Goal: Task Accomplishment & Management: Use online tool/utility

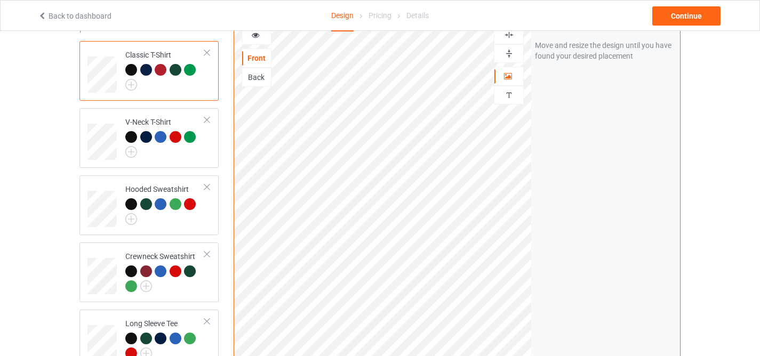
scroll to position [283, 0]
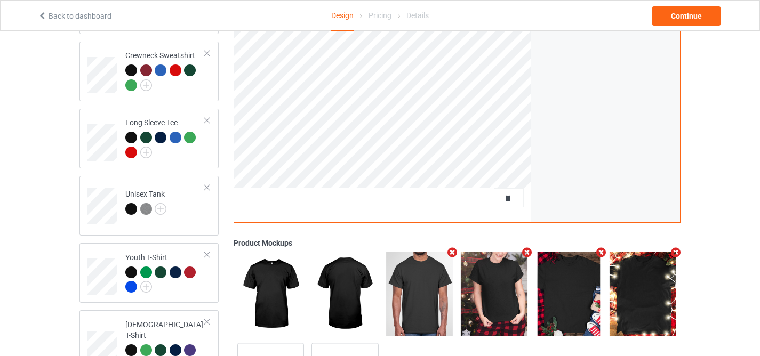
click at [486, 196] on div at bounding box center [383, 201] width 298 height 27
click at [496, 194] on span "Delete all designs" at bounding box center [484, 198] width 57 height 9
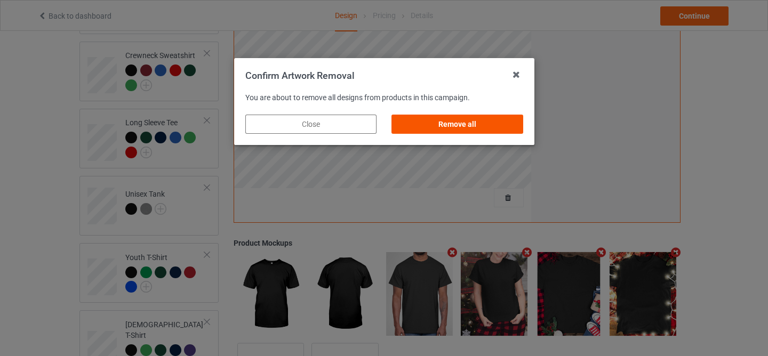
click at [450, 128] on div "Remove all" at bounding box center [457, 124] width 131 height 19
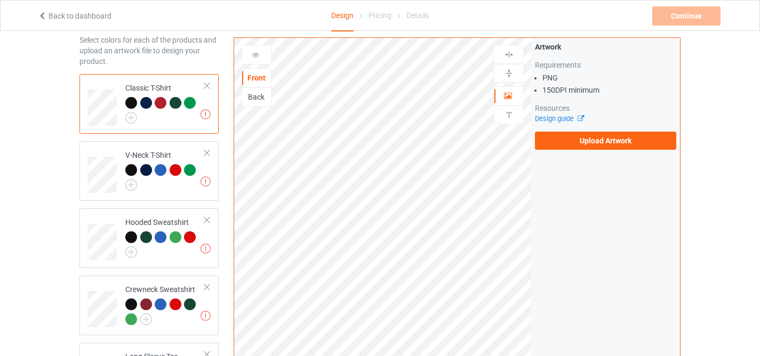
scroll to position [40, 0]
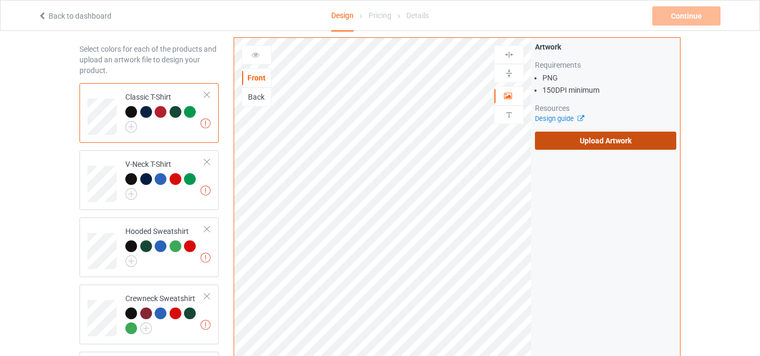
click at [550, 141] on label "Upload Artwork" at bounding box center [605, 141] width 141 height 18
click at [0, 0] on input "Upload Artwork" at bounding box center [0, 0] width 0 height 0
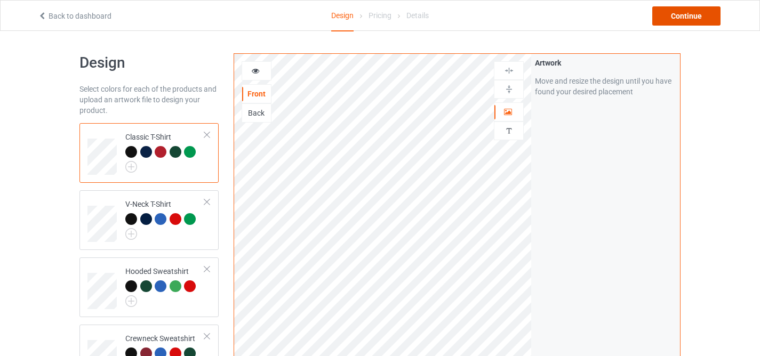
click at [684, 13] on div "Continue" at bounding box center [687, 15] width 68 height 19
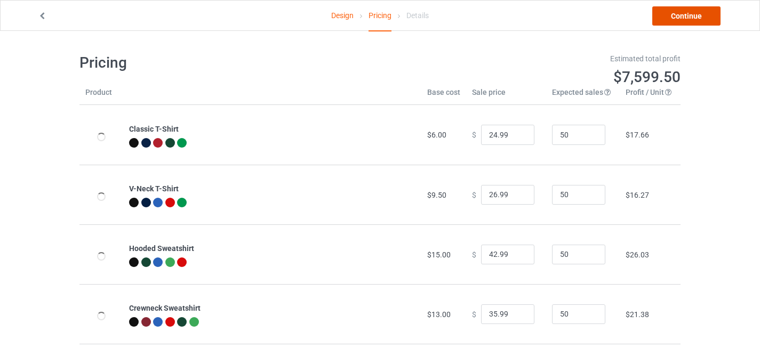
click at [684, 13] on link "Continue" at bounding box center [687, 15] width 68 height 19
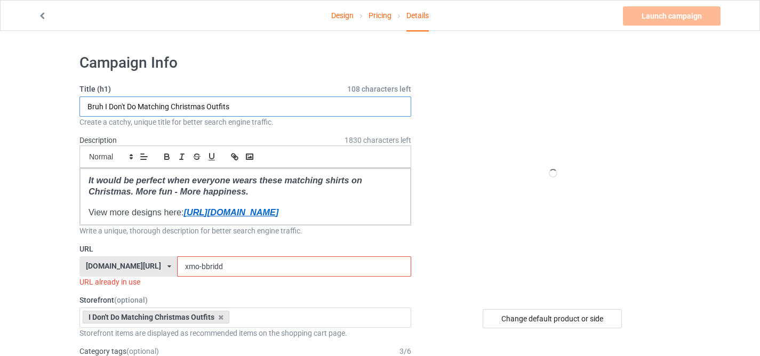
click at [297, 103] on input "Bruh I Don't Do Matching Christmas Outfits" at bounding box center [246, 107] width 332 height 20
click at [196, 266] on input "xmo-bbridd" at bounding box center [294, 267] width 234 height 20
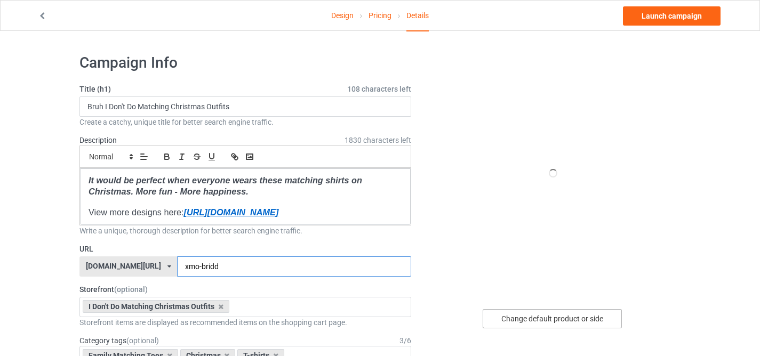
type input "xmo-bridd"
click at [517, 319] on div "Change default product or side" at bounding box center [552, 318] width 139 height 19
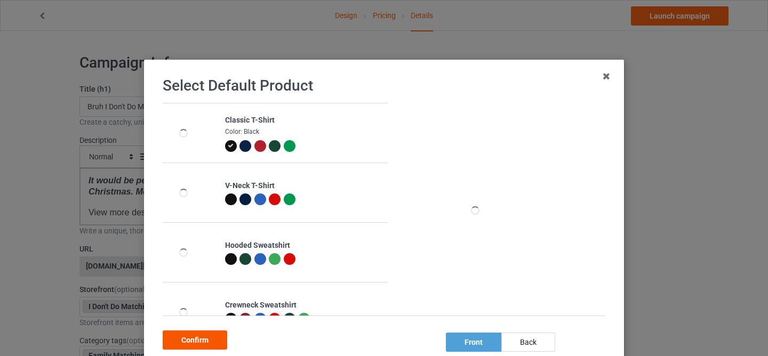
click at [197, 336] on div "Confirm" at bounding box center [195, 340] width 65 height 19
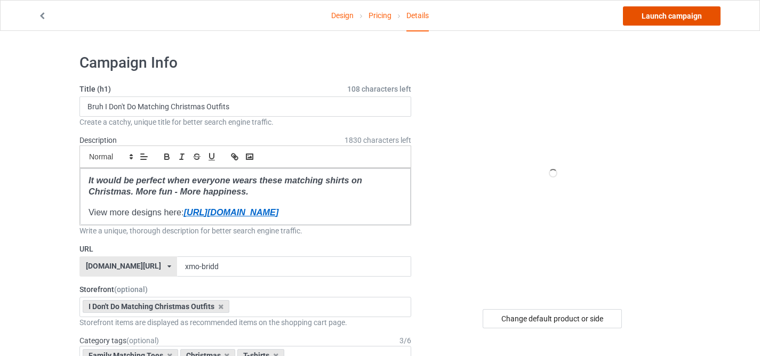
click at [635, 16] on link "Launch campaign" at bounding box center [672, 15] width 98 height 19
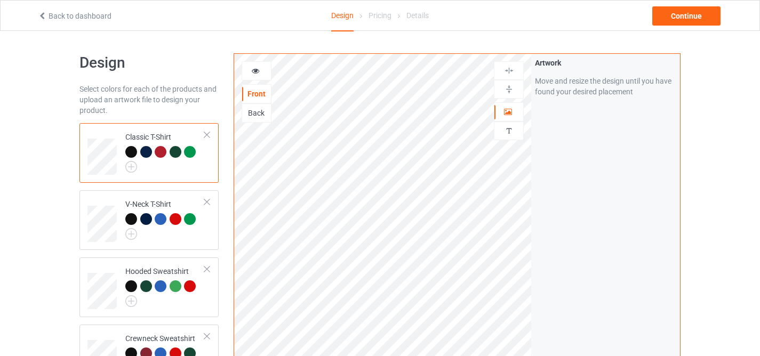
scroll to position [255, 0]
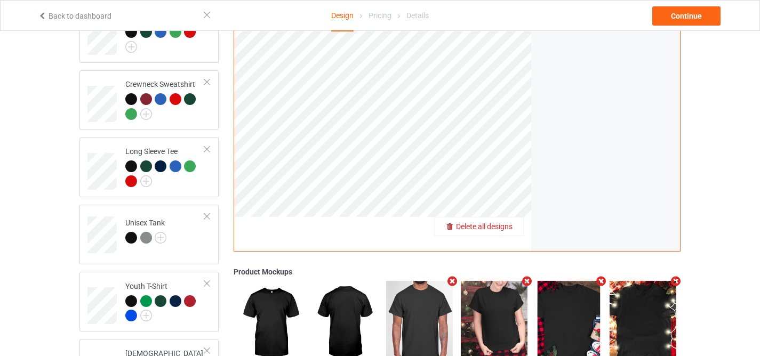
click at [504, 222] on span "Delete all designs" at bounding box center [484, 226] width 57 height 9
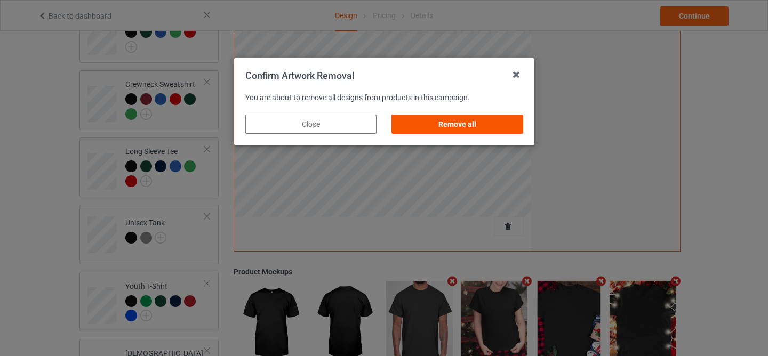
click at [481, 129] on div "Remove all" at bounding box center [457, 124] width 131 height 19
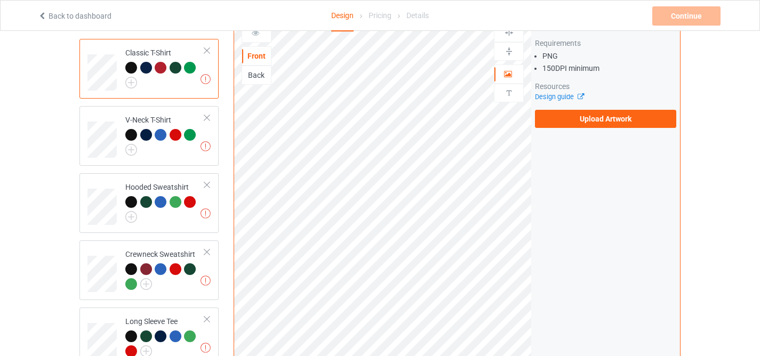
scroll to position [67, 0]
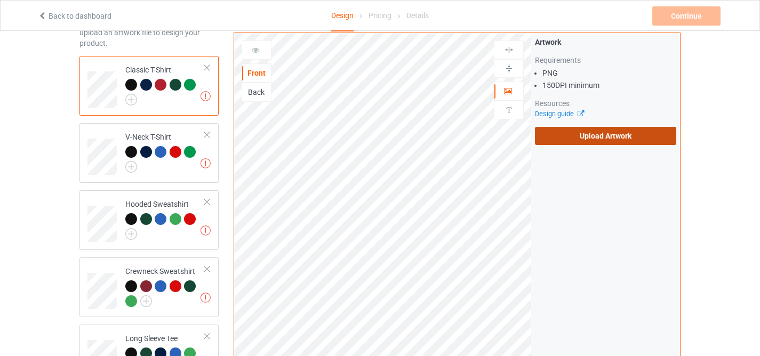
click at [555, 128] on label "Upload Artwork" at bounding box center [605, 136] width 141 height 18
click at [0, 0] on input "Upload Artwork" at bounding box center [0, 0] width 0 height 0
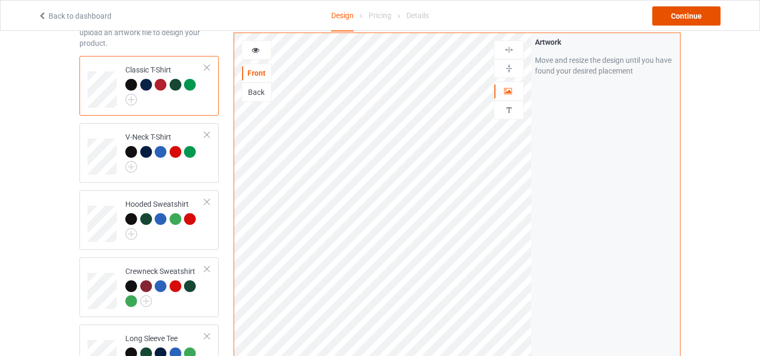
click at [687, 17] on div "Continue" at bounding box center [687, 15] width 68 height 19
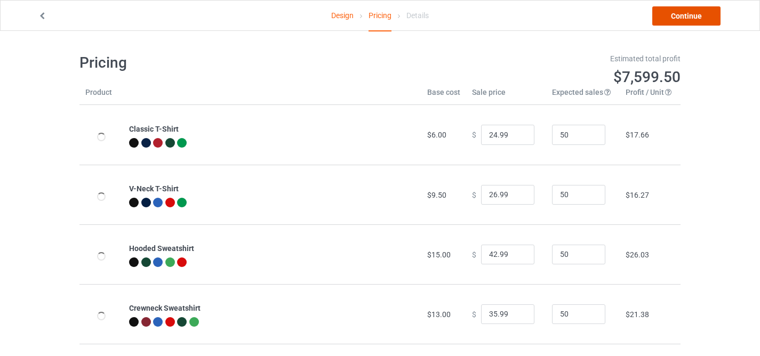
click at [687, 17] on link "Continue" at bounding box center [687, 15] width 68 height 19
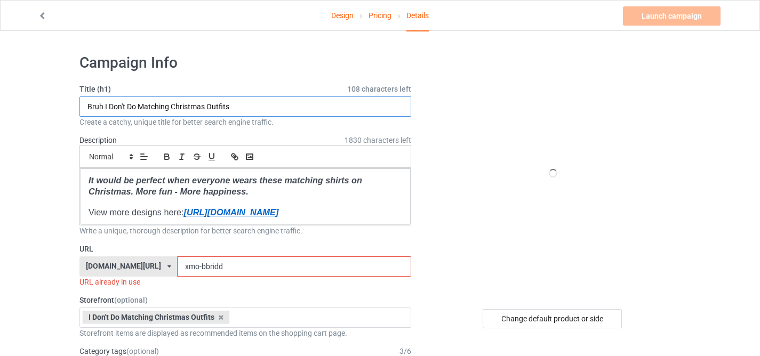
click at [302, 111] on input "Bruh I Don't Do Matching Christmas Outfits" at bounding box center [246, 107] width 332 height 20
paste input "I Love"
type input "I Love Matching Christmas Outfits"
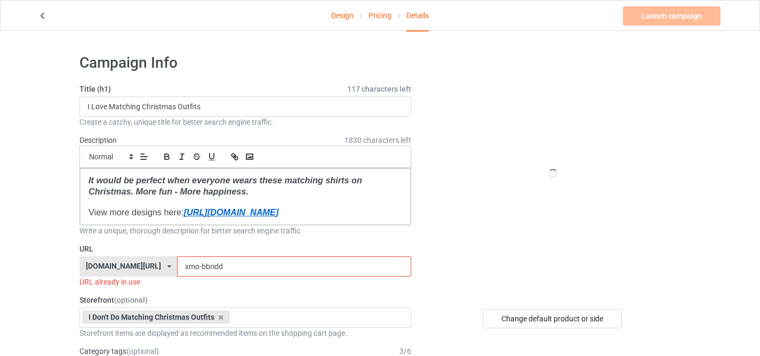
drag, startPoint x: 188, startPoint y: 266, endPoint x: 373, endPoint y: 284, distance: 185.5
click at [373, 284] on div "URL familypresent.net/ epicprints.co/ familypresent.net/ giftprints.co/ golfpod…" at bounding box center [246, 266] width 332 height 44
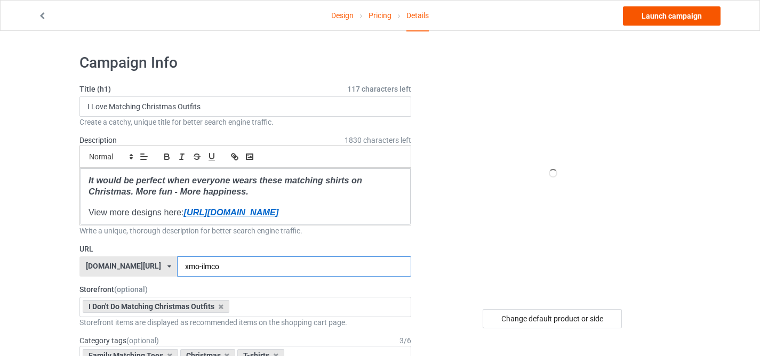
type input "xmo-ilmco"
click at [662, 12] on link "Launch campaign" at bounding box center [672, 15] width 98 height 19
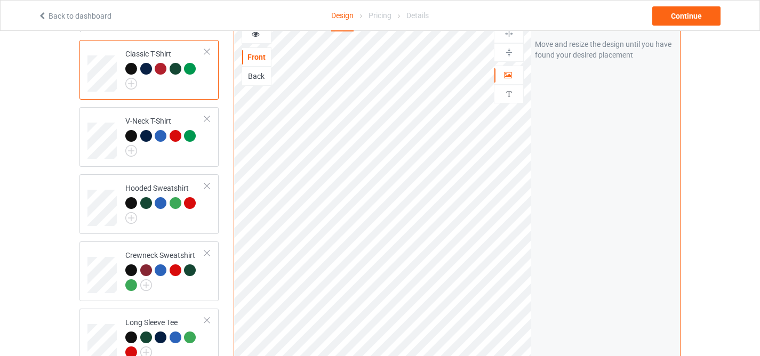
scroll to position [198, 0]
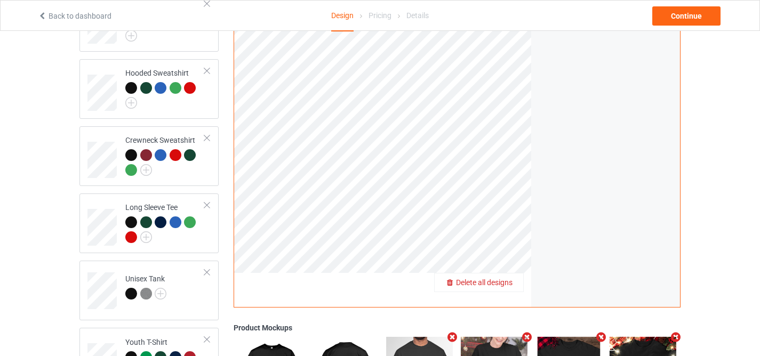
click at [503, 279] on span "Delete all designs" at bounding box center [484, 283] width 57 height 9
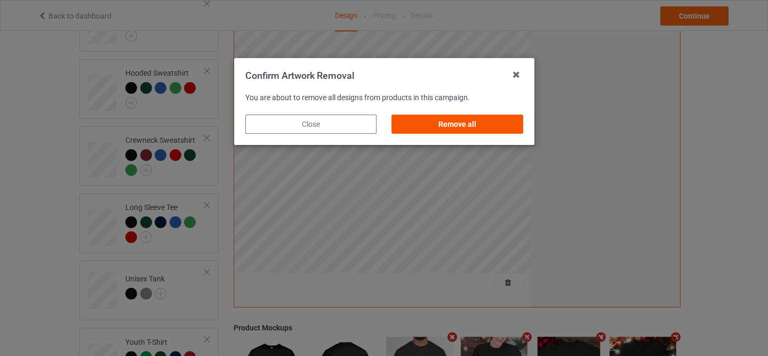
click at [458, 131] on div "Remove all" at bounding box center [457, 124] width 131 height 19
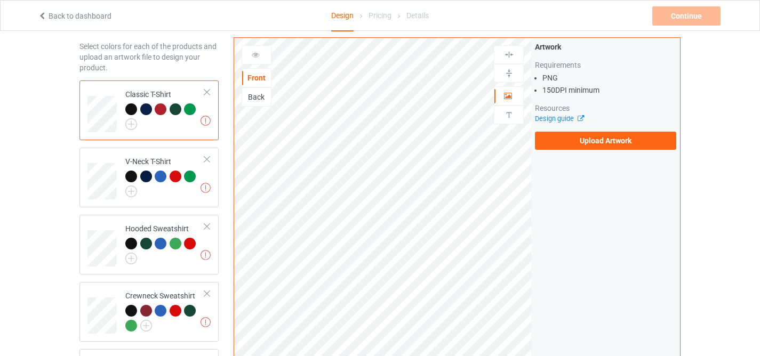
scroll to position [10, 0]
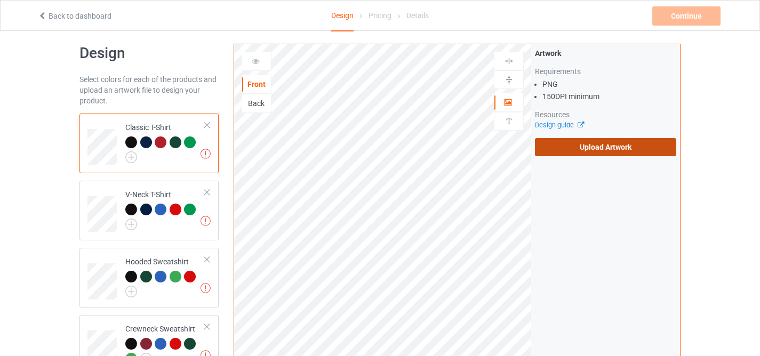
click at [565, 145] on label "Upload Artwork" at bounding box center [605, 147] width 141 height 18
click at [0, 0] on input "Upload Artwork" at bounding box center [0, 0] width 0 height 0
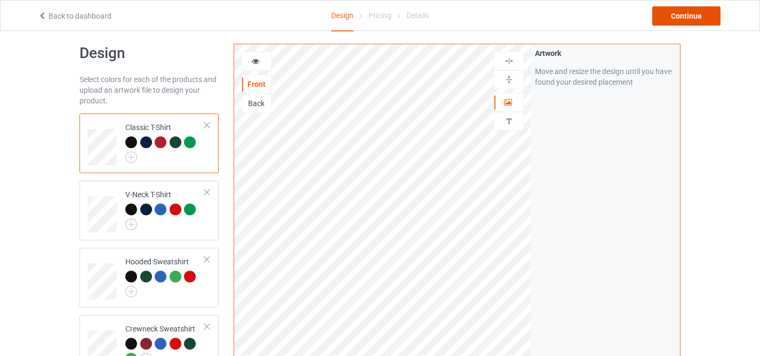
click at [668, 25] on div "Continue" at bounding box center [687, 15] width 68 height 19
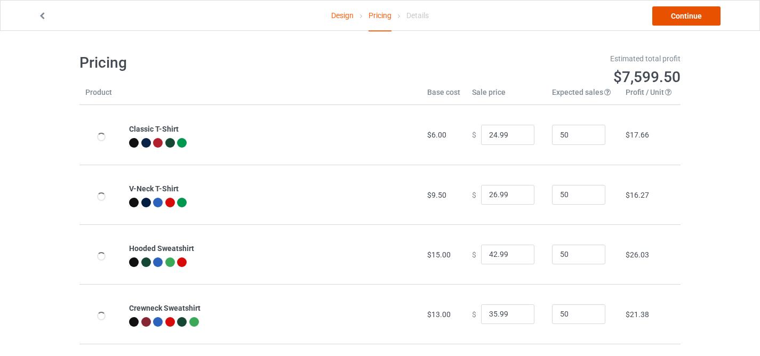
click at [674, 17] on link "Continue" at bounding box center [687, 15] width 68 height 19
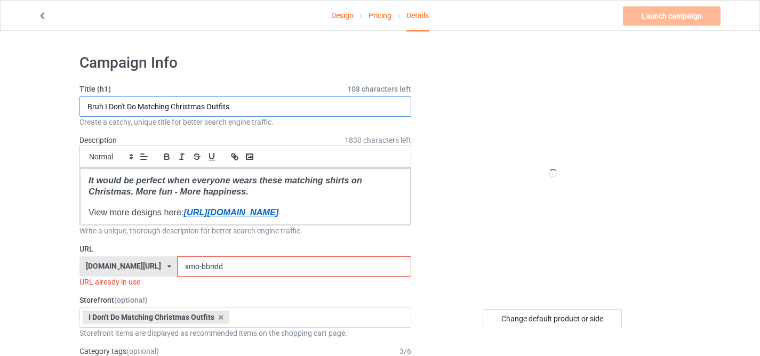
click at [235, 101] on input "Bruh I Don't Do Matching Christmas Outfits" at bounding box center [246, 107] width 332 height 20
paste input "TBH I'm Liking These Shir"
type input "TBH I'm Liking These Shirts"
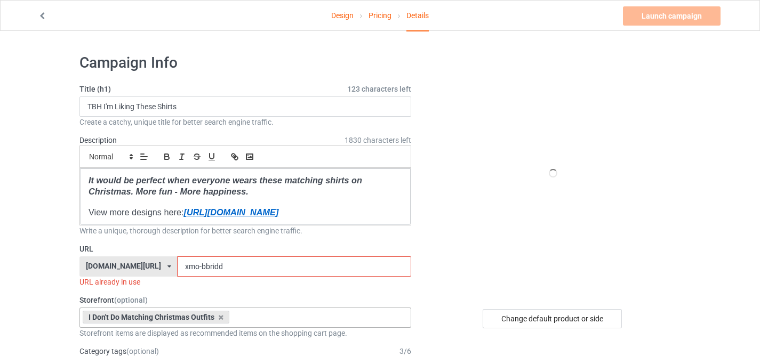
drag, startPoint x: 190, startPoint y: 264, endPoint x: 328, endPoint y: 307, distance: 143.9
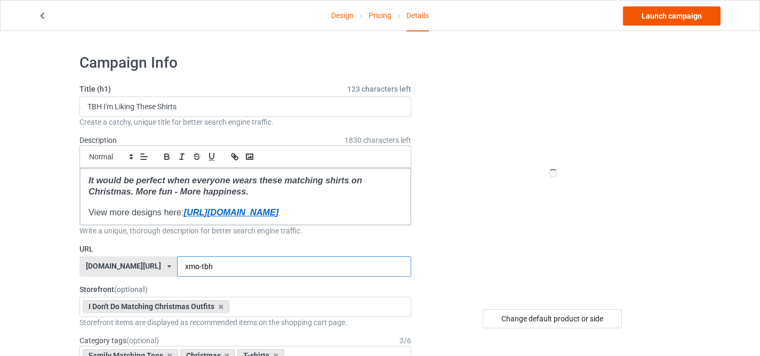
type input "xmo-tbh"
click at [664, 12] on link "Launch campaign" at bounding box center [672, 15] width 98 height 19
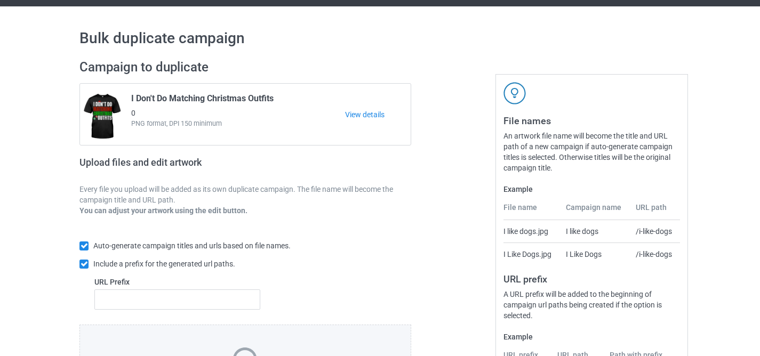
scroll to position [163, 0]
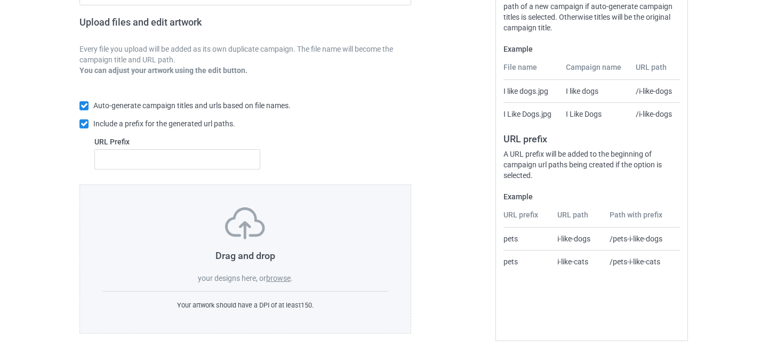
click at [286, 277] on label "browse" at bounding box center [278, 278] width 25 height 9
click at [0, 0] on input "browse" at bounding box center [0, 0] width 0 height 0
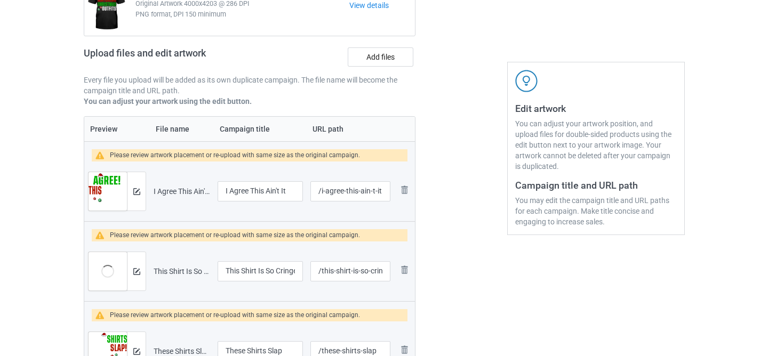
scroll to position [177, 0]
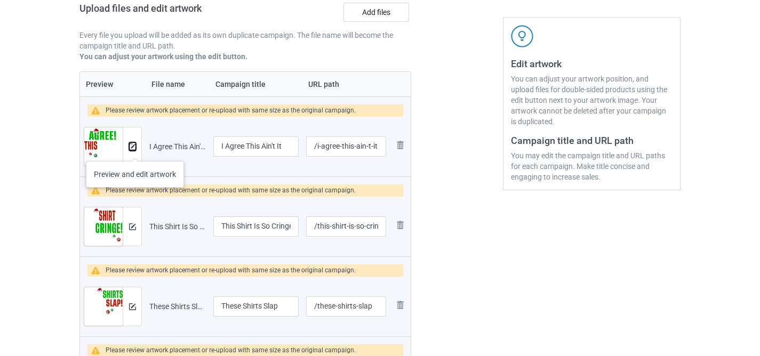
click at [132, 150] on button at bounding box center [132, 146] width 7 height 9
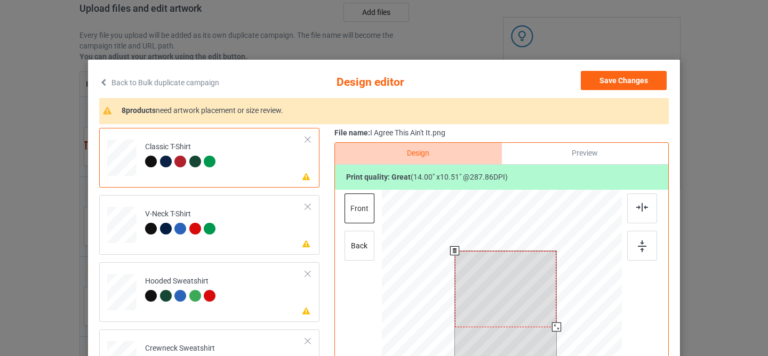
click at [487, 293] on div at bounding box center [506, 289] width 102 height 76
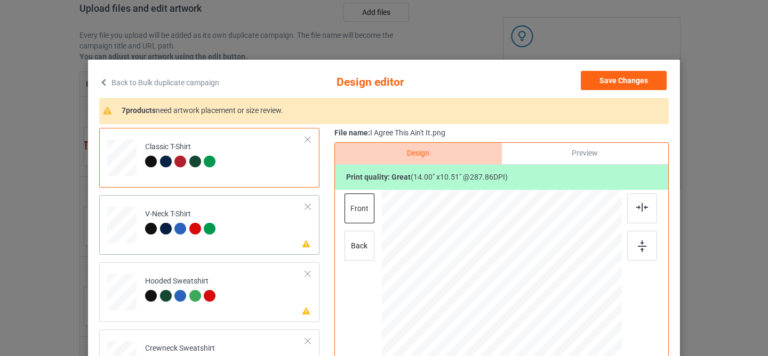
click at [255, 220] on td "Please review artwork placement V-Neck T-Shirt" at bounding box center [225, 223] width 172 height 47
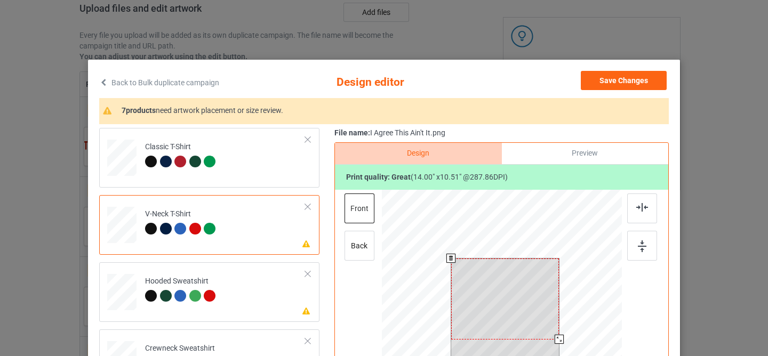
click at [476, 291] on div at bounding box center [505, 299] width 108 height 81
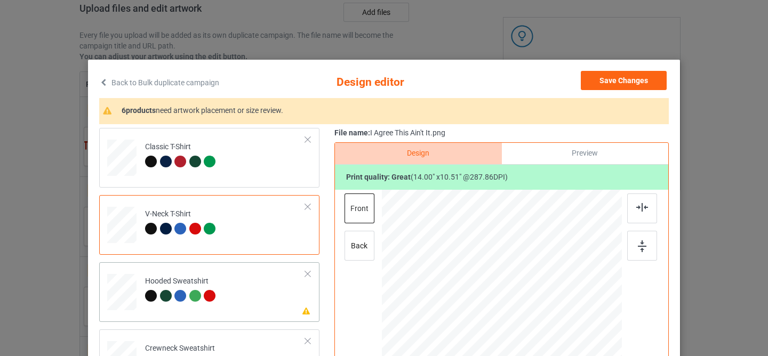
click at [234, 288] on td "Please review artwork placement Hooded Sweatshirt" at bounding box center [225, 290] width 172 height 47
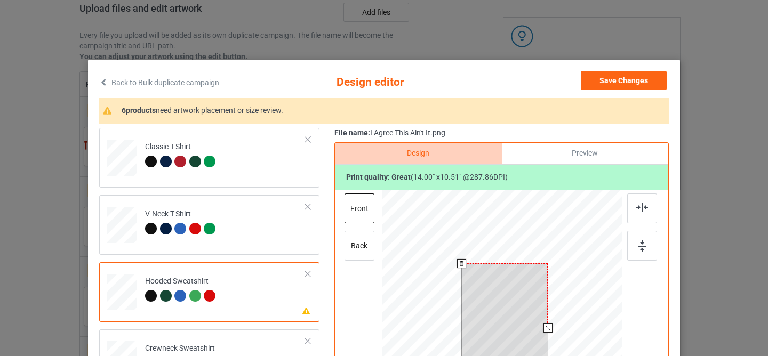
click at [490, 299] on div at bounding box center [505, 296] width 86 height 65
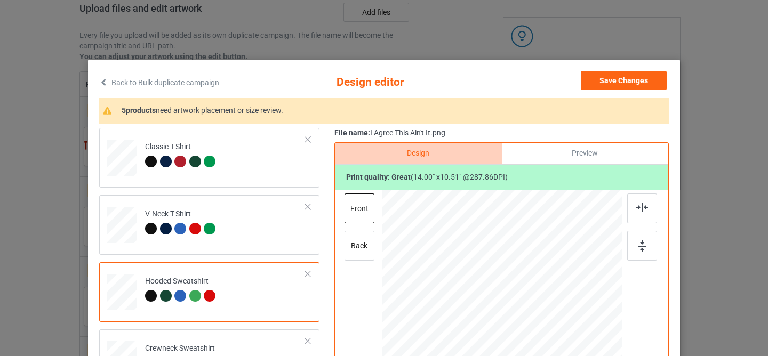
scroll to position [114, 0]
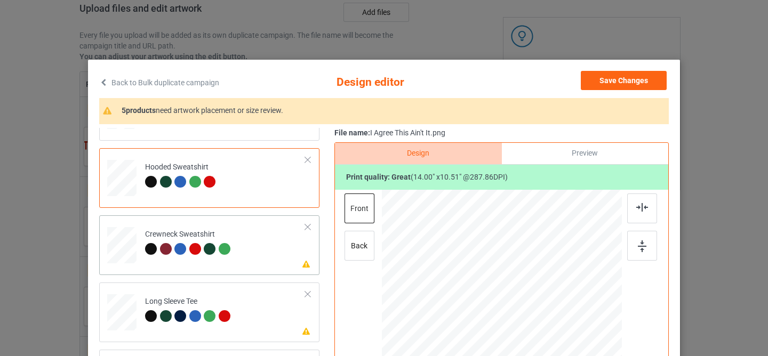
click at [242, 268] on div "Please review artwork placement Crewneck Sweatshirt" at bounding box center [209, 246] width 220 height 60
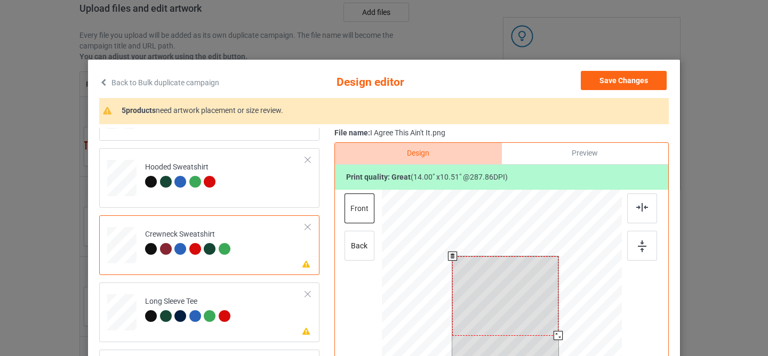
click at [488, 283] on div at bounding box center [505, 297] width 106 height 80
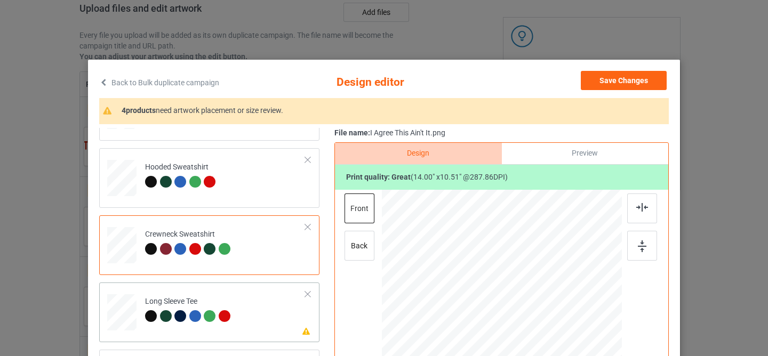
click at [253, 302] on td "Please review artwork placement Long Sleeve Tee" at bounding box center [225, 310] width 172 height 47
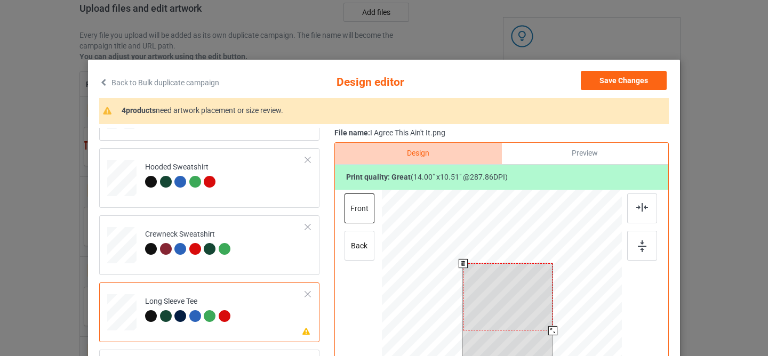
click at [511, 302] on div at bounding box center [508, 297] width 90 height 67
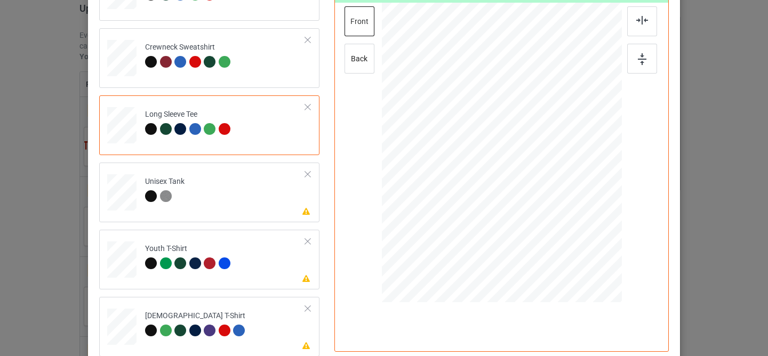
scroll to position [206, 0]
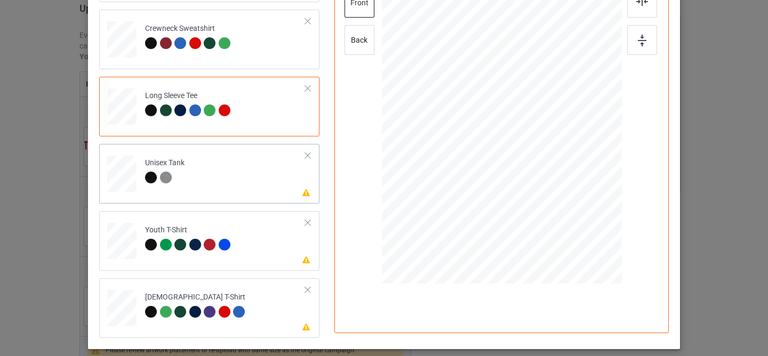
click at [261, 197] on div "Please review artwork placement Unisex Tank" at bounding box center [209, 174] width 220 height 60
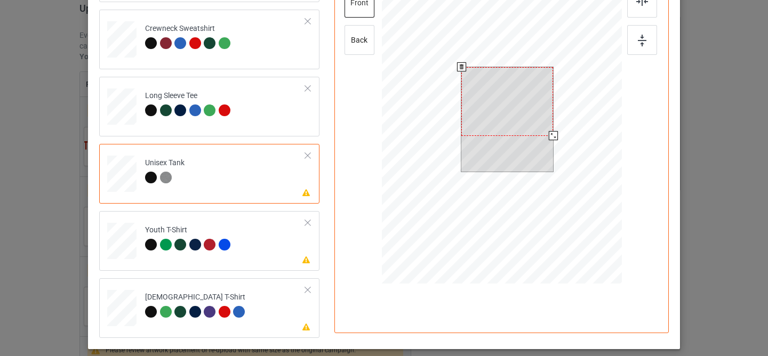
click at [492, 75] on div at bounding box center [508, 101] width 92 height 69
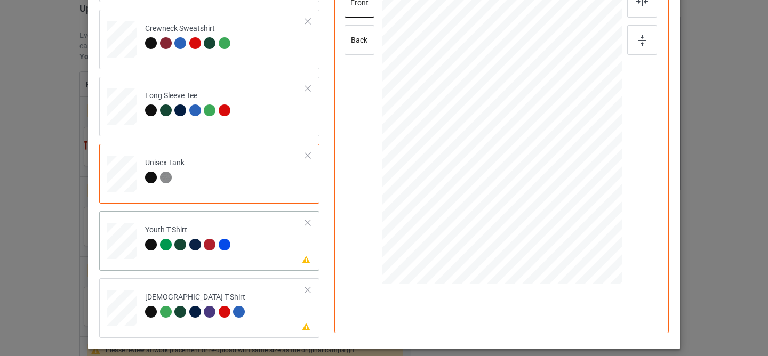
click at [256, 231] on td "Please review artwork placement Youth T-Shirt" at bounding box center [225, 239] width 172 height 47
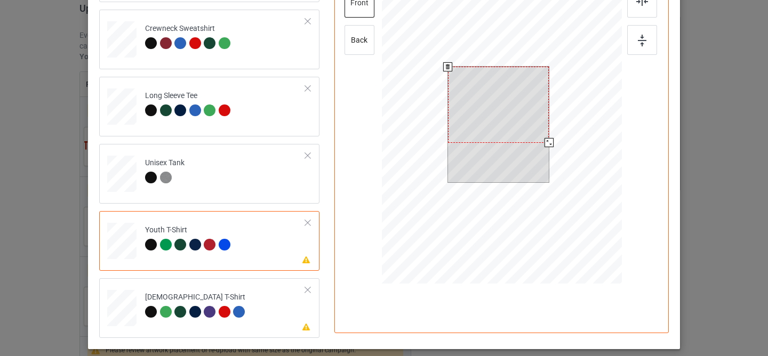
click at [503, 104] on div at bounding box center [498, 105] width 101 height 76
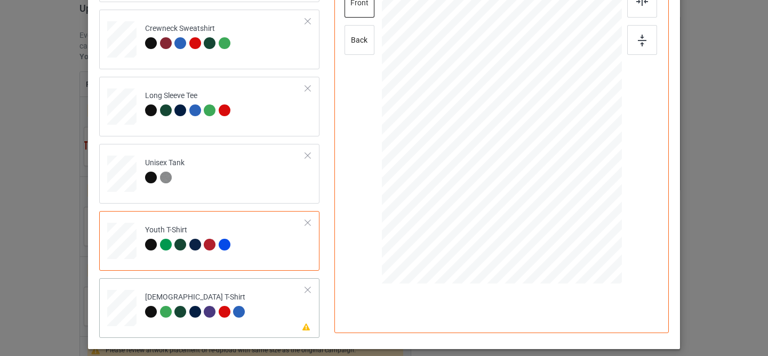
click at [260, 297] on td "Please review artwork placement Ladies T-Shirt" at bounding box center [225, 306] width 172 height 47
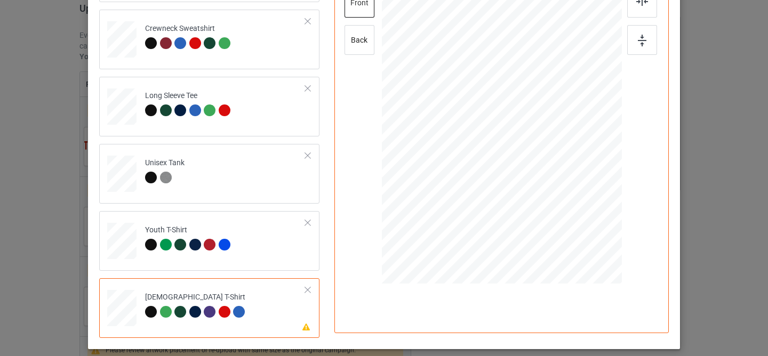
click at [491, 103] on div at bounding box center [503, 84] width 92 height 69
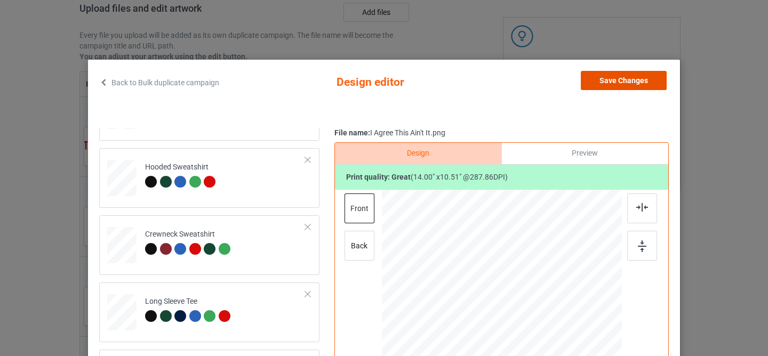
click at [620, 81] on button "Save Changes" at bounding box center [624, 80] width 86 height 19
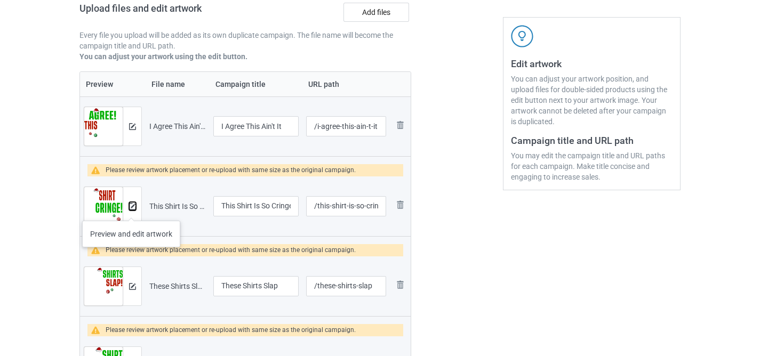
click at [131, 210] on button at bounding box center [132, 206] width 7 height 9
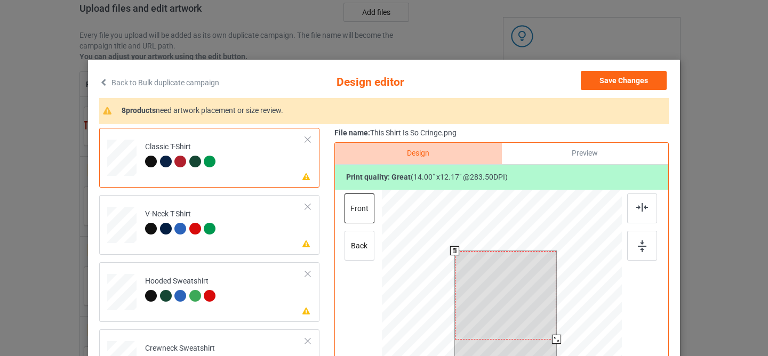
click at [496, 286] on div at bounding box center [506, 295] width 102 height 89
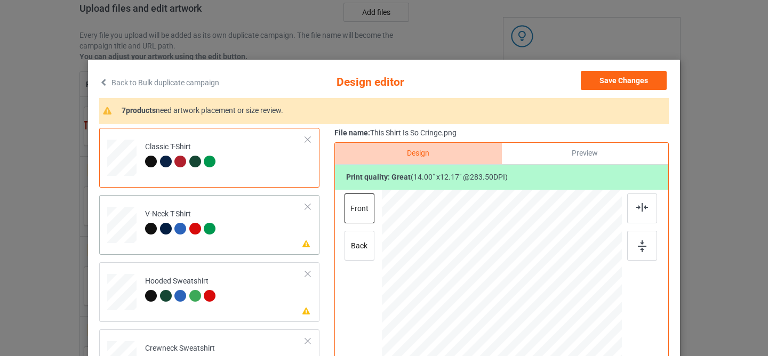
click at [209, 221] on div "V-Neck T-Shirt" at bounding box center [182, 221] width 74 height 25
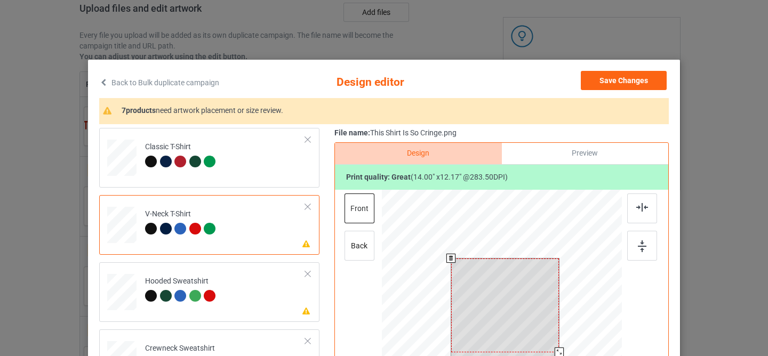
click at [470, 299] on div at bounding box center [505, 306] width 108 height 94
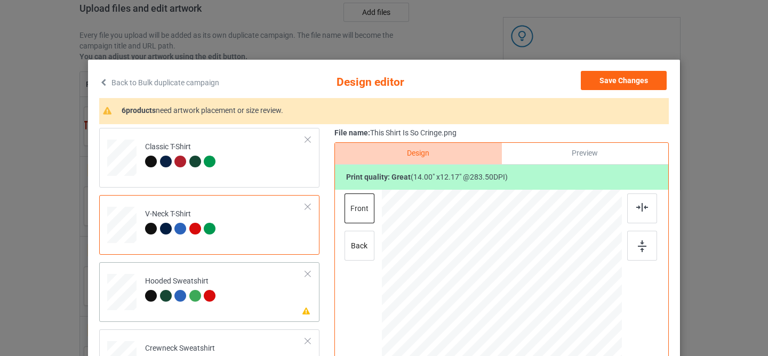
click at [257, 297] on td "Please review artwork placement Hooded Sweatshirt" at bounding box center [225, 290] width 172 height 47
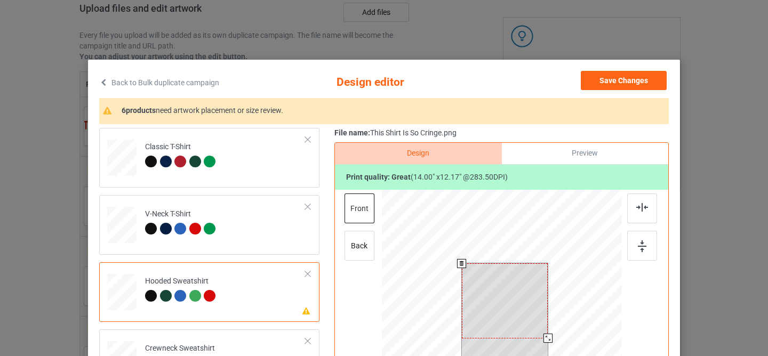
click at [520, 303] on div at bounding box center [505, 301] width 86 height 75
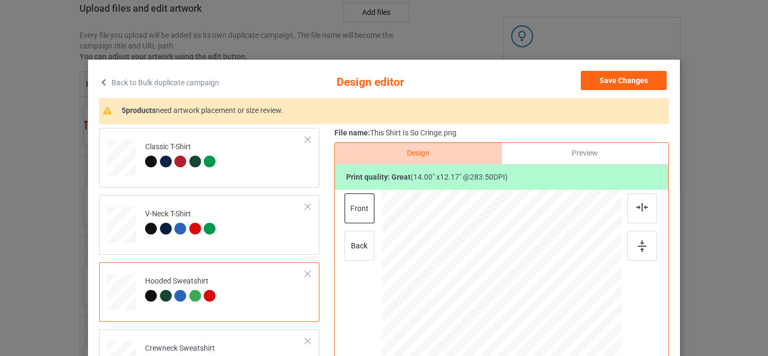
scroll to position [96, 0]
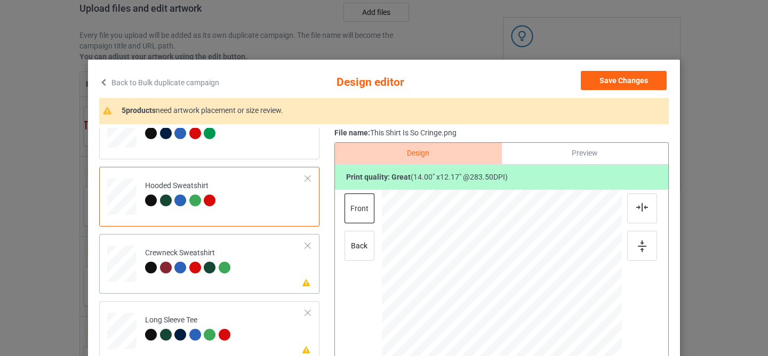
click at [251, 275] on td "Please review artwork placement Crewneck Sweatshirt" at bounding box center [225, 262] width 172 height 47
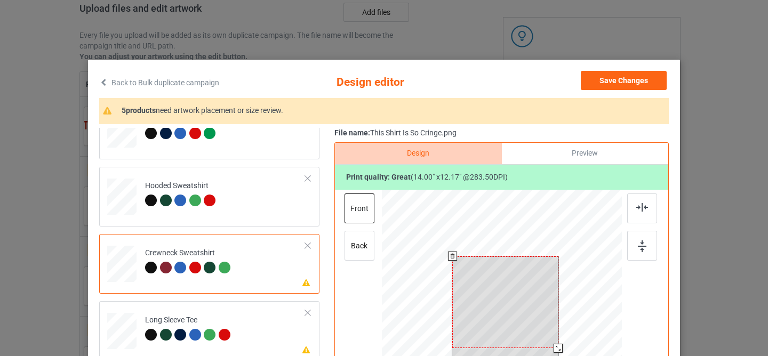
click at [495, 298] on div at bounding box center [505, 303] width 106 height 92
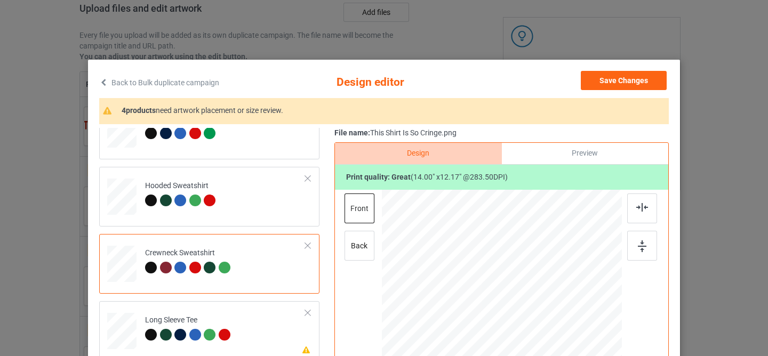
scroll to position [114, 0]
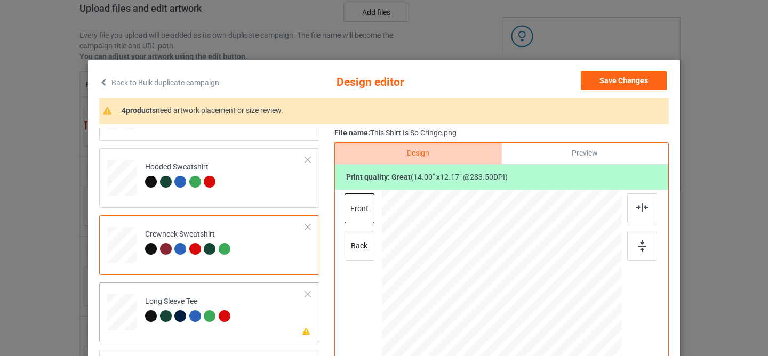
click at [250, 285] on div "Please review artwork placement Long Sleeve Tee" at bounding box center [209, 313] width 220 height 60
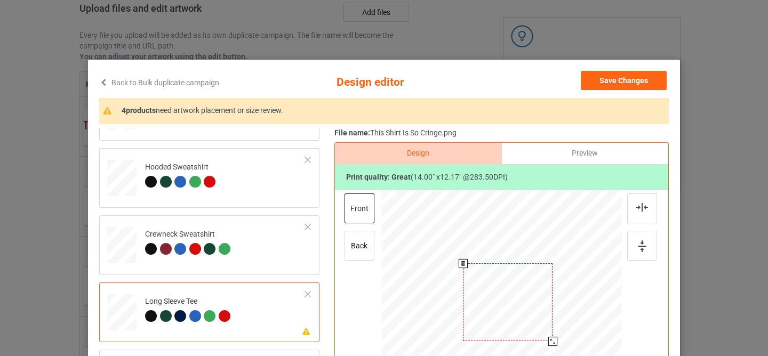
click at [524, 291] on div at bounding box center [508, 303] width 90 height 78
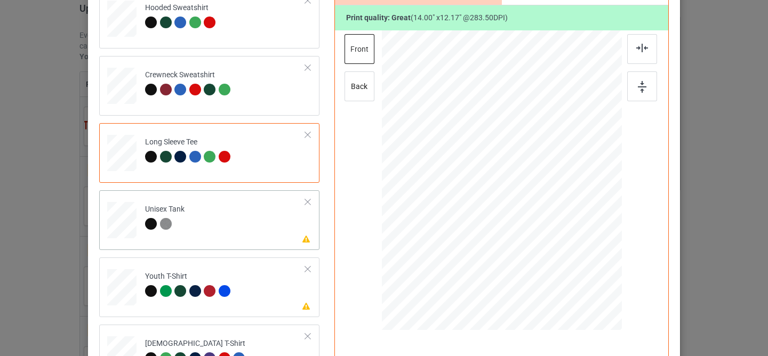
click at [263, 211] on td "Please review artwork placement Unisex Tank" at bounding box center [225, 218] width 172 height 47
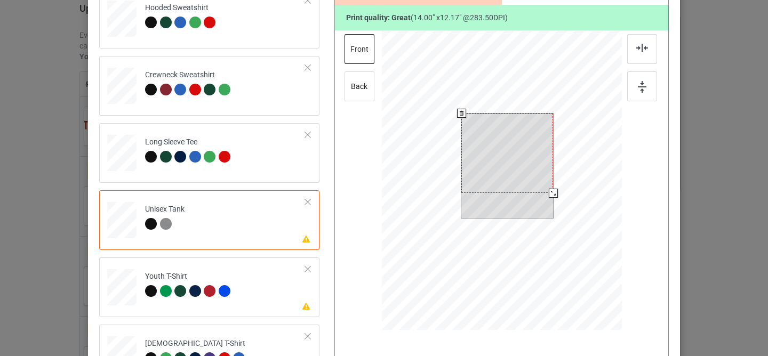
click at [485, 149] on div at bounding box center [508, 154] width 92 height 80
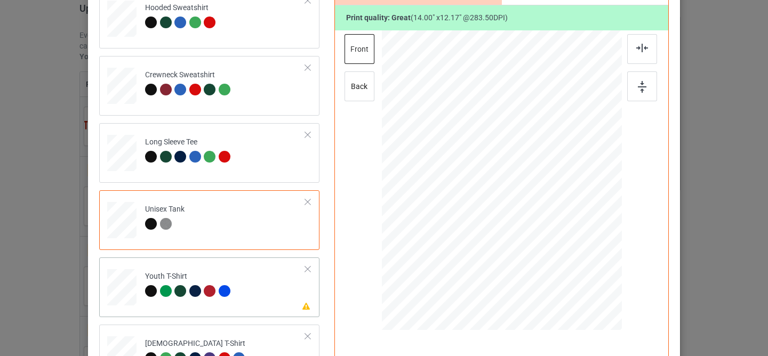
click at [266, 291] on td "Please review artwork placement Youth T-Shirt" at bounding box center [225, 285] width 172 height 47
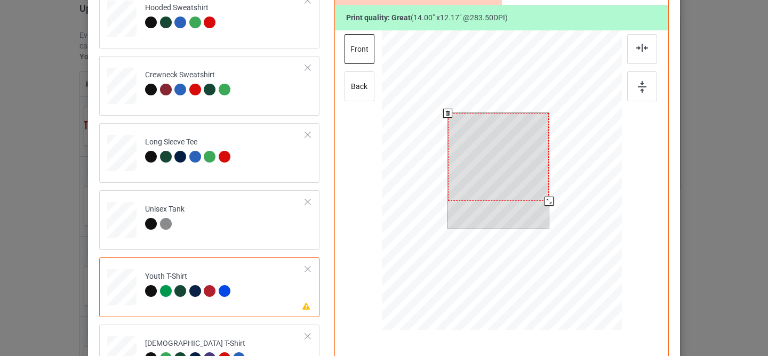
click at [502, 134] on div at bounding box center [498, 157] width 101 height 88
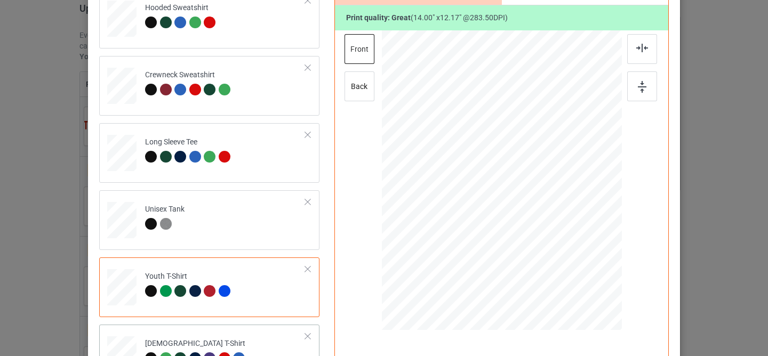
click at [248, 334] on td "Please review artwork placement [DEMOGRAPHIC_DATA] T-Shirt" at bounding box center [225, 352] width 172 height 47
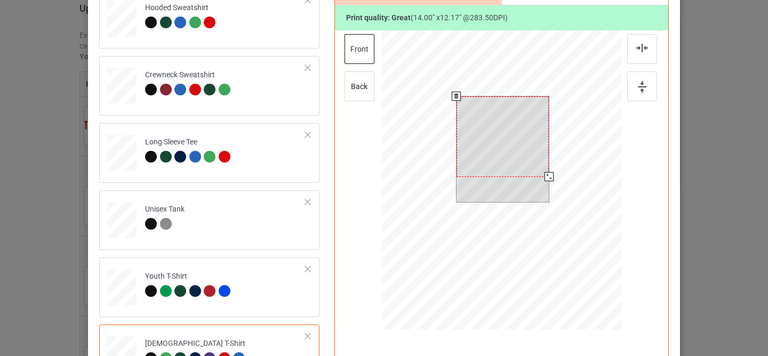
click at [489, 147] on div at bounding box center [503, 137] width 92 height 81
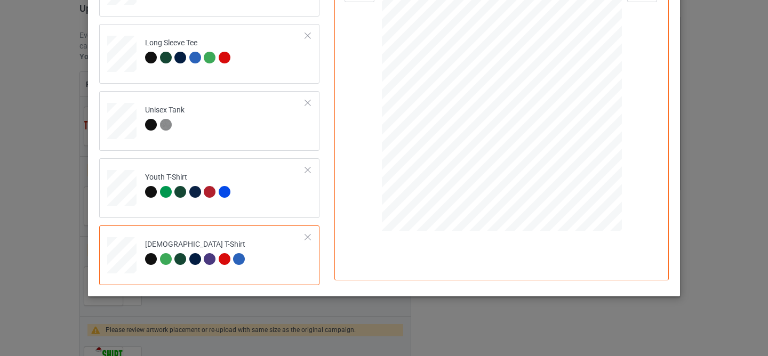
scroll to position [0, 0]
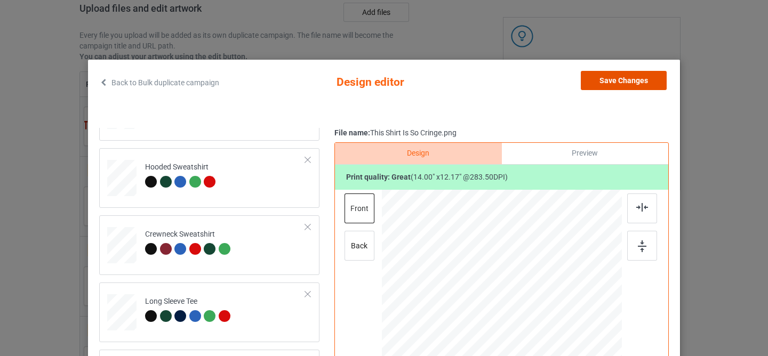
click at [609, 75] on button "Save Changes" at bounding box center [624, 80] width 86 height 19
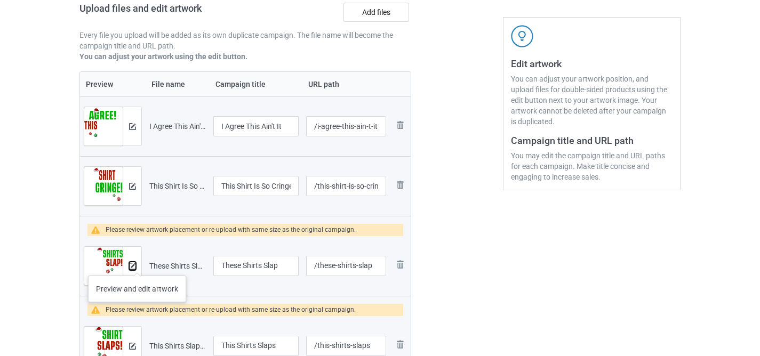
click at [132, 265] on img at bounding box center [132, 266] width 7 height 7
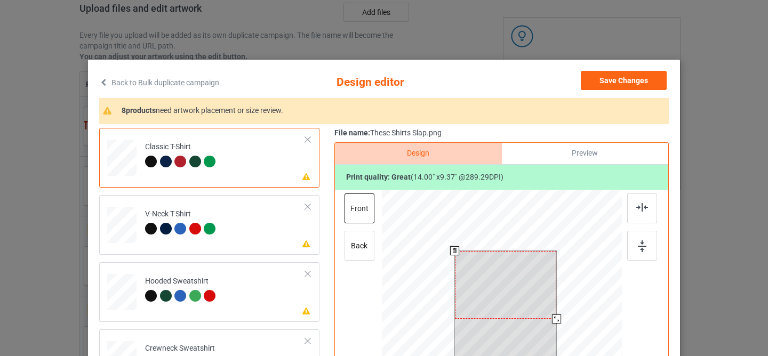
click at [500, 296] on div at bounding box center [506, 285] width 102 height 68
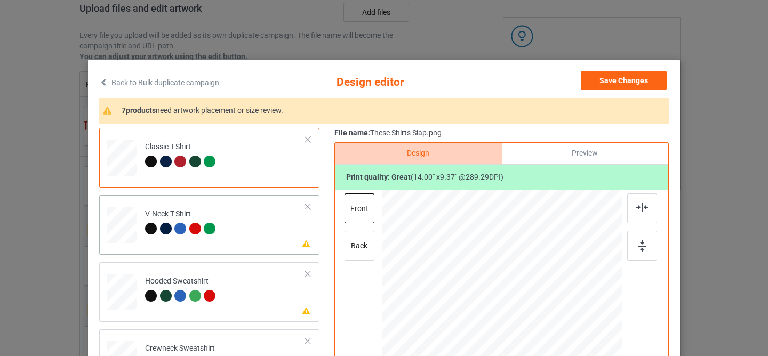
click at [269, 241] on td "Please review artwork placement V-Neck T-Shirt" at bounding box center [225, 223] width 172 height 47
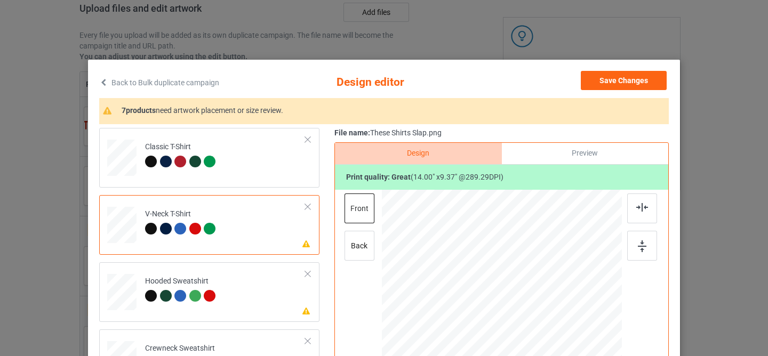
click at [476, 275] on div at bounding box center [505, 295] width 108 height 73
click at [269, 300] on td "Please review artwork placement Hooded Sweatshirt" at bounding box center [225, 290] width 172 height 47
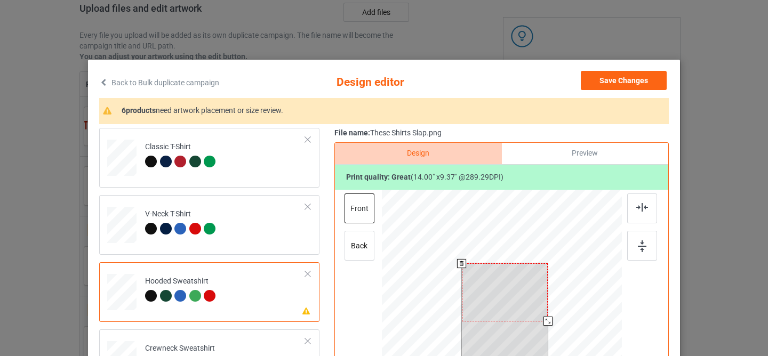
click at [495, 298] on div at bounding box center [505, 293] width 86 height 58
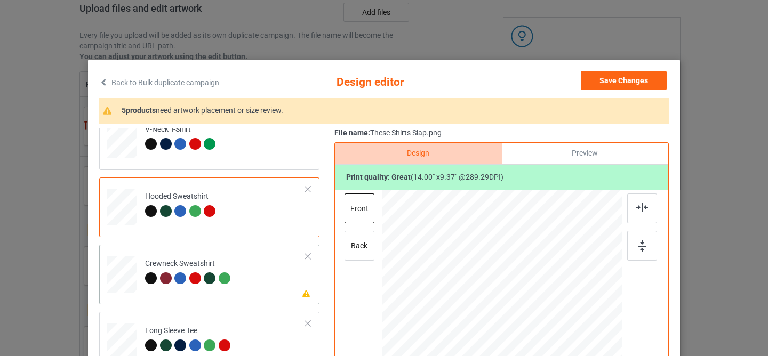
scroll to position [99, 0]
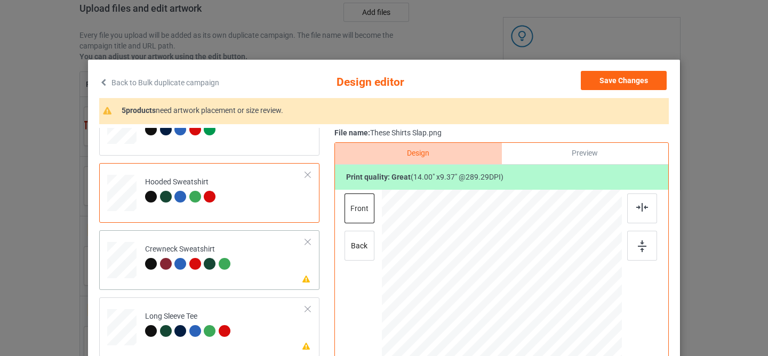
click at [247, 272] on td "Please review artwork placement Crewneck Sweatshirt" at bounding box center [225, 258] width 172 height 47
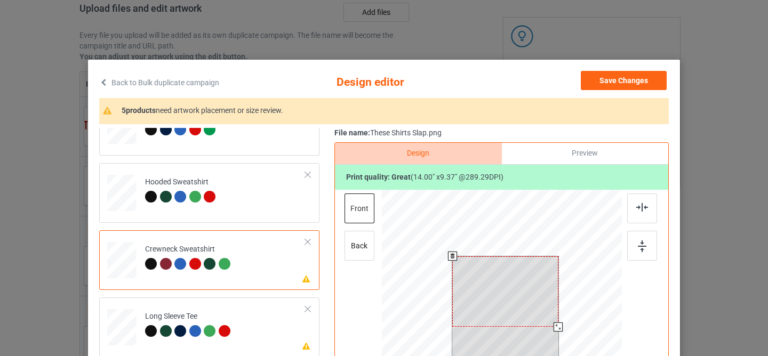
click at [519, 288] on div at bounding box center [505, 292] width 106 height 71
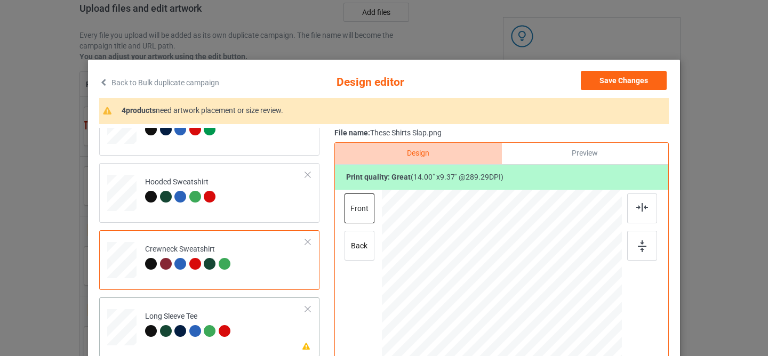
scroll to position [114, 0]
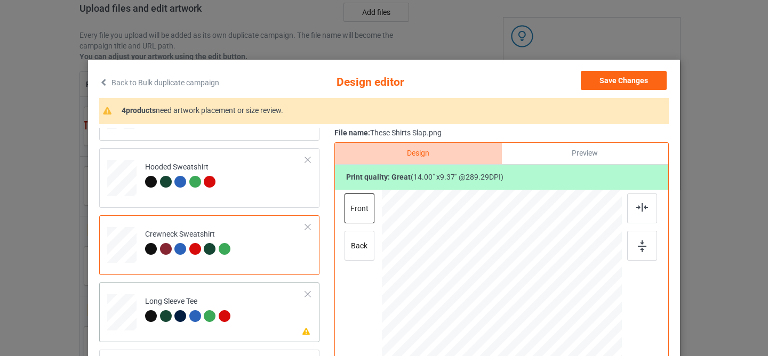
click at [243, 293] on td "Please review artwork placement Long Sleeve Tee" at bounding box center [225, 310] width 172 height 47
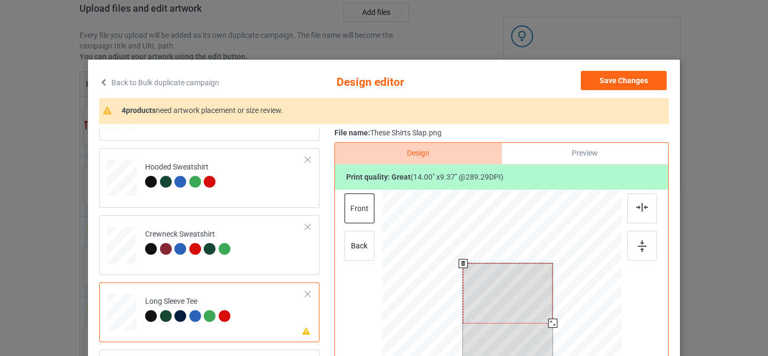
click at [532, 283] on div at bounding box center [508, 294] width 90 height 60
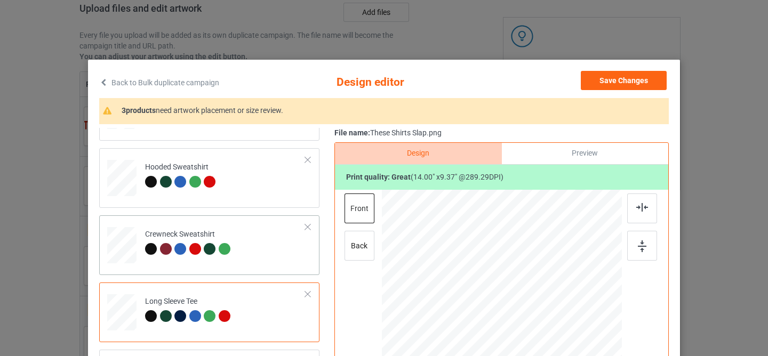
scroll to position [118, 0]
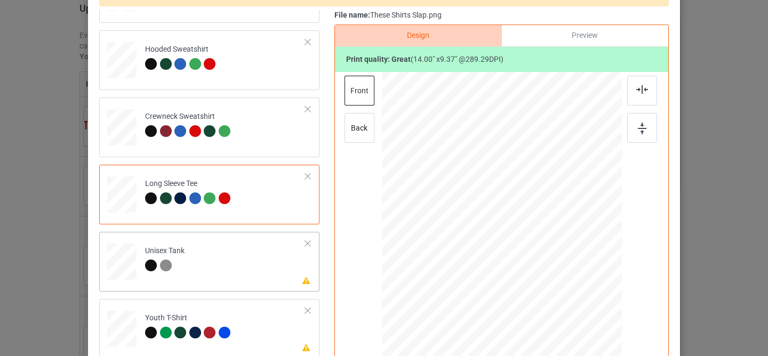
click at [261, 275] on td "Please review artwork placement Unisex Tank" at bounding box center [225, 259] width 172 height 47
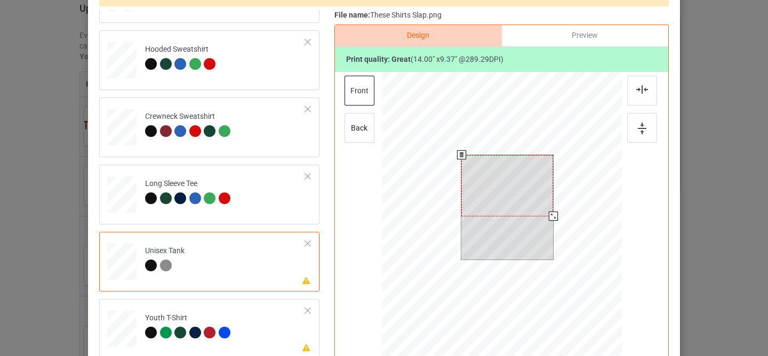
click at [505, 172] on div at bounding box center [508, 185] width 92 height 61
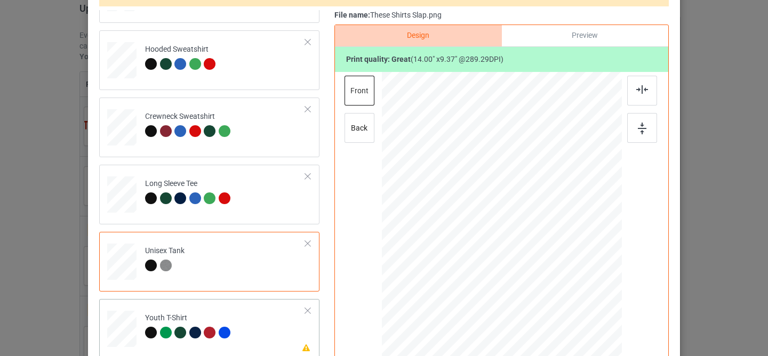
click at [245, 320] on td "Please review artwork placement Youth T-Shirt" at bounding box center [225, 327] width 172 height 47
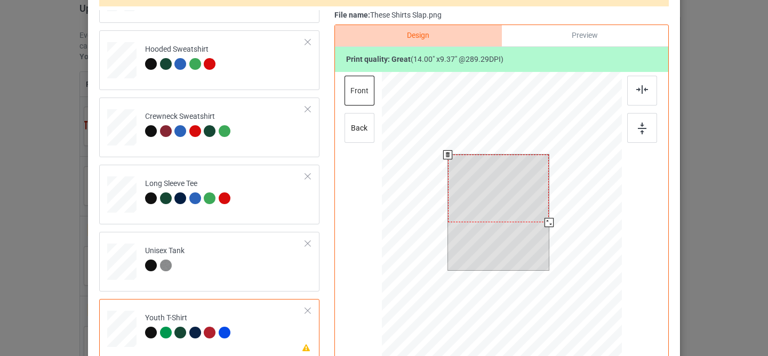
click at [504, 188] on div at bounding box center [498, 189] width 101 height 68
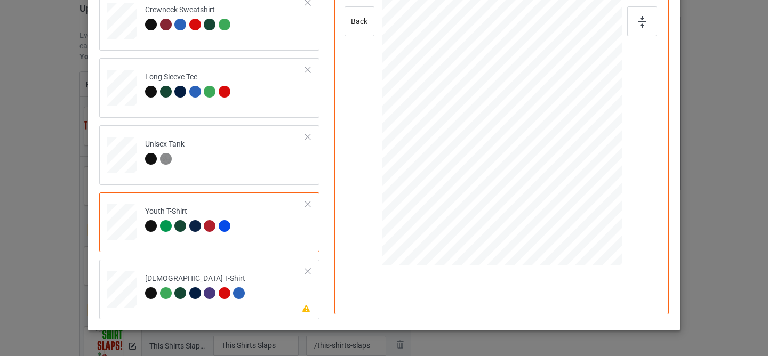
scroll to position [257, 0]
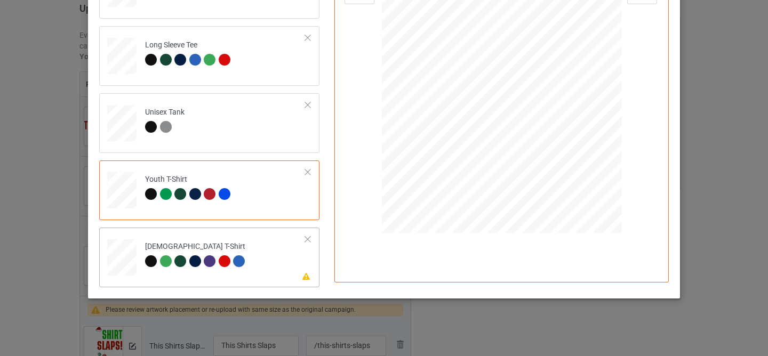
click at [254, 249] on td "Please review artwork placement [DEMOGRAPHIC_DATA] T-Shirt" at bounding box center [225, 255] width 172 height 47
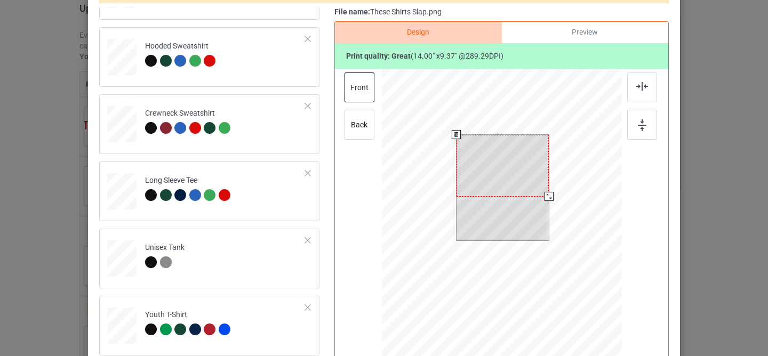
click at [506, 161] on div at bounding box center [503, 166] width 92 height 62
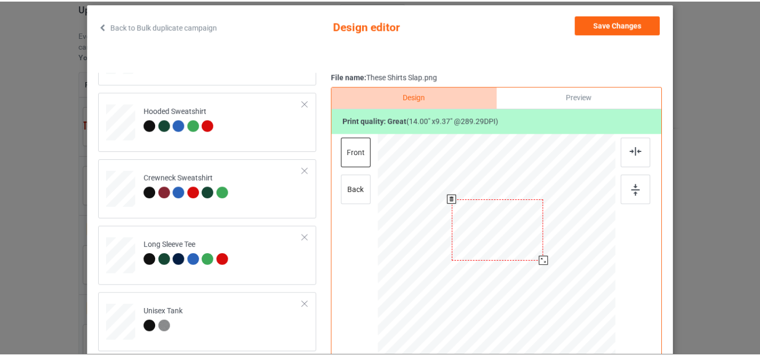
scroll to position [0, 0]
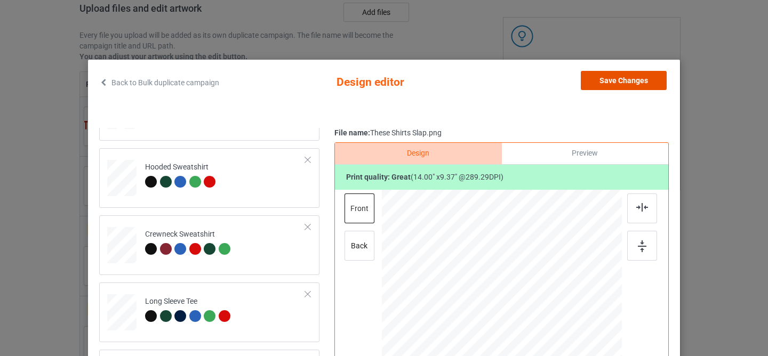
click at [621, 78] on button "Save Changes" at bounding box center [624, 80] width 86 height 19
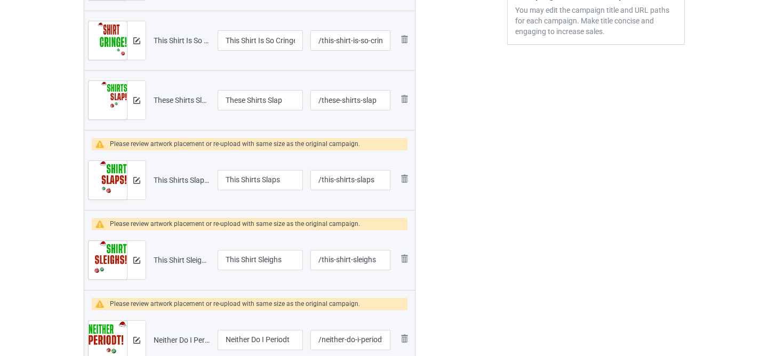
scroll to position [339, 0]
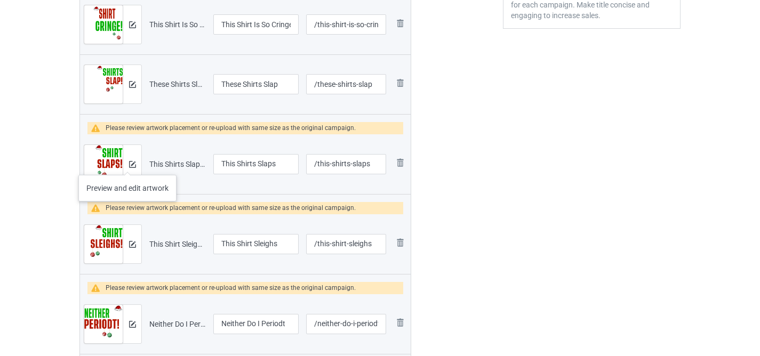
click at [128, 164] on div at bounding box center [132, 164] width 19 height 38
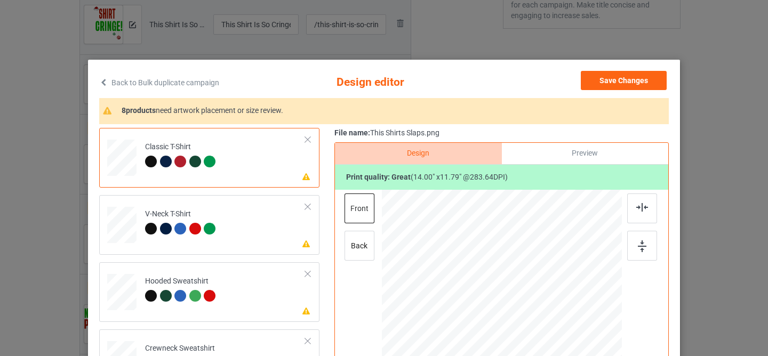
click at [496, 266] on div at bounding box center [506, 293] width 102 height 85
click at [265, 224] on td "Please review artwork placement V-Neck T-Shirt" at bounding box center [225, 223] width 172 height 47
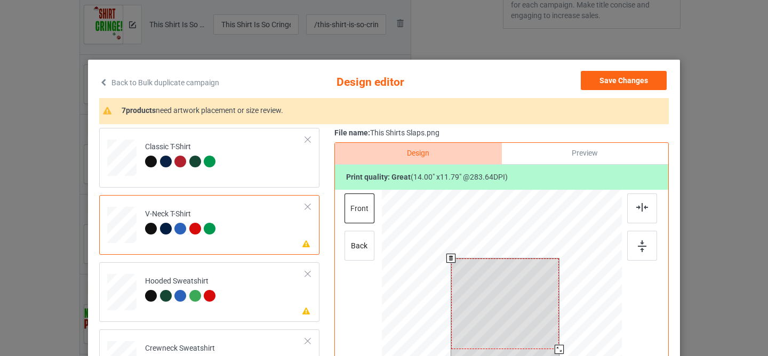
click at [500, 281] on div at bounding box center [505, 304] width 108 height 91
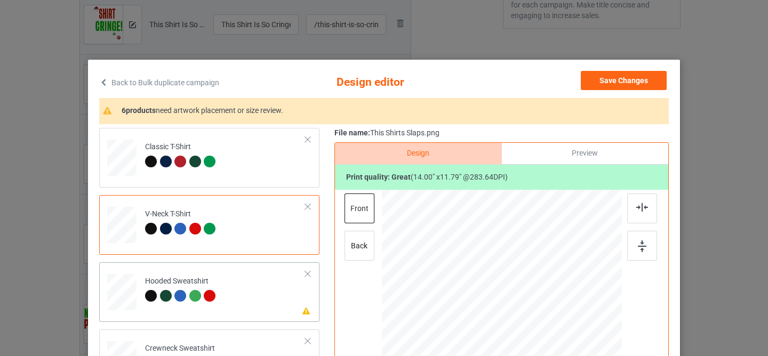
click at [242, 301] on td "Please review artwork placement Hooded Sweatshirt" at bounding box center [225, 290] width 172 height 47
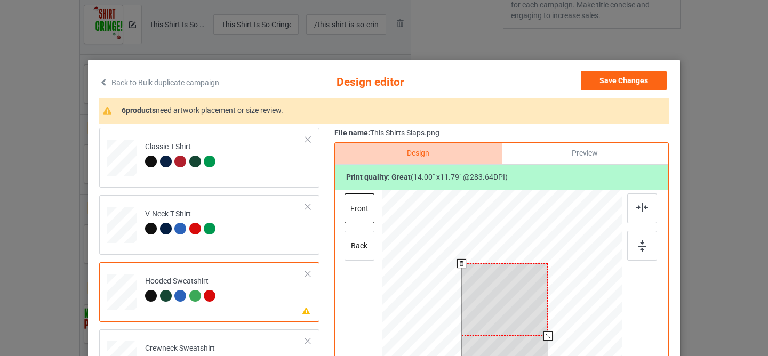
click at [496, 303] on div at bounding box center [505, 300] width 86 height 73
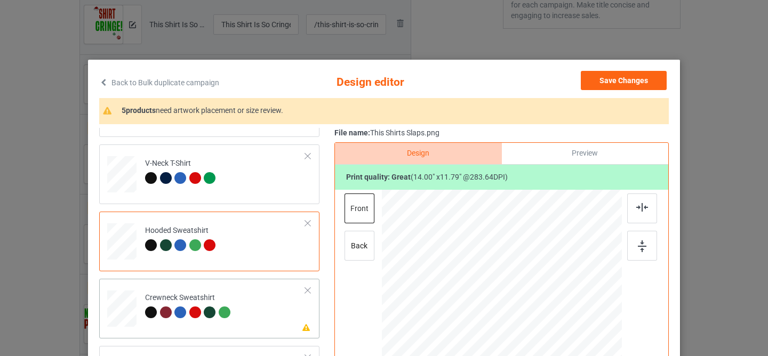
scroll to position [114, 0]
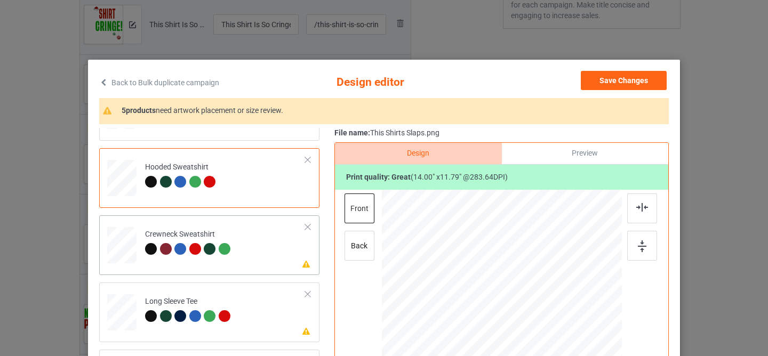
click at [249, 256] on td "Please review artwork placement Crewneck Sweatshirt" at bounding box center [225, 243] width 172 height 47
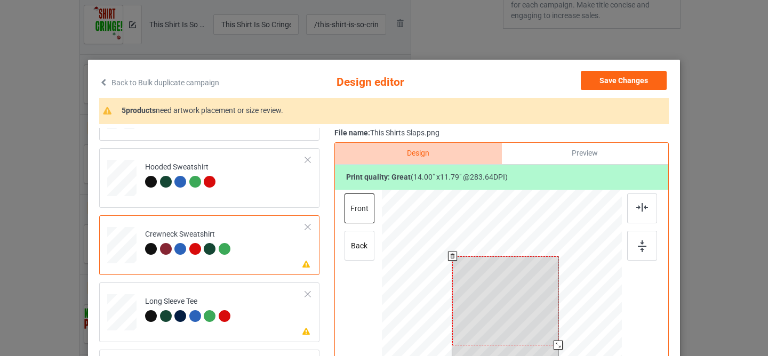
click at [506, 278] on div at bounding box center [505, 301] width 106 height 89
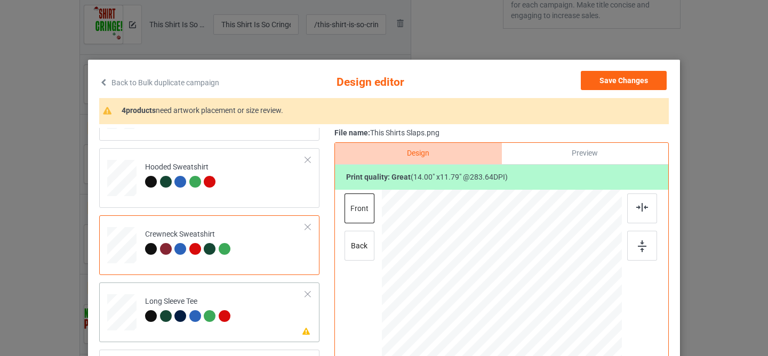
click at [246, 316] on td "Please review artwork placement Long Sleeve Tee" at bounding box center [225, 310] width 172 height 47
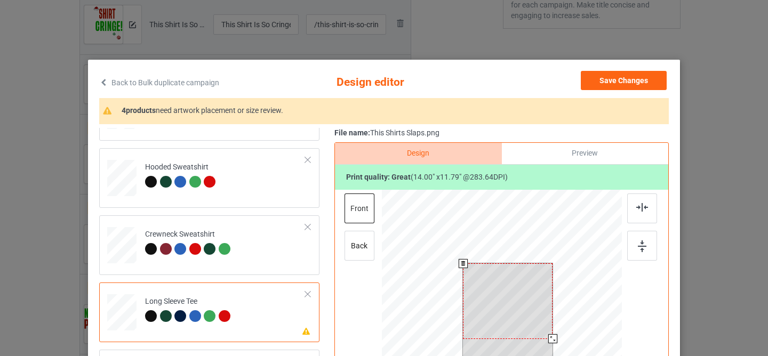
click at [504, 283] on div at bounding box center [508, 301] width 90 height 75
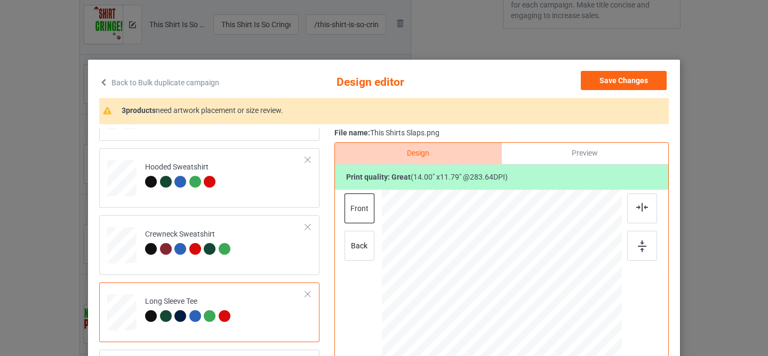
scroll to position [133, 0]
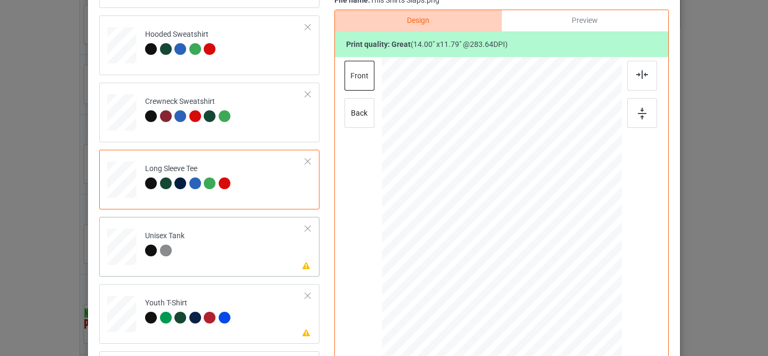
click at [262, 257] on td "Please review artwork placement Unisex Tank" at bounding box center [225, 244] width 172 height 47
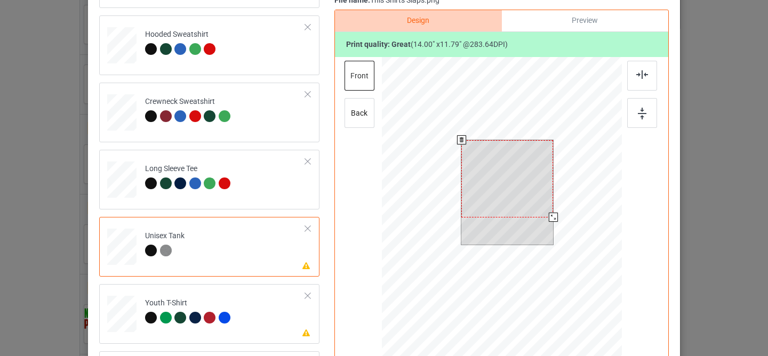
click at [500, 171] on div at bounding box center [508, 178] width 92 height 77
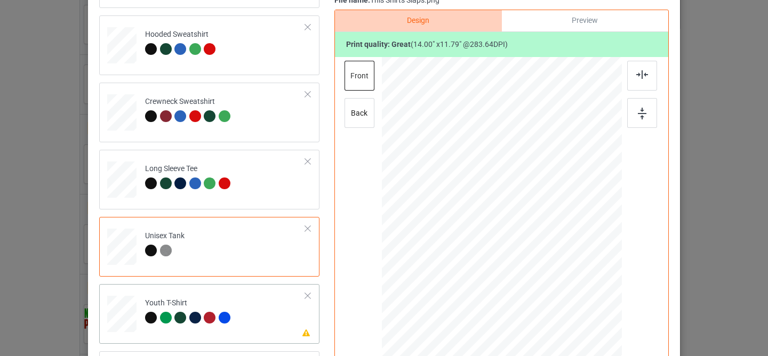
click at [272, 300] on td "Please review artwork placement Youth T-Shirt" at bounding box center [225, 312] width 172 height 47
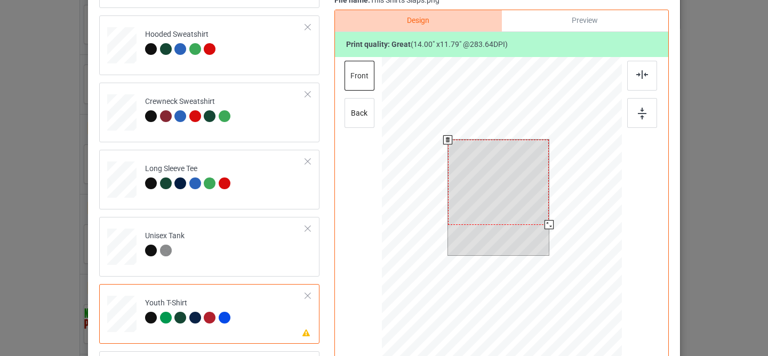
click at [492, 164] on div at bounding box center [498, 182] width 101 height 85
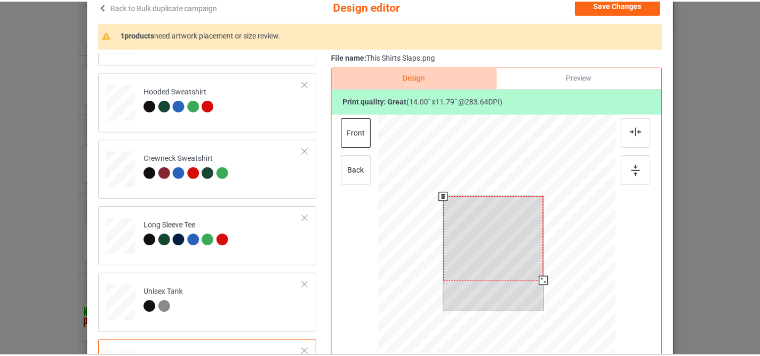
scroll to position [0, 0]
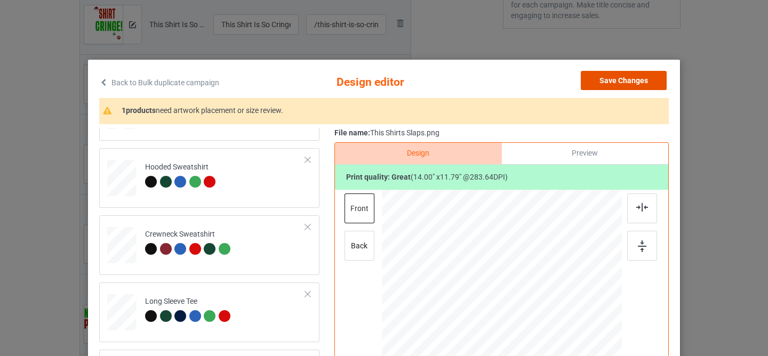
click at [627, 83] on button "Save Changes" at bounding box center [624, 80] width 86 height 19
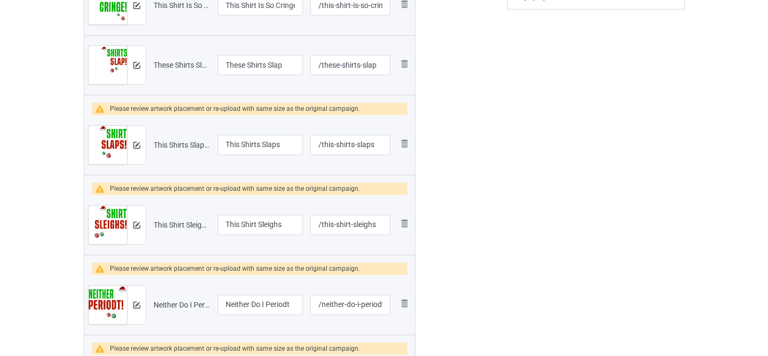
scroll to position [361, 0]
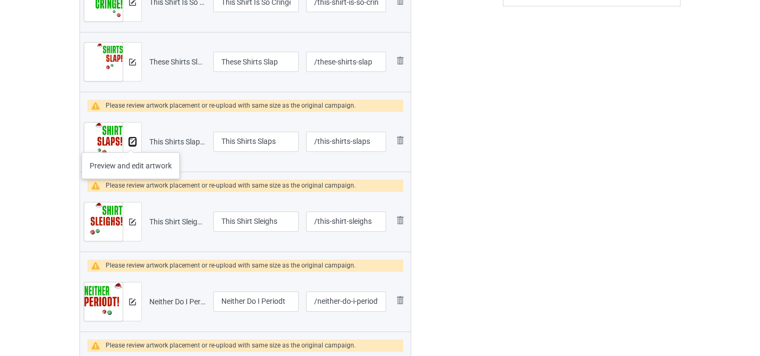
click at [131, 142] on img at bounding box center [132, 142] width 7 height 7
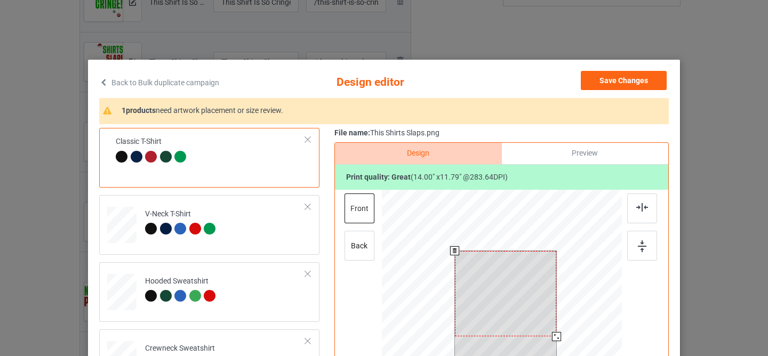
click at [516, 271] on div at bounding box center [506, 293] width 102 height 85
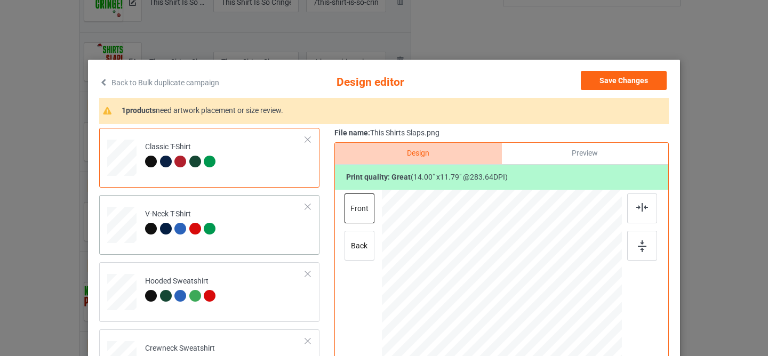
click at [252, 240] on td "V-Neck T-Shirt" at bounding box center [225, 223] width 172 height 47
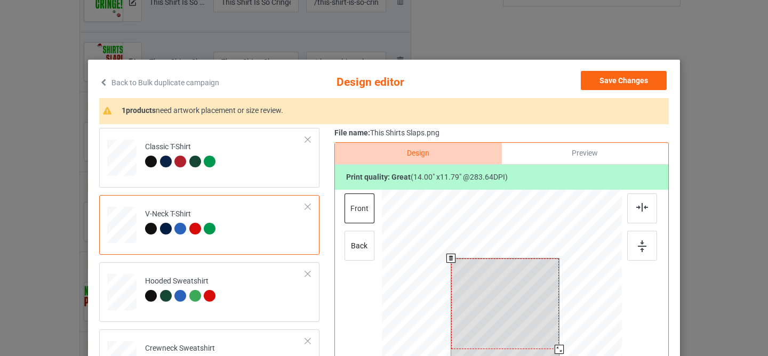
click at [480, 284] on div at bounding box center [505, 304] width 108 height 91
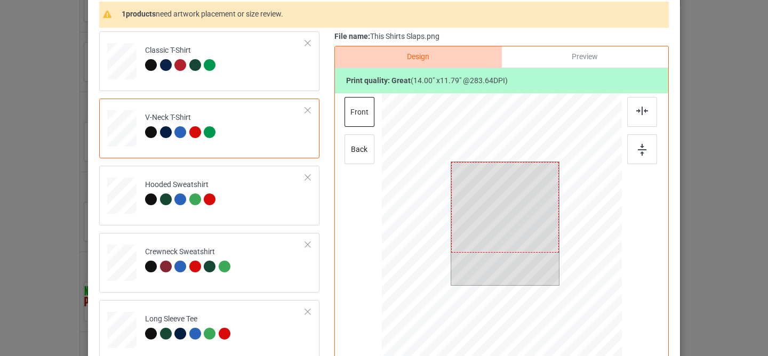
scroll to position [114, 0]
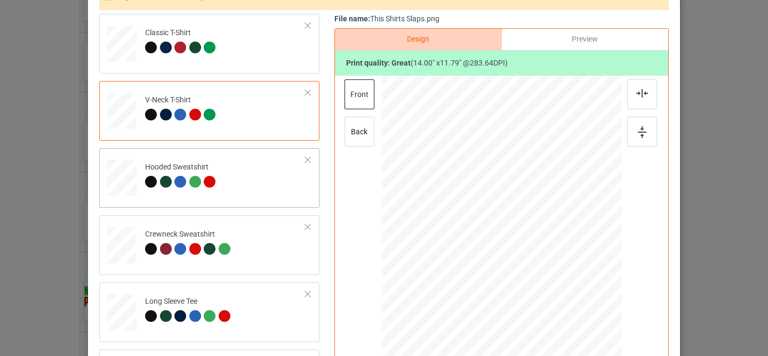
click at [271, 187] on td "Hooded Sweatshirt" at bounding box center [225, 176] width 172 height 47
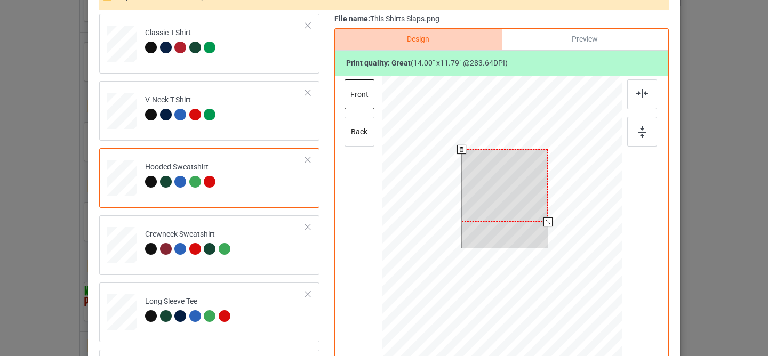
click at [490, 197] on div at bounding box center [505, 185] width 86 height 73
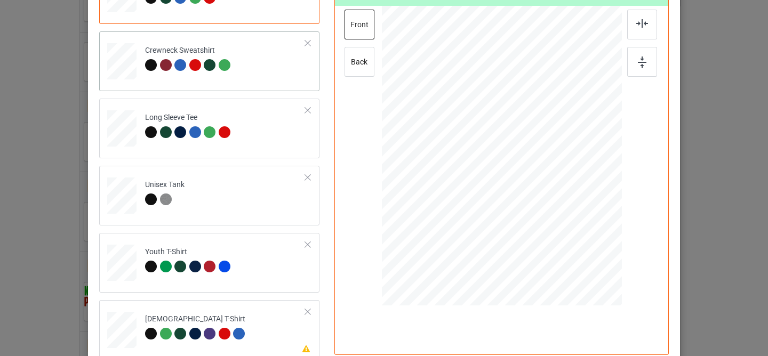
scroll to position [259, 0]
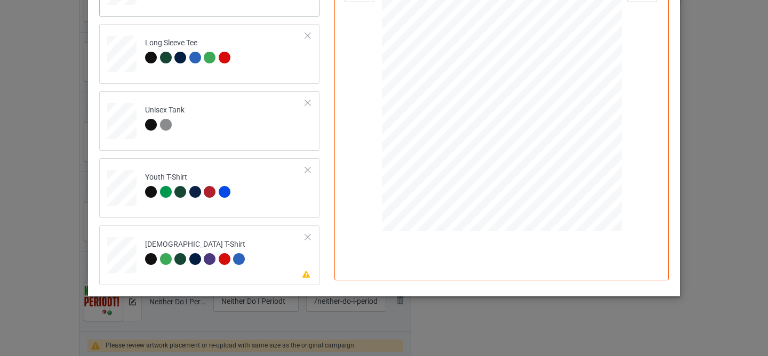
click at [269, 236] on td "Please review artwork placement [DEMOGRAPHIC_DATA] T-Shirt" at bounding box center [225, 253] width 172 height 47
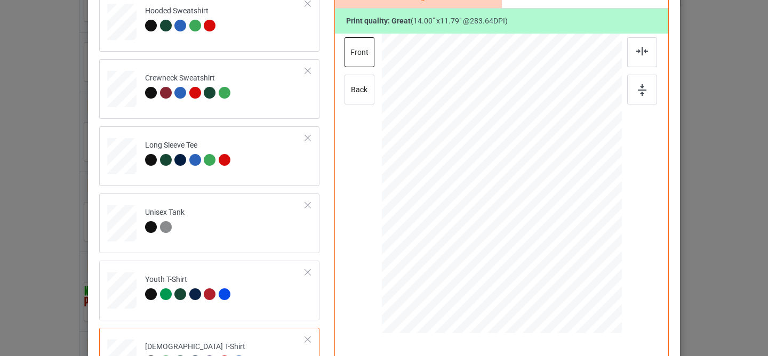
scroll to position [62, 0]
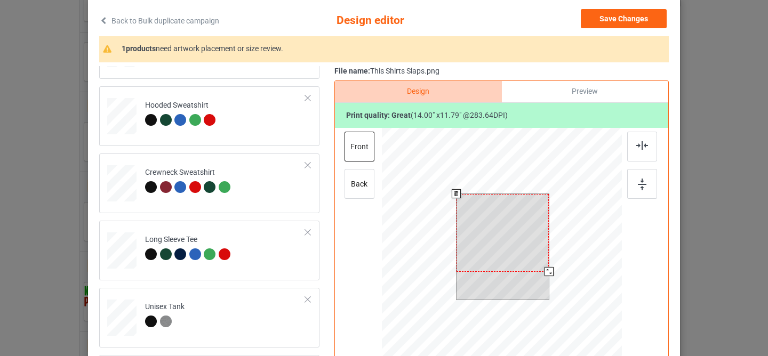
click at [499, 218] on div at bounding box center [503, 233] width 92 height 78
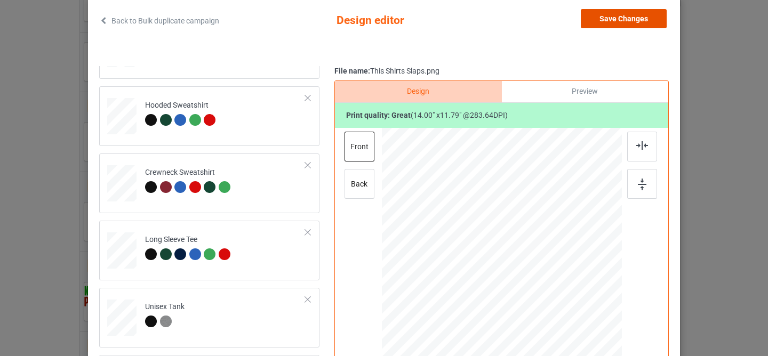
click at [602, 25] on button "Save Changes" at bounding box center [624, 18] width 86 height 19
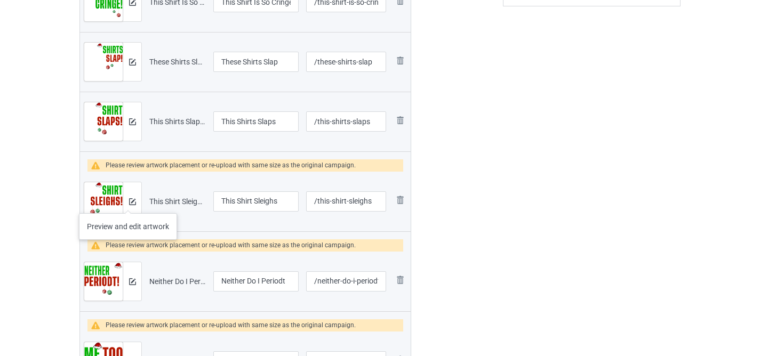
click at [128, 203] on div at bounding box center [132, 201] width 19 height 38
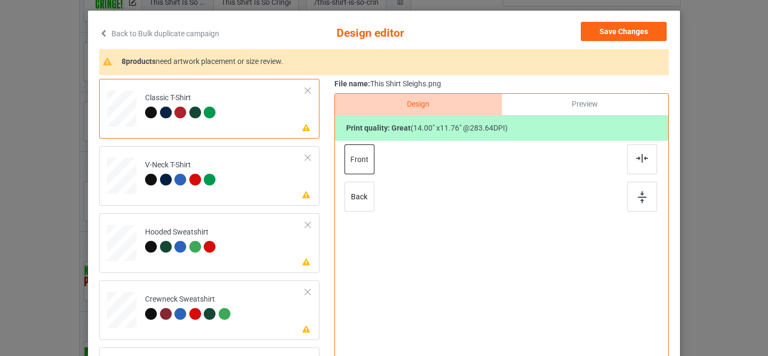
scroll to position [145, 0]
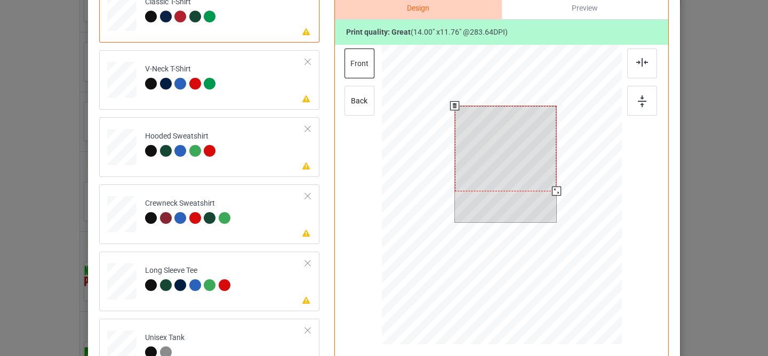
click at [516, 198] on div at bounding box center [506, 164] width 102 height 116
click at [491, 143] on div at bounding box center [506, 148] width 102 height 85
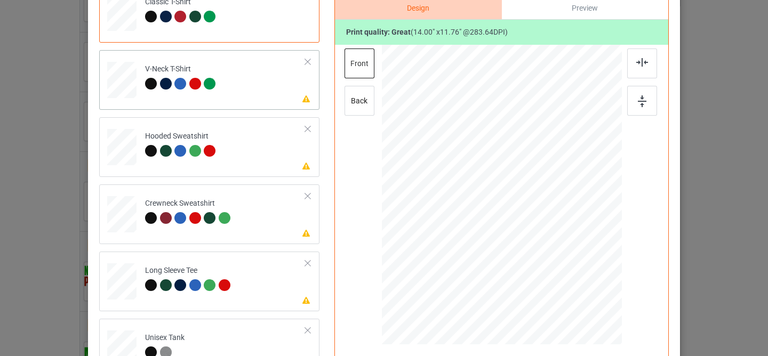
click at [257, 108] on div "Please review artwork placement V-Neck T-Shirt" at bounding box center [209, 80] width 220 height 60
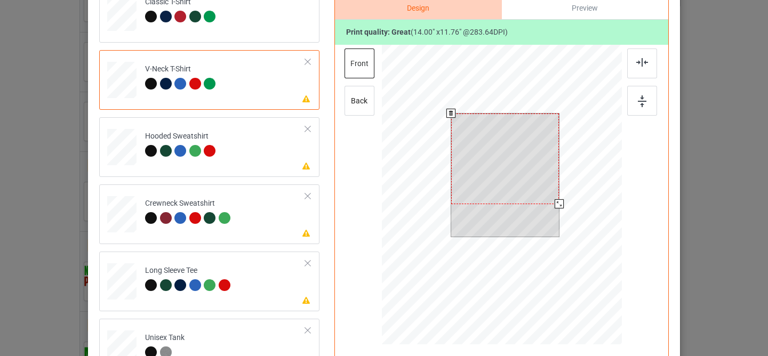
click at [505, 147] on div at bounding box center [505, 159] width 108 height 91
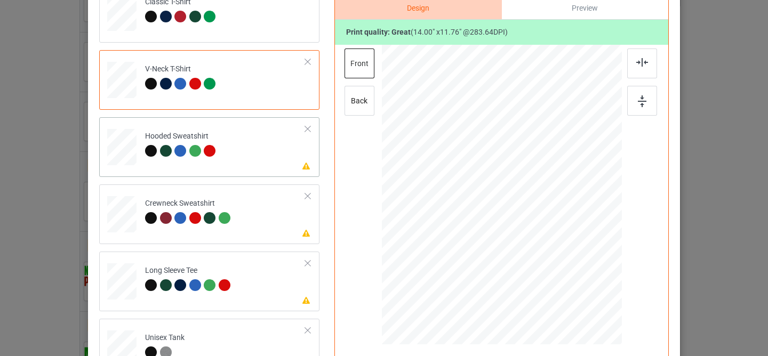
click at [255, 146] on td "Please review artwork placement Hooded Sweatshirt" at bounding box center [225, 145] width 172 height 47
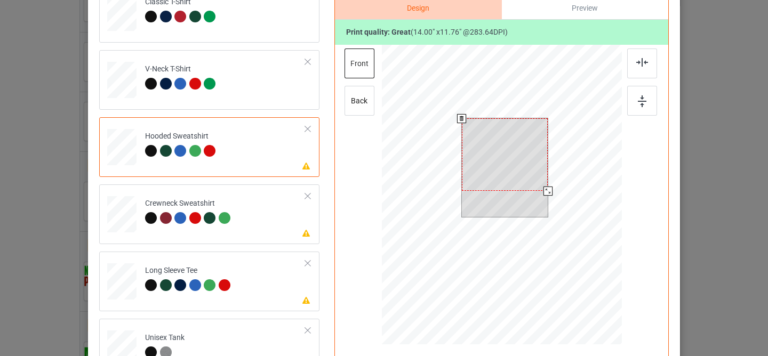
click at [484, 172] on div at bounding box center [505, 154] width 86 height 73
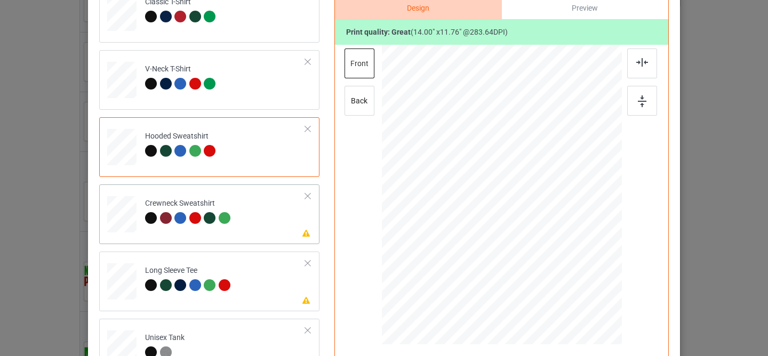
click at [273, 217] on td "Please review artwork placement Crewneck Sweatshirt" at bounding box center [225, 212] width 172 height 47
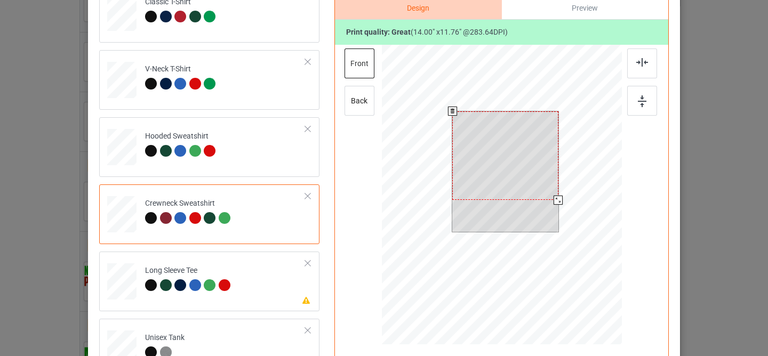
click at [476, 154] on div at bounding box center [505, 156] width 106 height 89
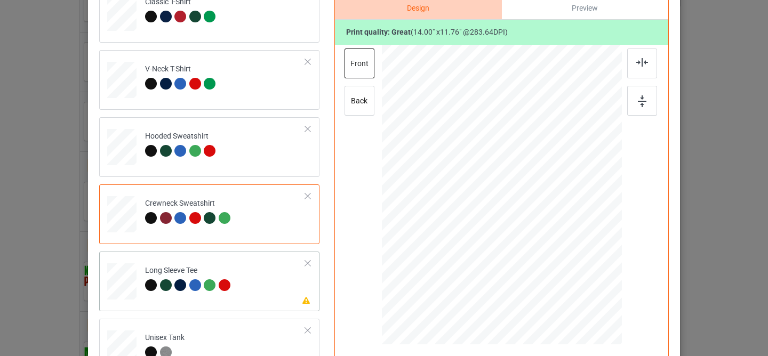
click at [269, 264] on td "Please review artwork placement Long Sleeve Tee" at bounding box center [225, 279] width 172 height 47
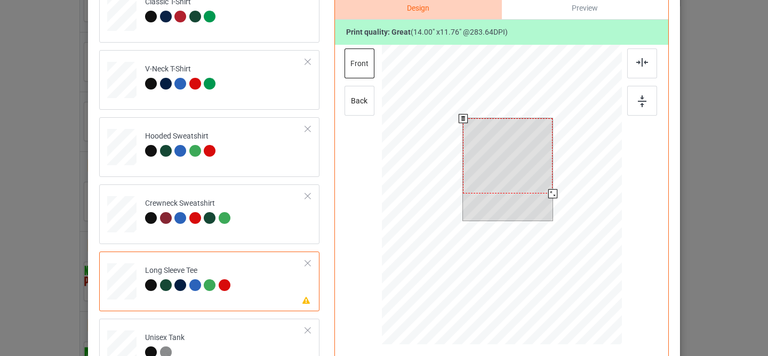
click at [463, 162] on div at bounding box center [508, 155] width 90 height 75
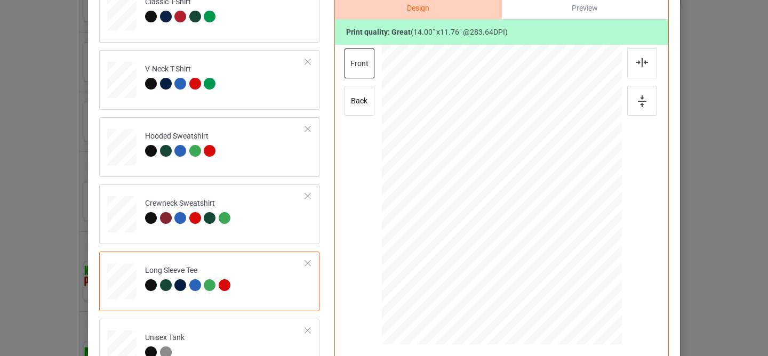
click at [265, 266] on td "Long Sleeve Tee" at bounding box center [225, 279] width 172 height 47
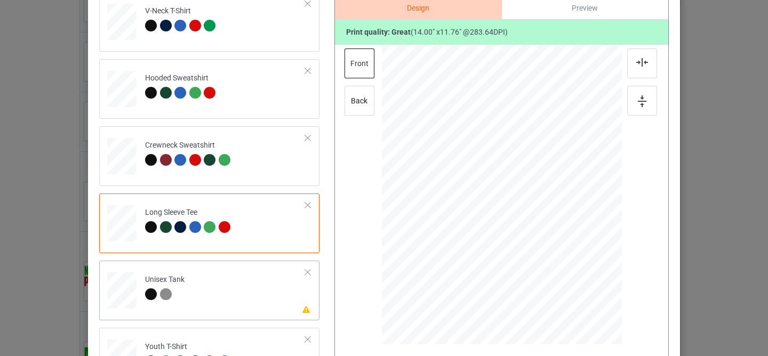
click at [253, 289] on td "Please review artwork placement Unisex Tank" at bounding box center [225, 288] width 172 height 47
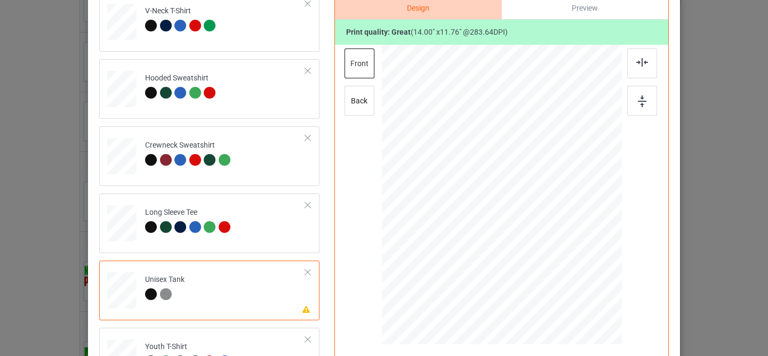
click at [490, 177] on div at bounding box center [508, 166] width 92 height 77
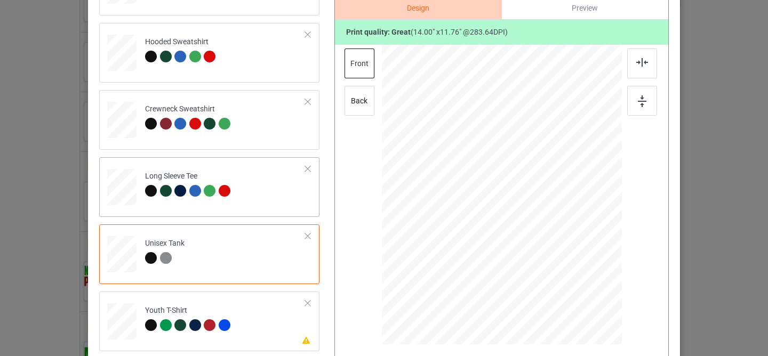
scroll to position [114, 0]
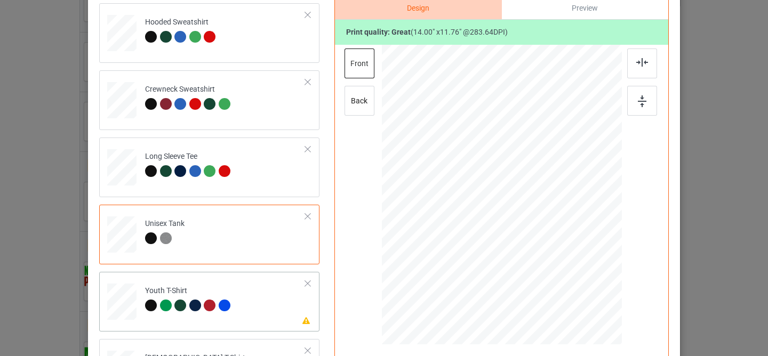
click at [245, 298] on td "Please review artwork placement Youth T-Shirt" at bounding box center [225, 299] width 172 height 47
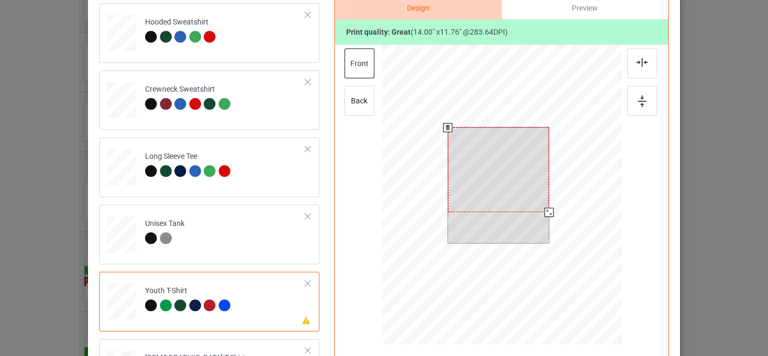
click at [483, 159] on div at bounding box center [498, 170] width 101 height 85
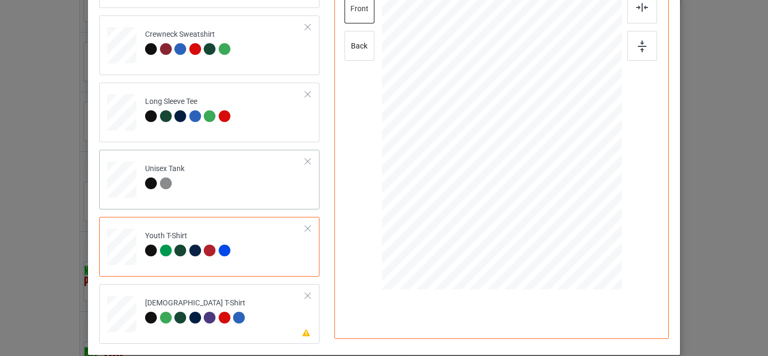
scroll to position [259, 0]
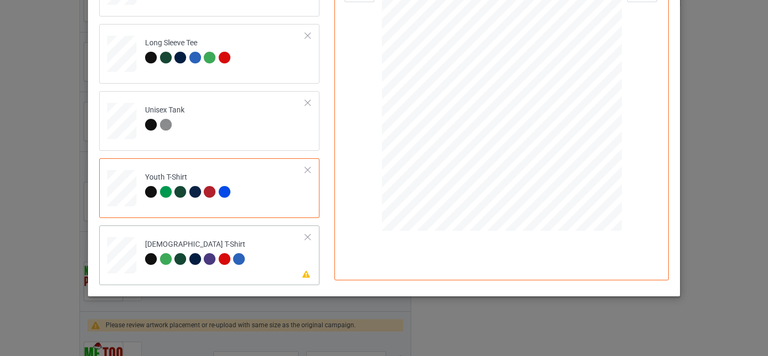
click at [253, 243] on td "Please review artwork placement [DEMOGRAPHIC_DATA] T-Shirt" at bounding box center [225, 253] width 172 height 47
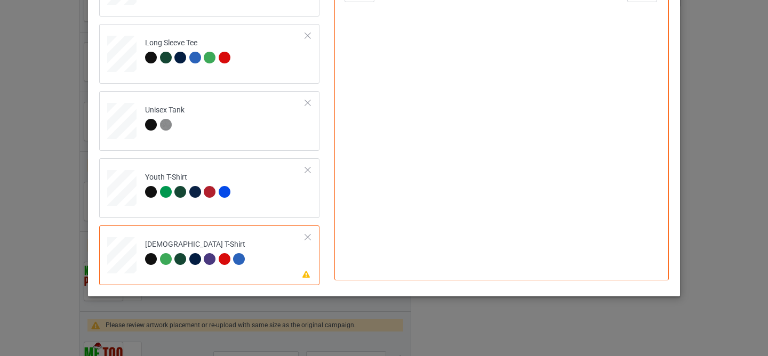
scroll to position [120, 0]
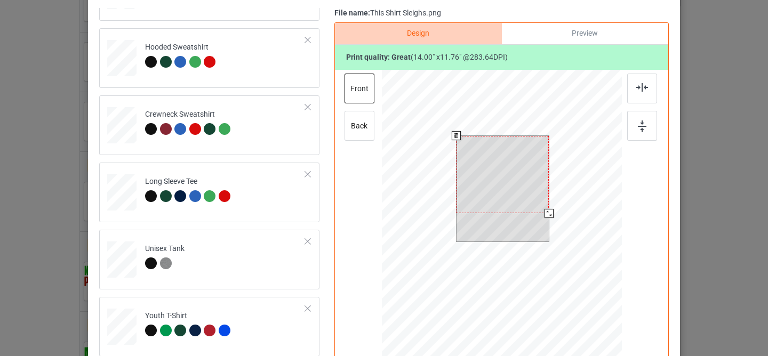
click at [509, 176] on div at bounding box center [503, 175] width 92 height 78
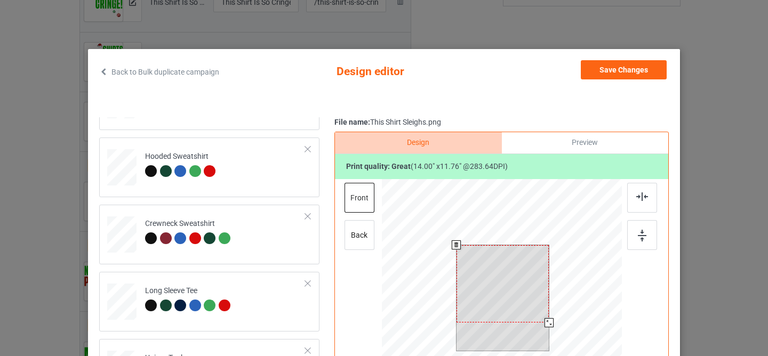
scroll to position [0, 0]
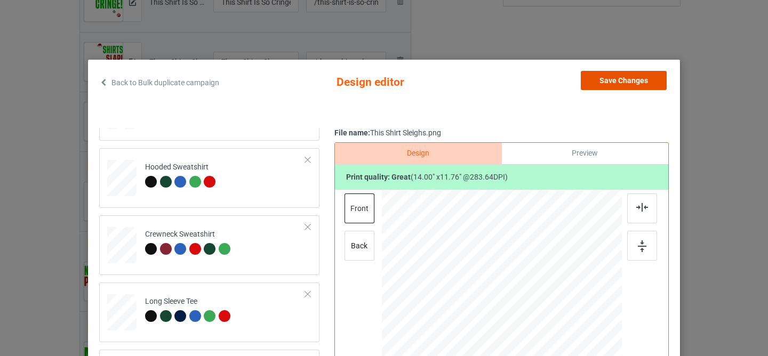
click at [601, 89] on button "Save Changes" at bounding box center [624, 80] width 86 height 19
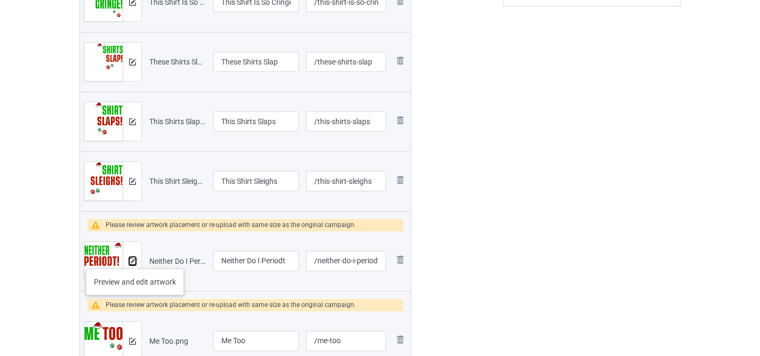
click at [135, 258] on img at bounding box center [132, 261] width 7 height 7
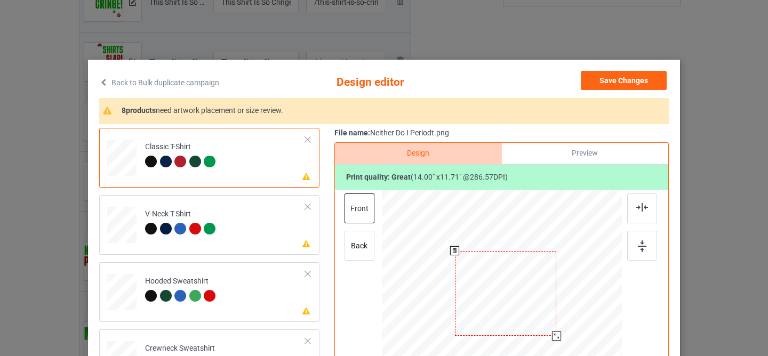
click at [490, 271] on div at bounding box center [506, 293] width 102 height 85
click at [275, 224] on td "Please review artwork placement V-Neck T-Shirt" at bounding box center [225, 223] width 172 height 47
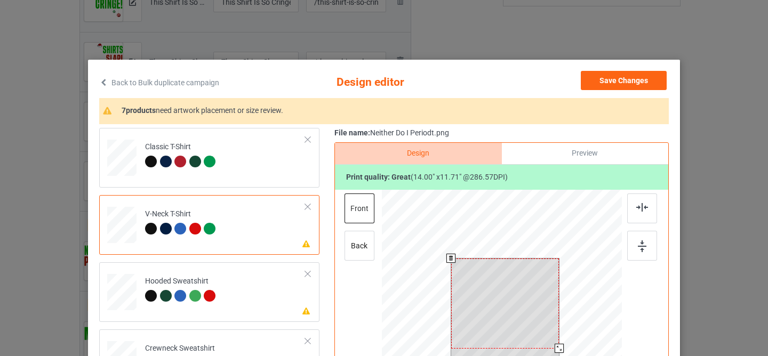
click at [503, 289] on div at bounding box center [505, 304] width 108 height 90
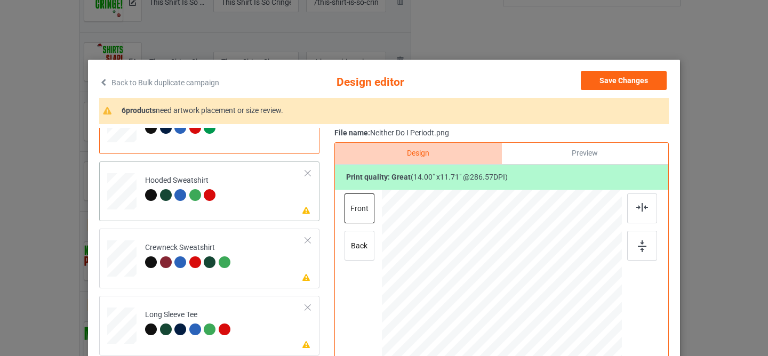
scroll to position [99, 0]
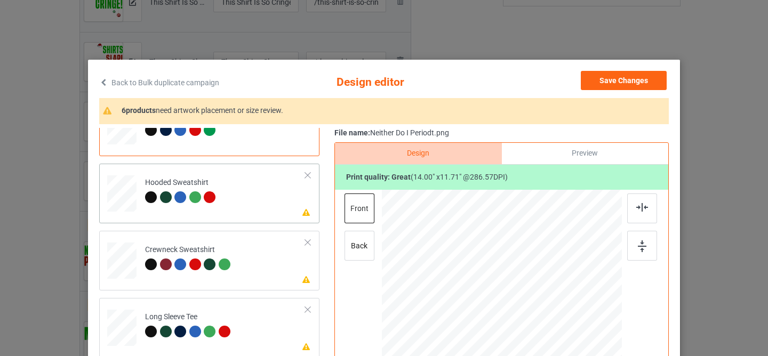
click at [253, 199] on td "Please review artwork placement Hooded Sweatshirt" at bounding box center [225, 191] width 172 height 47
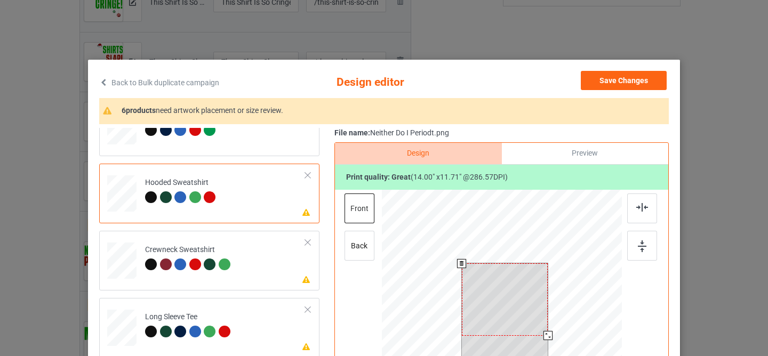
click at [514, 307] on div at bounding box center [505, 300] width 86 height 72
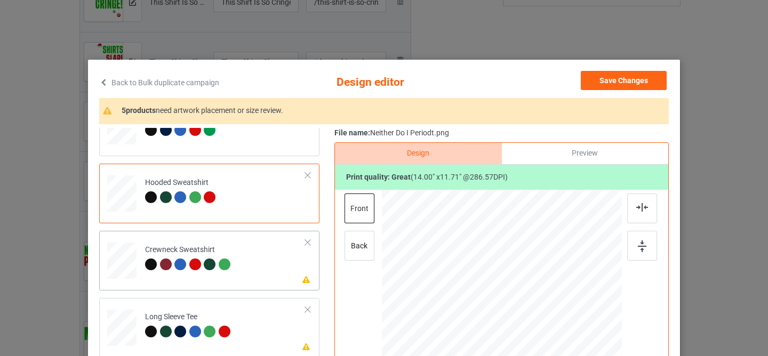
click at [254, 285] on div "Please review artwork placement Crewneck Sweatshirt" at bounding box center [209, 261] width 220 height 60
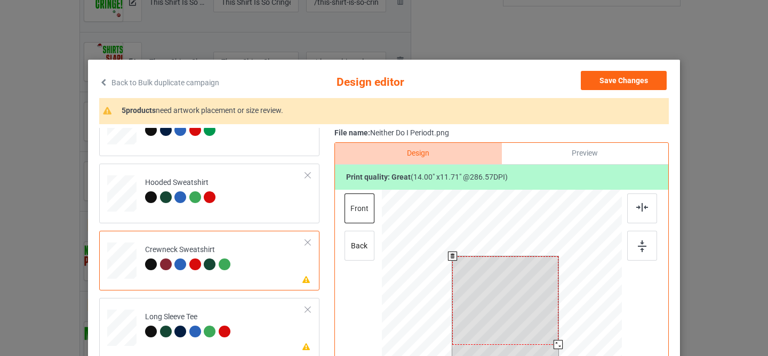
click at [515, 305] on div at bounding box center [505, 301] width 106 height 89
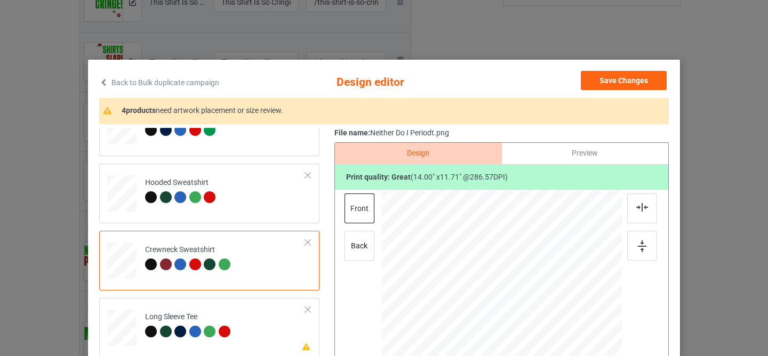
scroll to position [114, 0]
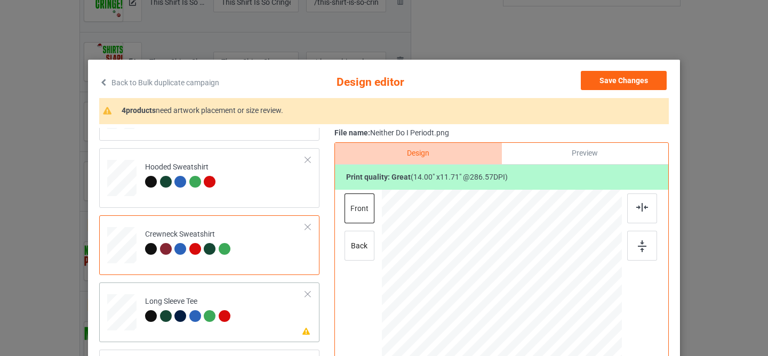
click at [235, 297] on td "Please review artwork placement Long Sleeve Tee" at bounding box center [225, 310] width 172 height 47
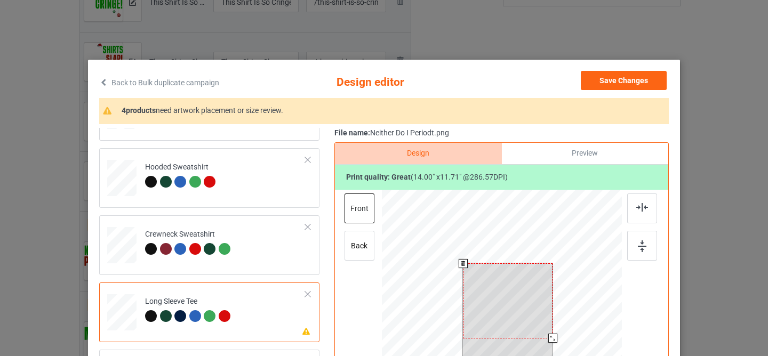
click at [494, 288] on div at bounding box center [508, 301] width 90 height 75
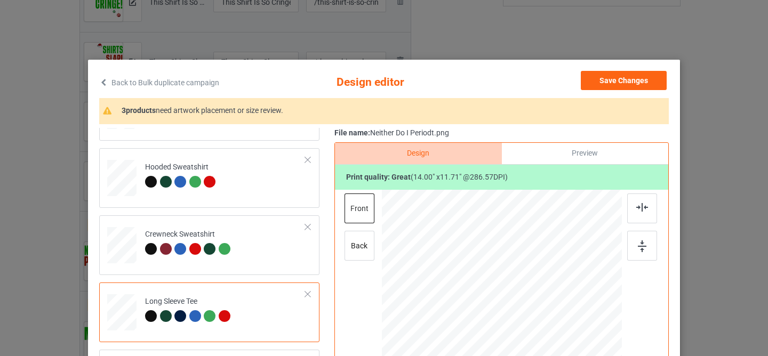
scroll to position [135, 0]
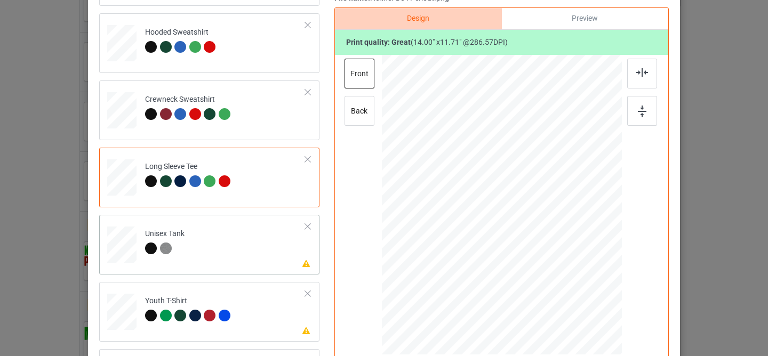
click at [252, 258] on td "Please review artwork placement Unisex Tank" at bounding box center [225, 242] width 172 height 47
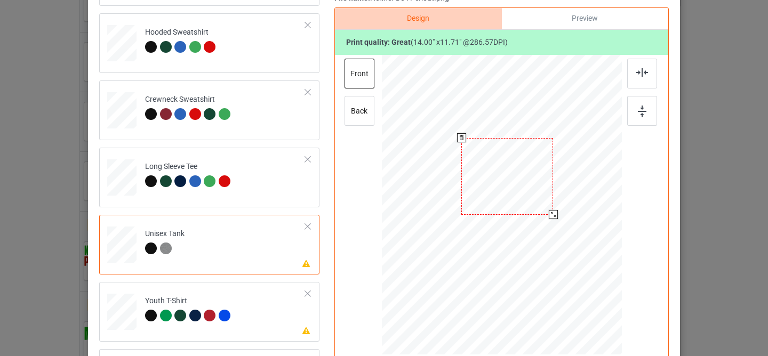
click at [491, 157] on div at bounding box center [508, 176] width 92 height 77
click at [263, 307] on td "Please review artwork placement Youth T-Shirt" at bounding box center [225, 310] width 172 height 47
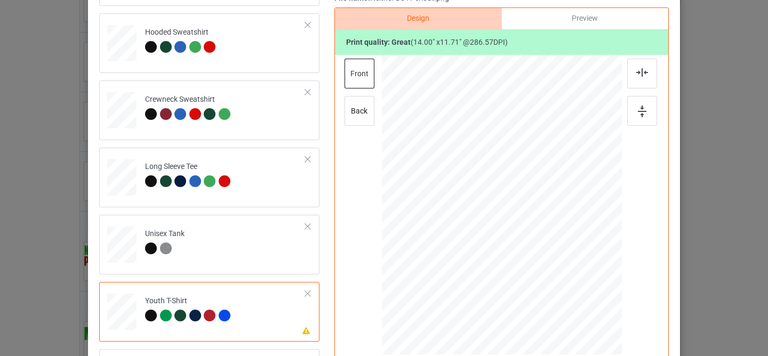
click at [491, 145] on div at bounding box center [498, 180] width 101 height 84
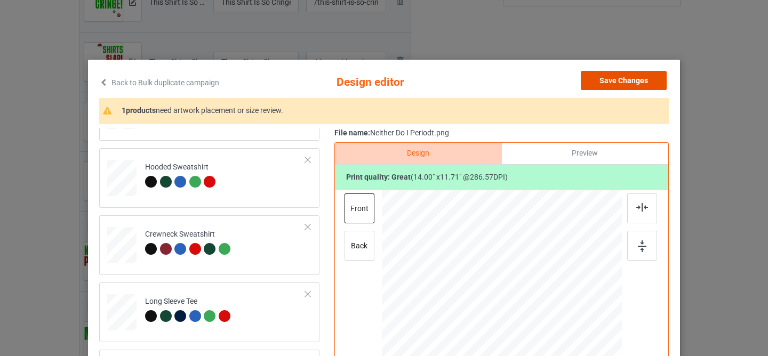
click at [631, 77] on button "Save Changes" at bounding box center [624, 80] width 86 height 19
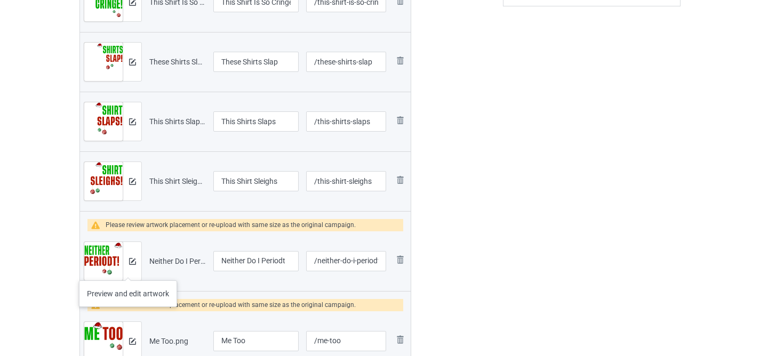
click at [126, 265] on div at bounding box center [132, 261] width 19 height 38
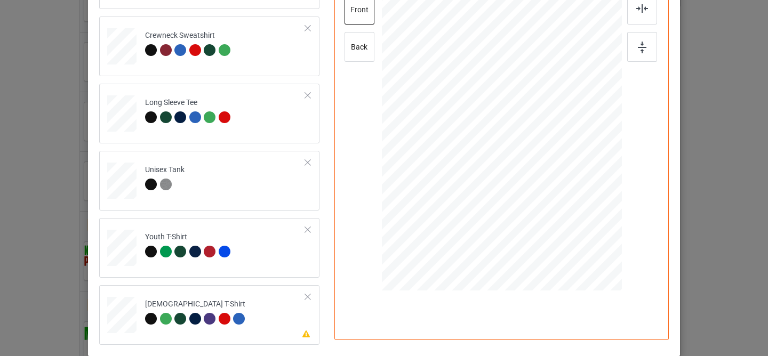
scroll to position [259, 0]
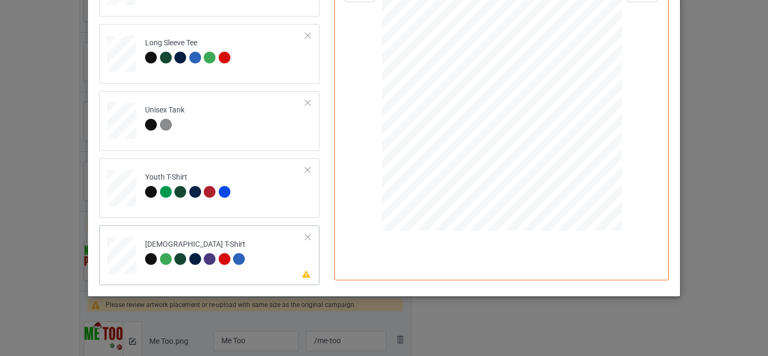
click at [243, 252] on div "[DEMOGRAPHIC_DATA] T-Shirt" at bounding box center [196, 252] width 103 height 25
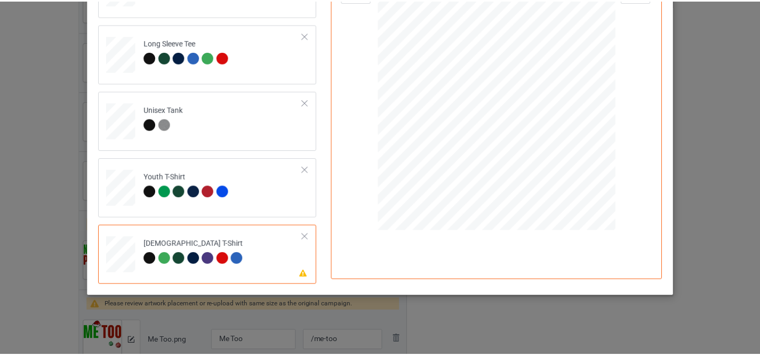
scroll to position [11, 0]
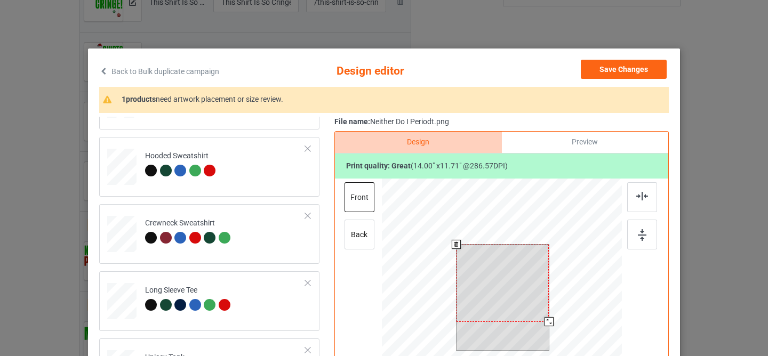
click at [478, 292] on div at bounding box center [503, 283] width 92 height 77
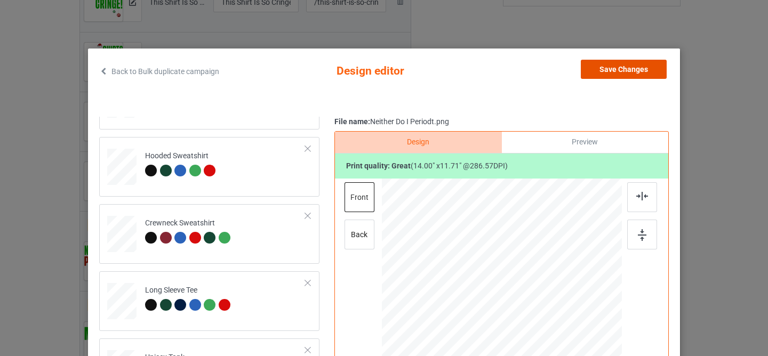
click at [592, 68] on button "Save Changes" at bounding box center [624, 69] width 86 height 19
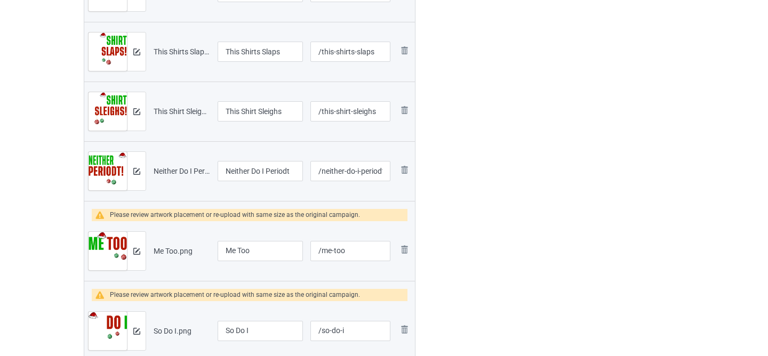
scroll to position [472, 0]
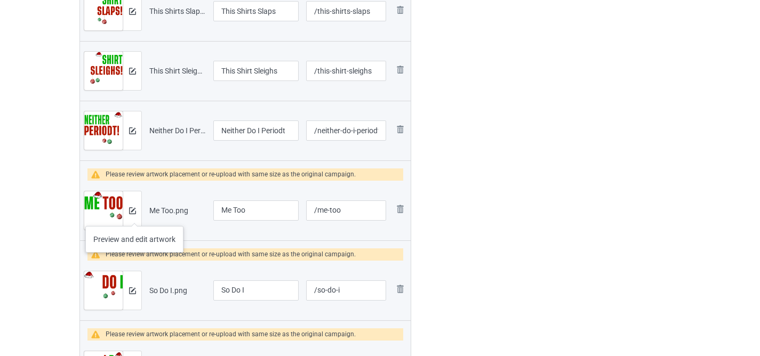
click at [134, 216] on div at bounding box center [132, 211] width 19 height 38
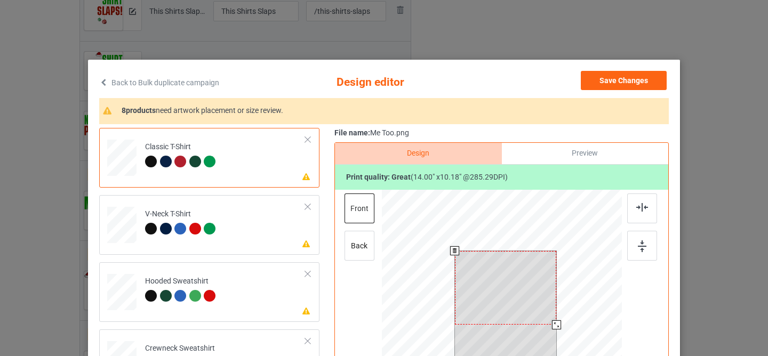
click at [502, 257] on div at bounding box center [506, 288] width 102 height 74
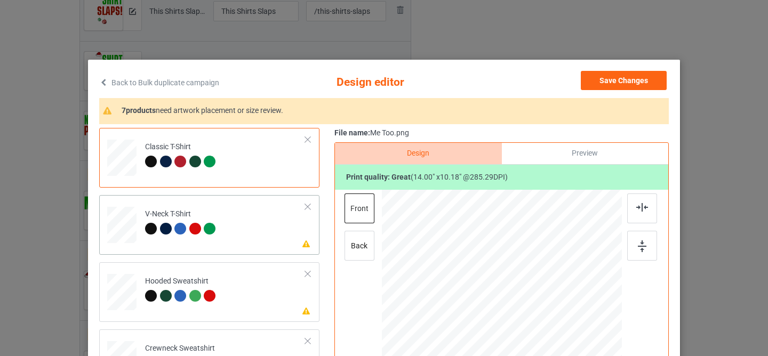
click at [248, 228] on td "Please review artwork placement V-Neck T-Shirt" at bounding box center [225, 223] width 172 height 47
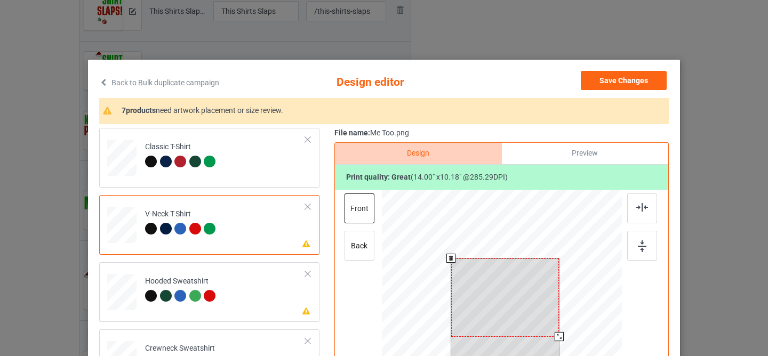
click at [507, 300] on div at bounding box center [505, 298] width 108 height 78
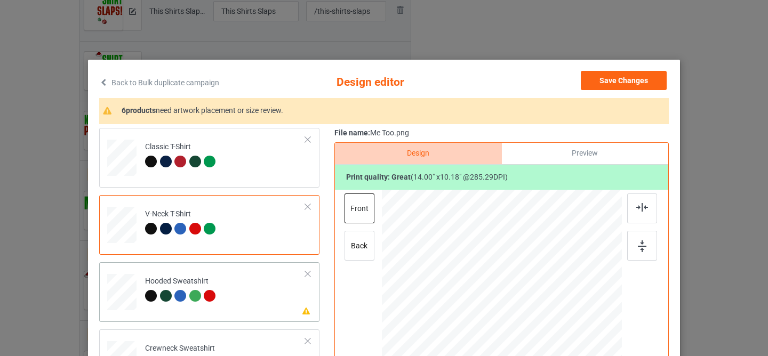
click at [271, 297] on td "Please review artwork placement Hooded Sweatshirt" at bounding box center [225, 290] width 172 height 47
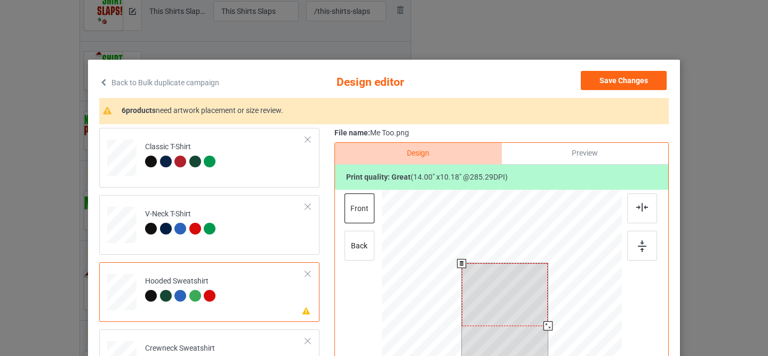
click at [495, 289] on div at bounding box center [505, 295] width 86 height 62
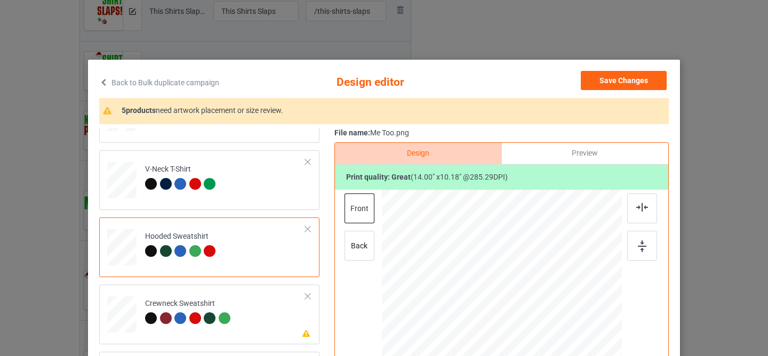
scroll to position [114, 0]
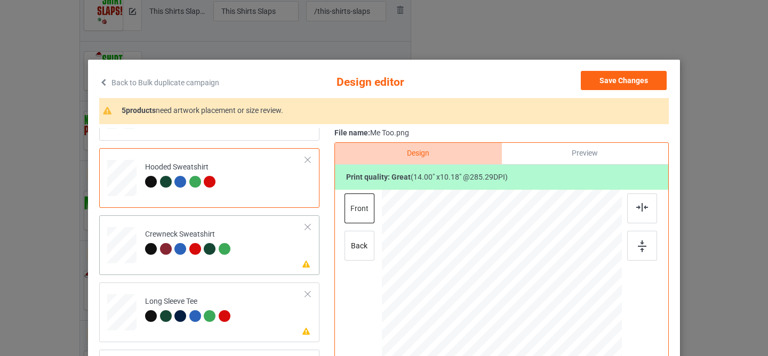
click at [261, 248] on td "Please review artwork placement Crewneck Sweatshirt" at bounding box center [225, 243] width 172 height 47
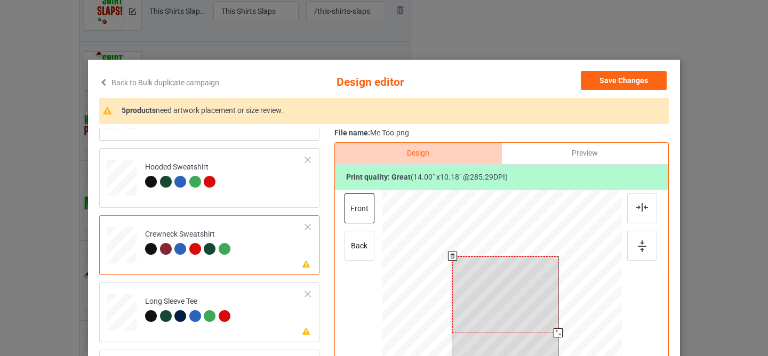
click at [507, 303] on div at bounding box center [505, 295] width 106 height 77
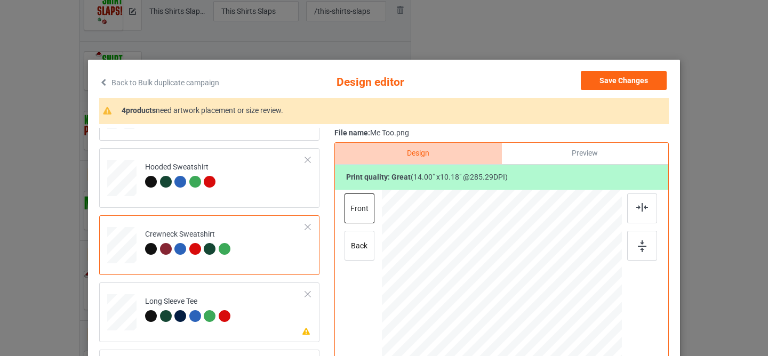
scroll to position [147, 0]
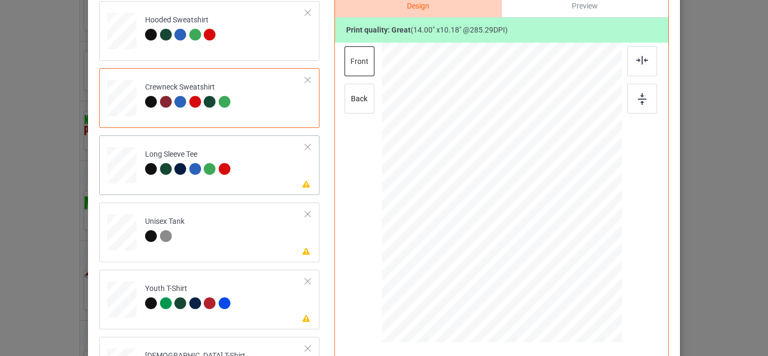
click at [254, 170] on td "Please review artwork placement Long Sleeve Tee" at bounding box center [225, 163] width 172 height 47
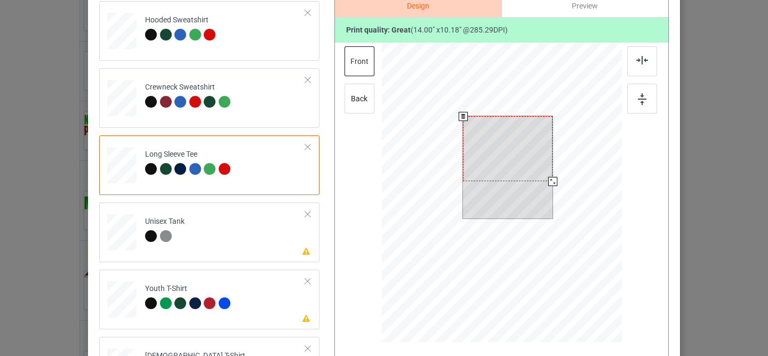
click at [497, 155] on div at bounding box center [508, 148] width 90 height 65
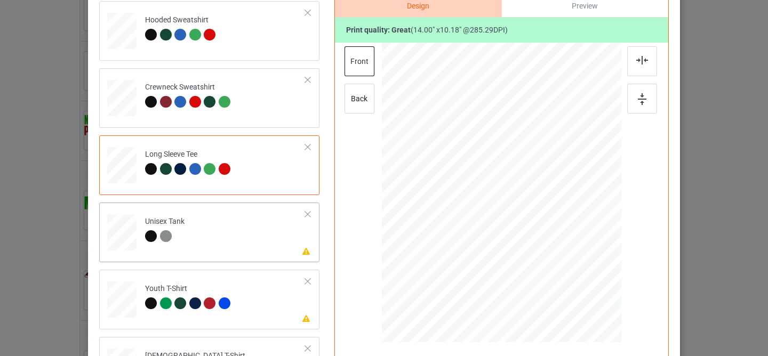
click at [238, 241] on td "Please review artwork placement Unisex Tank" at bounding box center [225, 230] width 172 height 47
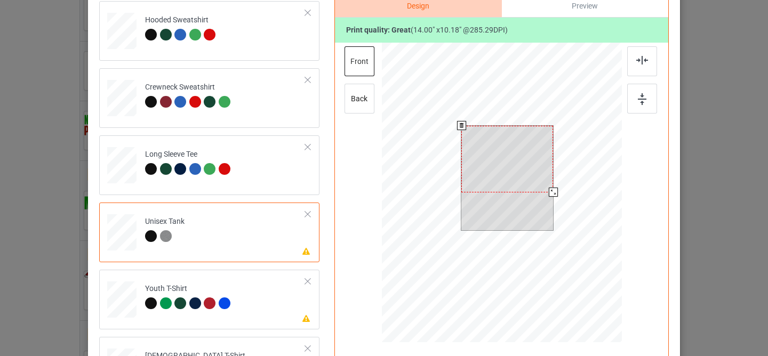
click at [482, 166] on div at bounding box center [508, 159] width 92 height 67
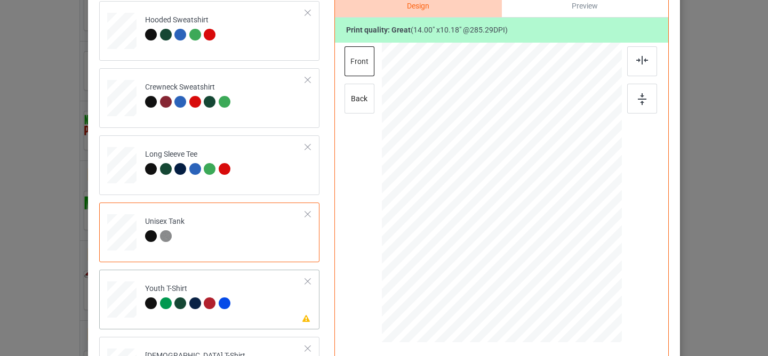
click at [273, 296] on td "Please review artwork placement Youth T-Shirt" at bounding box center [225, 297] width 172 height 47
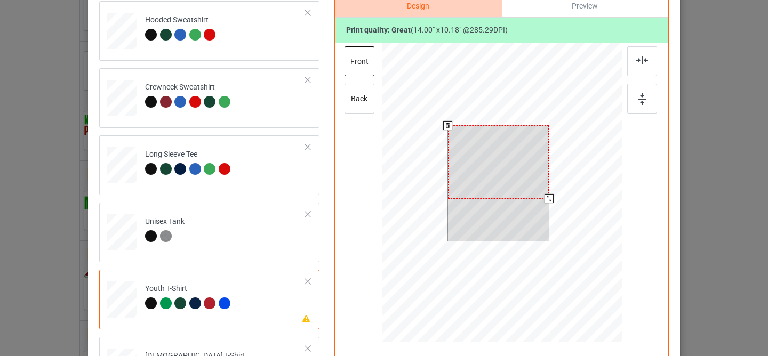
click at [495, 165] on div at bounding box center [498, 162] width 101 height 74
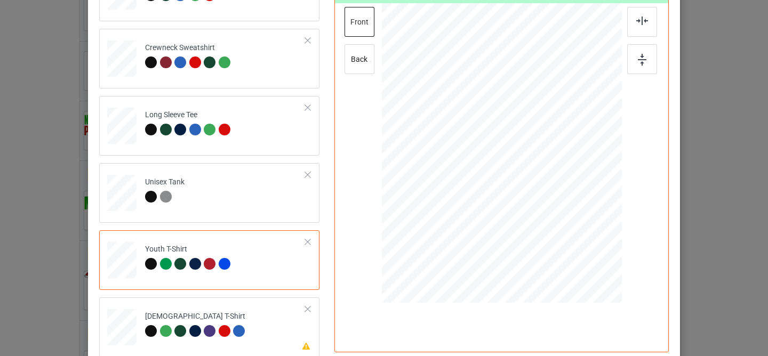
scroll to position [254, 0]
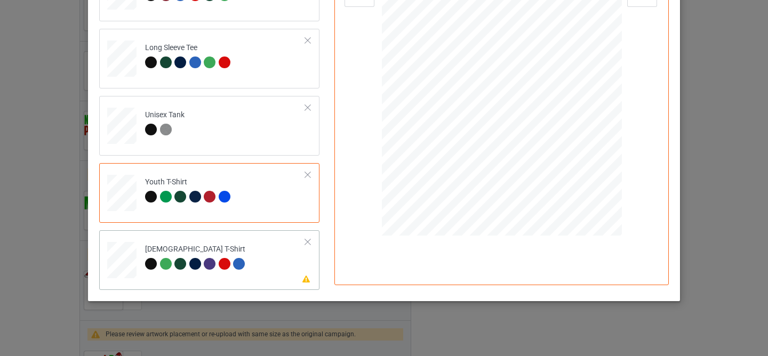
click at [260, 267] on td "Please review artwork placement [DEMOGRAPHIC_DATA] T-Shirt" at bounding box center [225, 258] width 172 height 47
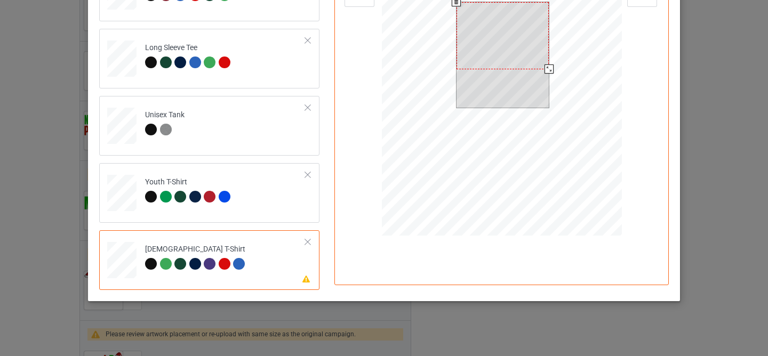
click at [499, 46] on div at bounding box center [503, 35] width 92 height 67
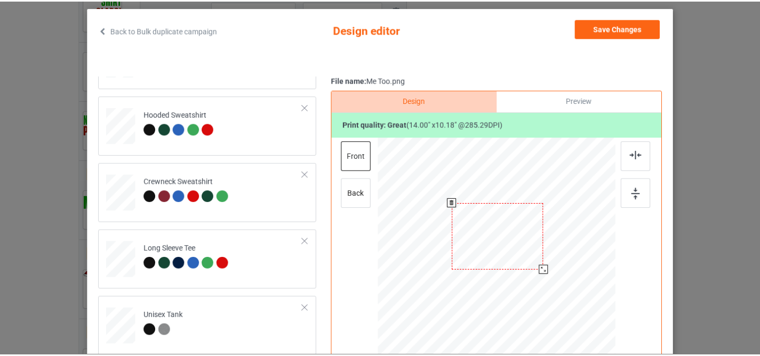
scroll to position [9, 0]
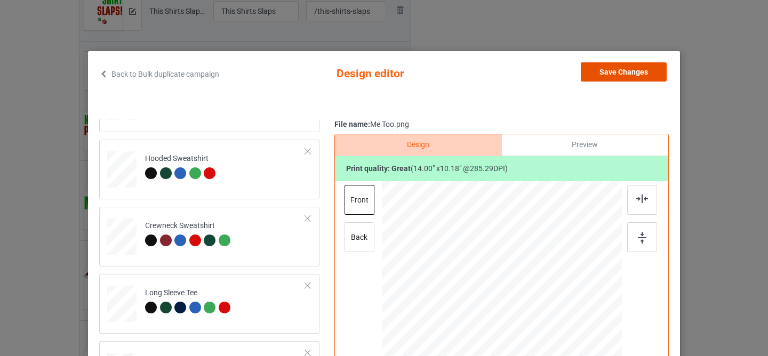
click at [605, 74] on button "Save Changes" at bounding box center [624, 71] width 86 height 19
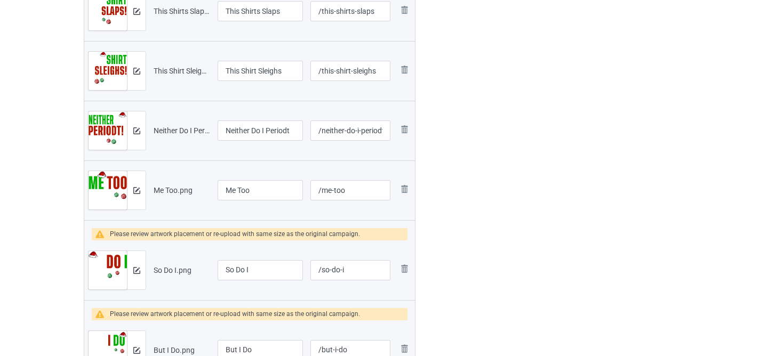
scroll to position [578, 0]
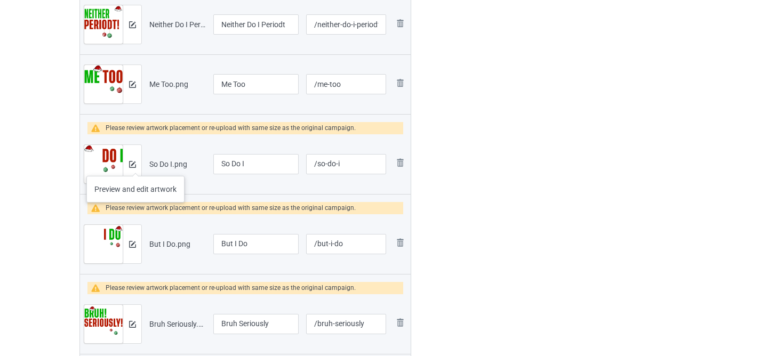
click at [136, 165] on div at bounding box center [132, 164] width 19 height 38
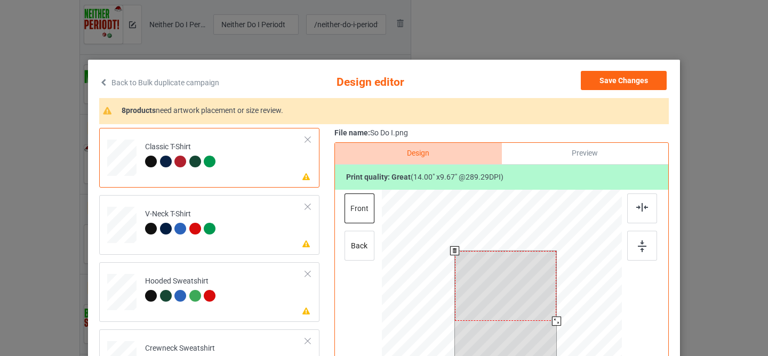
click at [479, 272] on div at bounding box center [506, 286] width 102 height 70
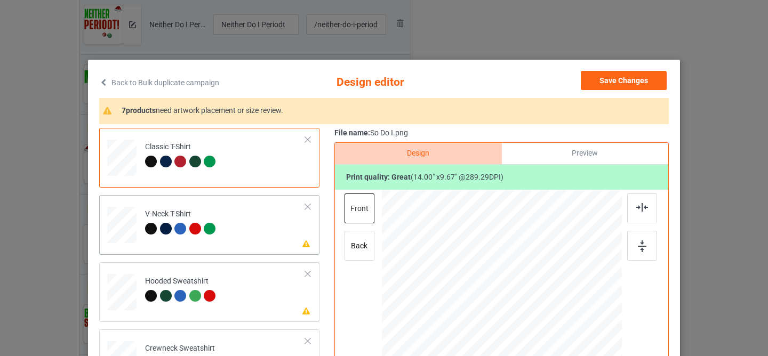
click at [251, 233] on td "Please review artwork placement V-Neck T-Shirt" at bounding box center [225, 223] width 172 height 47
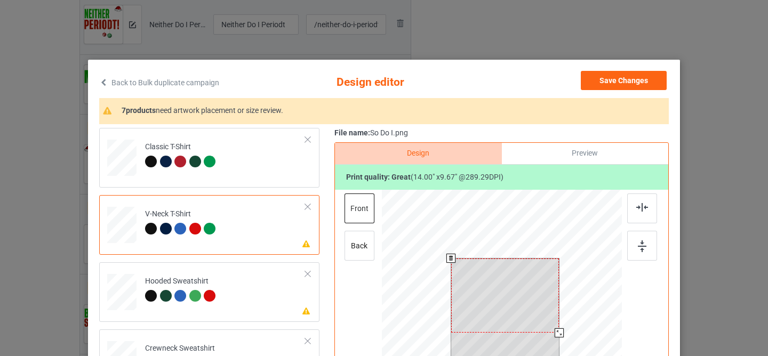
click at [509, 307] on div at bounding box center [505, 296] width 108 height 75
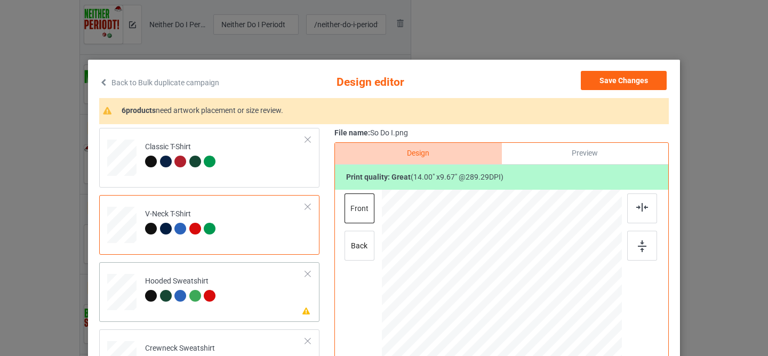
click at [257, 285] on td "Please review artwork placement Hooded Sweatshirt" at bounding box center [225, 290] width 172 height 47
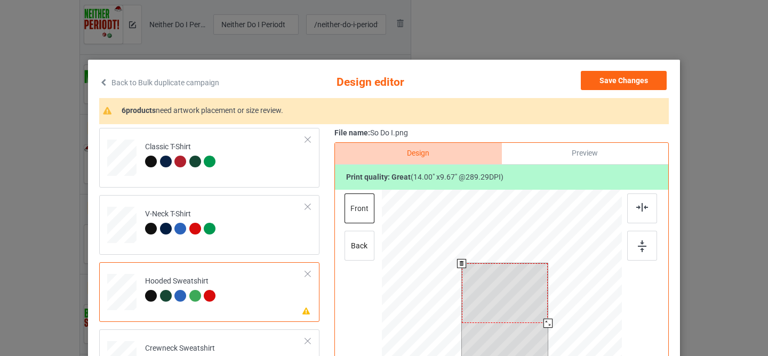
click at [498, 304] on div at bounding box center [505, 294] width 86 height 60
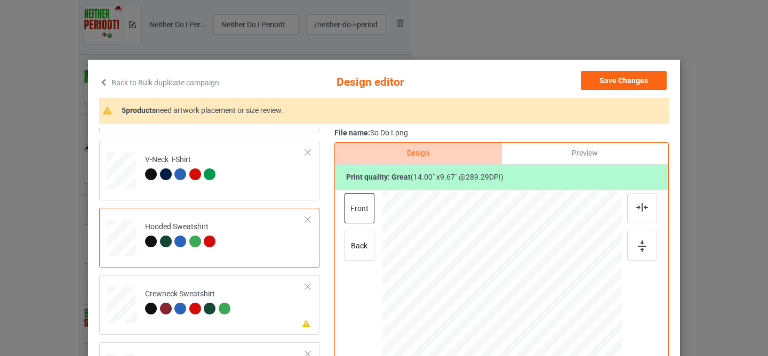
scroll to position [77, 0]
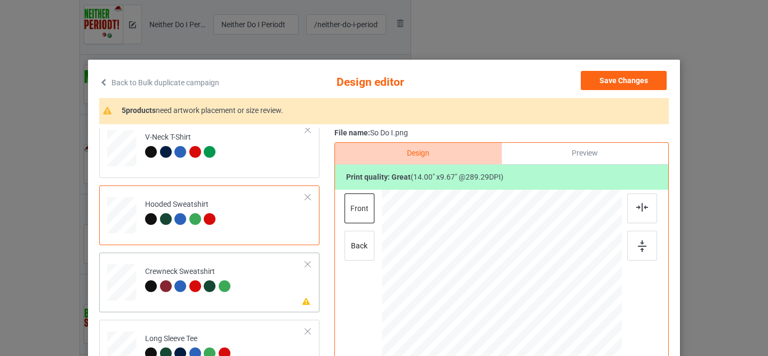
click at [236, 277] on td "Please review artwork placement Crewneck Sweatshirt" at bounding box center [225, 280] width 172 height 47
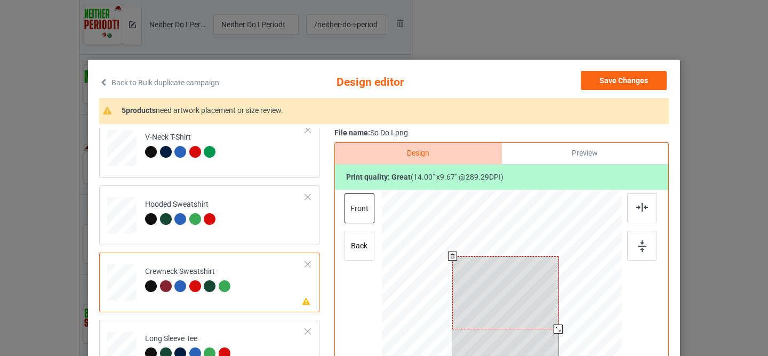
click at [504, 290] on div at bounding box center [505, 293] width 106 height 73
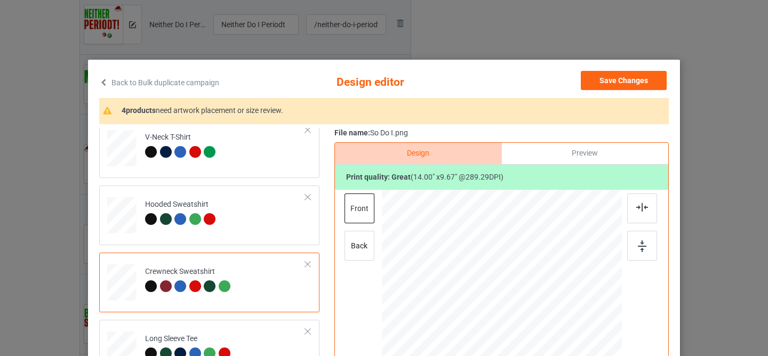
scroll to position [114, 0]
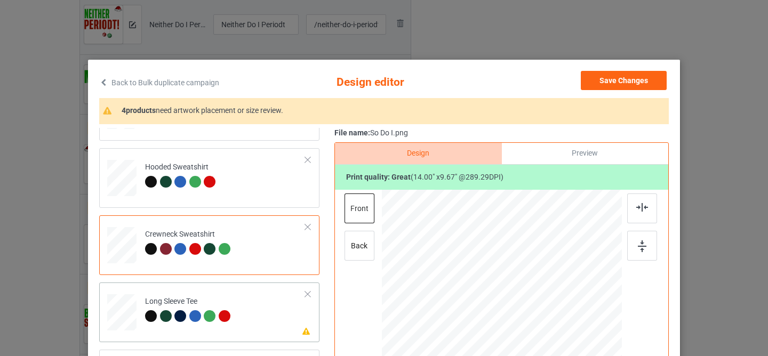
click at [269, 289] on td "Please review artwork placement Long Sleeve Tee" at bounding box center [225, 310] width 172 height 47
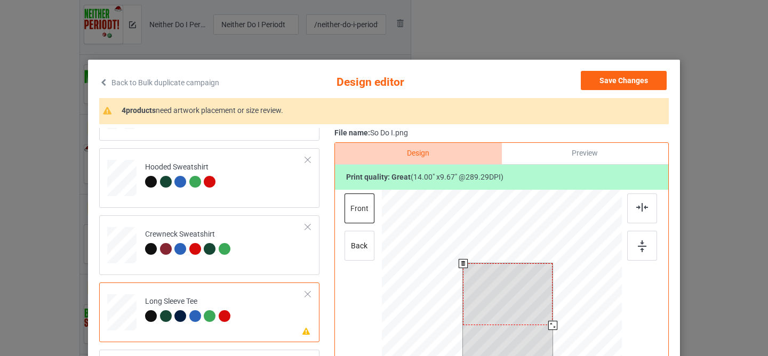
click at [503, 298] on div at bounding box center [508, 295] width 90 height 62
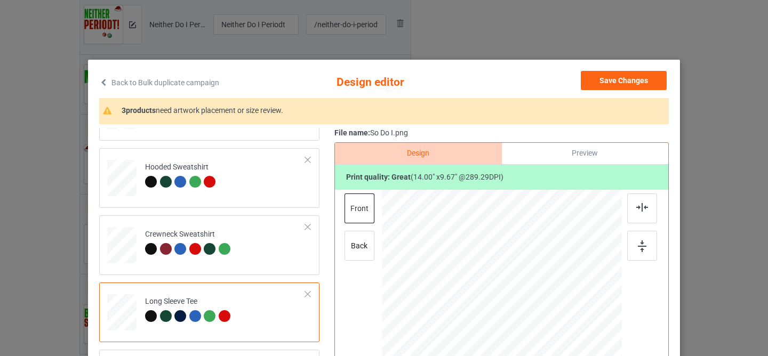
scroll to position [181, 0]
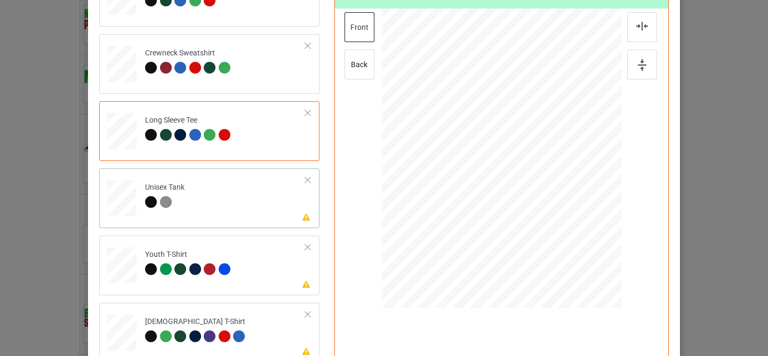
click at [273, 221] on div "Please review artwork placement Unisex Tank" at bounding box center [209, 199] width 220 height 60
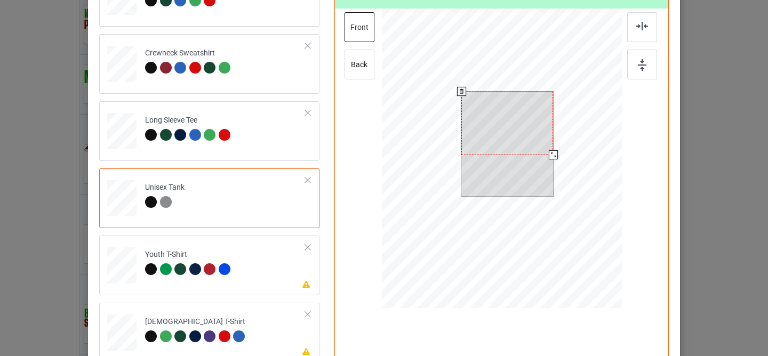
click at [483, 123] on div at bounding box center [508, 123] width 92 height 63
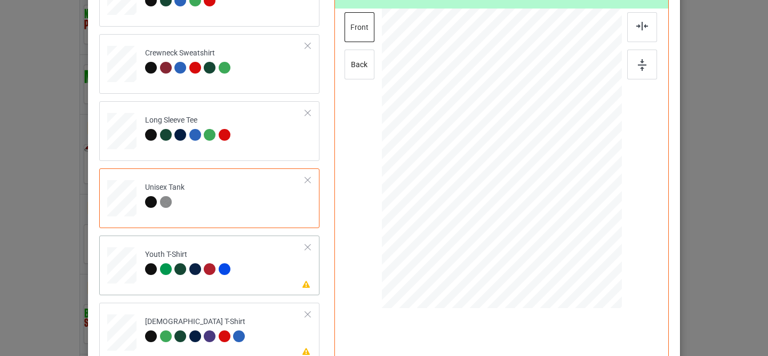
click at [277, 261] on td "Please review artwork placement Youth T-Shirt" at bounding box center [225, 263] width 172 height 47
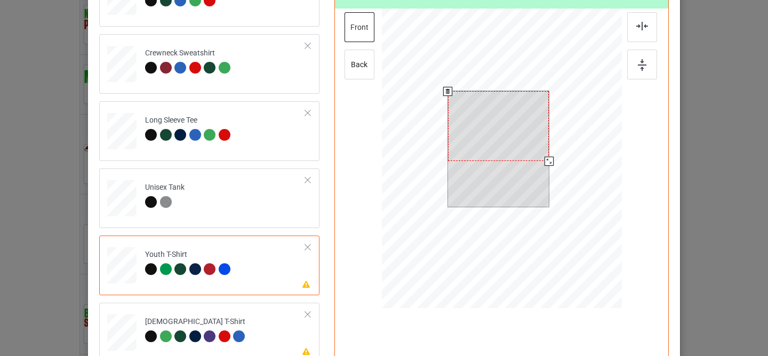
click at [510, 130] on div at bounding box center [498, 126] width 101 height 70
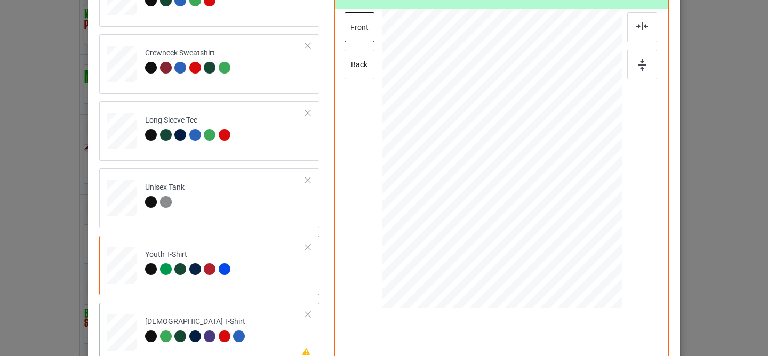
click at [267, 324] on td "Please review artwork placement [DEMOGRAPHIC_DATA] T-Shirt" at bounding box center [225, 330] width 172 height 47
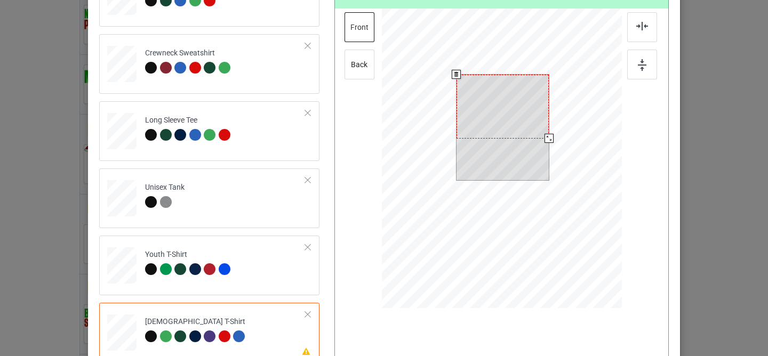
click at [491, 122] on div at bounding box center [503, 107] width 92 height 64
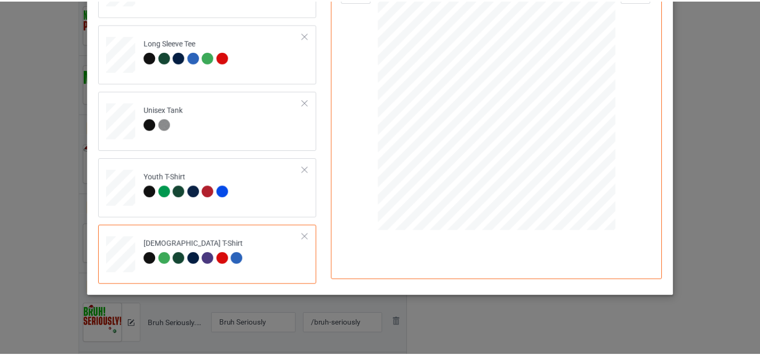
scroll to position [0, 0]
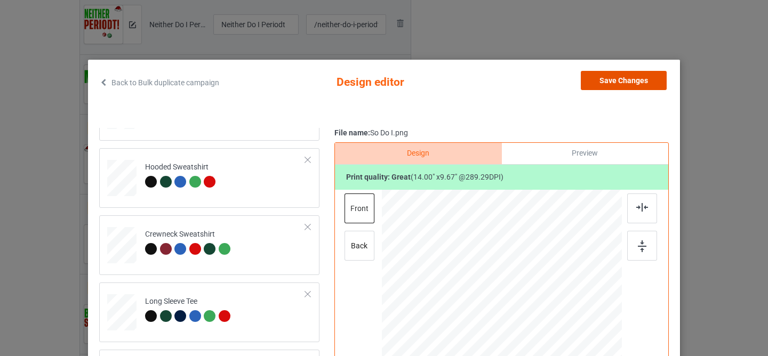
click at [609, 82] on button "Save Changes" at bounding box center [624, 80] width 86 height 19
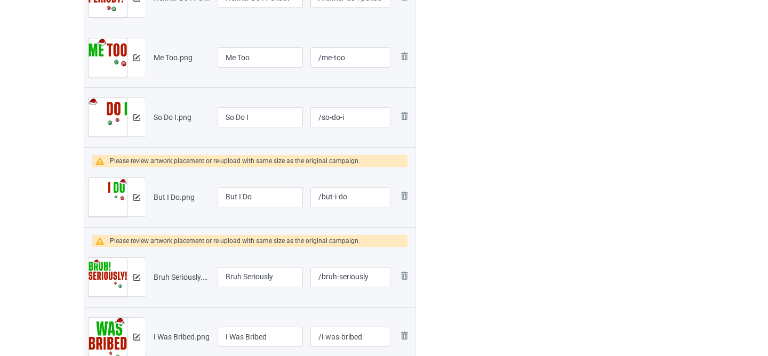
scroll to position [606, 0]
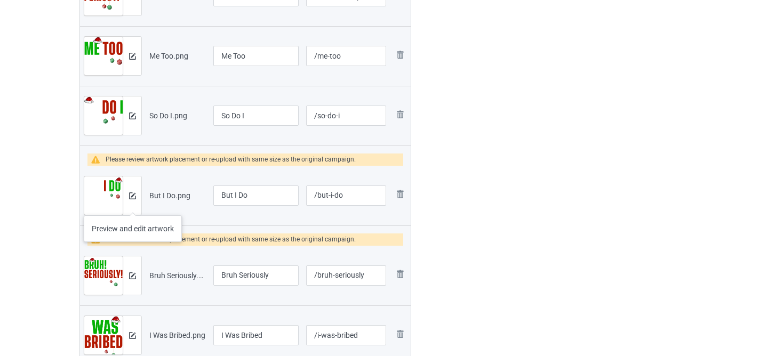
click at [132, 205] on div at bounding box center [132, 196] width 19 height 38
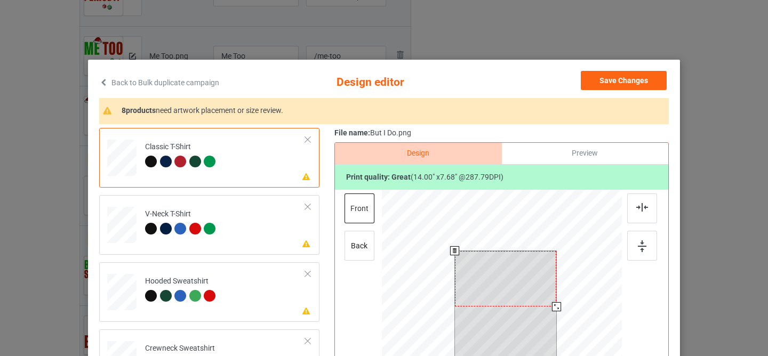
click at [511, 258] on div at bounding box center [506, 278] width 102 height 55
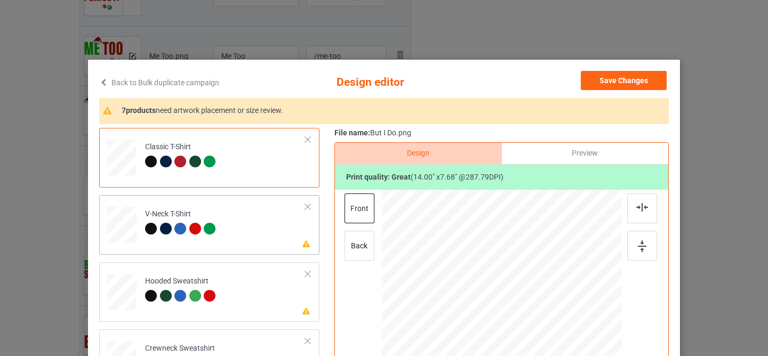
click at [259, 208] on td "Please review artwork placement V-Neck T-Shirt" at bounding box center [225, 223] width 172 height 47
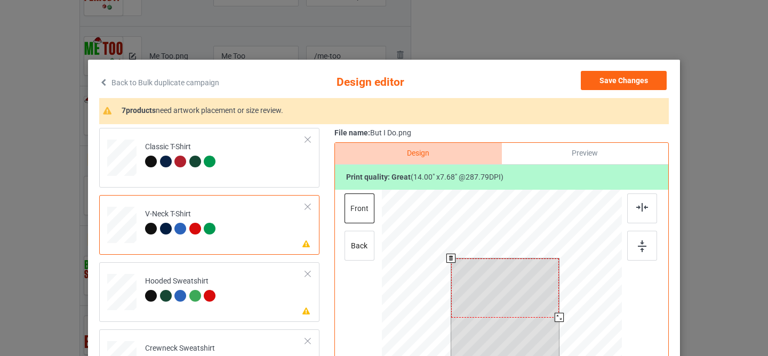
click at [484, 297] on div at bounding box center [505, 288] width 108 height 59
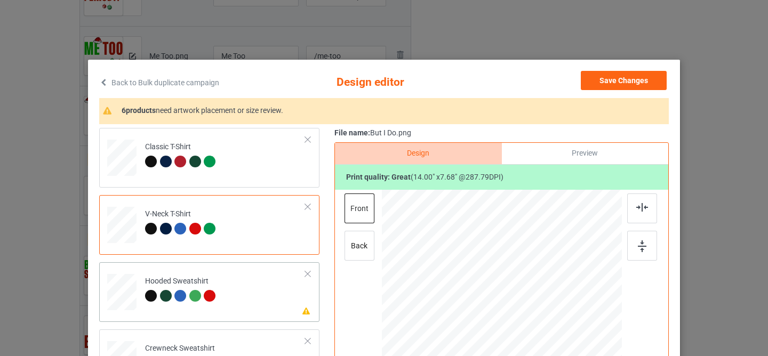
click at [227, 273] on td "Please review artwork placement Hooded Sweatshirt" at bounding box center [225, 290] width 172 height 47
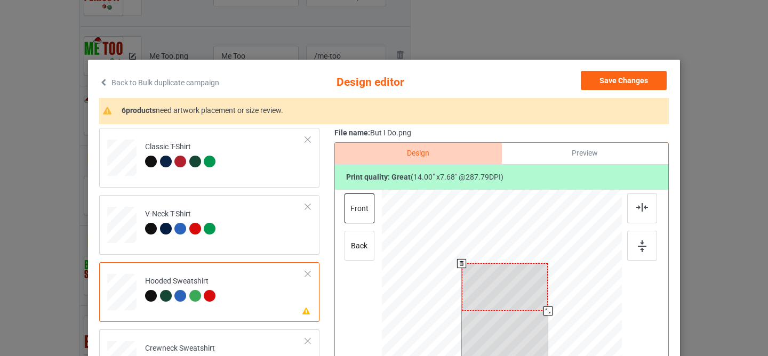
click at [479, 298] on div at bounding box center [505, 287] width 86 height 47
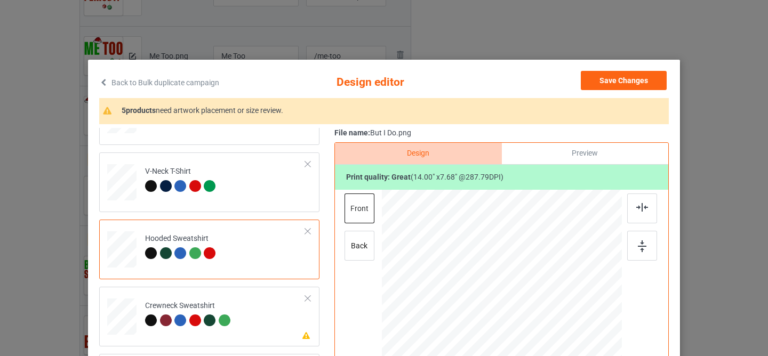
scroll to position [114, 0]
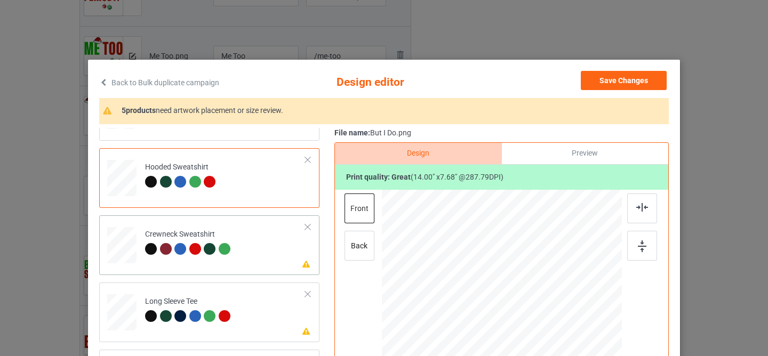
click at [262, 260] on td "Please review artwork placement Crewneck Sweatshirt" at bounding box center [225, 243] width 172 height 47
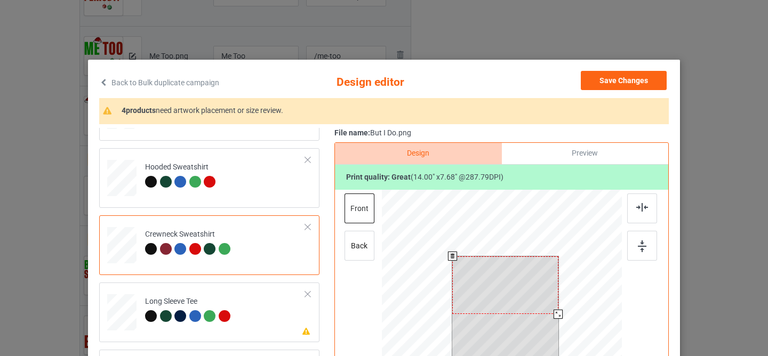
click at [508, 295] on div at bounding box center [505, 286] width 106 height 58
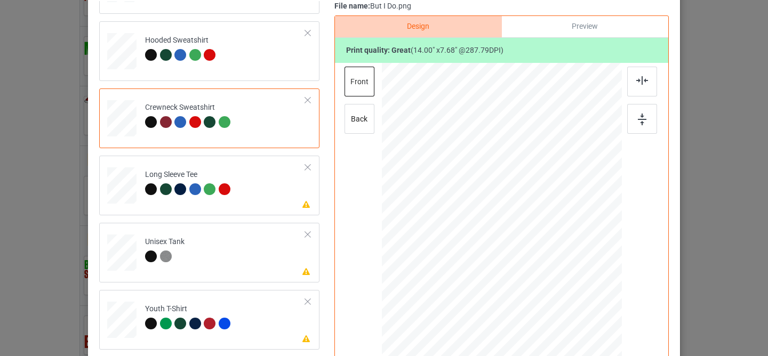
scroll to position [154, 0]
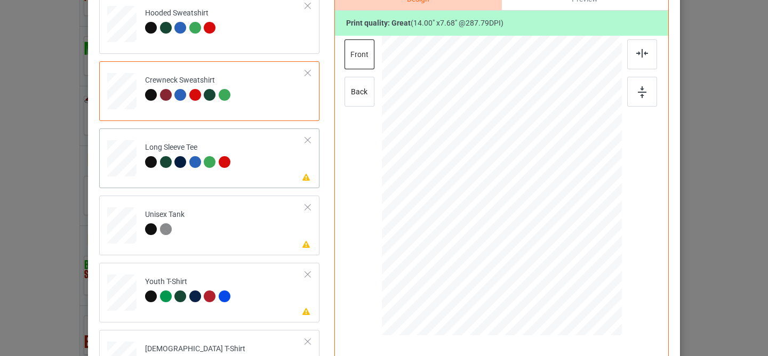
click at [265, 174] on td "Please review artwork placement Long Sleeve Tee" at bounding box center [225, 156] width 172 height 47
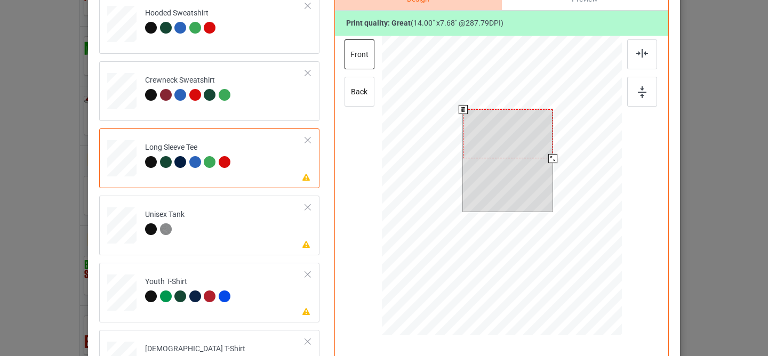
click at [492, 131] on div at bounding box center [508, 133] width 90 height 49
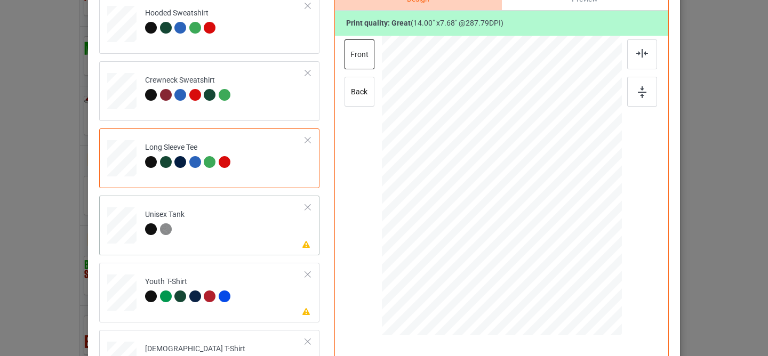
click at [266, 232] on td "Please review artwork placement Unisex Tank" at bounding box center [225, 223] width 172 height 47
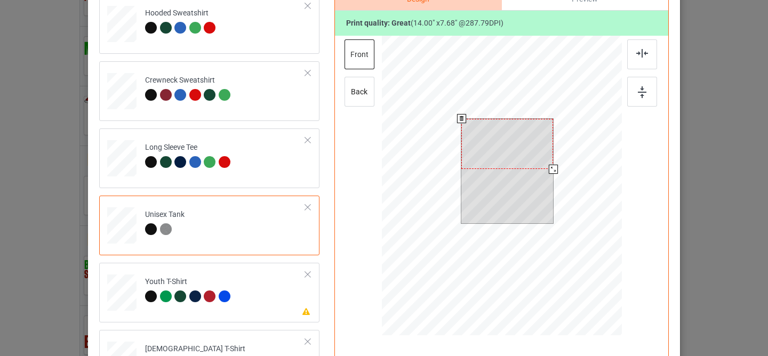
click at [512, 153] on div at bounding box center [508, 144] width 92 height 50
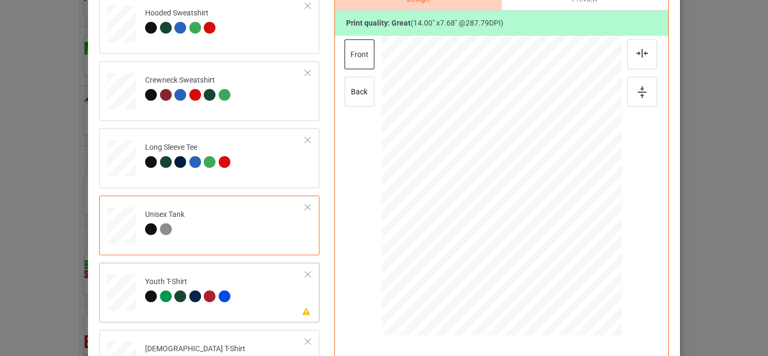
click at [252, 296] on td "Please review artwork placement Youth T-Shirt" at bounding box center [225, 290] width 172 height 47
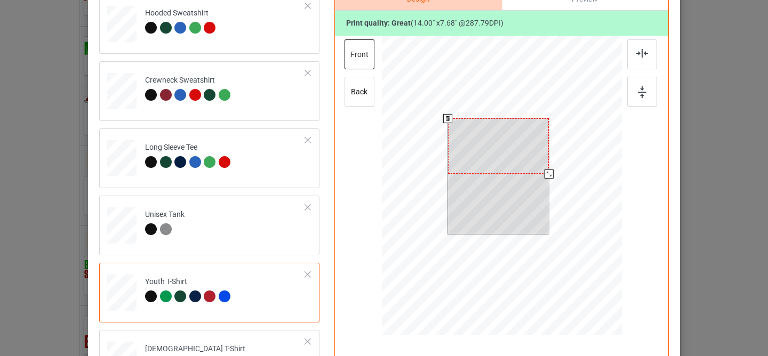
click at [499, 141] on div at bounding box center [498, 145] width 101 height 55
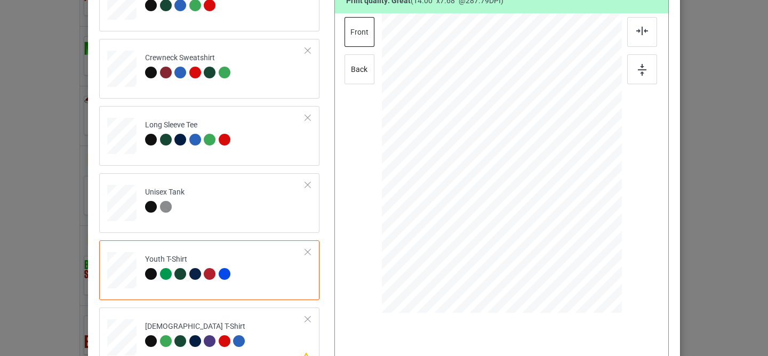
scroll to position [225, 0]
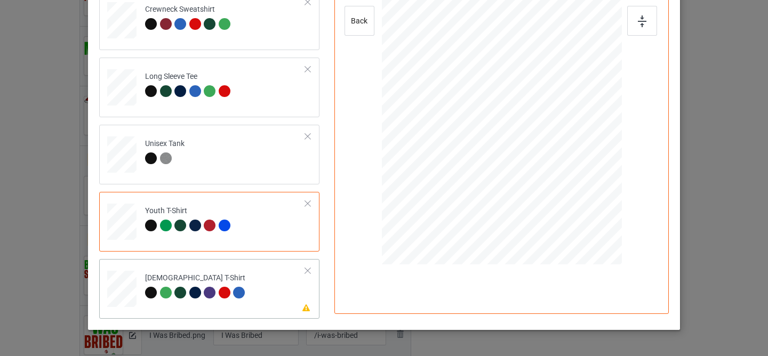
click at [272, 280] on td "Please review artwork placement [DEMOGRAPHIC_DATA] T-Shirt" at bounding box center [225, 287] width 172 height 47
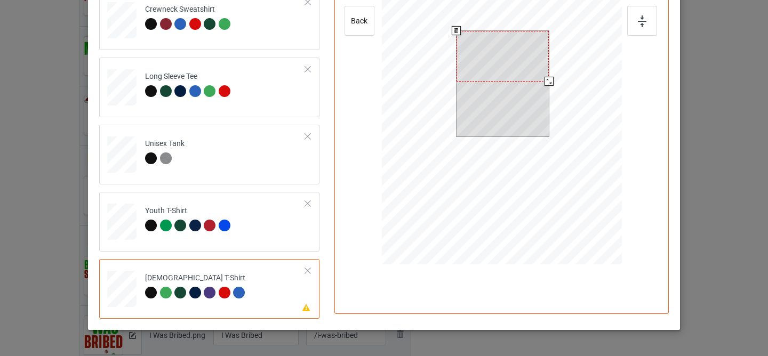
click at [490, 71] on div at bounding box center [503, 56] width 92 height 51
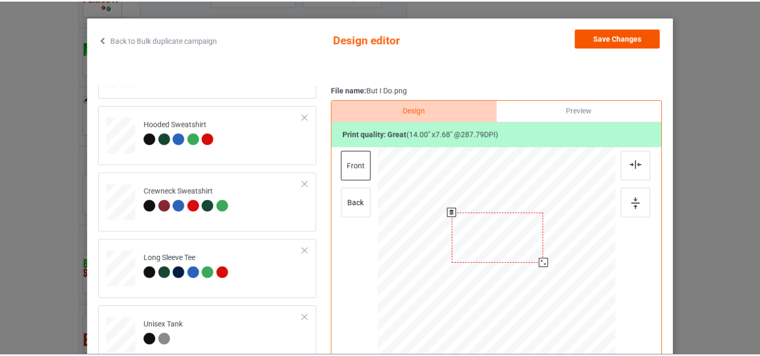
scroll to position [24, 0]
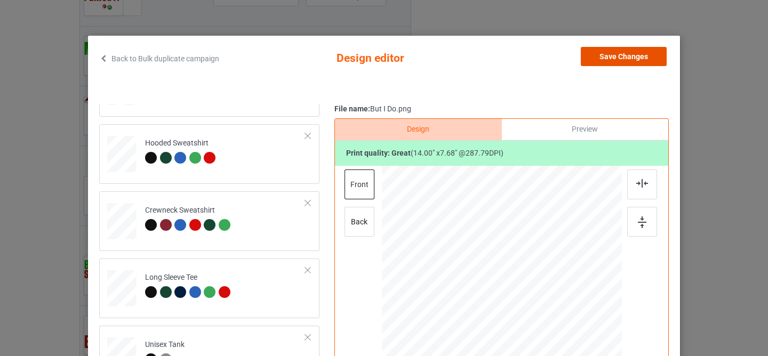
click at [632, 55] on button "Save Changes" at bounding box center [624, 56] width 86 height 19
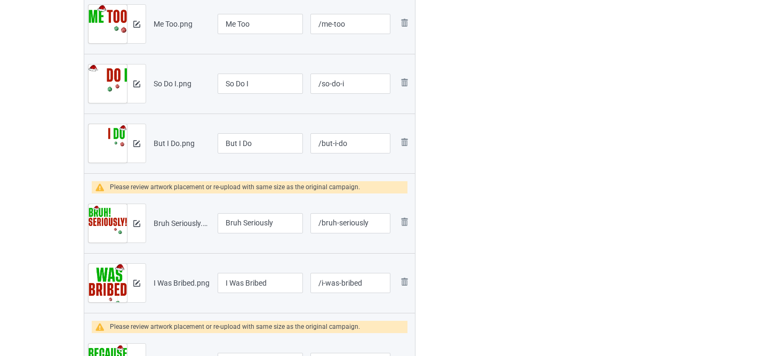
scroll to position [640, 0]
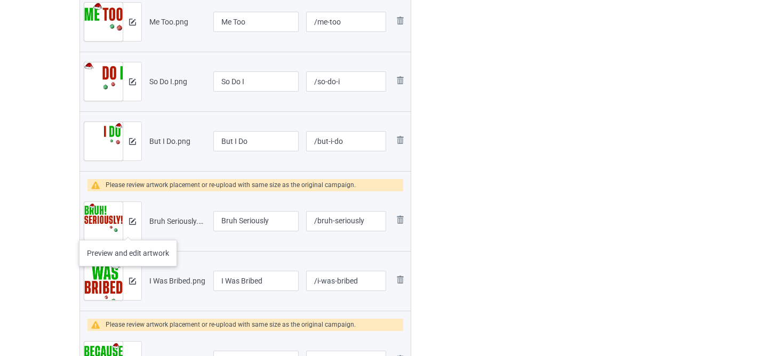
click at [128, 229] on div at bounding box center [132, 221] width 19 height 38
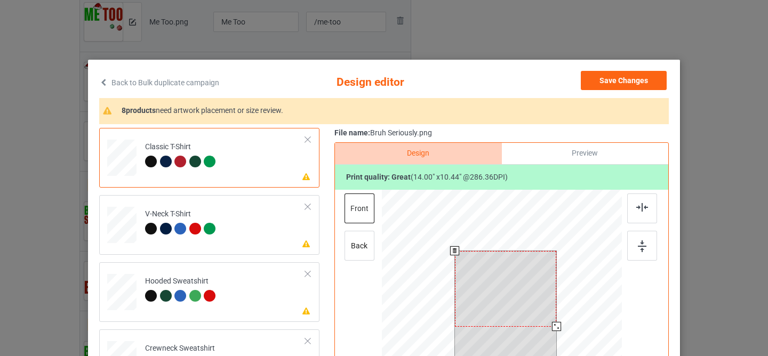
click at [485, 277] on div at bounding box center [506, 289] width 102 height 76
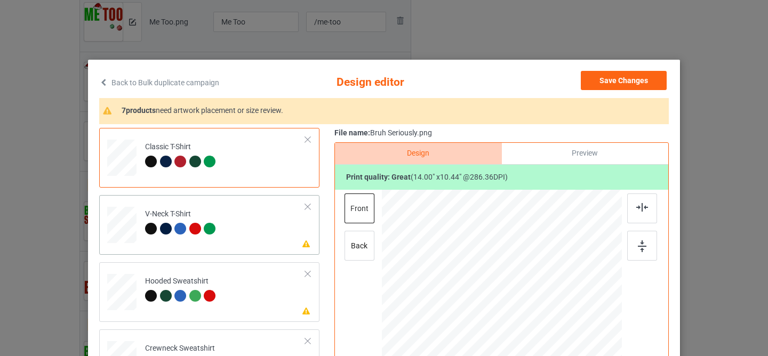
click at [281, 231] on td "Please review artwork placement V-Neck T-Shirt" at bounding box center [225, 223] width 172 height 47
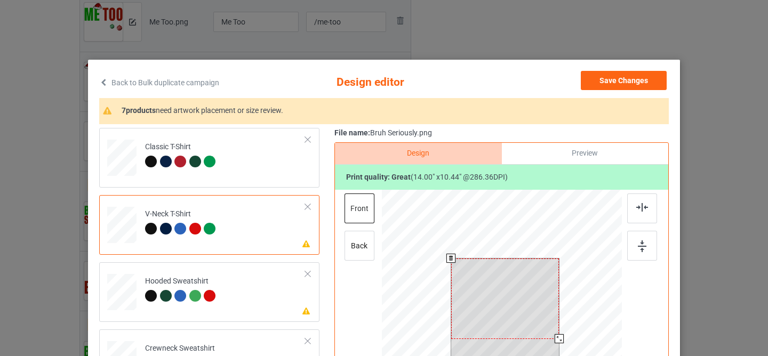
click at [473, 290] on div at bounding box center [505, 299] width 108 height 81
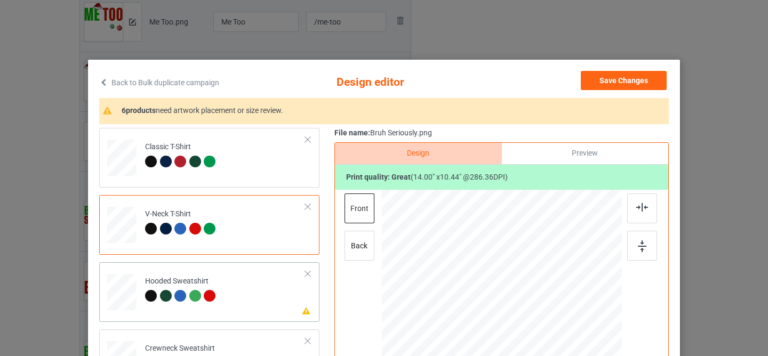
click at [247, 290] on td "Please review artwork placement Hooded Sweatshirt" at bounding box center [225, 290] width 172 height 47
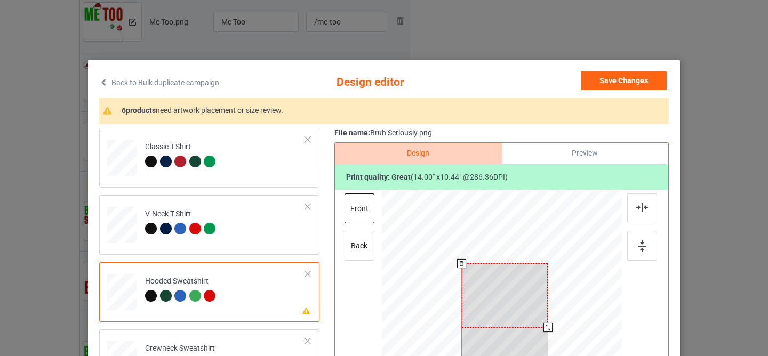
click at [505, 301] on div at bounding box center [505, 296] width 86 height 64
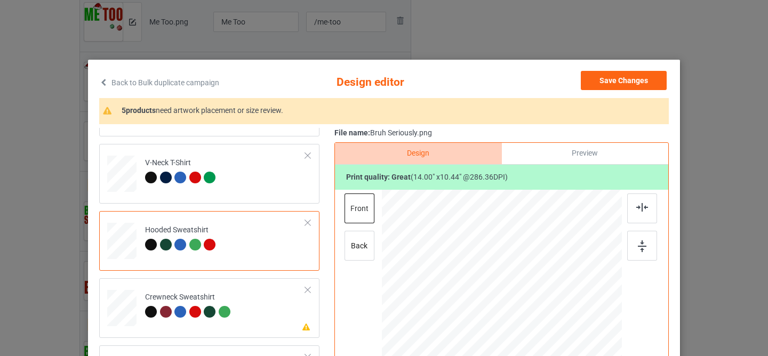
scroll to position [114, 0]
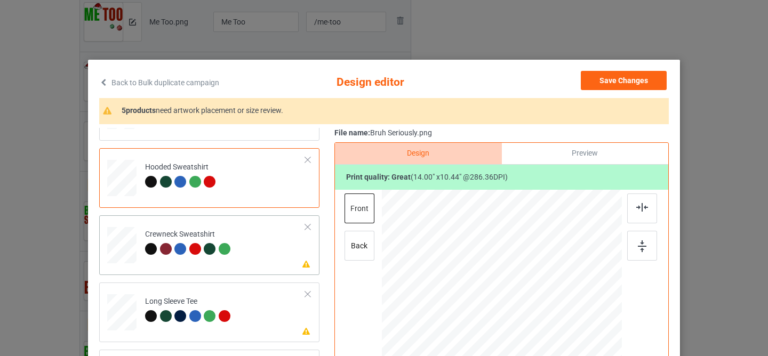
click at [259, 250] on td "Please review artwork placement Crewneck Sweatshirt" at bounding box center [225, 243] width 172 height 47
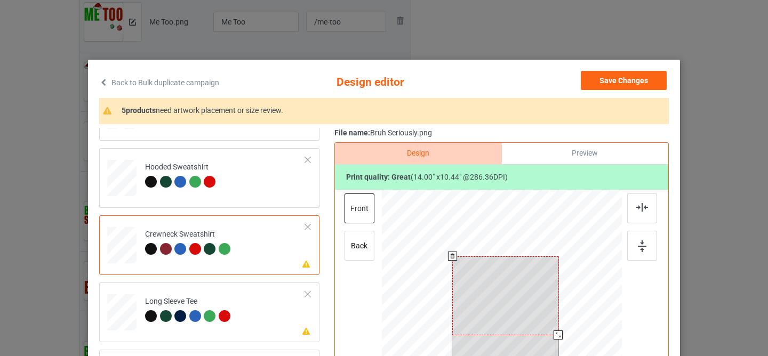
click at [482, 281] on div at bounding box center [505, 296] width 106 height 79
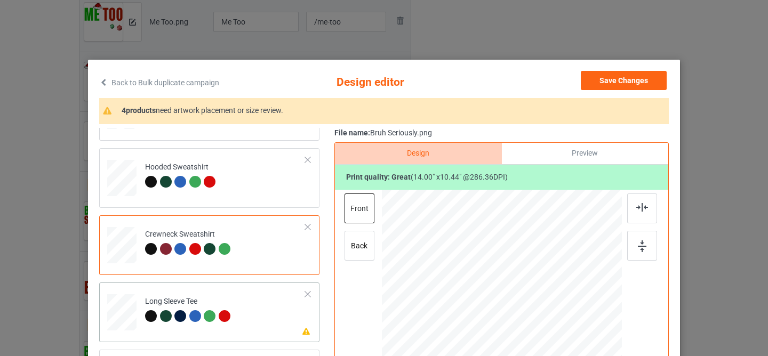
click at [261, 302] on td "Please review artwork placement Long Sleeve Tee" at bounding box center [225, 310] width 172 height 47
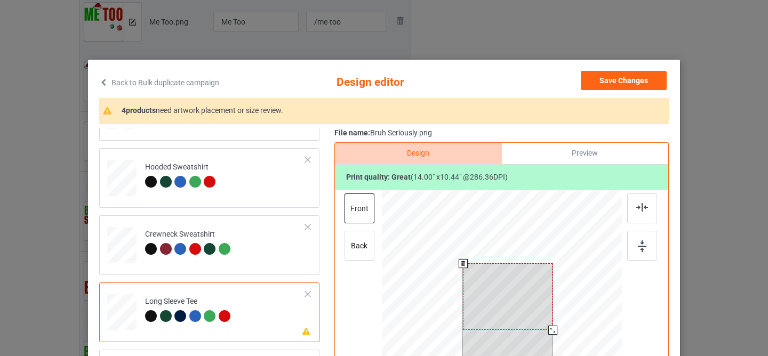
click at [495, 288] on div at bounding box center [508, 297] width 90 height 67
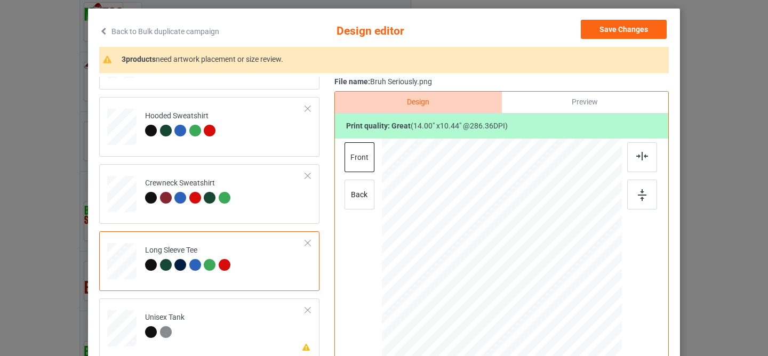
scroll to position [128, 0]
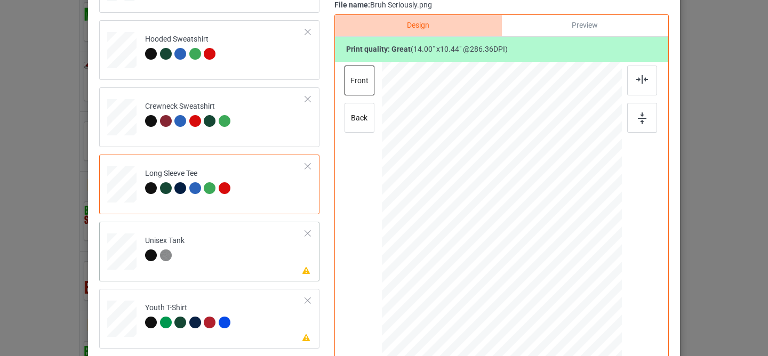
click at [258, 271] on td "Please review artwork placement Unisex Tank" at bounding box center [225, 249] width 172 height 47
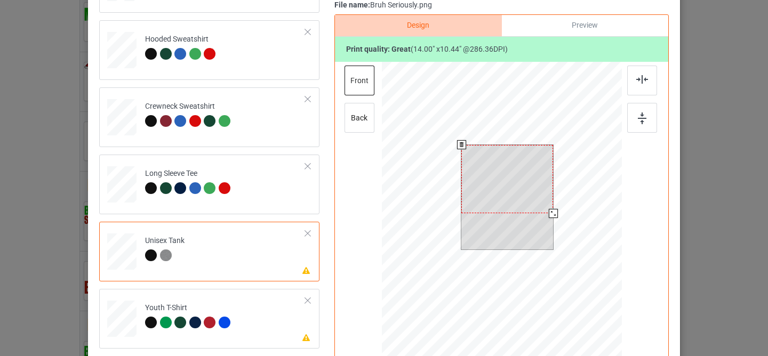
click at [494, 174] on div at bounding box center [508, 179] width 92 height 68
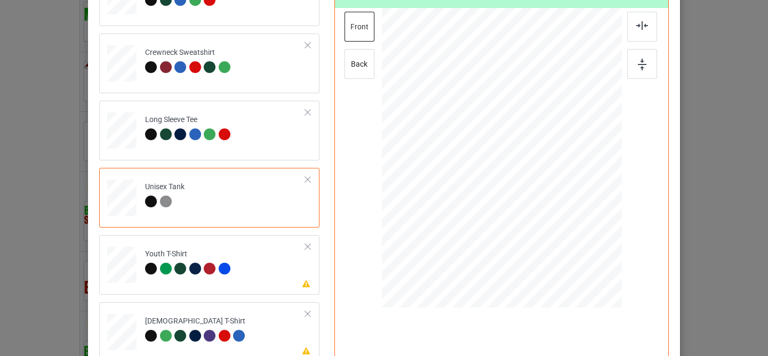
scroll to position [242, 0]
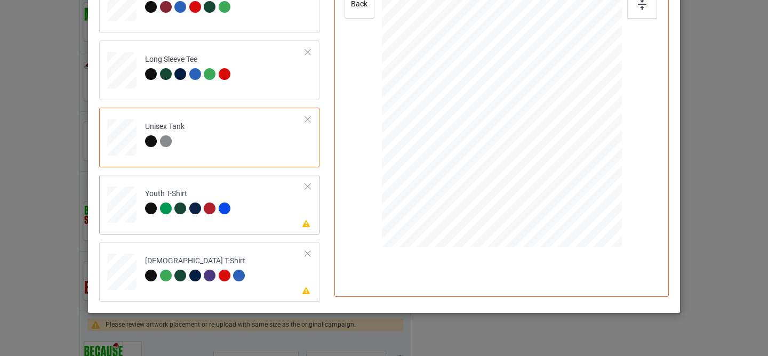
click at [262, 206] on td "Please review artwork placement Youth T-Shirt" at bounding box center [225, 202] width 172 height 47
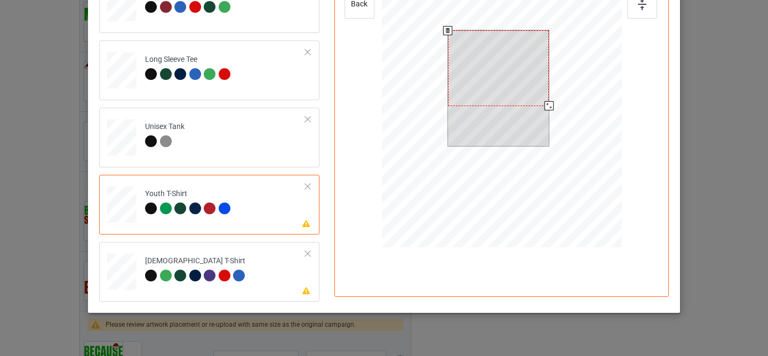
click at [499, 56] on div at bounding box center [498, 67] width 101 height 75
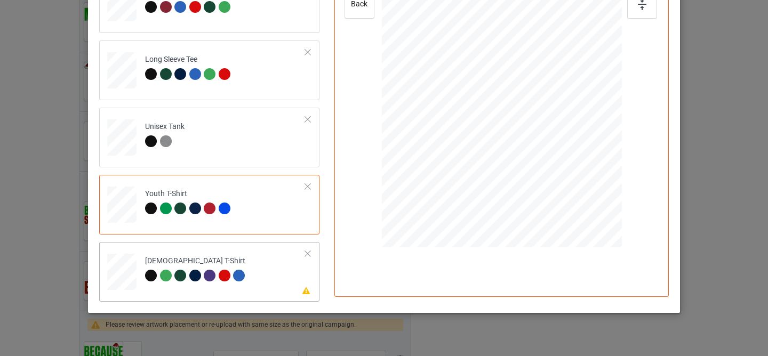
click at [276, 283] on td "Please review artwork placement [DEMOGRAPHIC_DATA] T-Shirt" at bounding box center [225, 270] width 172 height 47
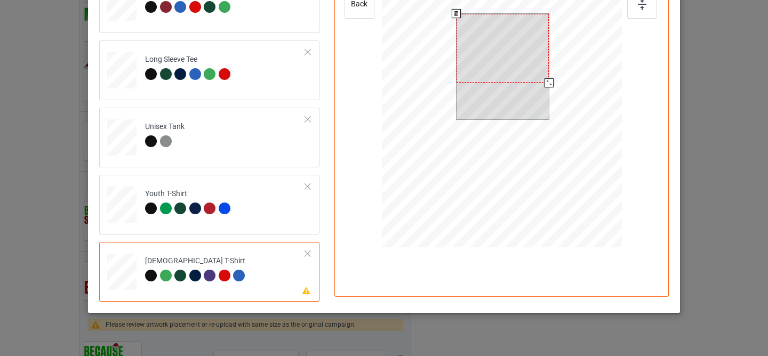
click at [482, 53] on div at bounding box center [503, 48] width 92 height 69
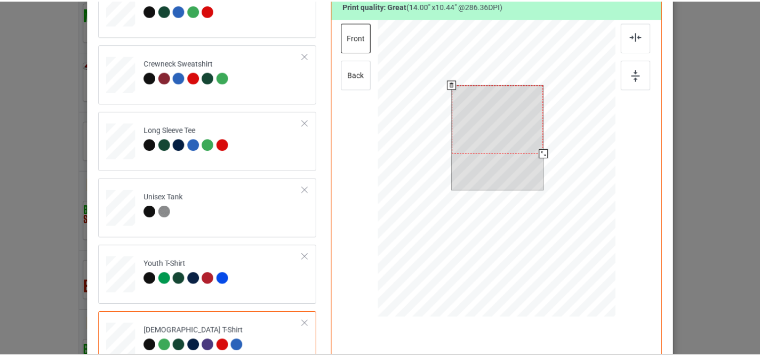
scroll to position [0, 0]
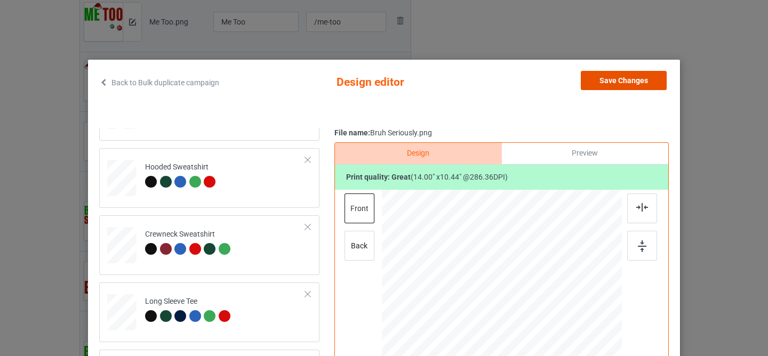
click at [619, 74] on button "Save Changes" at bounding box center [624, 80] width 86 height 19
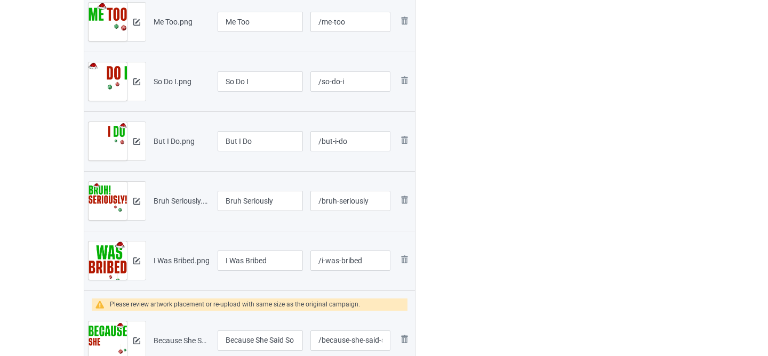
scroll to position [778, 0]
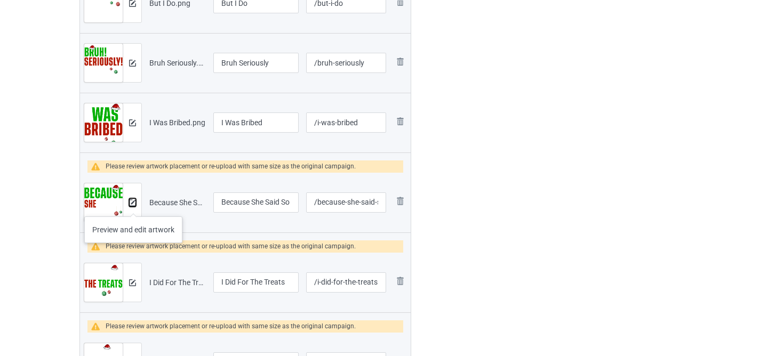
click at [133, 206] on img at bounding box center [132, 203] width 7 height 7
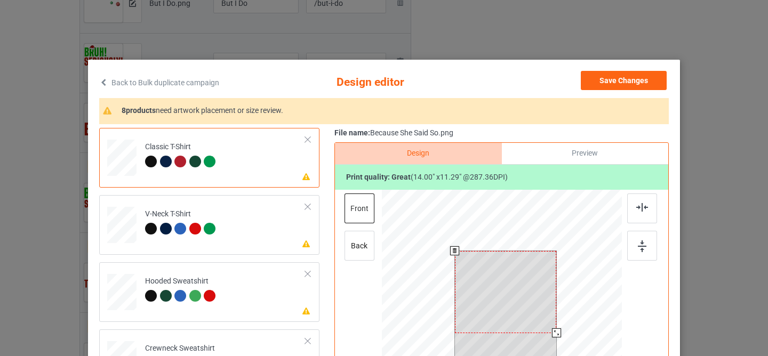
click at [494, 284] on div at bounding box center [506, 292] width 102 height 82
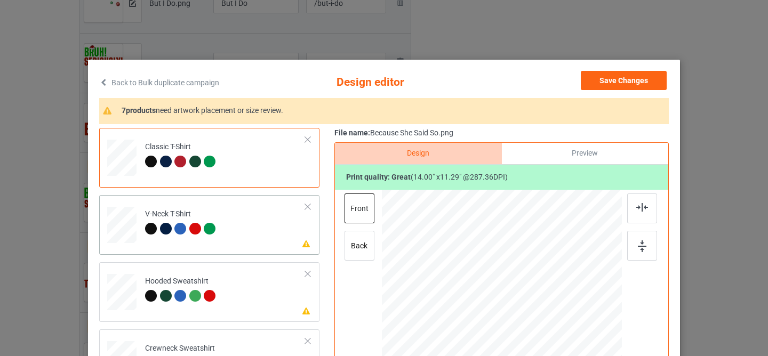
click at [285, 220] on td "Please review artwork placement V-Neck T-Shirt" at bounding box center [225, 223] width 172 height 47
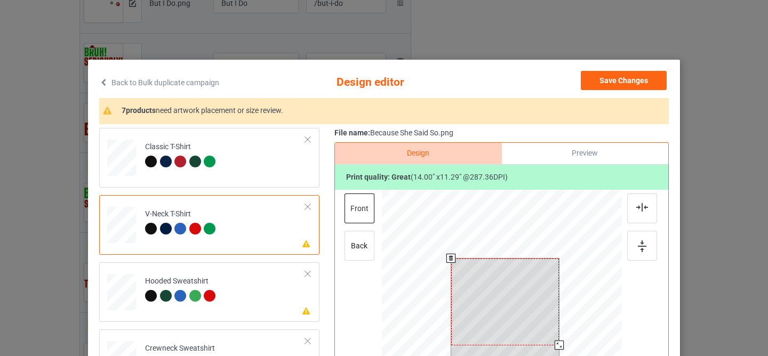
click at [492, 306] on div at bounding box center [505, 302] width 108 height 87
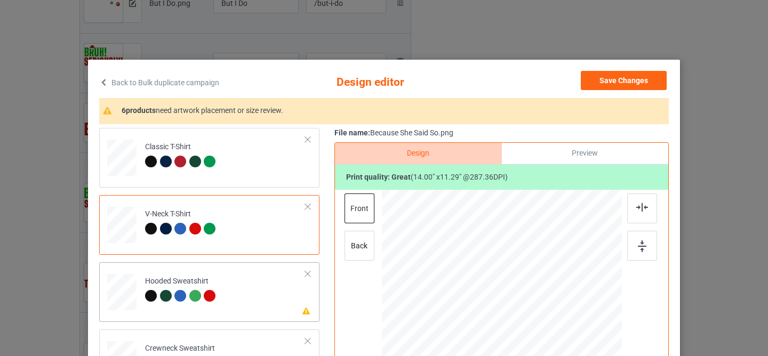
click at [243, 274] on td "Please review artwork placement Hooded Sweatshirt" at bounding box center [225, 290] width 172 height 47
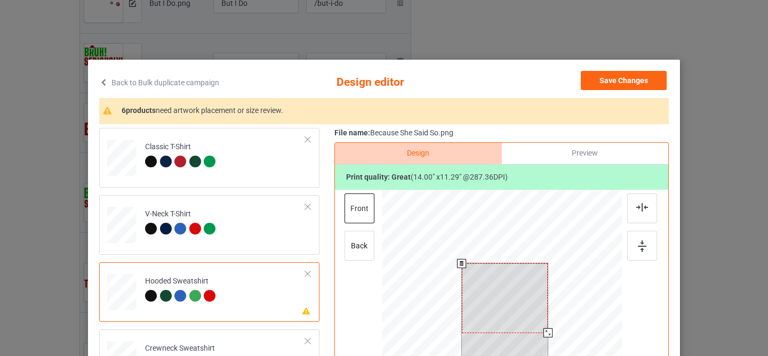
click at [481, 300] on div at bounding box center [505, 298] width 86 height 69
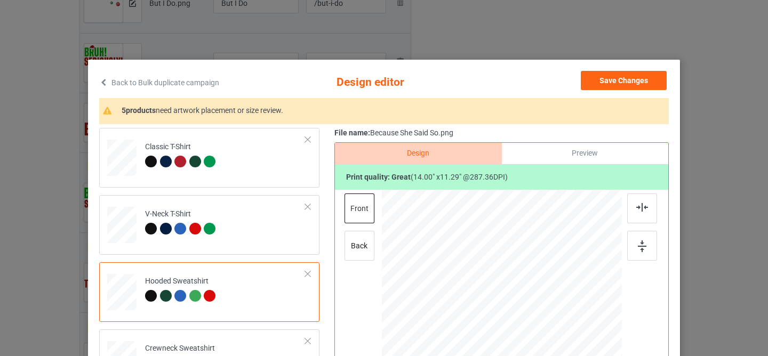
scroll to position [114, 0]
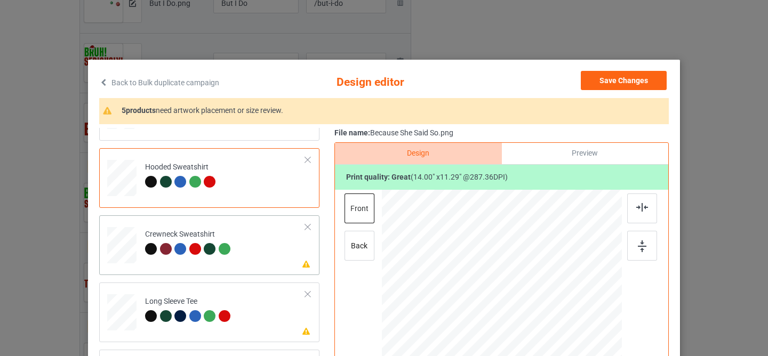
click at [260, 247] on td "Please review artwork placement Crewneck Sweatshirt" at bounding box center [225, 243] width 172 height 47
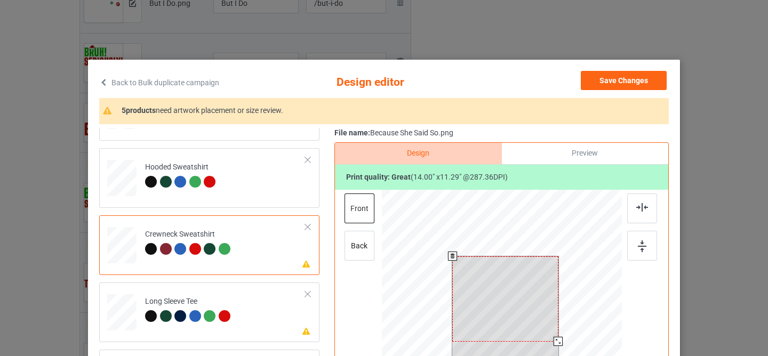
click at [482, 308] on div at bounding box center [505, 299] width 106 height 85
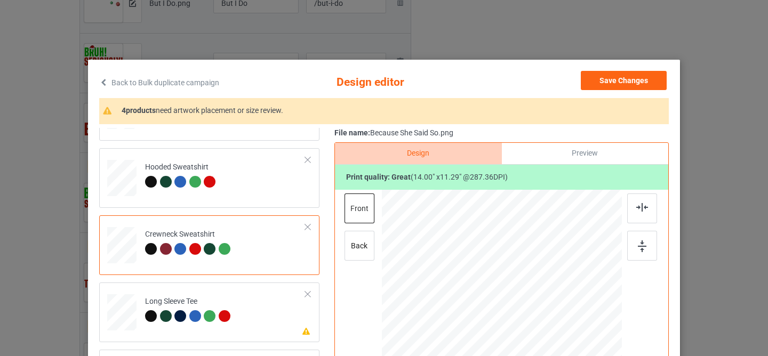
scroll to position [93, 0]
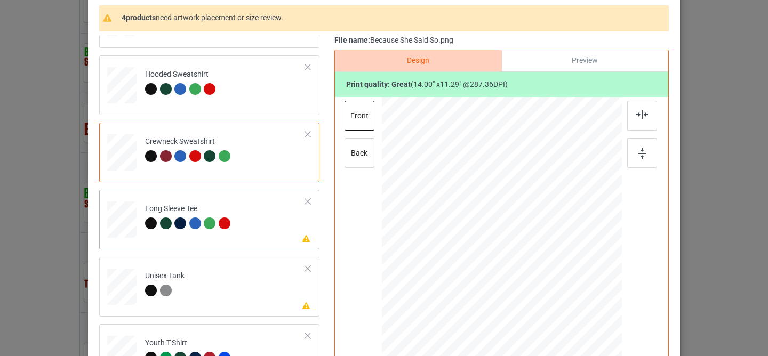
click at [256, 214] on td "Please review artwork placement Long Sleeve Tee" at bounding box center [225, 217] width 172 height 47
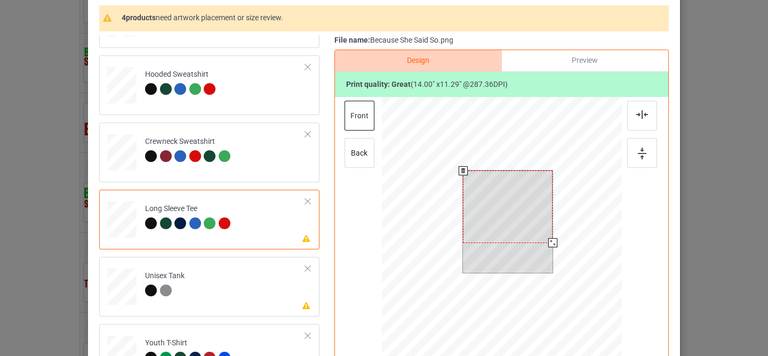
click at [491, 222] on div at bounding box center [508, 207] width 90 height 73
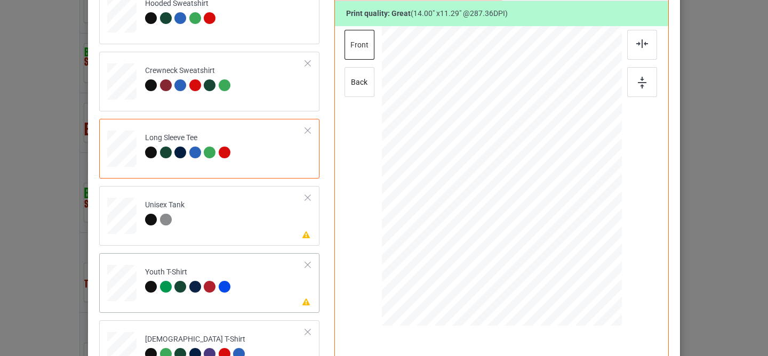
scroll to position [177, 0]
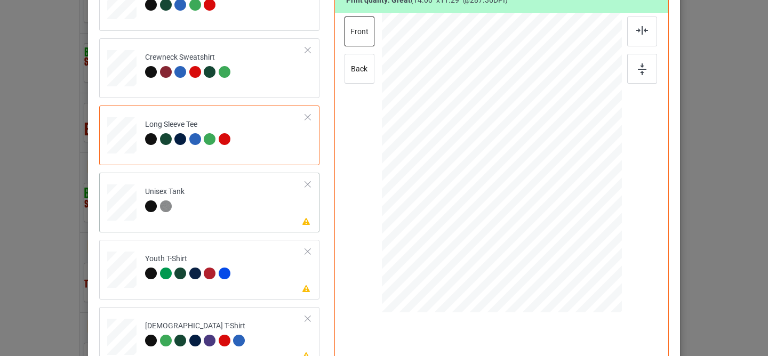
click at [257, 208] on td "Please review artwork placement Unisex Tank" at bounding box center [225, 200] width 172 height 47
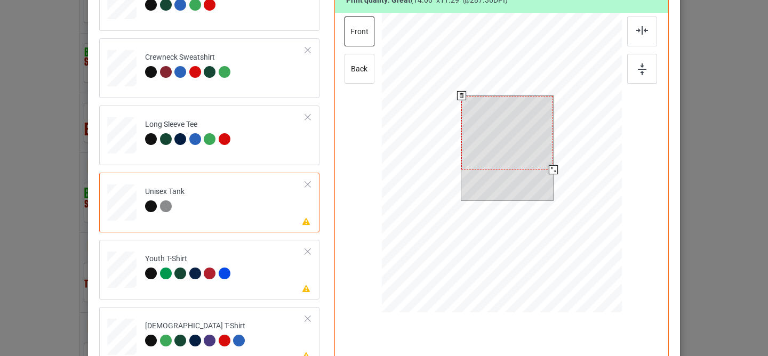
click at [492, 128] on div at bounding box center [508, 133] width 92 height 74
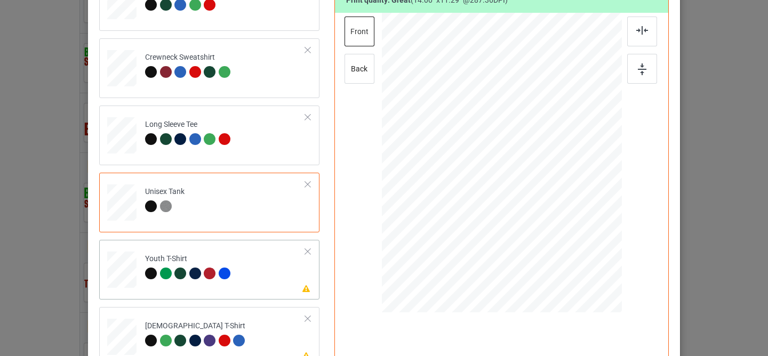
click at [255, 281] on td "Please review artwork placement Youth T-Shirt" at bounding box center [225, 267] width 172 height 47
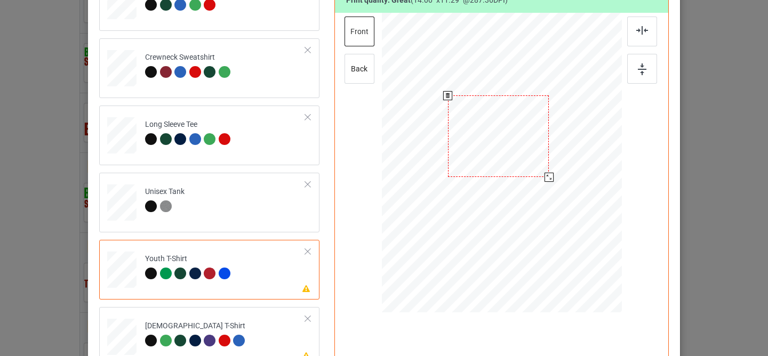
click at [497, 146] on div at bounding box center [498, 137] width 101 height 82
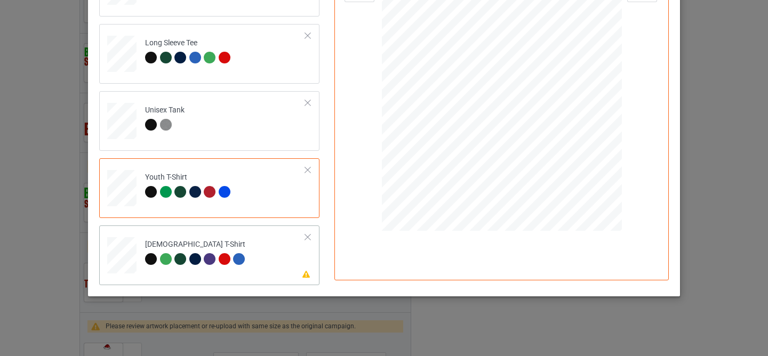
click at [258, 235] on td "Please review artwork placement [DEMOGRAPHIC_DATA] T-Shirt" at bounding box center [225, 253] width 172 height 47
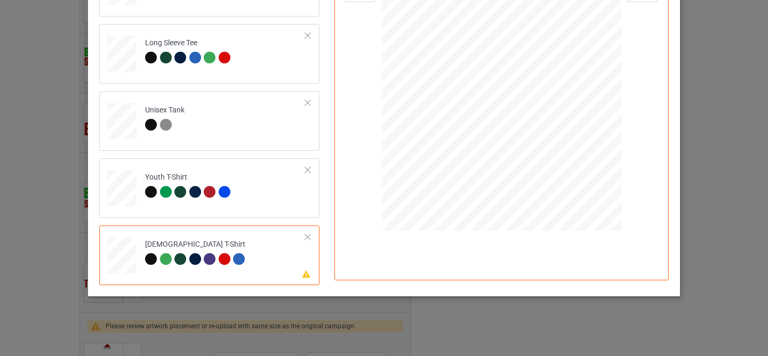
scroll to position [133, 0]
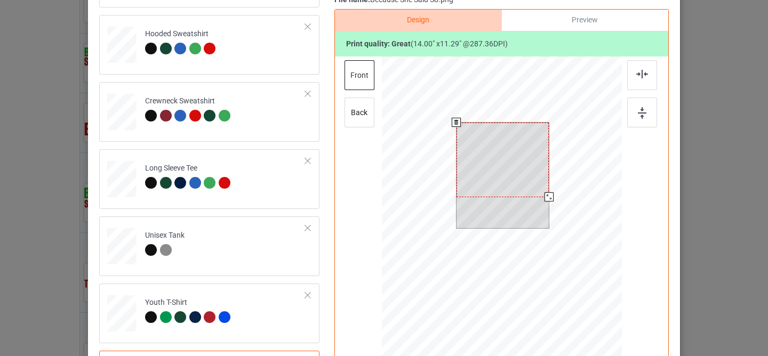
click at [482, 155] on div at bounding box center [503, 160] width 92 height 75
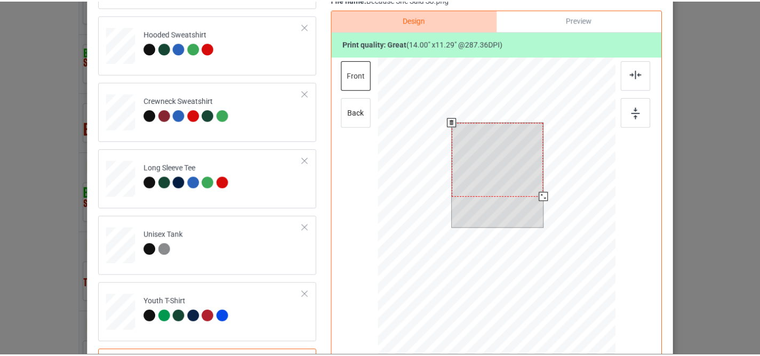
scroll to position [0, 0]
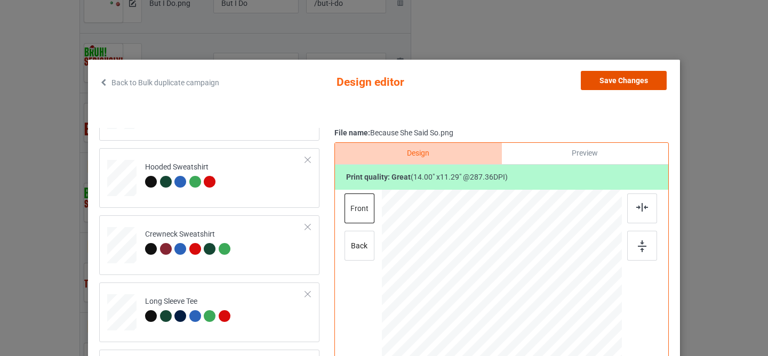
click at [599, 81] on button "Save Changes" at bounding box center [624, 80] width 86 height 19
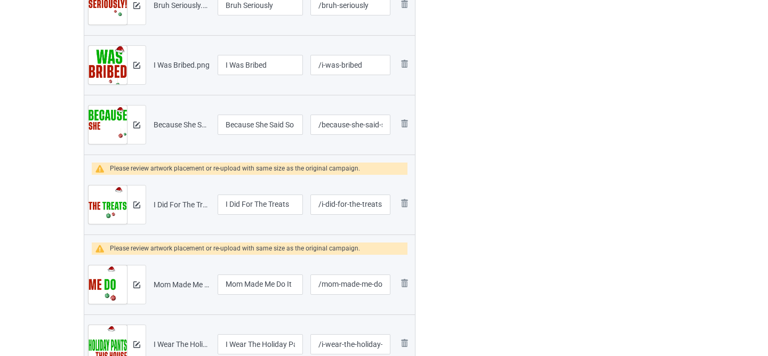
scroll to position [901, 0]
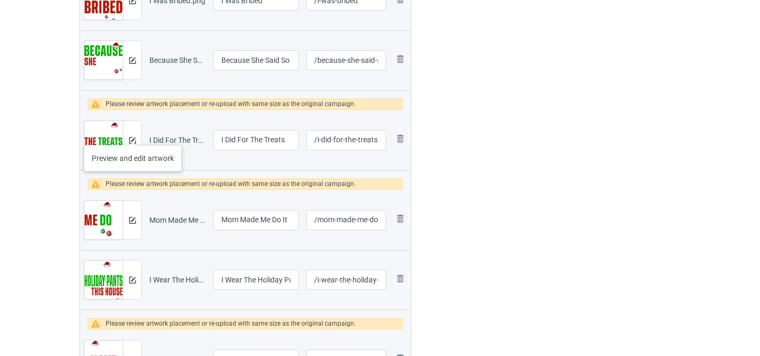
click at [133, 134] on div at bounding box center [132, 140] width 19 height 38
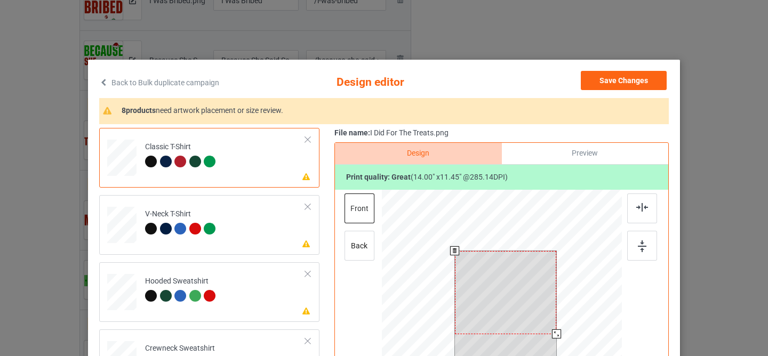
click at [484, 262] on div at bounding box center [506, 292] width 102 height 83
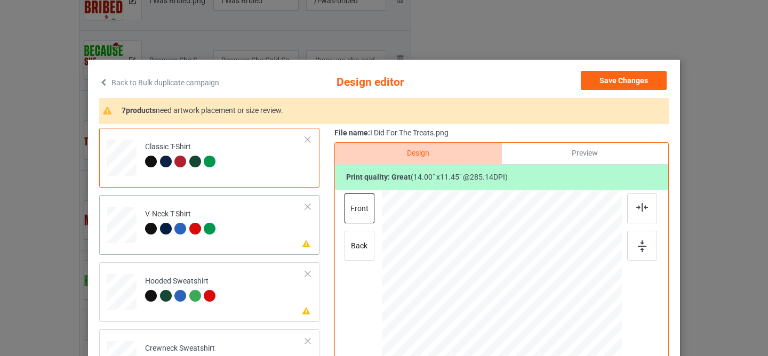
click at [261, 222] on td "Please review artwork placement V-Neck T-Shirt" at bounding box center [225, 223] width 172 height 47
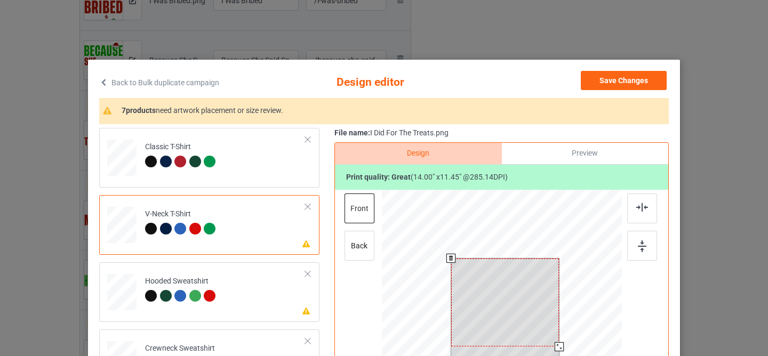
click at [498, 305] on div at bounding box center [505, 303] width 108 height 89
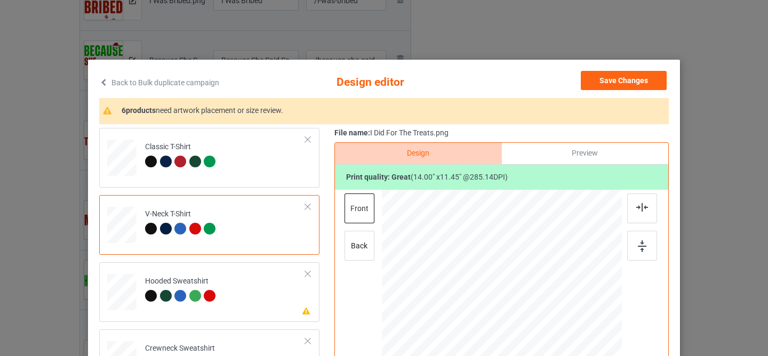
scroll to position [89, 0]
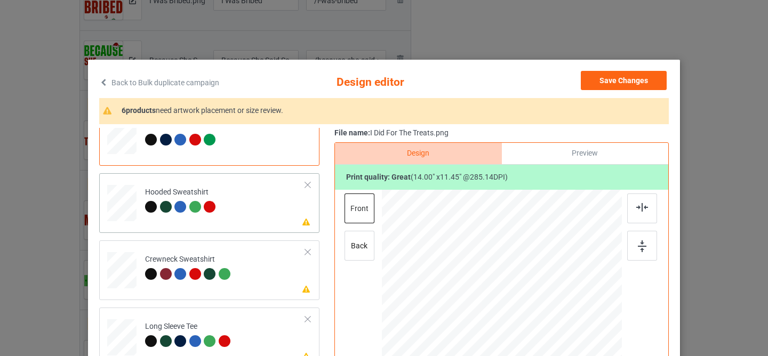
click at [255, 201] on td "Please review artwork placement Hooded Sweatshirt" at bounding box center [225, 201] width 172 height 47
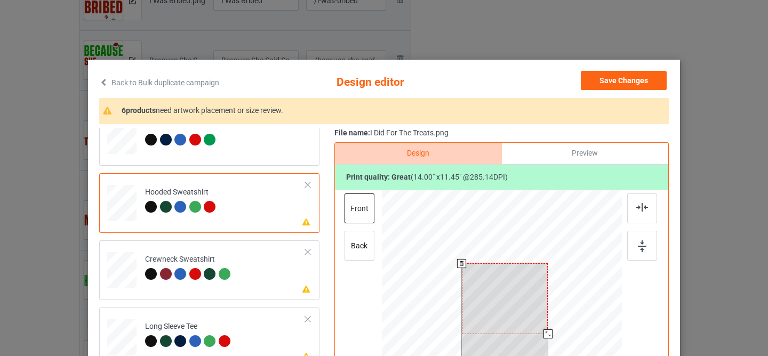
click at [497, 292] on div at bounding box center [505, 299] width 86 height 70
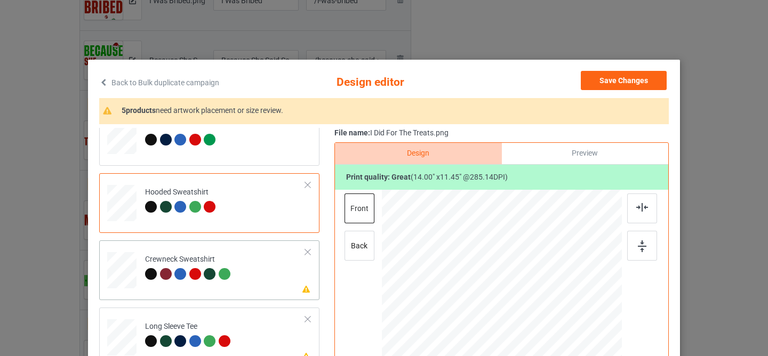
click at [261, 293] on div "Please review artwork placement Crewneck Sweatshirt" at bounding box center [209, 271] width 220 height 60
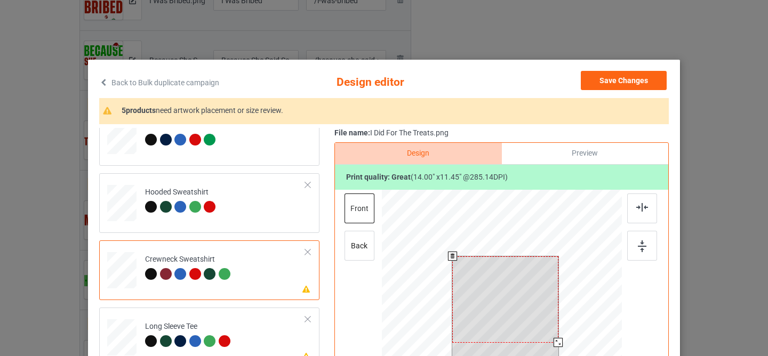
click at [502, 293] on div at bounding box center [505, 300] width 106 height 86
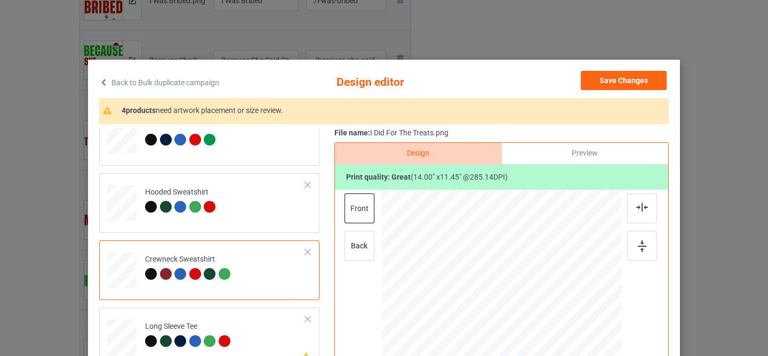
scroll to position [114, 0]
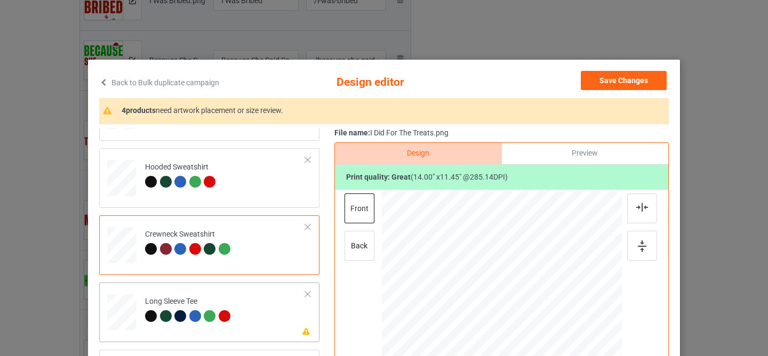
click at [254, 312] on td "Please review artwork placement Long Sleeve Tee" at bounding box center [225, 310] width 172 height 47
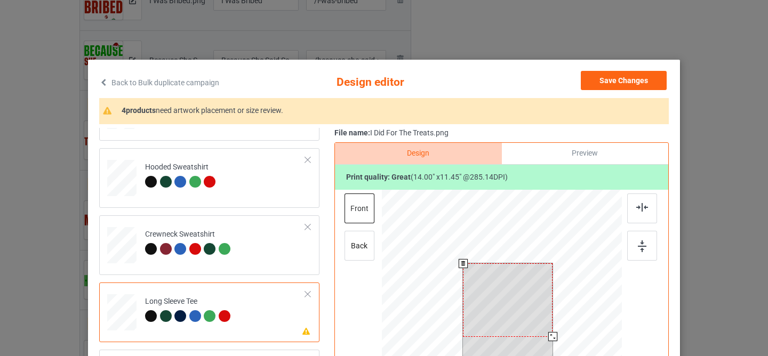
click at [510, 295] on div at bounding box center [508, 300] width 90 height 73
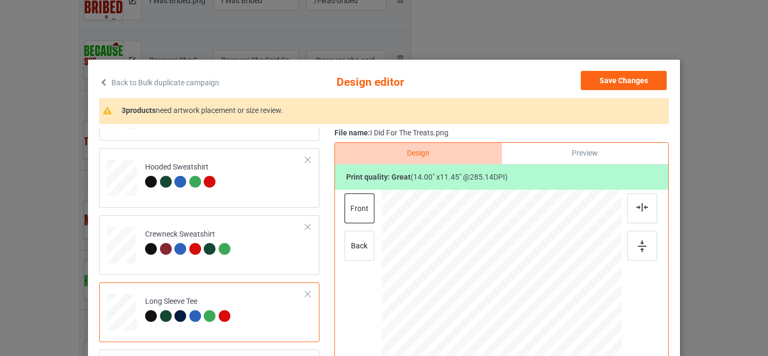
scroll to position [109, 0]
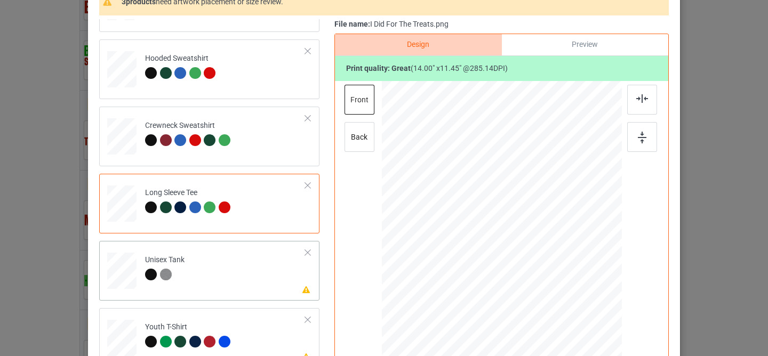
click at [261, 278] on td "Please review artwork placement Unisex Tank" at bounding box center [225, 268] width 172 height 47
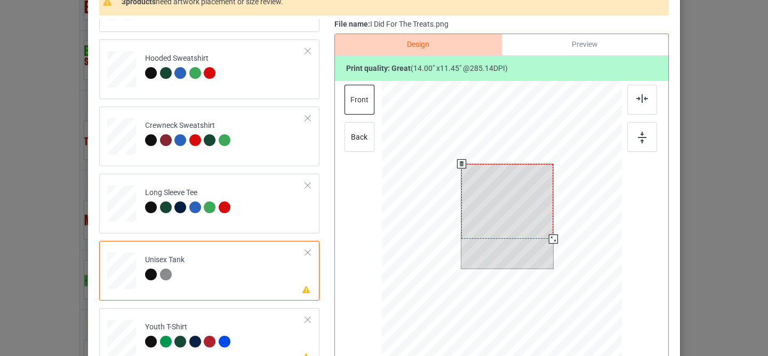
click at [494, 212] on div at bounding box center [508, 201] width 92 height 75
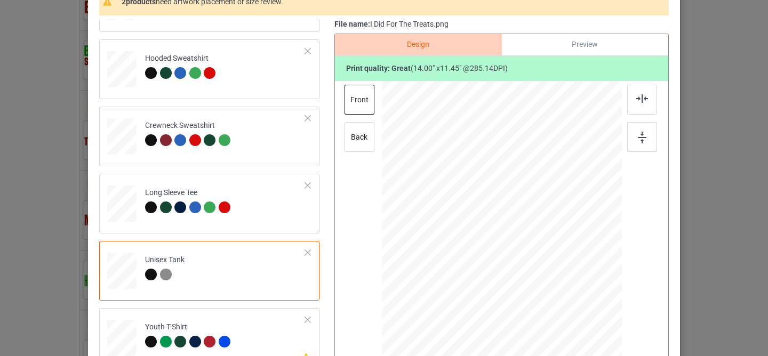
scroll to position [210, 0]
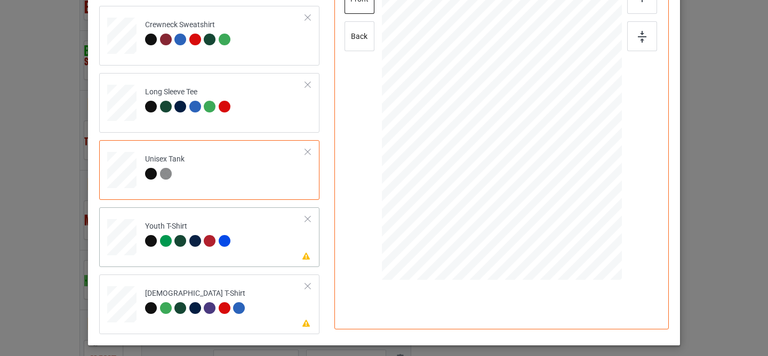
click at [259, 256] on td "Please review artwork placement Youth T-Shirt" at bounding box center [225, 235] width 172 height 47
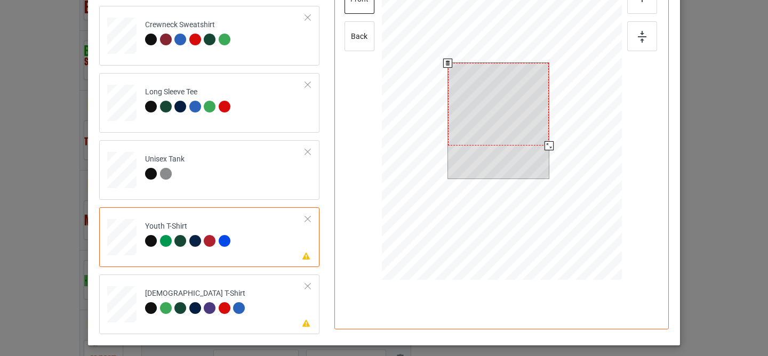
click at [480, 122] on div at bounding box center [498, 104] width 101 height 83
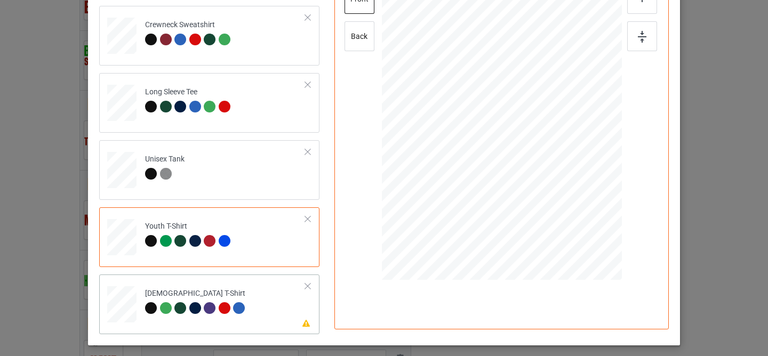
click at [249, 314] on td "Please review artwork placement [DEMOGRAPHIC_DATA] T-Shirt" at bounding box center [225, 302] width 172 height 47
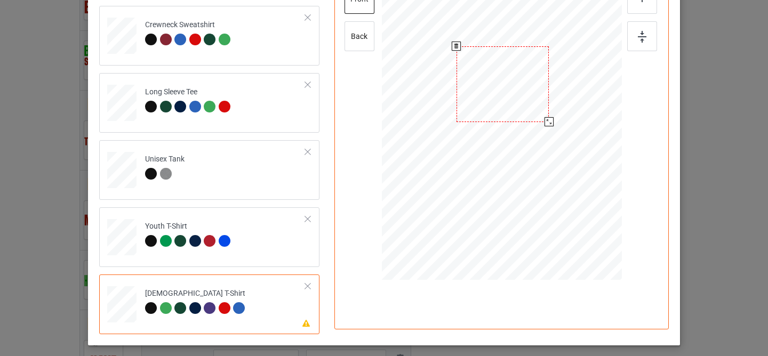
click at [476, 101] on div at bounding box center [503, 84] width 92 height 76
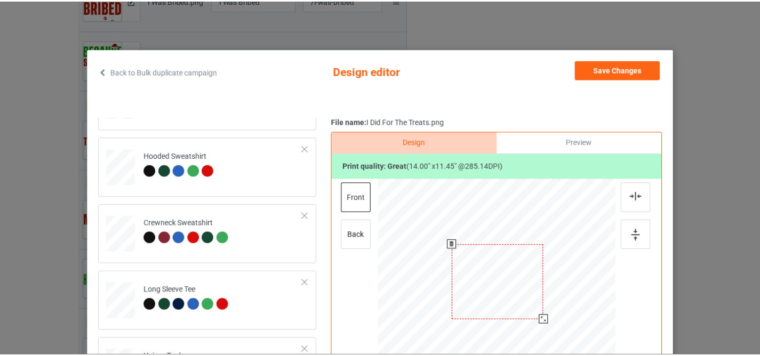
scroll to position [0, 0]
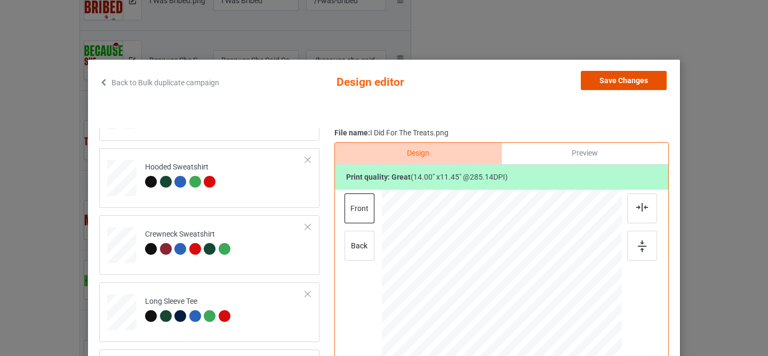
click at [603, 85] on button "Save Changes" at bounding box center [624, 80] width 86 height 19
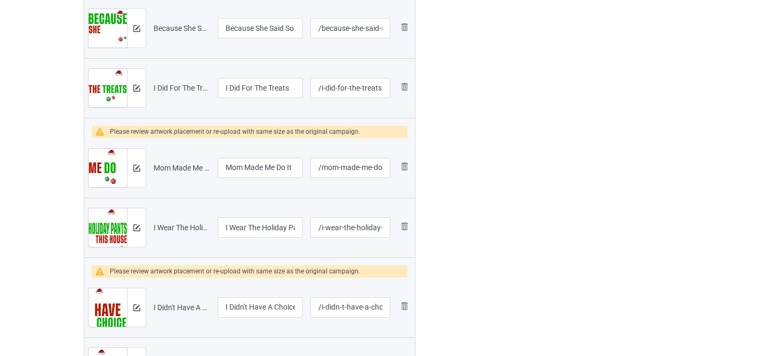
scroll to position [933, 0]
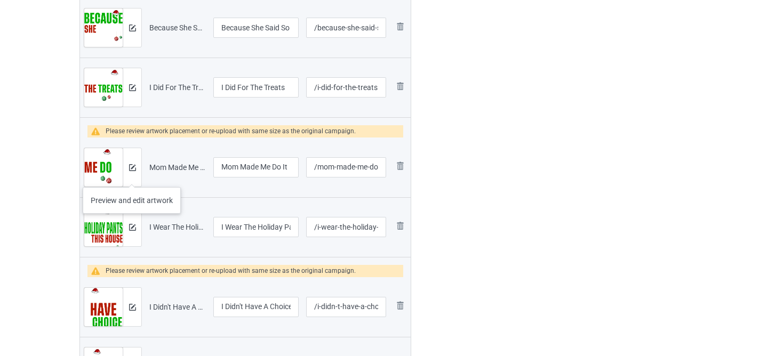
click at [131, 175] on div at bounding box center [132, 167] width 19 height 38
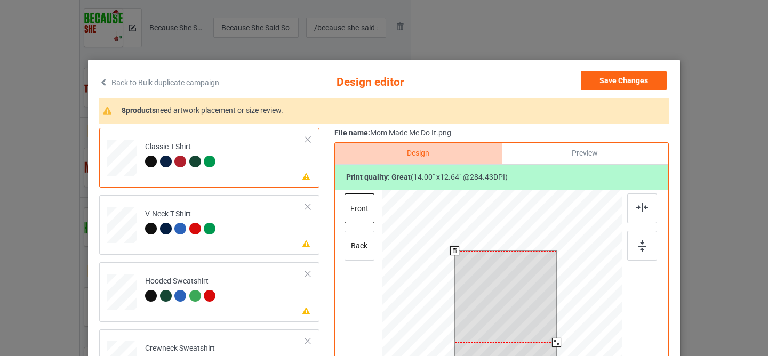
click at [494, 285] on div at bounding box center [506, 297] width 102 height 92
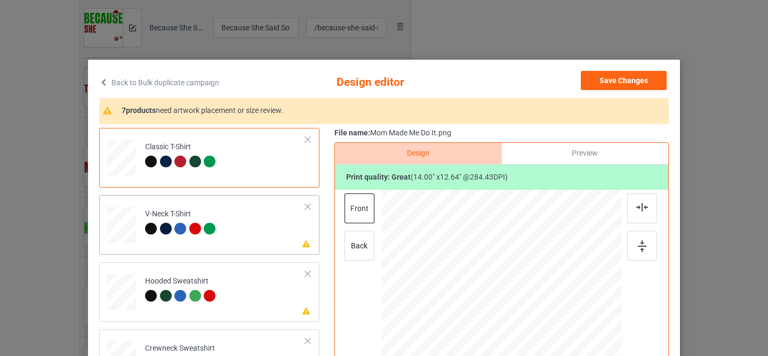
click at [239, 232] on td "Please review artwork placement V-Neck T-Shirt" at bounding box center [225, 223] width 172 height 47
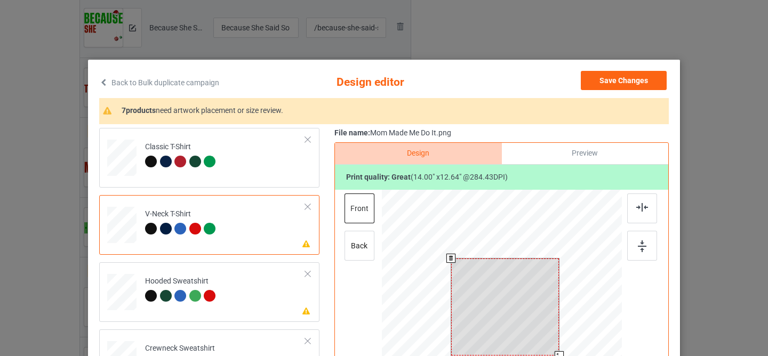
click at [475, 305] on div at bounding box center [505, 308] width 108 height 98
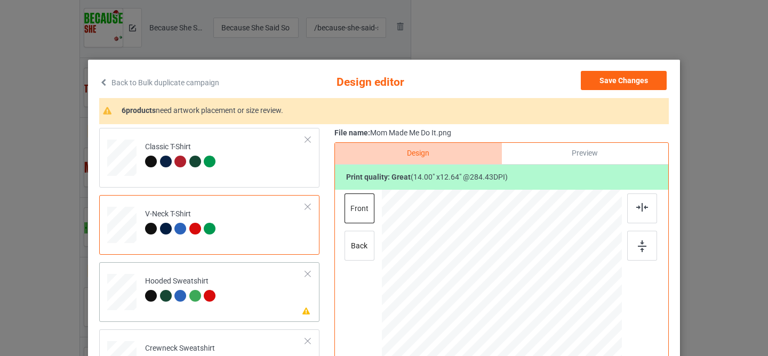
scroll to position [45, 0]
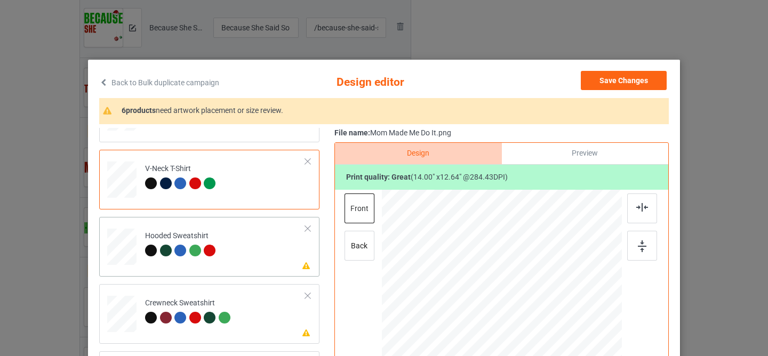
click at [220, 273] on div "Please review artwork placement Hooded Sweatshirt" at bounding box center [209, 247] width 220 height 60
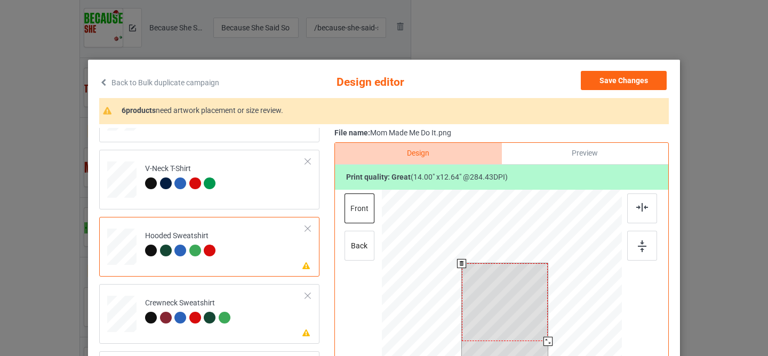
click at [496, 288] on div at bounding box center [505, 303] width 86 height 78
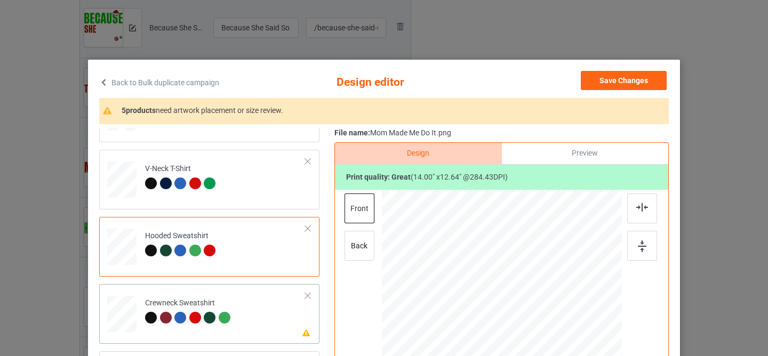
scroll to position [114, 0]
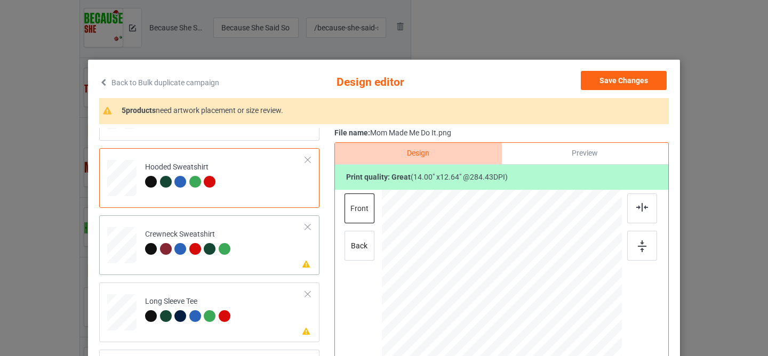
click at [258, 231] on td "Please review artwork placement Crewneck Sweatshirt" at bounding box center [225, 243] width 172 height 47
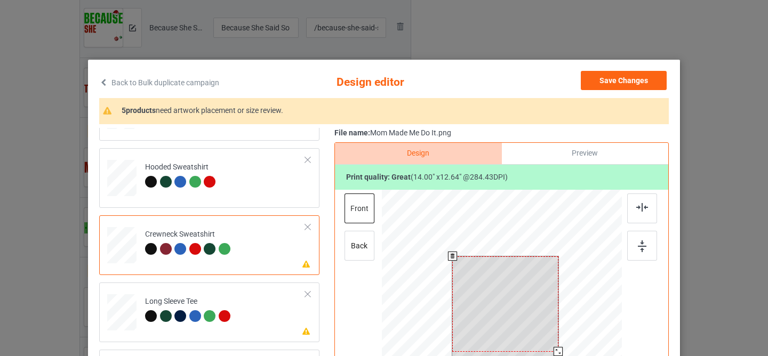
click at [507, 287] on div at bounding box center [505, 305] width 106 height 96
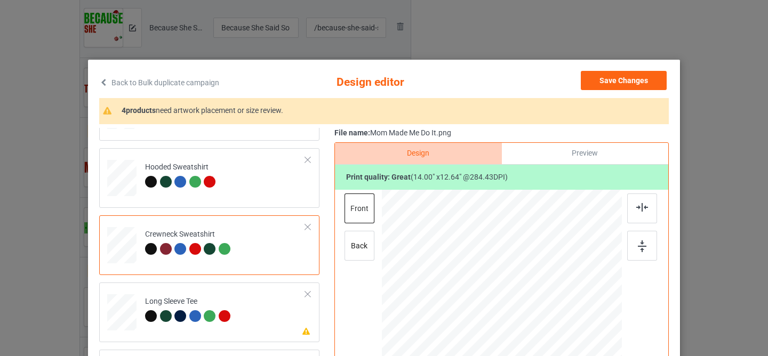
scroll to position [77, 0]
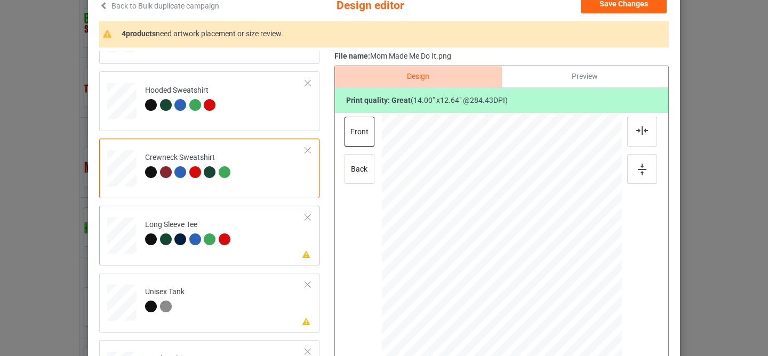
click at [263, 245] on td "Please review artwork placement Long Sleeve Tee" at bounding box center [225, 233] width 172 height 47
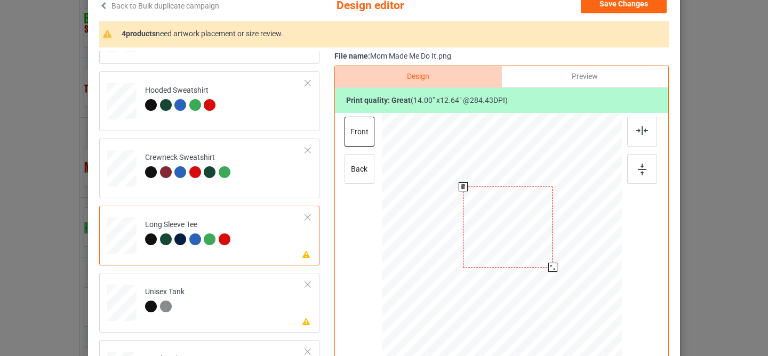
click at [489, 258] on div at bounding box center [508, 227] width 90 height 81
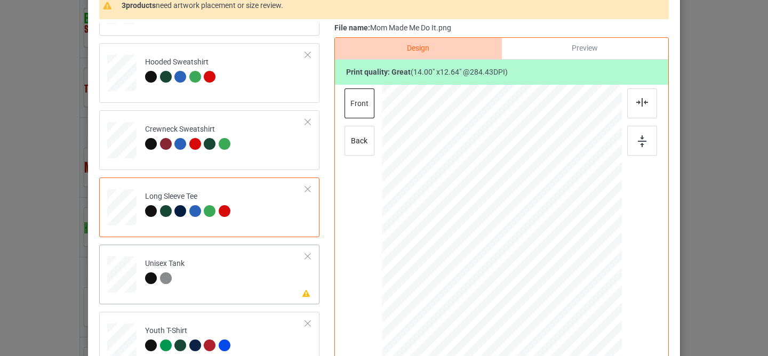
scroll to position [156, 0]
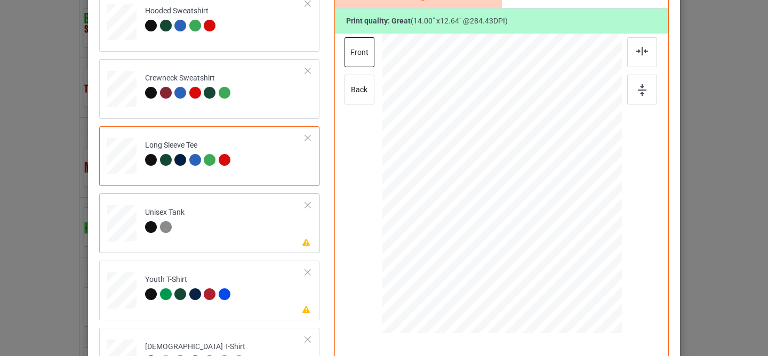
click at [257, 242] on td "Please review artwork placement Unisex Tank" at bounding box center [225, 221] width 172 height 47
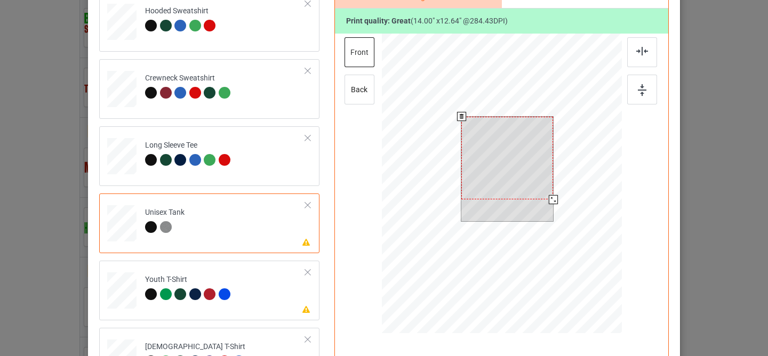
drag, startPoint x: 495, startPoint y: 164, endPoint x: 481, endPoint y: 174, distance: 17.5
click at [495, 164] on div at bounding box center [508, 158] width 92 height 83
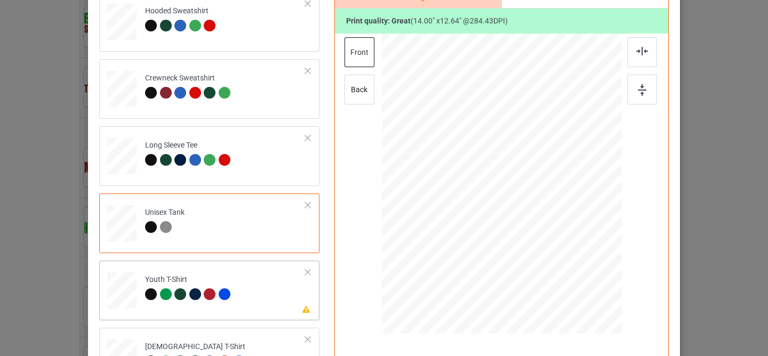
click at [263, 289] on td "Please review artwork placement Youth T-Shirt" at bounding box center [225, 288] width 172 height 47
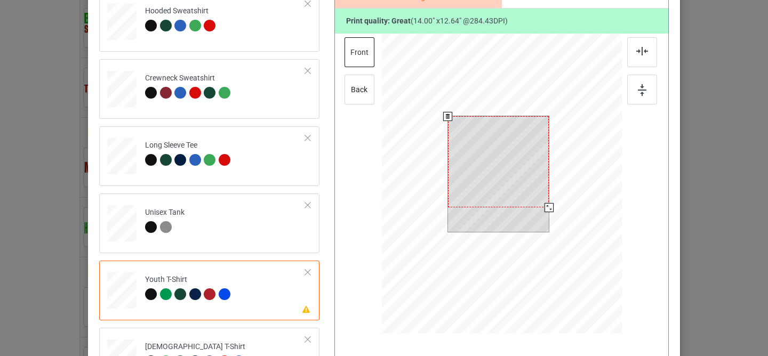
click at [501, 148] on div at bounding box center [498, 161] width 101 height 91
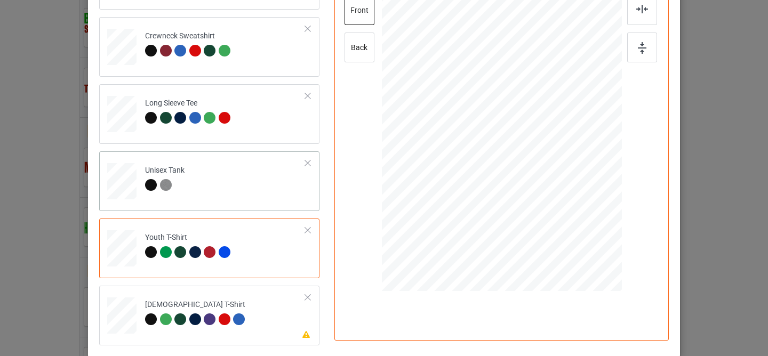
scroll to position [250, 0]
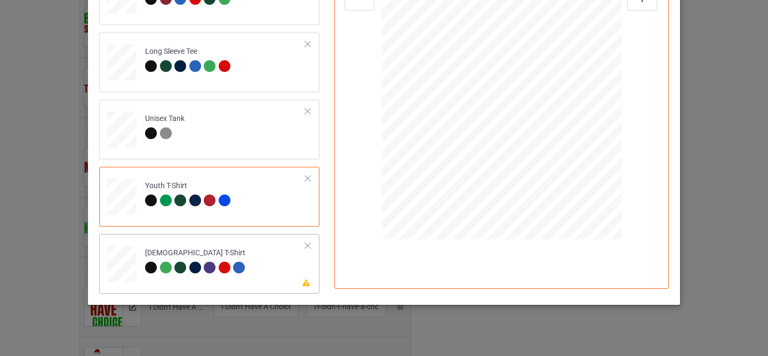
click at [245, 257] on td "Please review artwork placement [DEMOGRAPHIC_DATA] T-Shirt" at bounding box center [225, 262] width 172 height 47
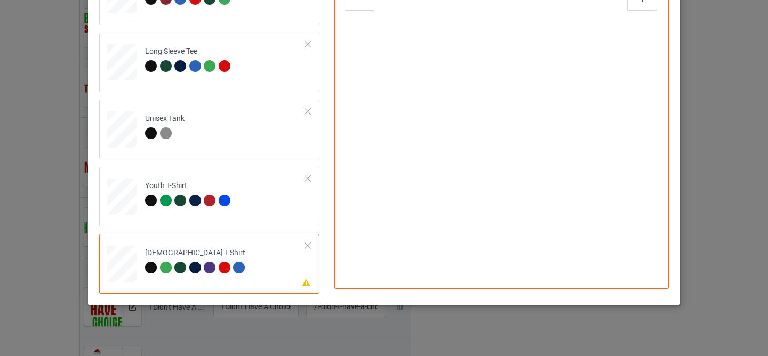
scroll to position [142, 0]
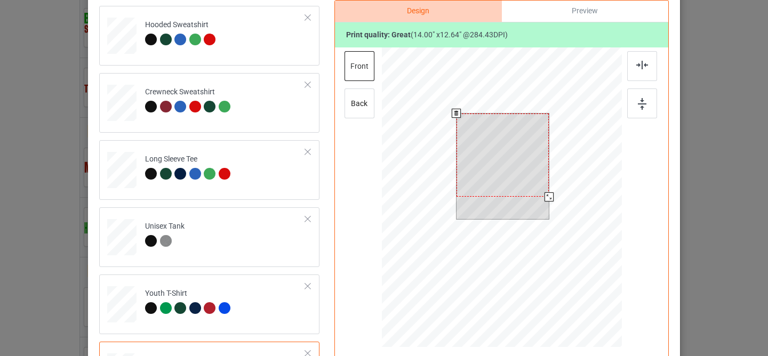
click at [491, 138] on div at bounding box center [503, 155] width 92 height 83
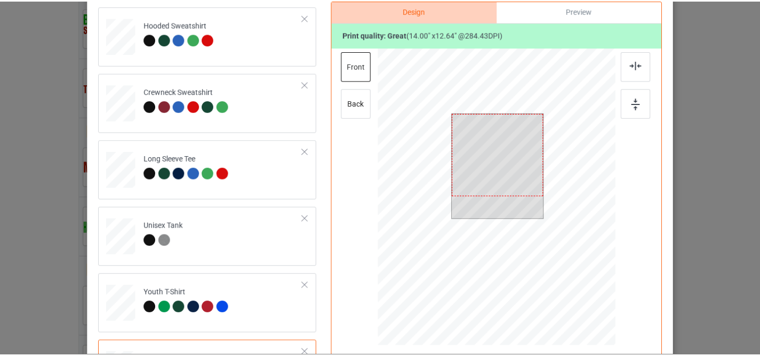
scroll to position [35, 0]
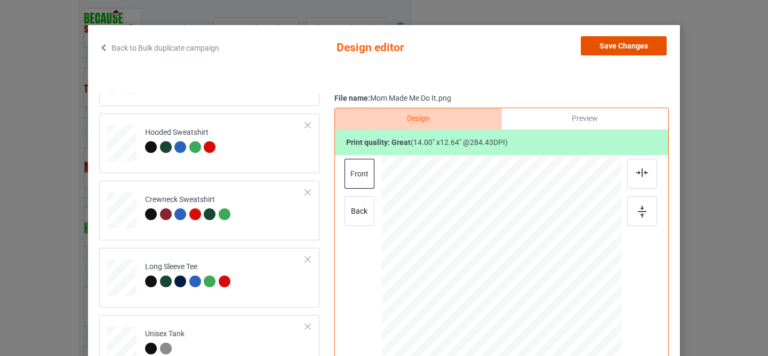
click at [616, 51] on button "Save Changes" at bounding box center [624, 45] width 86 height 19
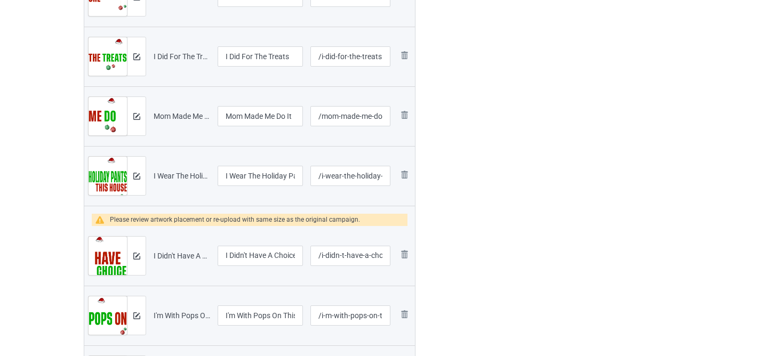
scroll to position [967, 0]
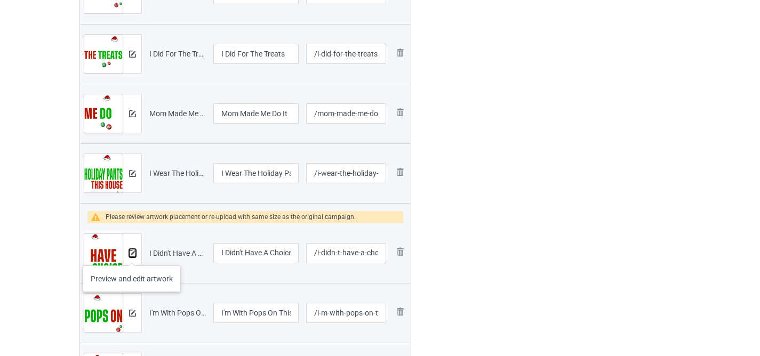
click at [131, 257] on button at bounding box center [132, 253] width 7 height 9
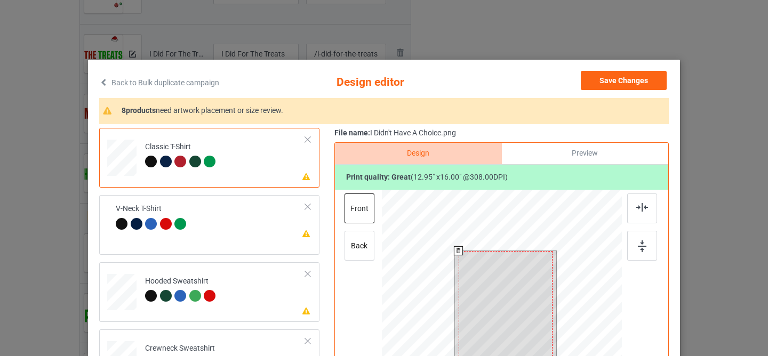
click at [491, 272] on div at bounding box center [506, 309] width 94 height 116
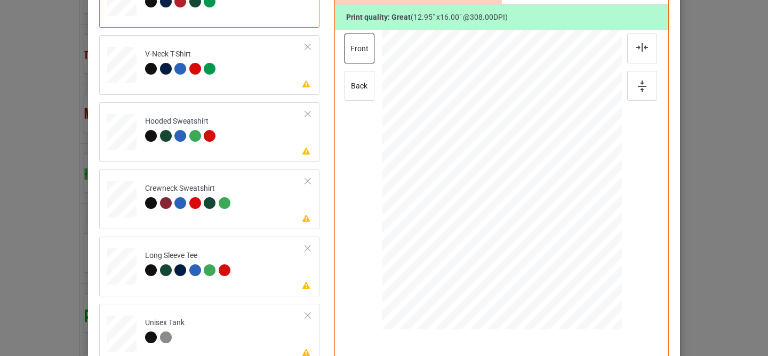
scroll to position [157, 0]
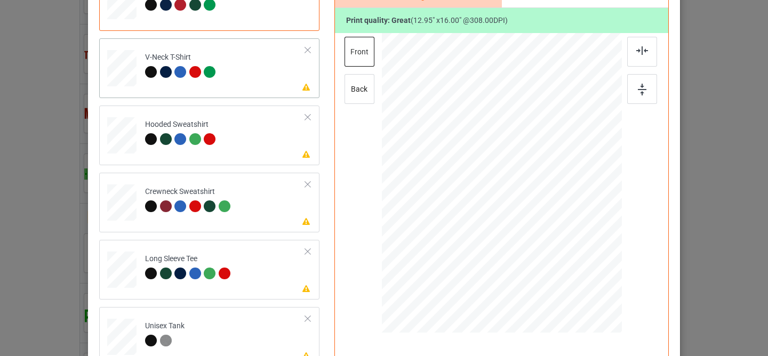
click at [231, 71] on td "Please review artwork placement V-Neck T-Shirt" at bounding box center [225, 66] width 172 height 47
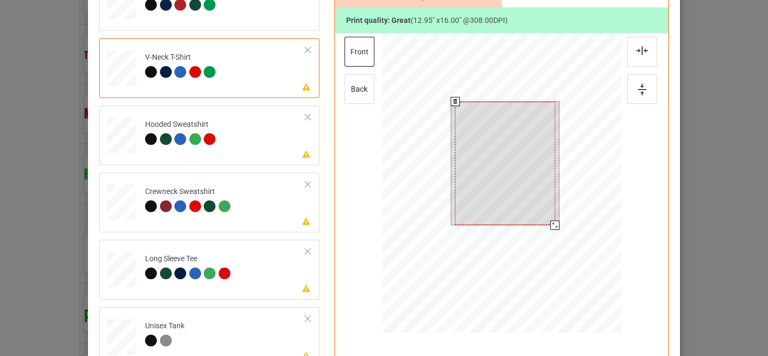
click at [489, 150] on div at bounding box center [505, 163] width 100 height 123
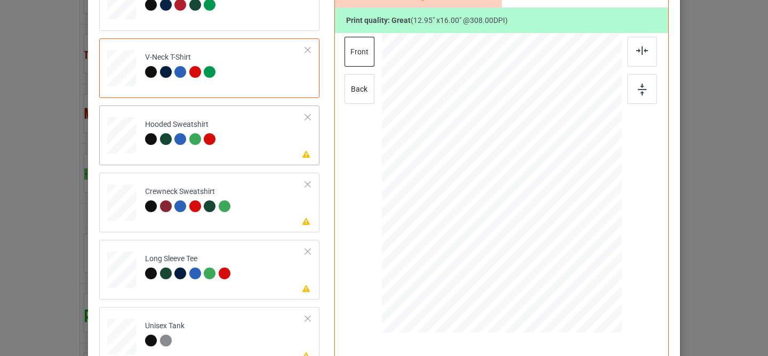
click at [267, 142] on td "Please review artwork placement Hooded Sweatshirt" at bounding box center [225, 133] width 172 height 47
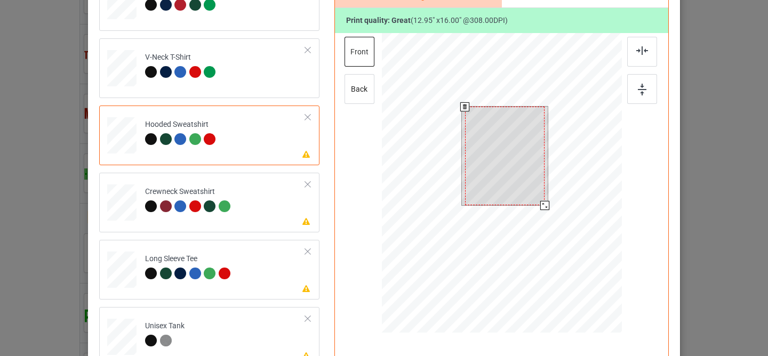
click at [500, 158] on div at bounding box center [505, 156] width 80 height 99
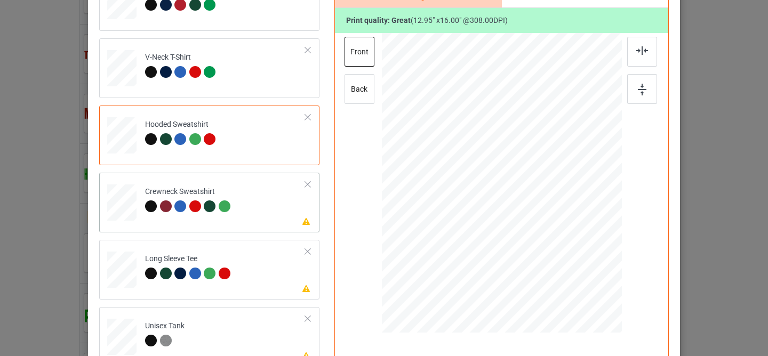
click at [274, 212] on td "Please review artwork placement Crewneck Sweatshirt" at bounding box center [225, 200] width 172 height 47
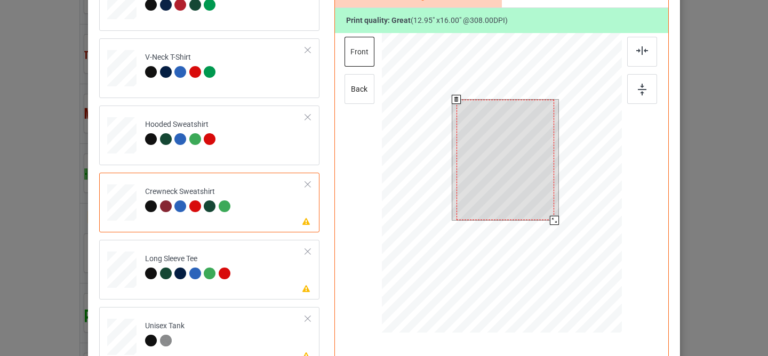
click at [487, 158] on div at bounding box center [506, 160] width 98 height 121
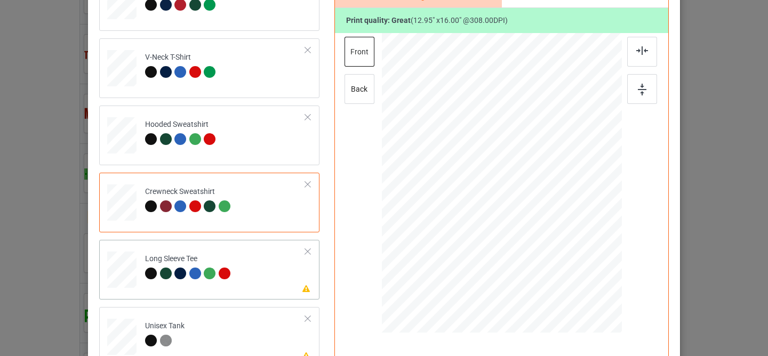
click at [276, 256] on td "Please review artwork placement Long Sleeve Tee" at bounding box center [225, 267] width 172 height 47
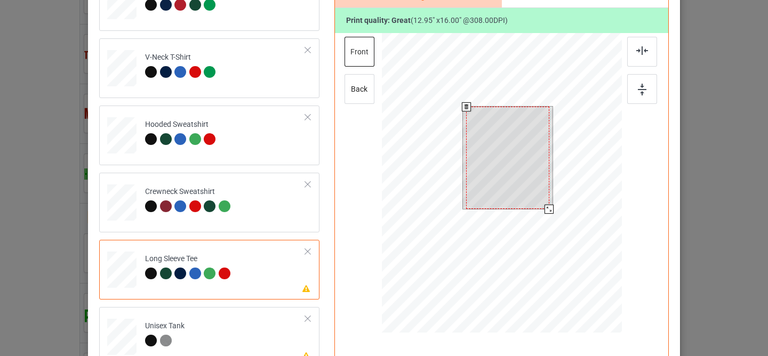
click at [495, 140] on div at bounding box center [507, 158] width 83 height 102
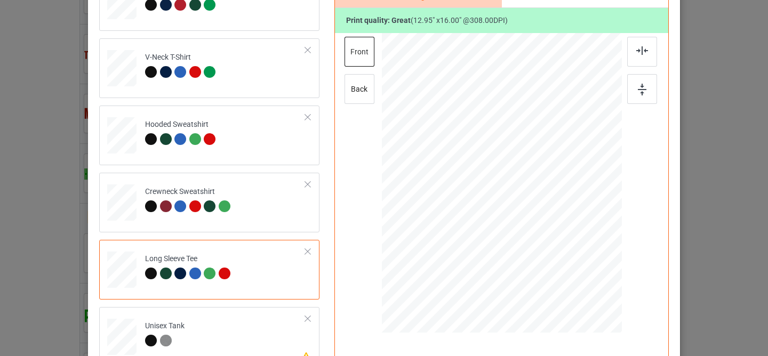
scroll to position [33, 0]
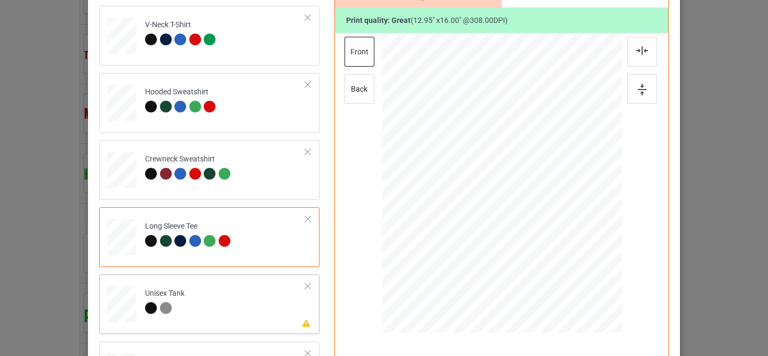
click at [268, 289] on td "Please review artwork placement Unisex Tank" at bounding box center [225, 302] width 172 height 47
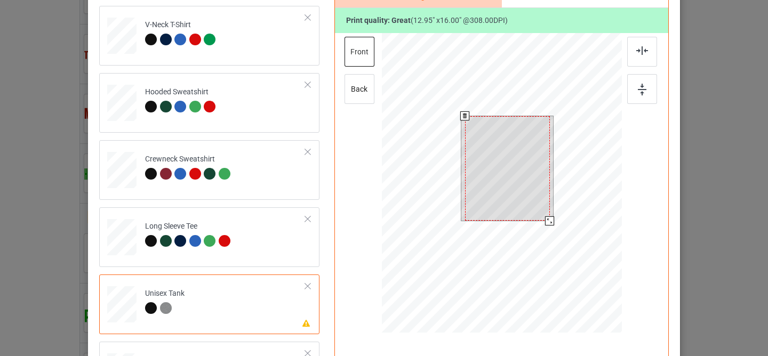
click at [471, 153] on div at bounding box center [507, 168] width 85 height 105
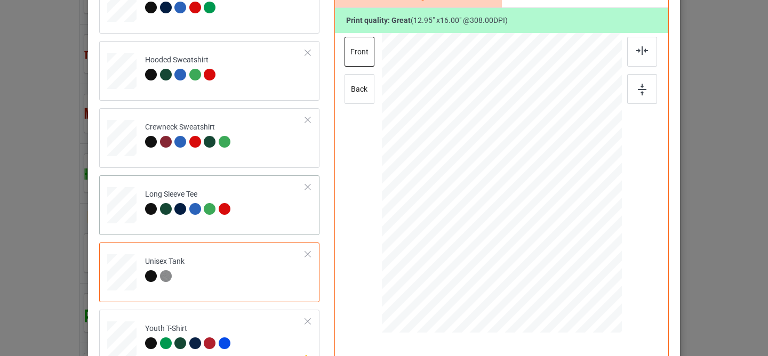
scroll to position [114, 0]
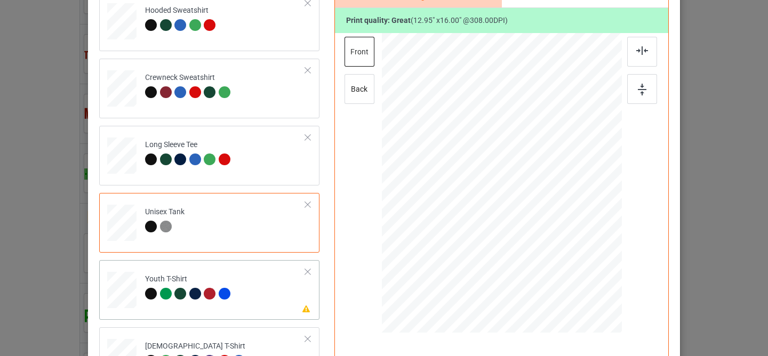
click at [236, 282] on td "Please review artwork placement Youth T-Shirt" at bounding box center [225, 288] width 172 height 47
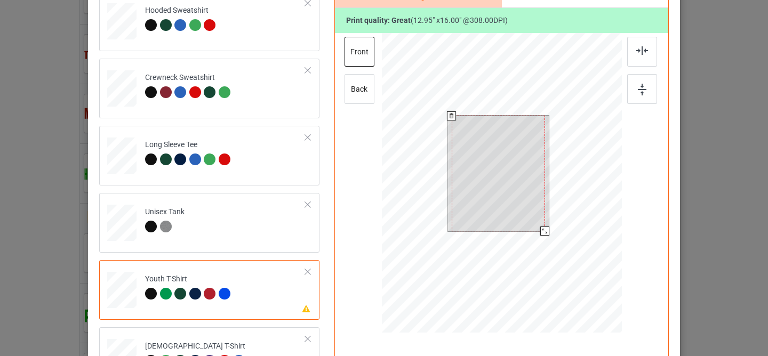
click at [483, 160] on div at bounding box center [498, 174] width 93 height 116
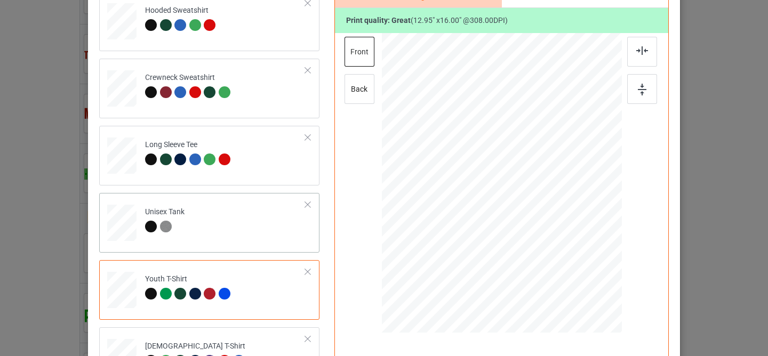
scroll to position [259, 0]
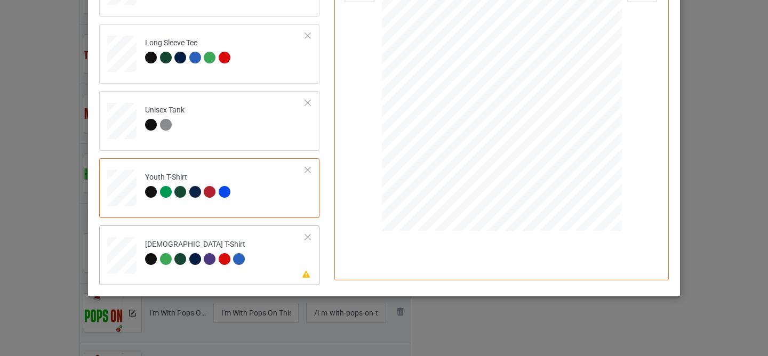
click at [271, 260] on td "Please review artwork placement [DEMOGRAPHIC_DATA] T-Shirt" at bounding box center [225, 253] width 172 height 47
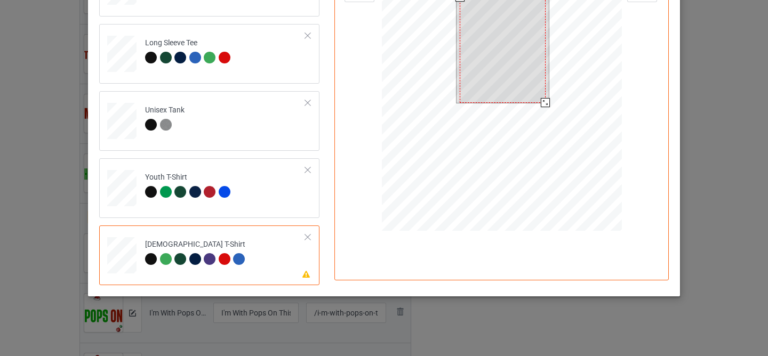
click at [494, 43] on div at bounding box center [502, 50] width 85 height 106
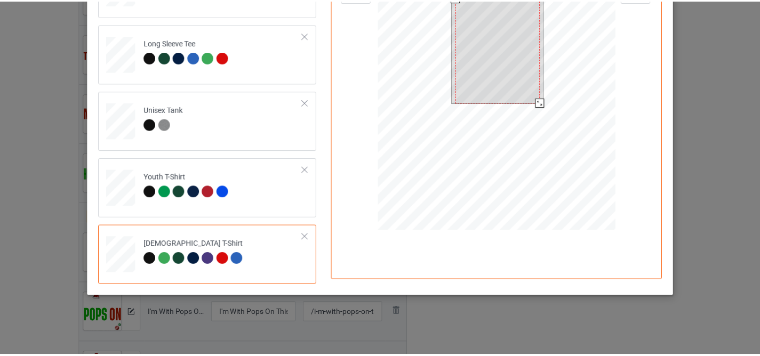
scroll to position [0, 0]
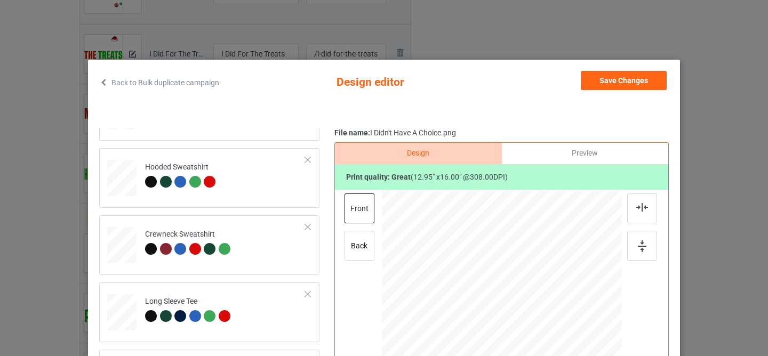
click at [641, 67] on div "Back to Bulk duplicate campaign Design editor Save Changes Classic T-Shirt V-Ne…" at bounding box center [384, 308] width 592 height 496
click at [627, 79] on button "Save Changes" at bounding box center [624, 80] width 86 height 19
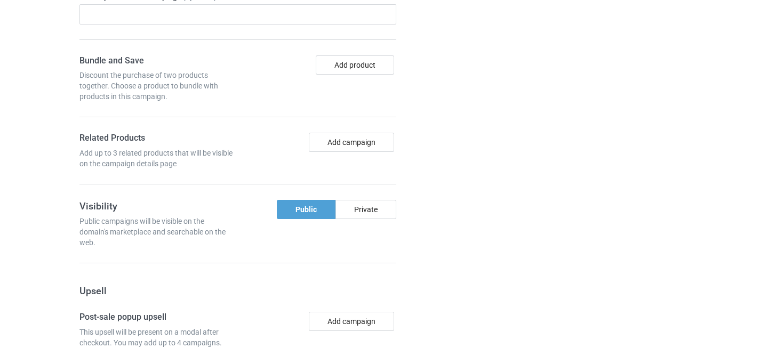
scroll to position [2198, 0]
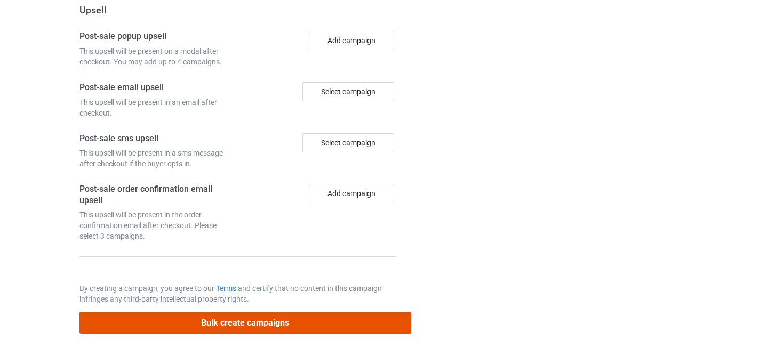
click at [226, 322] on button "Bulk create campaigns" at bounding box center [246, 323] width 332 height 22
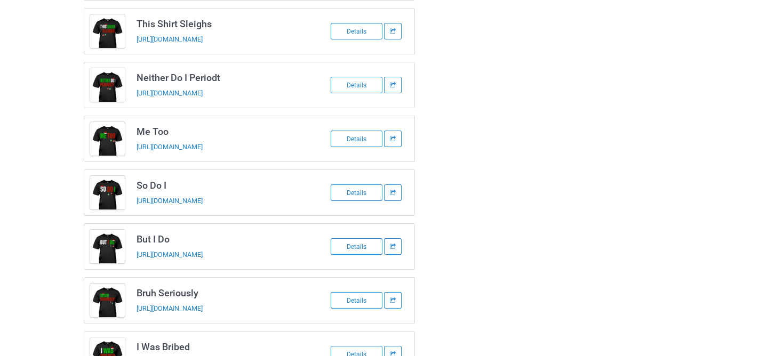
scroll to position [0, 0]
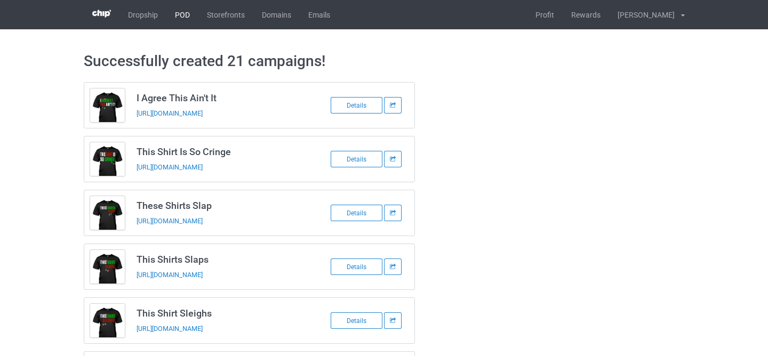
click at [180, 15] on link "POD" at bounding box center [182, 14] width 32 height 29
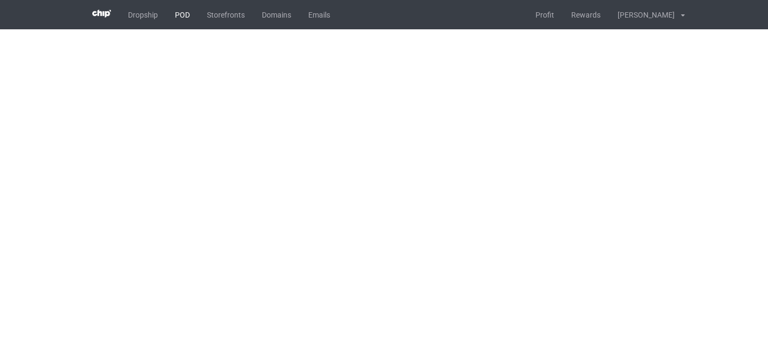
click at [189, 14] on link "POD" at bounding box center [182, 14] width 32 height 29
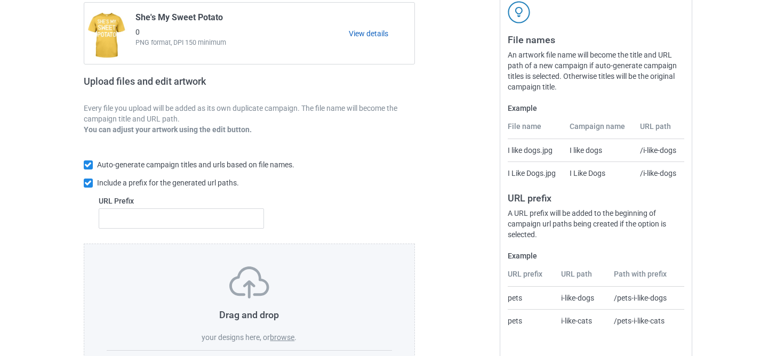
scroll to position [163, 0]
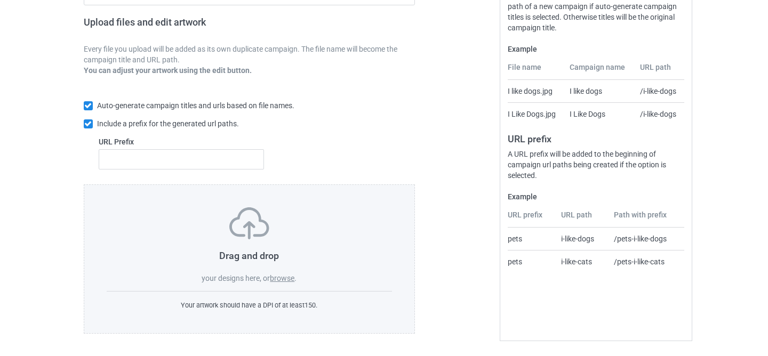
click at [284, 281] on label "browse" at bounding box center [282, 278] width 25 height 9
click at [0, 0] on input "browse" at bounding box center [0, 0] width 0 height 0
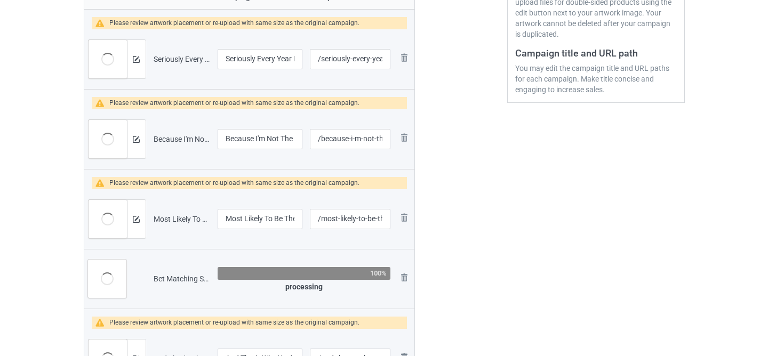
scroll to position [122, 0]
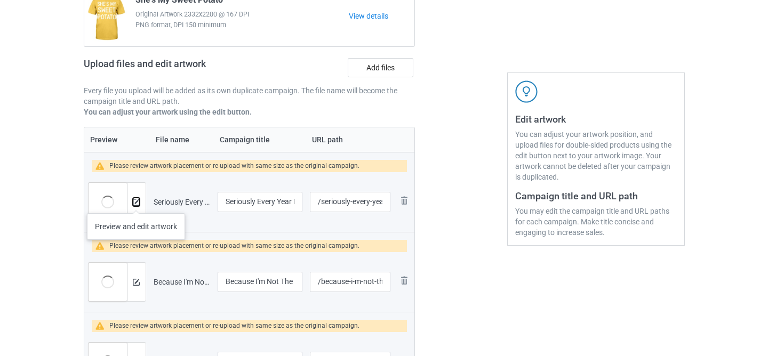
click at [136, 203] on img at bounding box center [136, 202] width 7 height 7
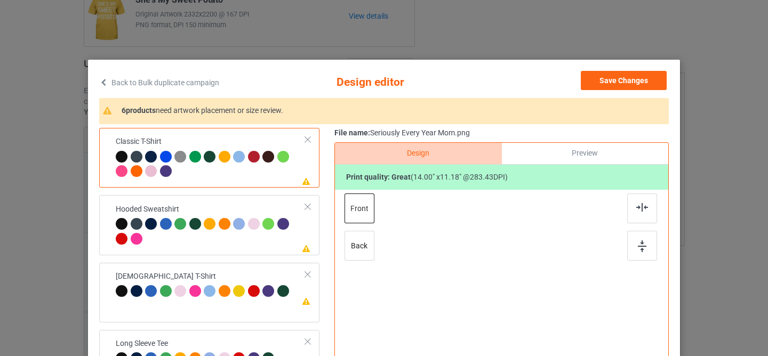
scroll to position [99, 0]
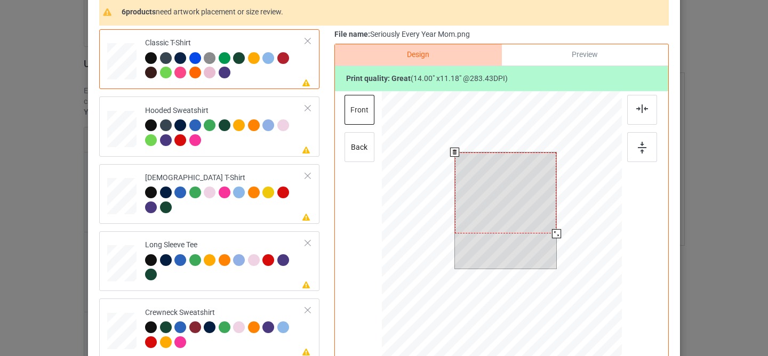
click at [503, 189] on div at bounding box center [506, 193] width 102 height 81
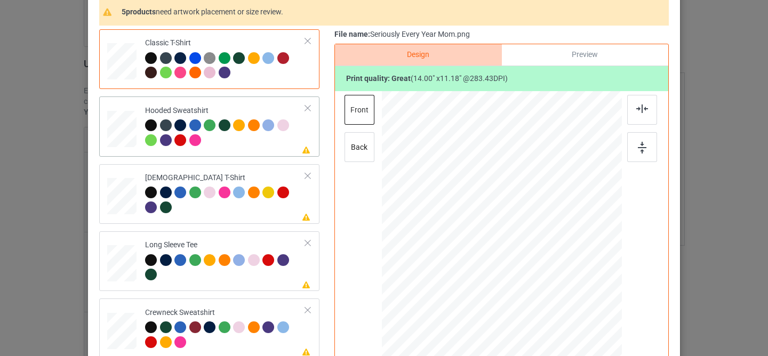
click at [277, 112] on div "Hooded Sweatshirt" at bounding box center [225, 126] width 161 height 40
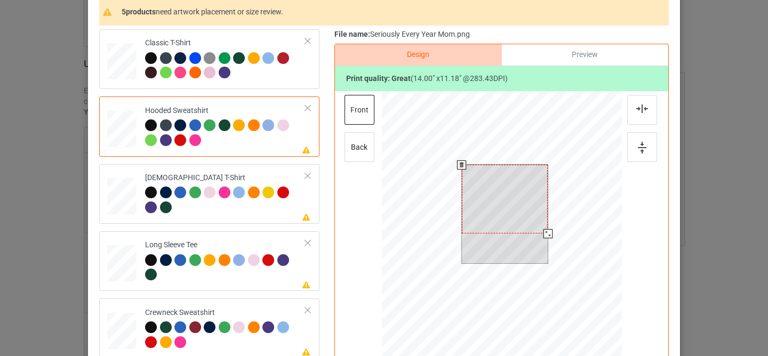
click at [510, 206] on div at bounding box center [505, 199] width 86 height 69
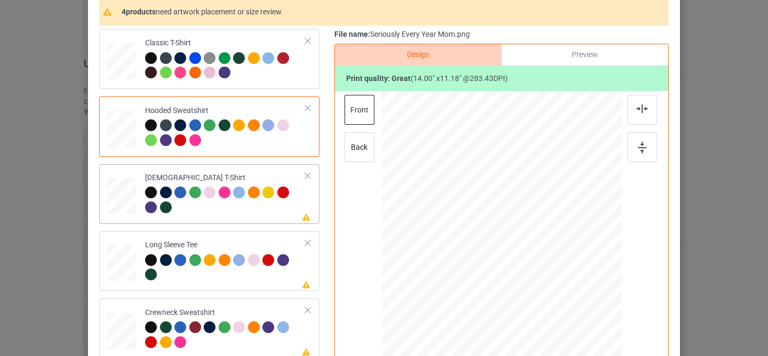
click at [287, 209] on div at bounding box center [225, 201] width 161 height 29
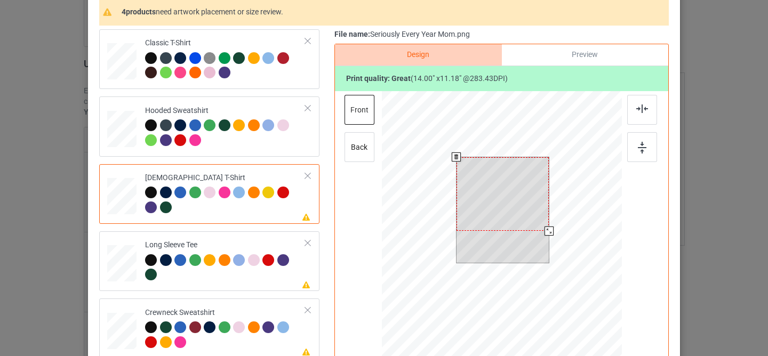
click at [503, 213] on div at bounding box center [503, 194] width 92 height 74
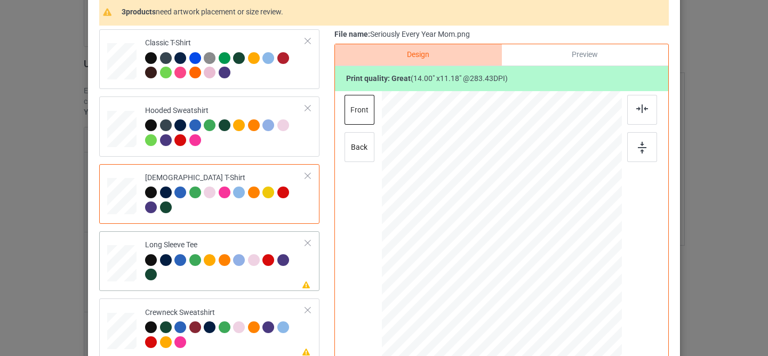
click at [268, 287] on td "Please review artwork placement Long Sleeve Tee" at bounding box center [225, 261] width 172 height 51
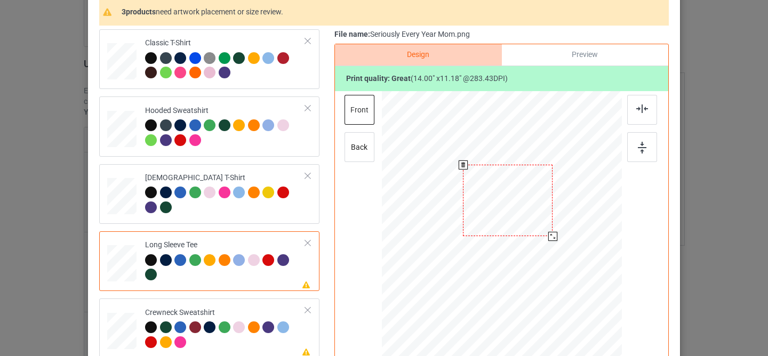
click at [509, 207] on div at bounding box center [508, 200] width 90 height 71
click at [250, 313] on div "Crewneck Sweatshirt" at bounding box center [225, 328] width 161 height 40
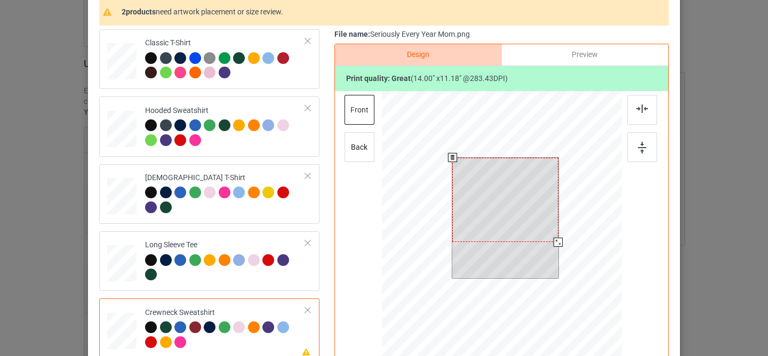
click at [497, 195] on div at bounding box center [505, 200] width 106 height 85
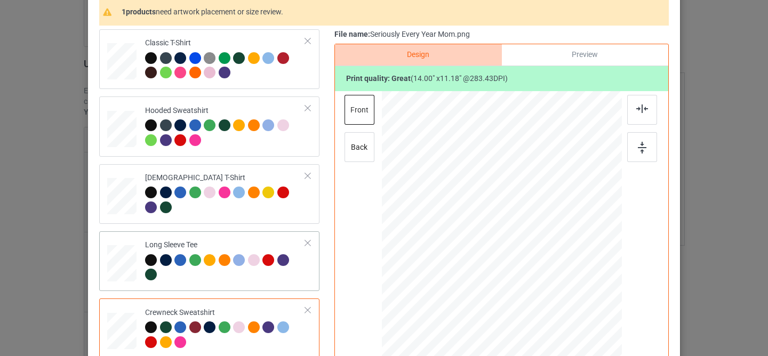
scroll to position [254, 0]
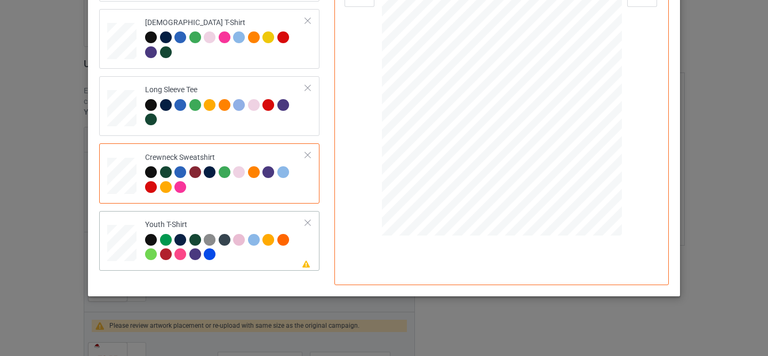
click at [254, 257] on div at bounding box center [225, 248] width 161 height 29
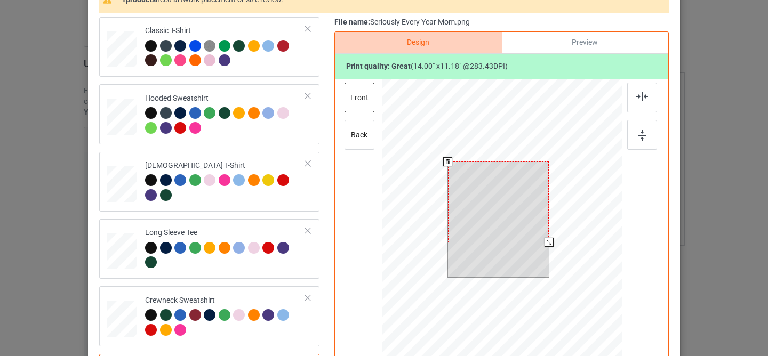
click at [501, 184] on div at bounding box center [498, 202] width 101 height 81
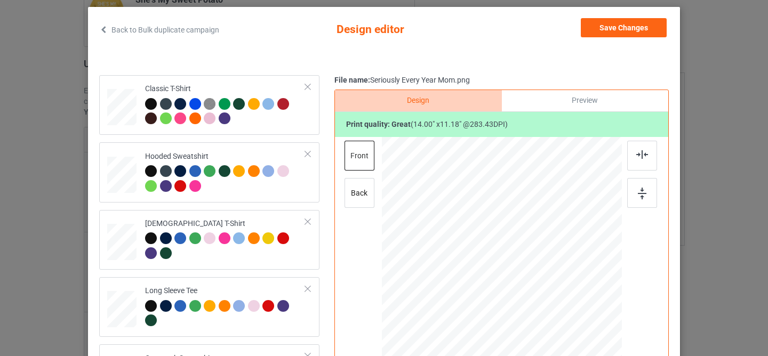
scroll to position [0, 0]
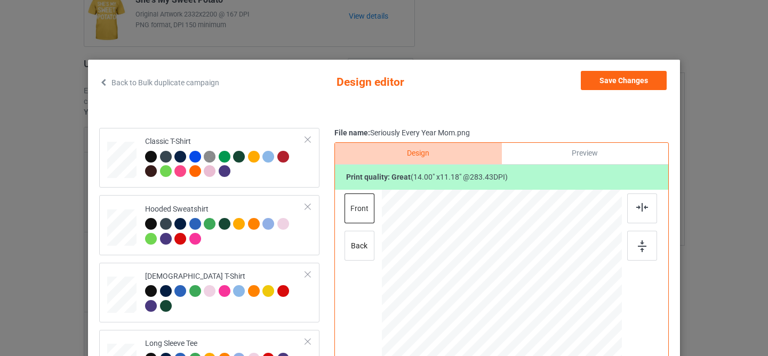
click at [617, 90] on div "Save Changes" at bounding box center [625, 82] width 88 height 23
click at [613, 84] on button "Save Changes" at bounding box center [624, 80] width 86 height 19
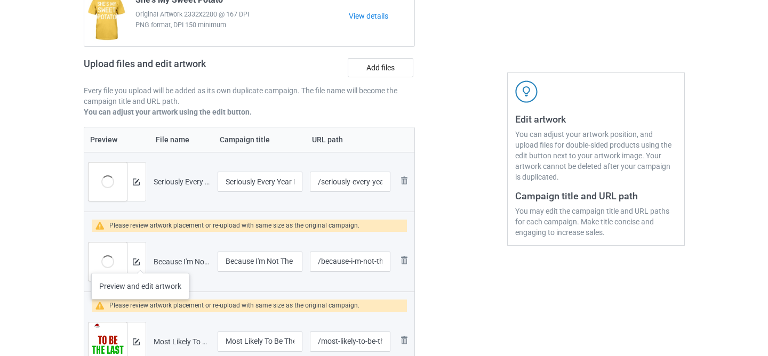
click at [140, 263] on div at bounding box center [136, 262] width 19 height 38
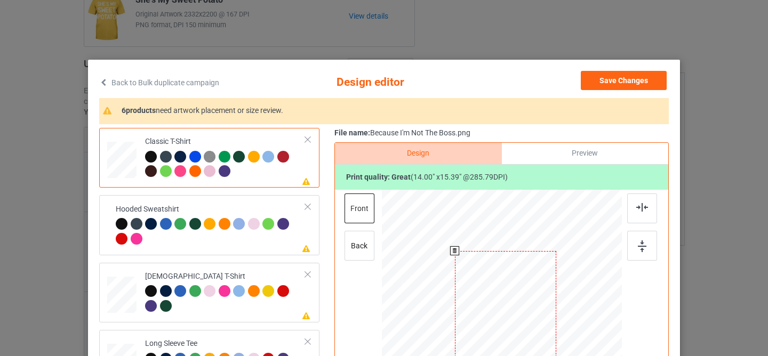
scroll to position [116, 0]
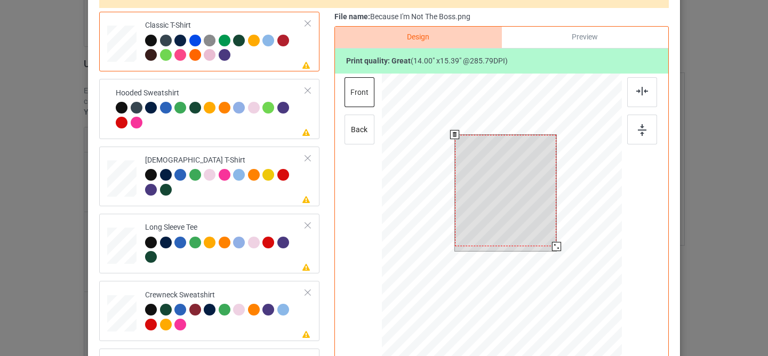
click at [507, 175] on div at bounding box center [506, 191] width 102 height 112
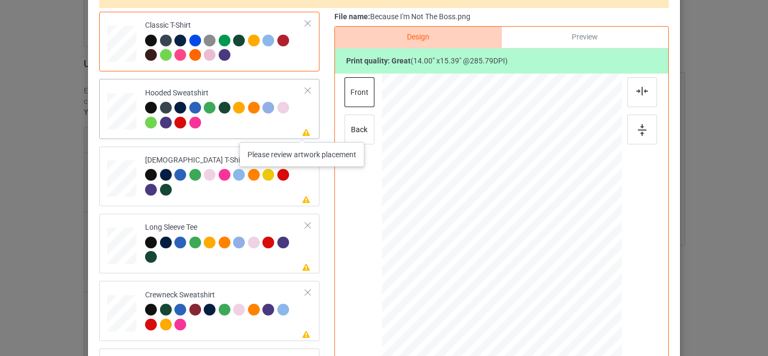
click at [299, 130] on div at bounding box center [225, 116] width 161 height 29
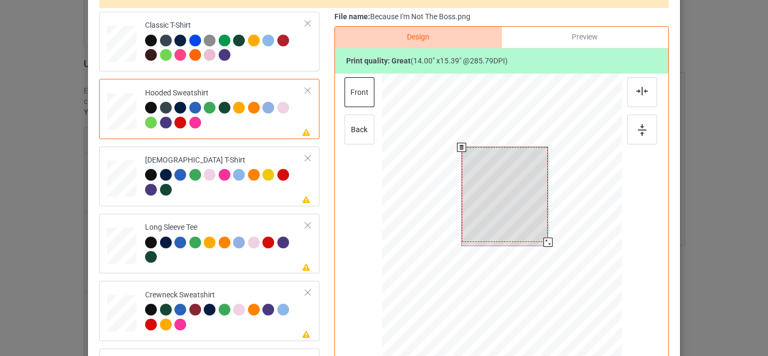
click at [485, 178] on div at bounding box center [505, 194] width 86 height 95
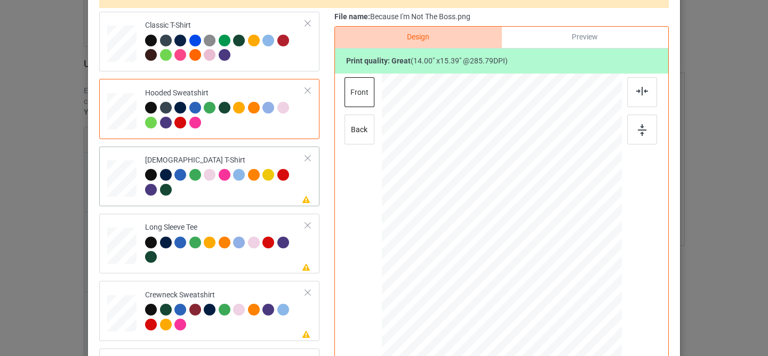
click at [274, 196] on div at bounding box center [225, 183] width 161 height 29
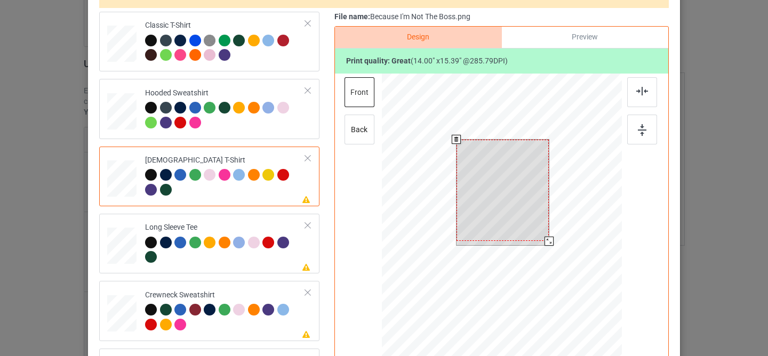
click at [483, 197] on div at bounding box center [503, 190] width 92 height 101
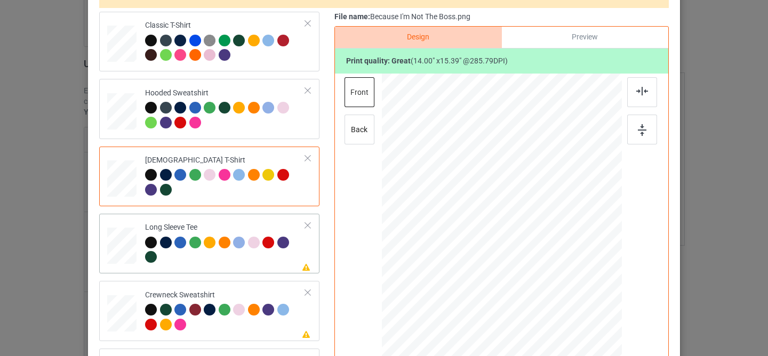
click at [278, 260] on div at bounding box center [225, 251] width 161 height 29
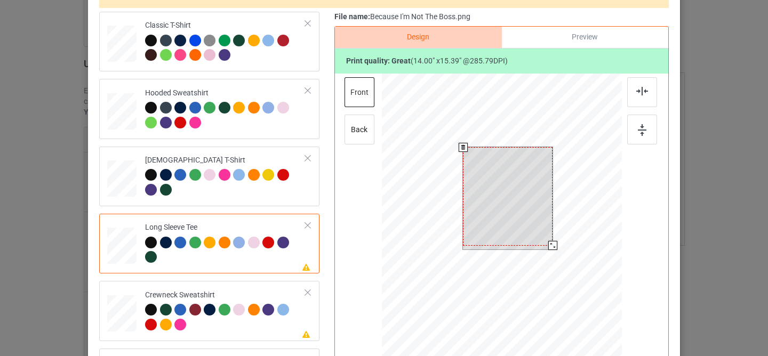
click at [503, 185] on div at bounding box center [508, 196] width 90 height 99
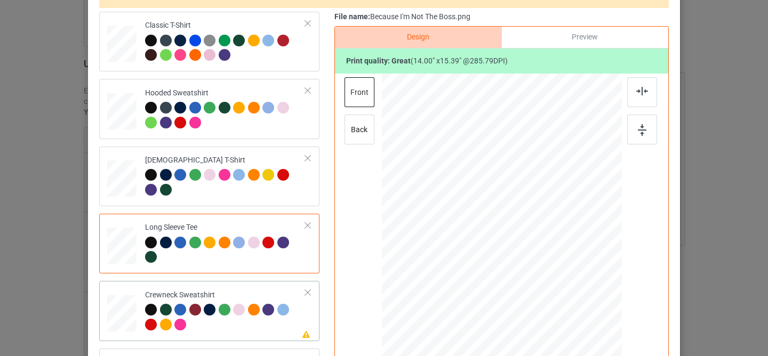
click at [298, 313] on div at bounding box center [225, 318] width 161 height 29
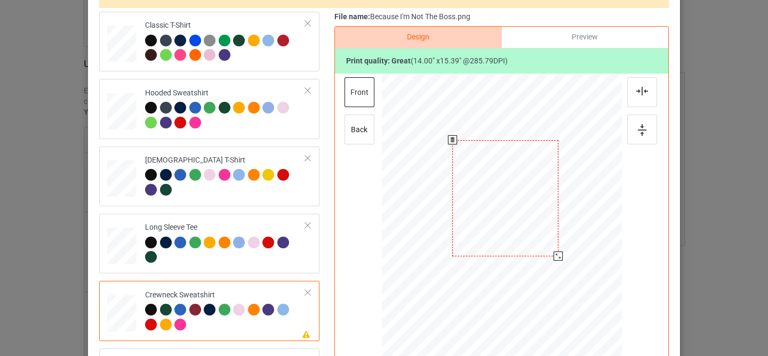
click at [503, 176] on div at bounding box center [505, 198] width 106 height 116
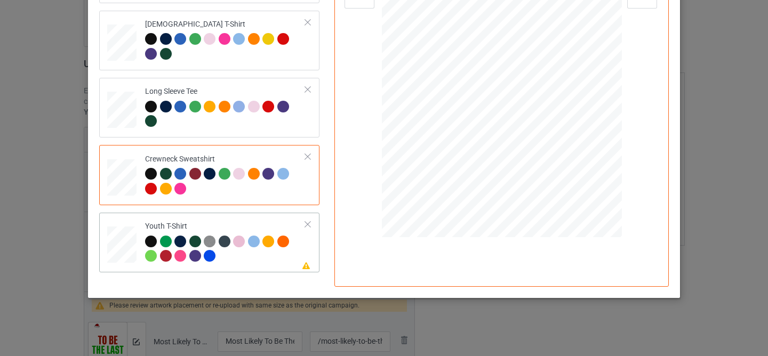
click at [253, 251] on div at bounding box center [225, 250] width 161 height 29
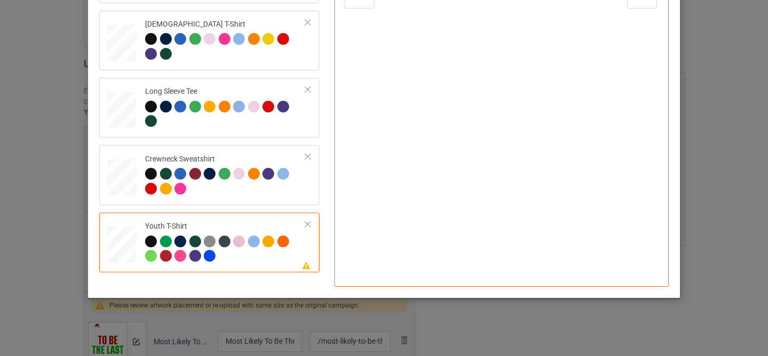
scroll to position [68, 0]
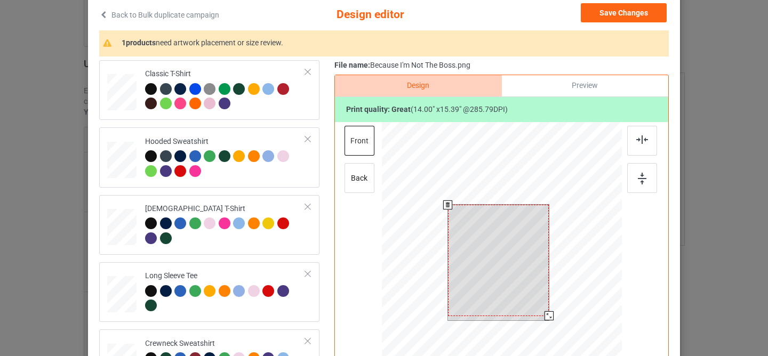
click at [502, 220] on div at bounding box center [498, 260] width 101 height 111
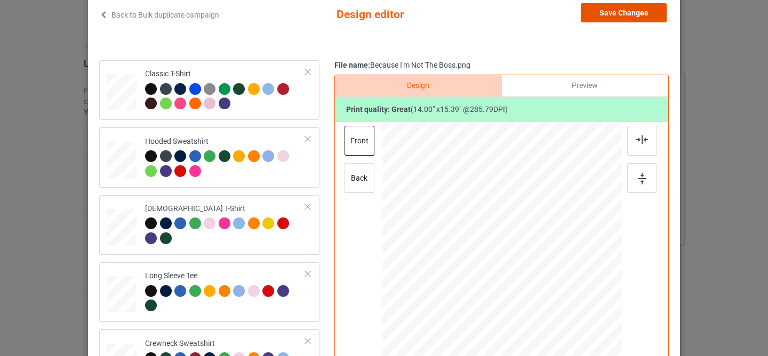
click at [614, 7] on button "Save Changes" at bounding box center [624, 12] width 86 height 19
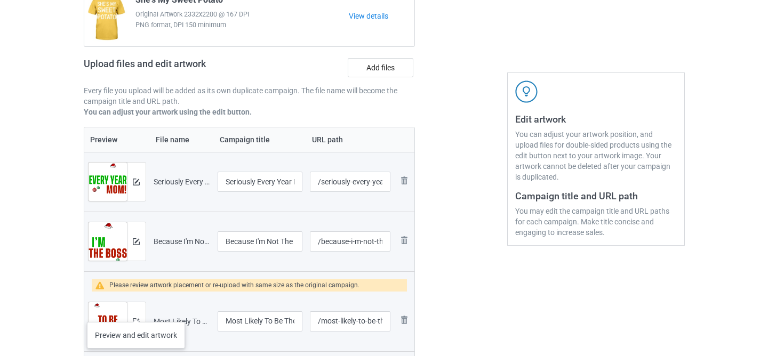
click at [137, 313] on div at bounding box center [136, 322] width 19 height 38
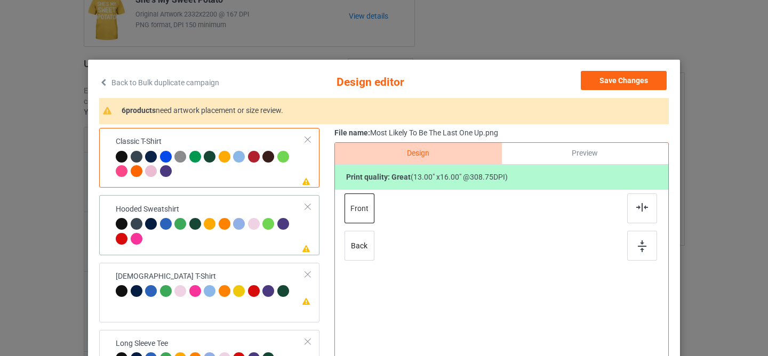
scroll to position [52, 0]
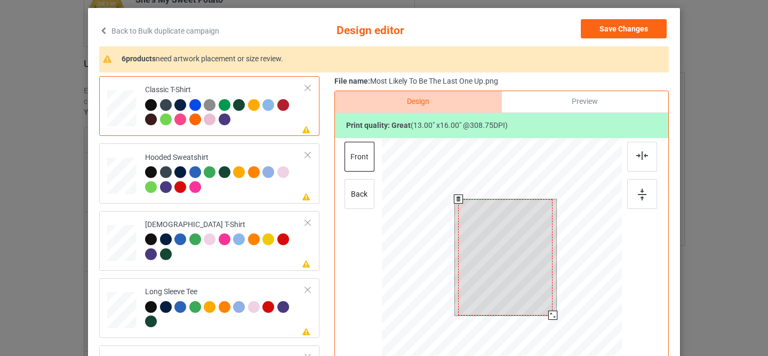
click at [488, 225] on div at bounding box center [505, 258] width 94 height 116
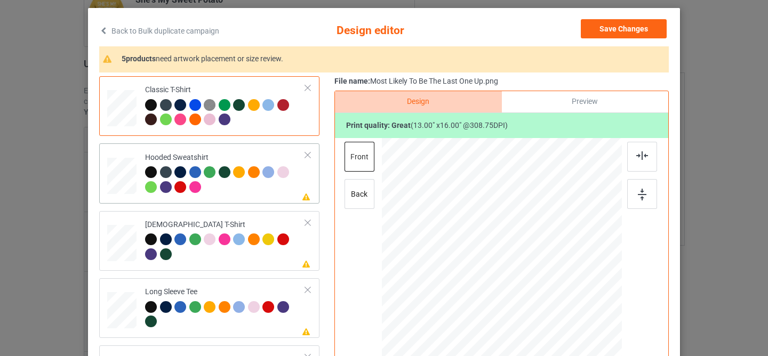
click at [285, 170] on div at bounding box center [283, 172] width 12 height 12
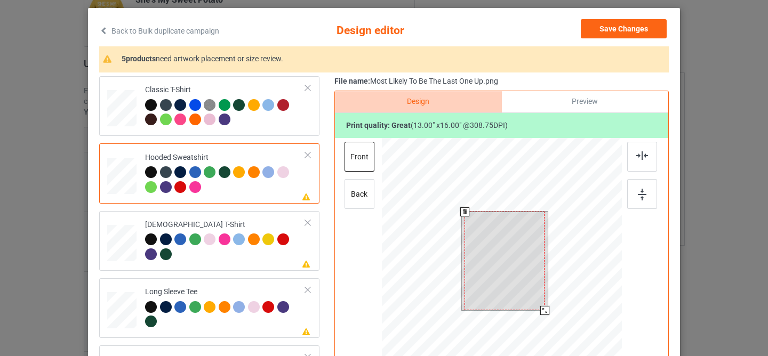
click at [511, 251] on div at bounding box center [505, 261] width 80 height 99
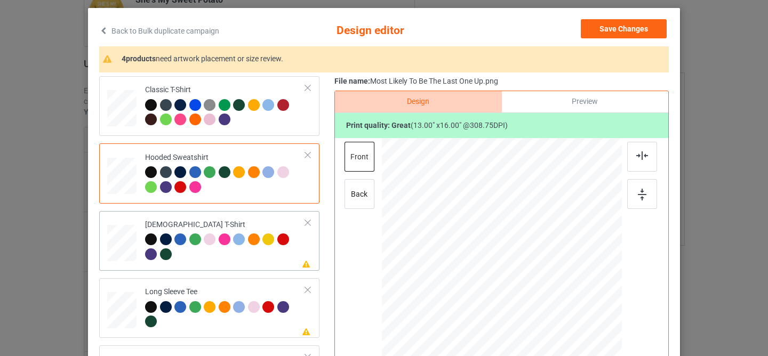
click at [278, 230] on div "[DEMOGRAPHIC_DATA] T-Shirt" at bounding box center [225, 240] width 161 height 40
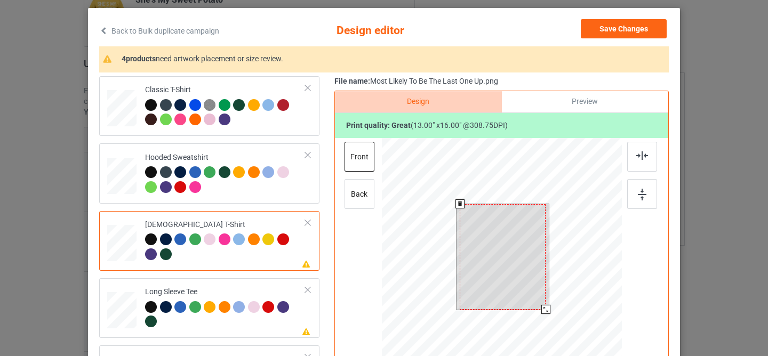
click at [502, 276] on div at bounding box center [503, 257] width 86 height 106
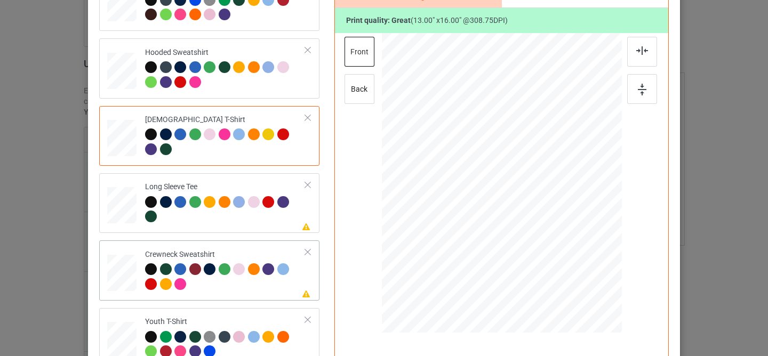
scroll to position [178, 0]
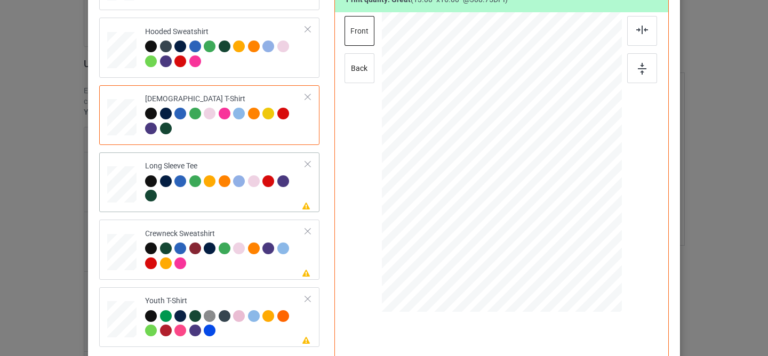
click at [275, 197] on div at bounding box center [225, 190] width 161 height 29
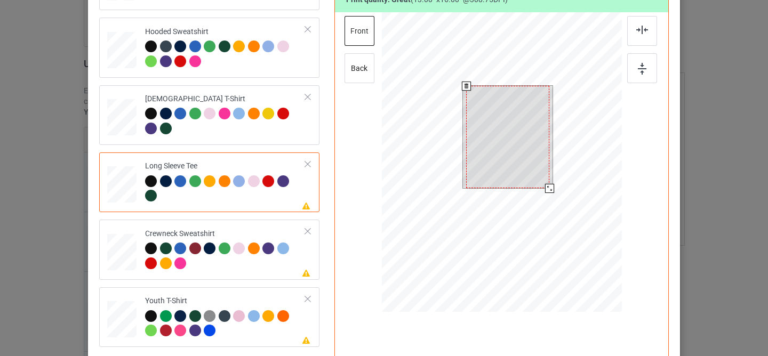
click at [492, 178] on div at bounding box center [507, 137] width 83 height 102
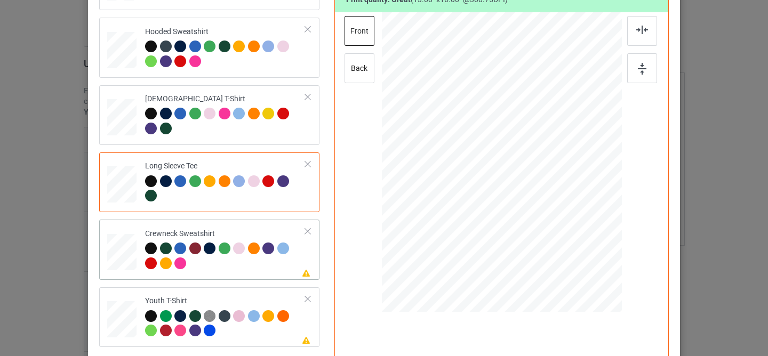
click at [263, 264] on div at bounding box center [225, 257] width 161 height 29
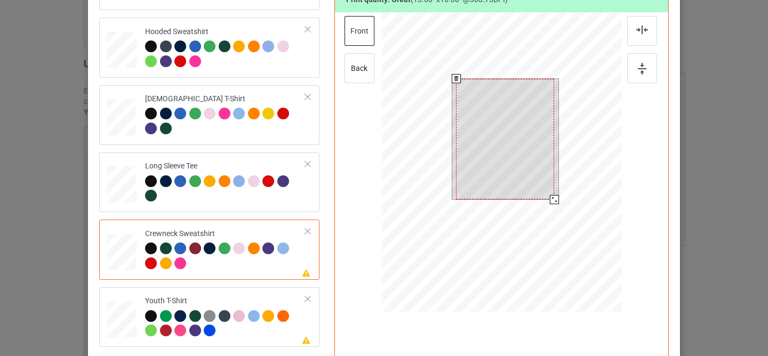
click at [489, 138] on div at bounding box center [505, 139] width 98 height 121
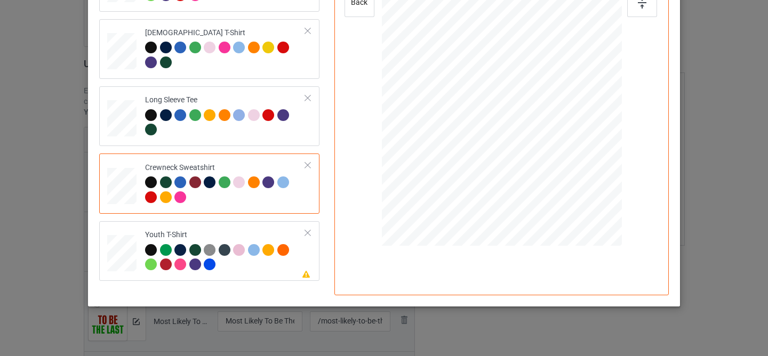
scroll to position [254, 0]
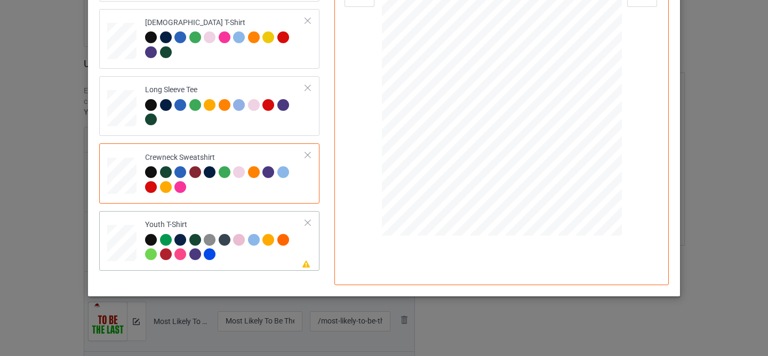
click at [268, 256] on div at bounding box center [225, 248] width 161 height 29
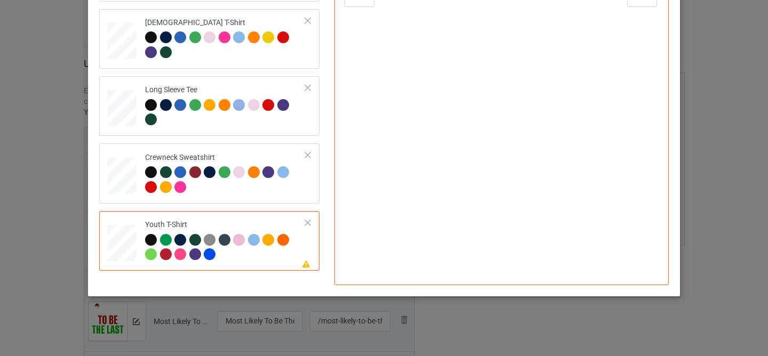
scroll to position [140, 0]
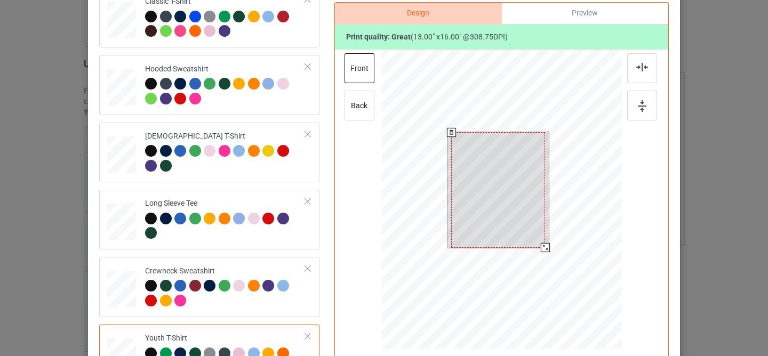
click at [490, 184] on div at bounding box center [498, 190] width 94 height 116
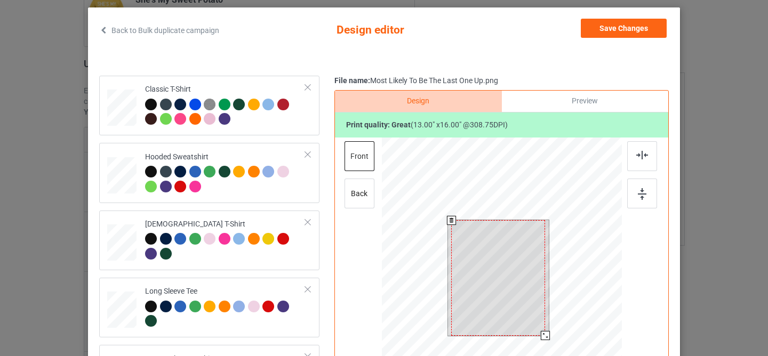
scroll to position [0, 0]
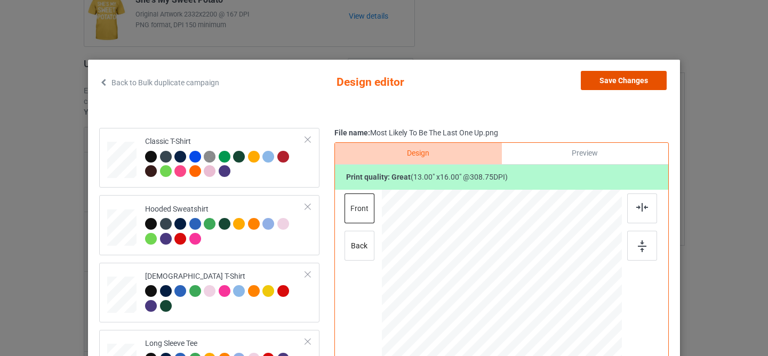
click at [620, 78] on button "Save Changes" at bounding box center [624, 80] width 86 height 19
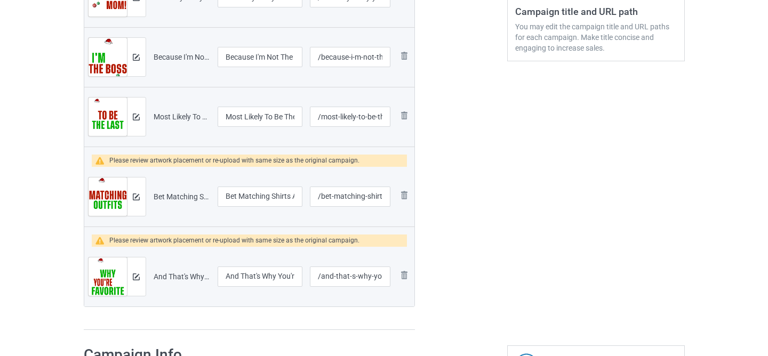
scroll to position [322, 0]
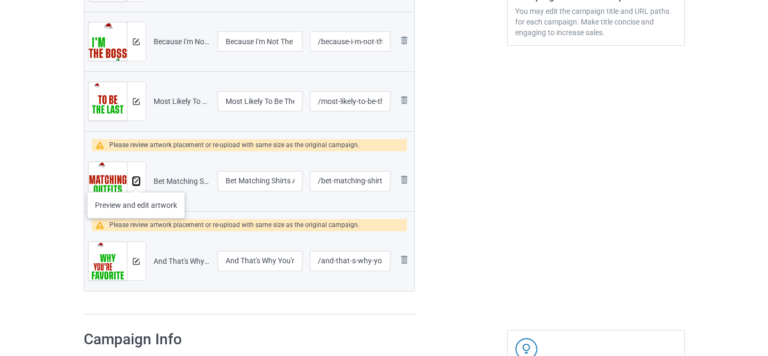
click at [136, 181] on img at bounding box center [136, 181] width 7 height 7
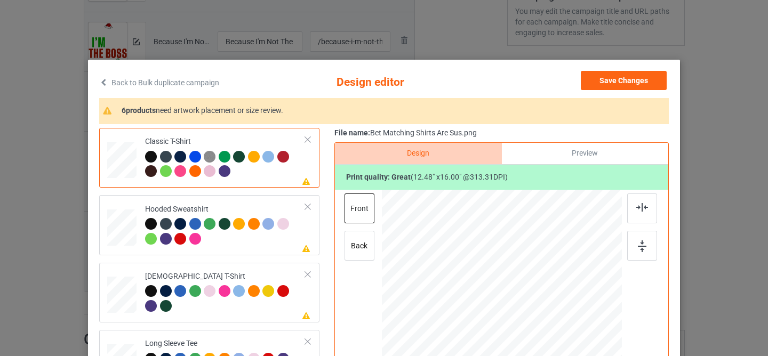
scroll to position [97, 0]
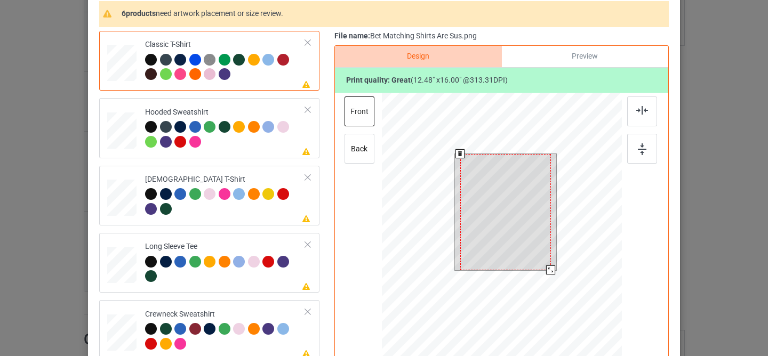
click at [516, 217] on div at bounding box center [505, 212] width 91 height 116
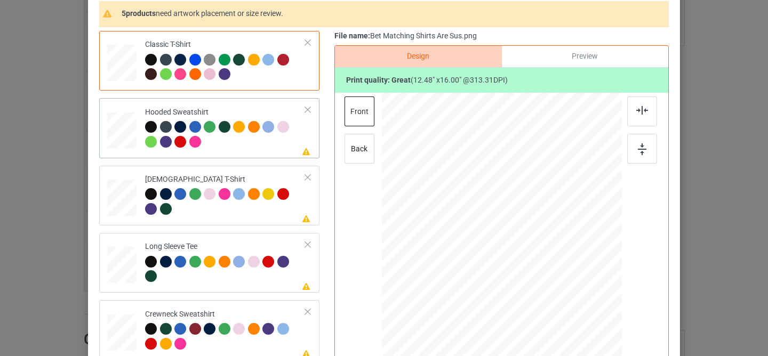
click at [284, 150] on div at bounding box center [225, 135] width 161 height 29
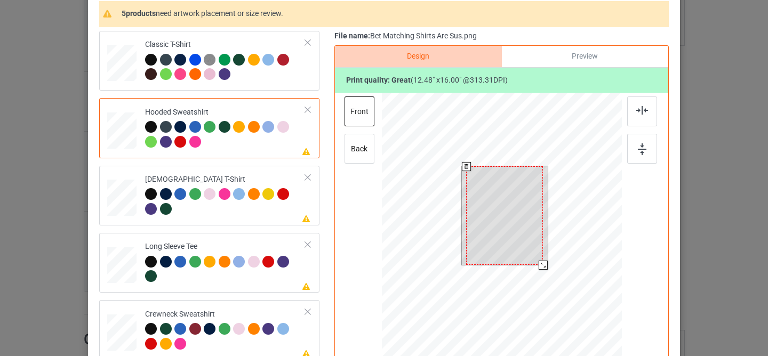
click at [508, 204] on div at bounding box center [504, 215] width 77 height 99
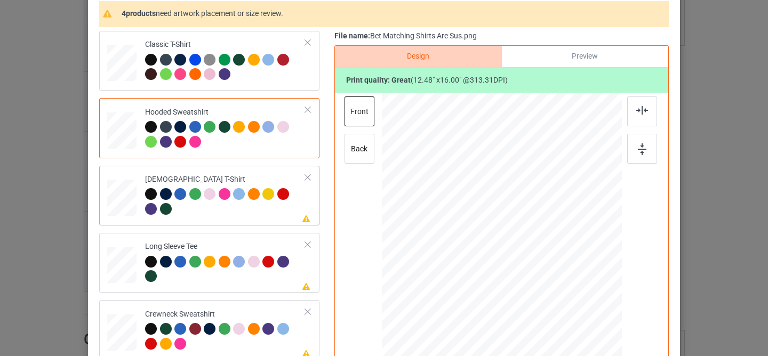
click at [284, 218] on td "Please review artwork placement [DEMOGRAPHIC_DATA] T-Shirt" at bounding box center [225, 195] width 172 height 51
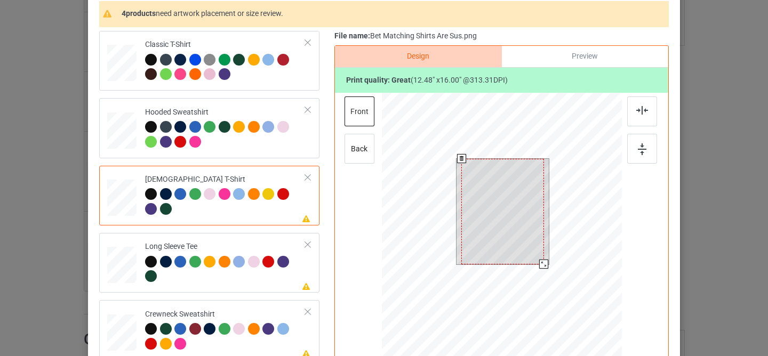
click at [485, 228] on div at bounding box center [503, 212] width 82 height 106
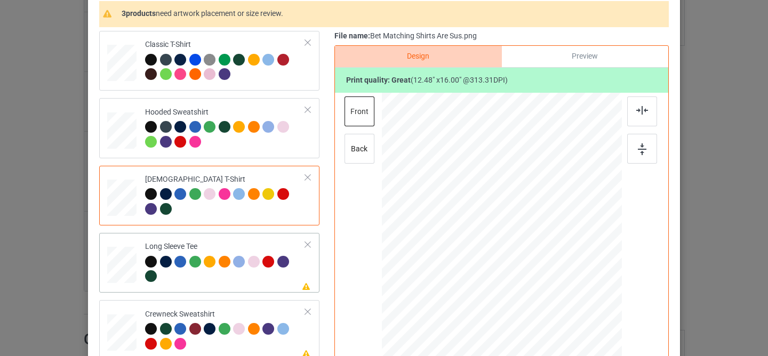
click at [288, 273] on div at bounding box center [225, 270] width 161 height 29
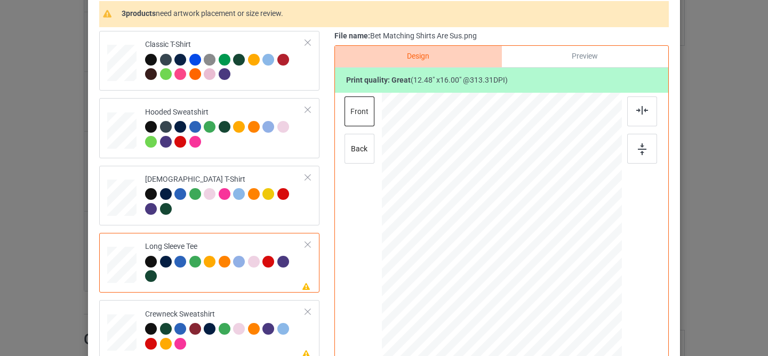
click at [503, 214] on div at bounding box center [508, 217] width 80 height 102
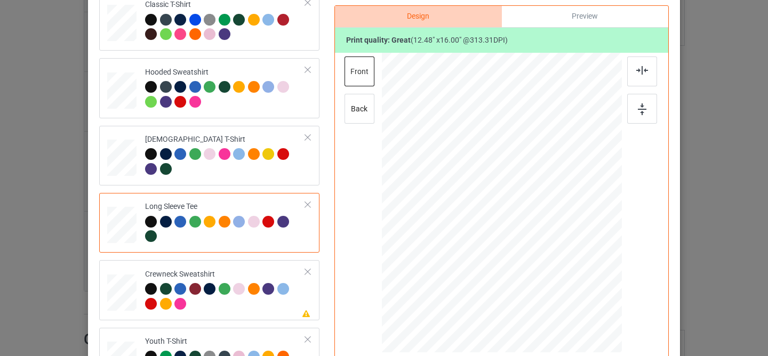
scroll to position [178, 0]
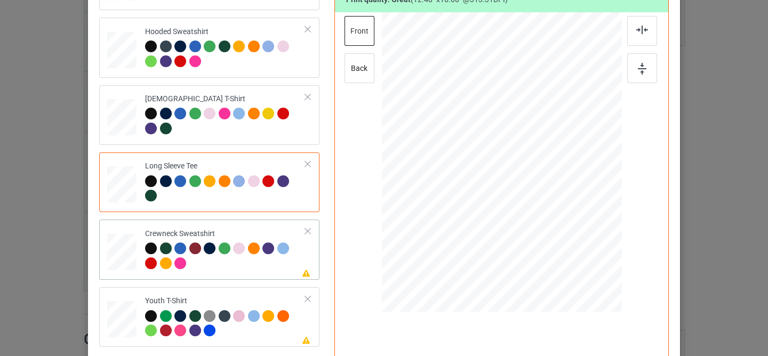
click at [276, 277] on div "Please review artwork placement Crewneck Sweatshirt" at bounding box center [209, 250] width 220 height 60
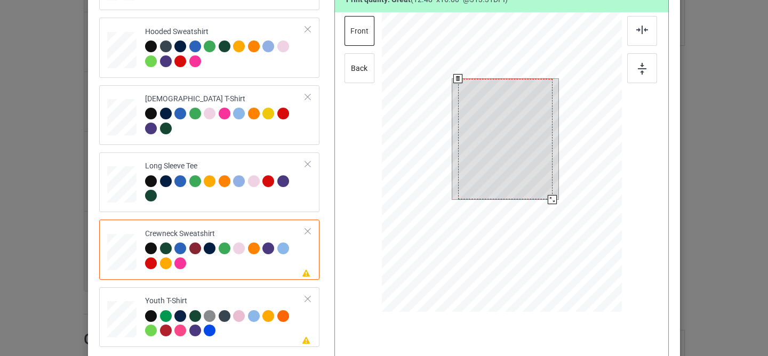
click at [490, 148] on div at bounding box center [505, 139] width 94 height 121
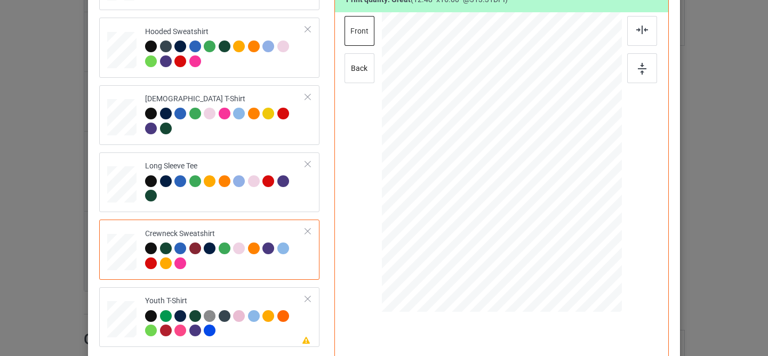
scroll to position [254, 0]
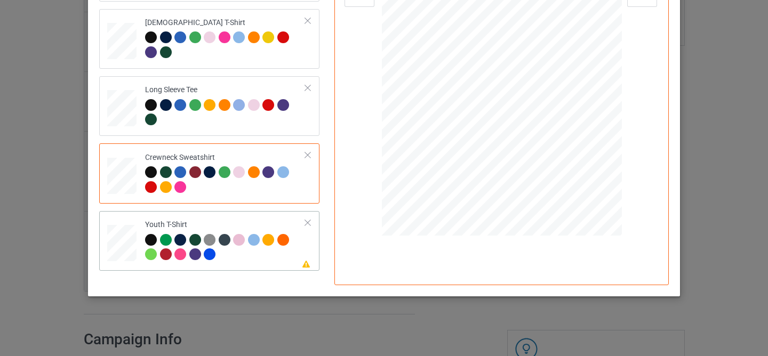
click at [268, 255] on div at bounding box center [225, 248] width 161 height 29
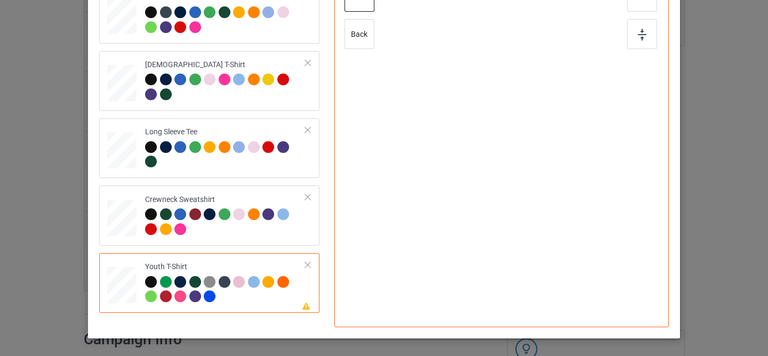
scroll to position [123, 0]
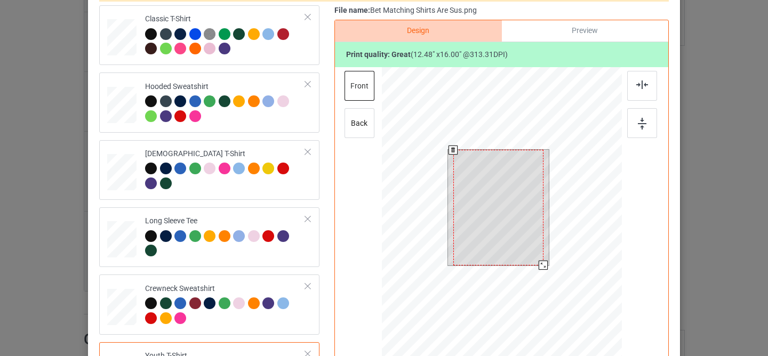
click at [487, 201] on div at bounding box center [499, 208] width 90 height 116
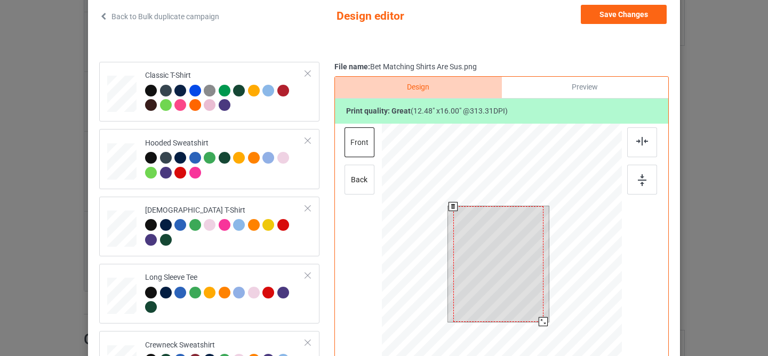
scroll to position [0, 0]
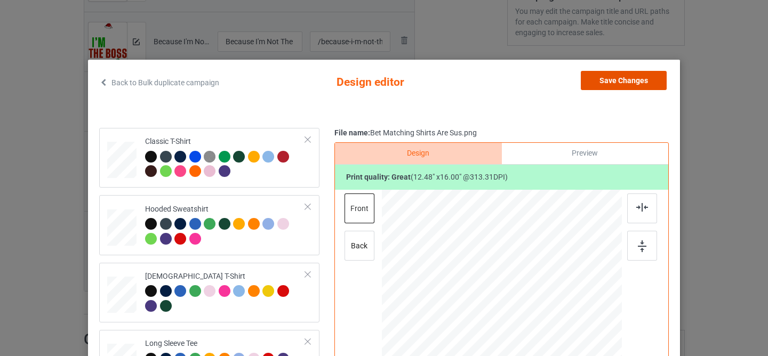
click at [614, 75] on button "Save Changes" at bounding box center [624, 80] width 86 height 19
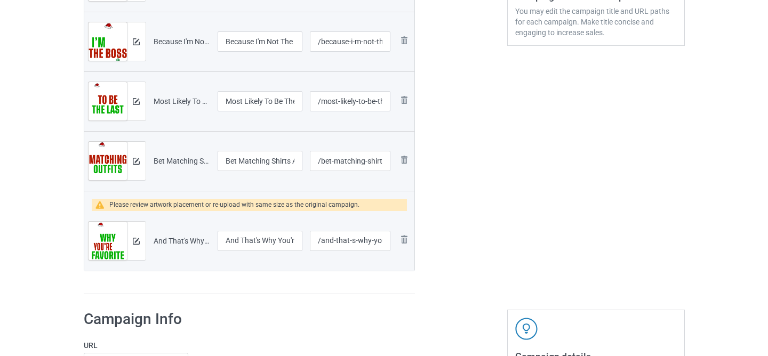
scroll to position [346, 0]
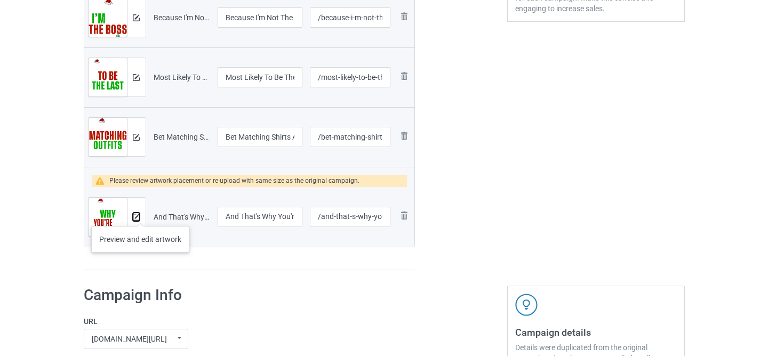
click at [139, 216] on img at bounding box center [136, 217] width 7 height 7
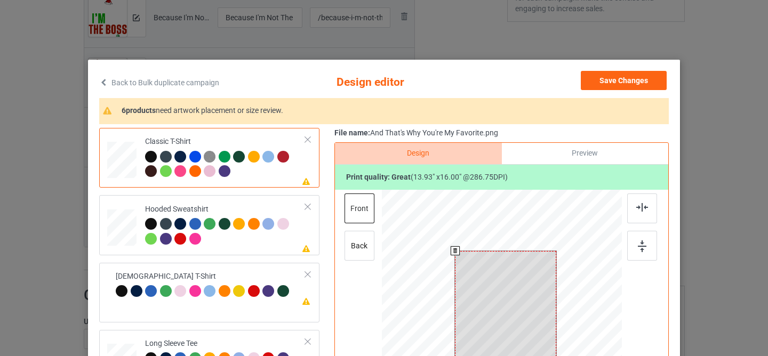
click at [507, 296] on div at bounding box center [505, 309] width 101 height 116
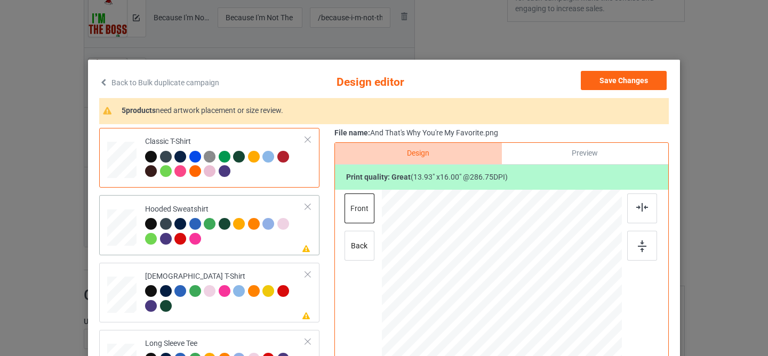
click at [285, 239] on div at bounding box center [225, 232] width 161 height 29
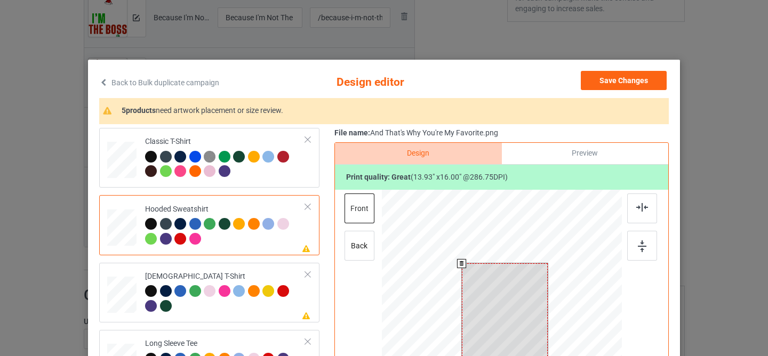
click at [503, 283] on div at bounding box center [505, 313] width 86 height 99
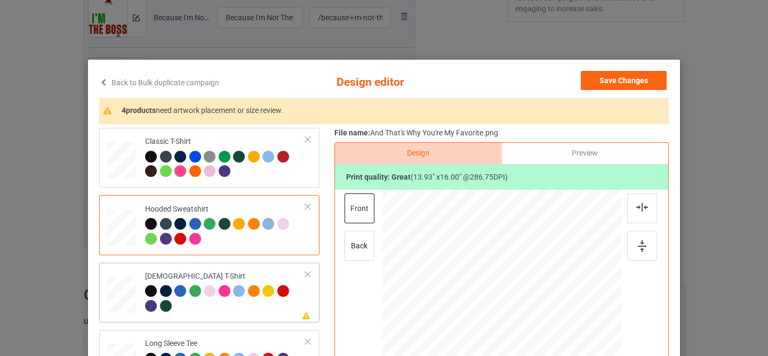
scroll to position [79, 0]
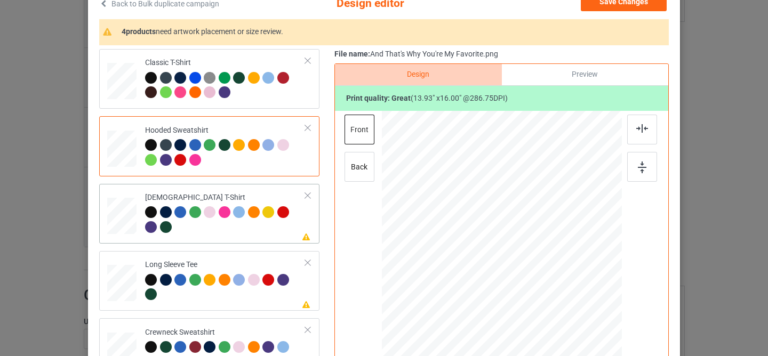
click at [276, 239] on td "Please review artwork placement [DEMOGRAPHIC_DATA] T-Shirt" at bounding box center [225, 213] width 172 height 51
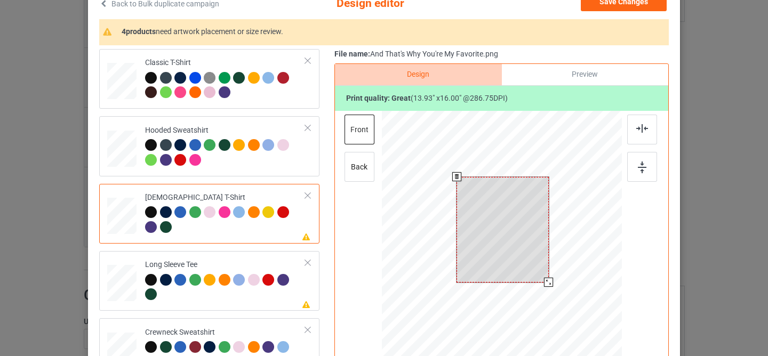
click at [480, 266] on div at bounding box center [503, 230] width 92 height 106
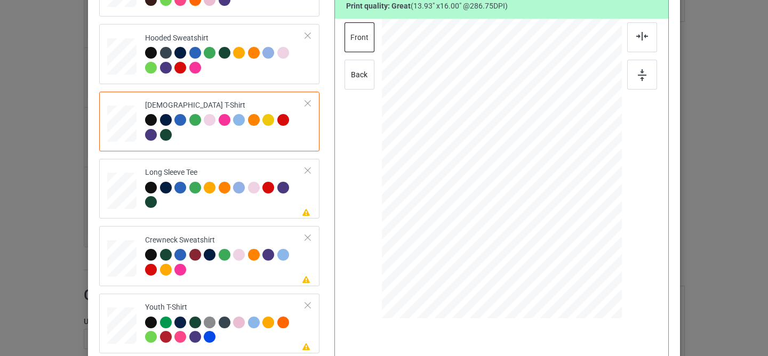
scroll to position [172, 0]
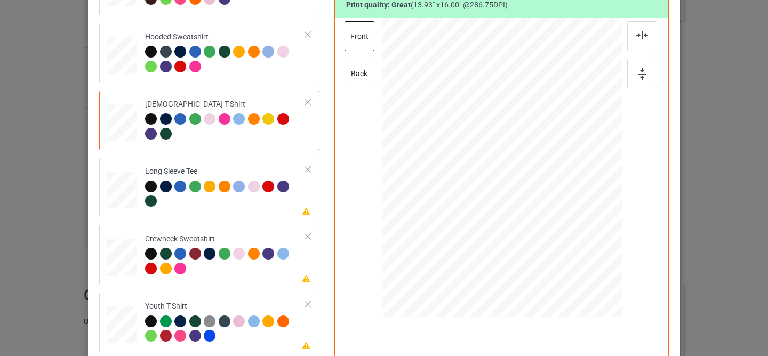
click at [275, 218] on div "Classic T-Shirt Hooded Sweatshirt Ladies T-Shirt Please review artwork placemen…" at bounding box center [213, 161] width 228 height 411
click at [276, 199] on div at bounding box center [225, 195] width 161 height 29
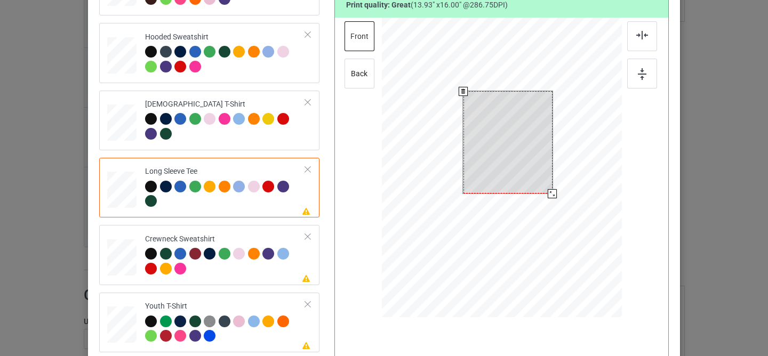
click at [493, 141] on div at bounding box center [508, 142] width 89 height 102
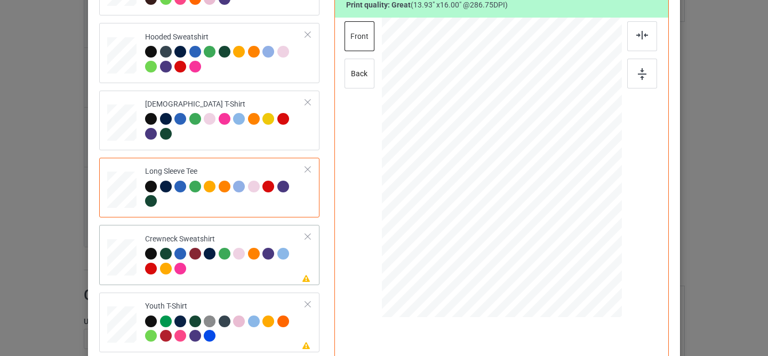
click at [245, 280] on td "Please review artwork placement Crewneck Sweatshirt" at bounding box center [225, 254] width 172 height 51
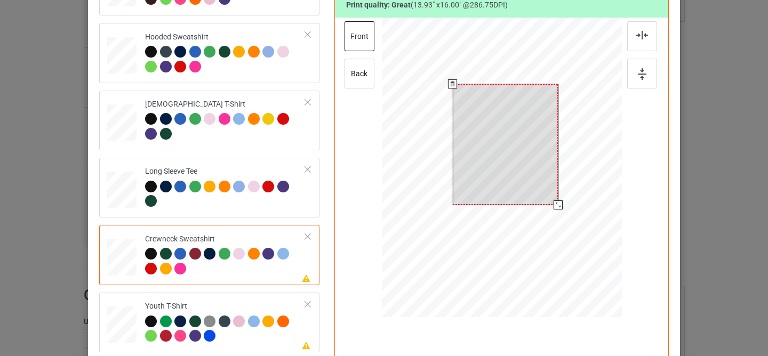
click at [496, 160] on div at bounding box center [506, 144] width 106 height 121
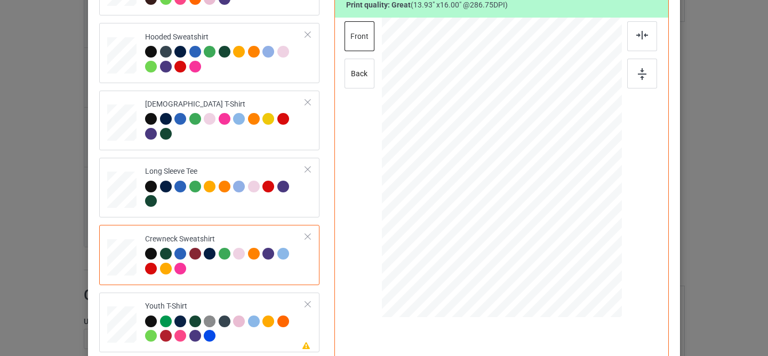
scroll to position [254, 0]
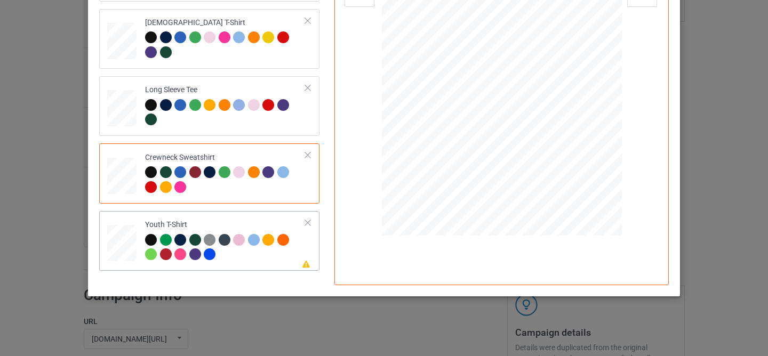
click at [273, 248] on div at bounding box center [225, 248] width 161 height 29
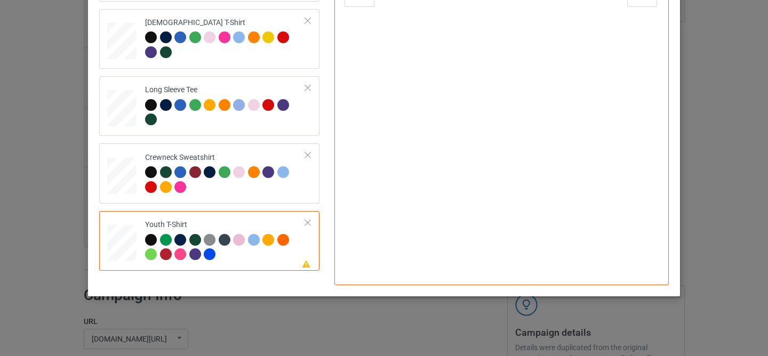
scroll to position [93, 0]
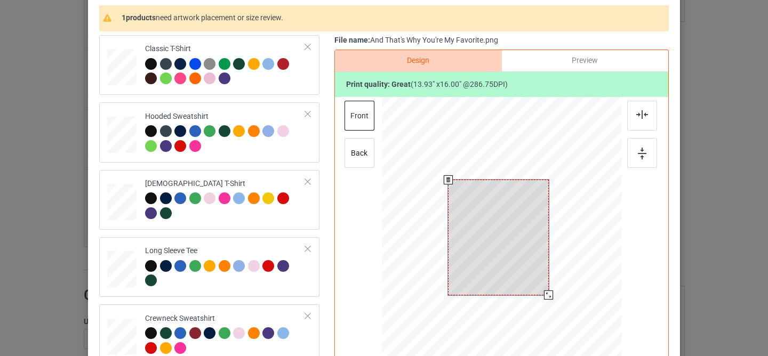
click at [496, 225] on div at bounding box center [498, 238] width 101 height 116
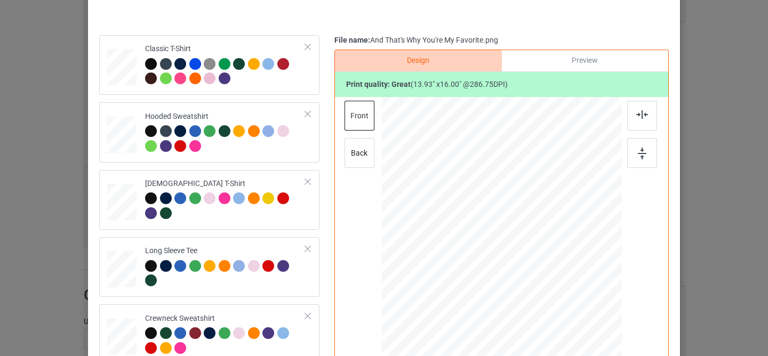
scroll to position [0, 0]
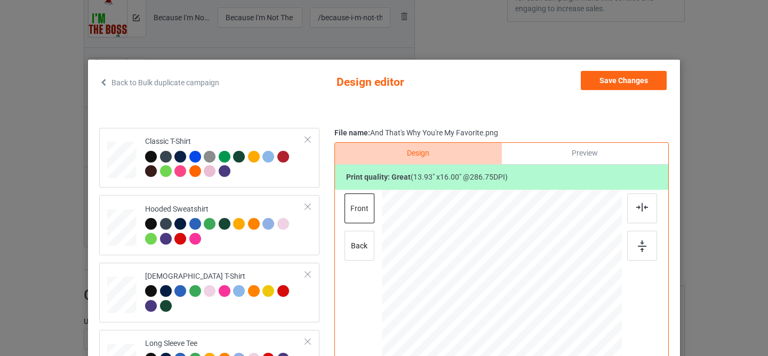
click at [600, 96] on div "Back to Bulk duplicate campaign Design editor Save Changes Classic T-Shirt Hood…" at bounding box center [384, 305] width 570 height 468
click at [598, 84] on button "Save Changes" at bounding box center [624, 80] width 86 height 19
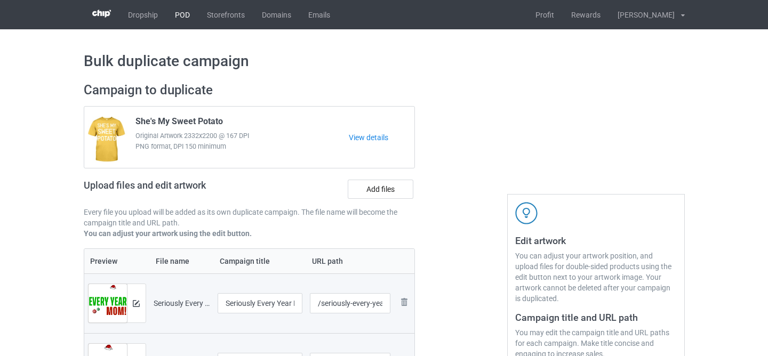
click at [184, 13] on link "POD" at bounding box center [182, 14] width 32 height 29
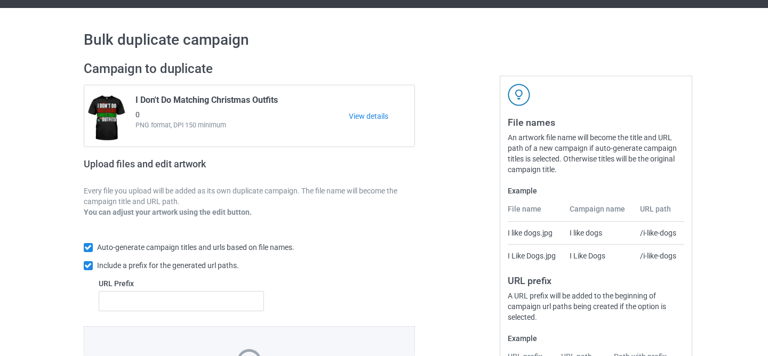
scroll to position [163, 0]
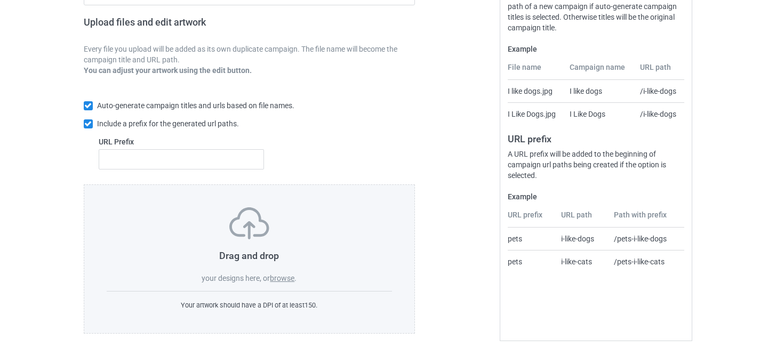
click at [289, 276] on label "browse" at bounding box center [282, 278] width 25 height 9
click at [0, 0] on input "browse" at bounding box center [0, 0] width 0 height 0
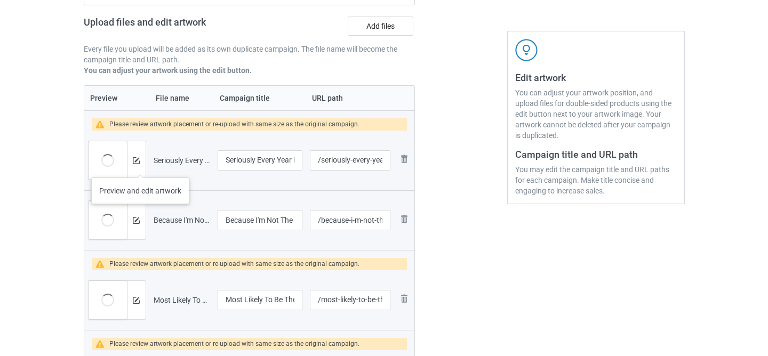
click at [140, 166] on div at bounding box center [136, 160] width 19 height 38
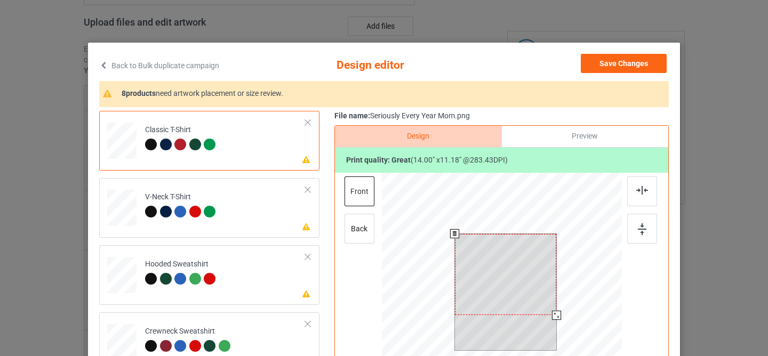
scroll to position [18, 0]
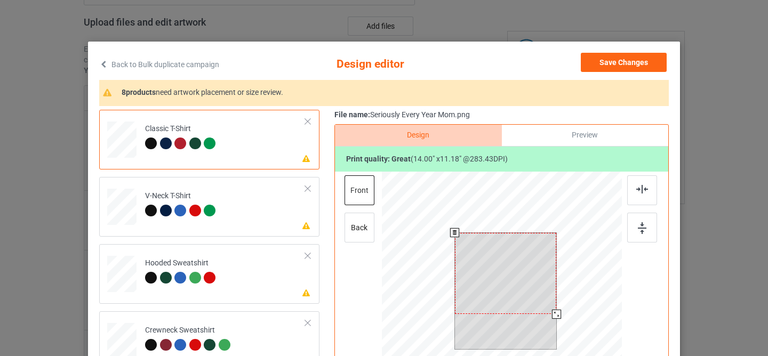
click at [482, 271] on div at bounding box center [506, 273] width 102 height 81
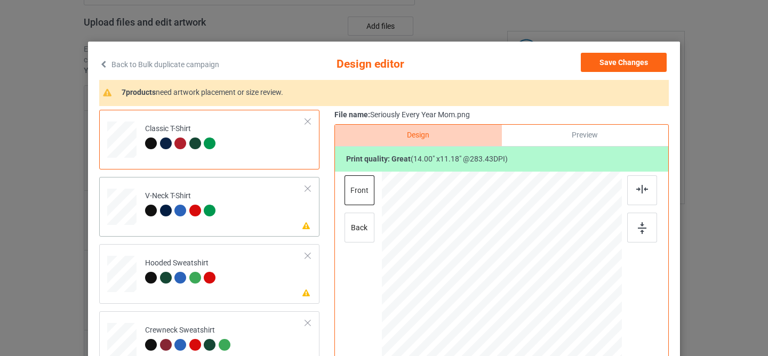
click at [265, 196] on td "Please review artwork placement V-Neck T-Shirt" at bounding box center [225, 204] width 172 height 47
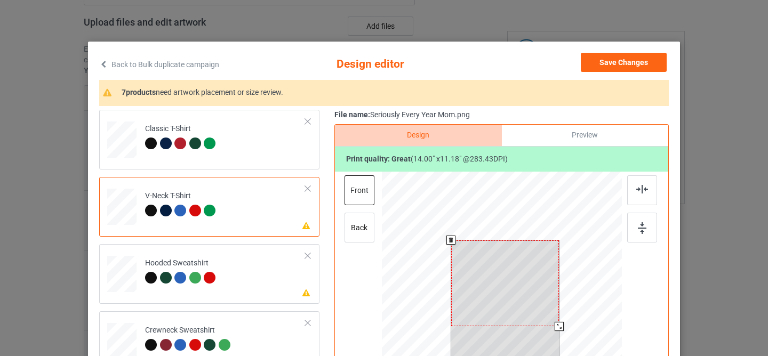
click at [507, 265] on div at bounding box center [505, 284] width 108 height 86
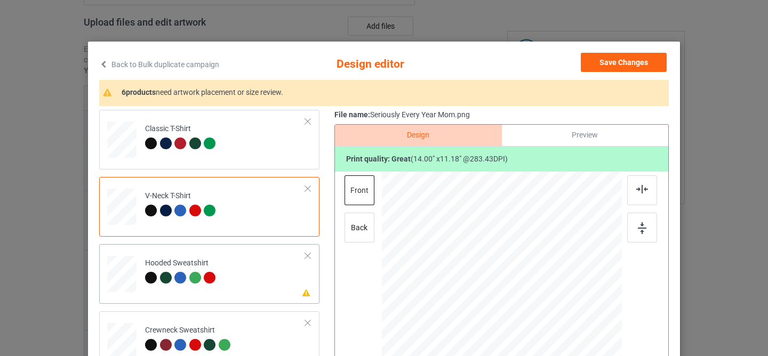
click at [266, 266] on td "Please review artwork placement Hooded Sweatshirt" at bounding box center [225, 272] width 172 height 47
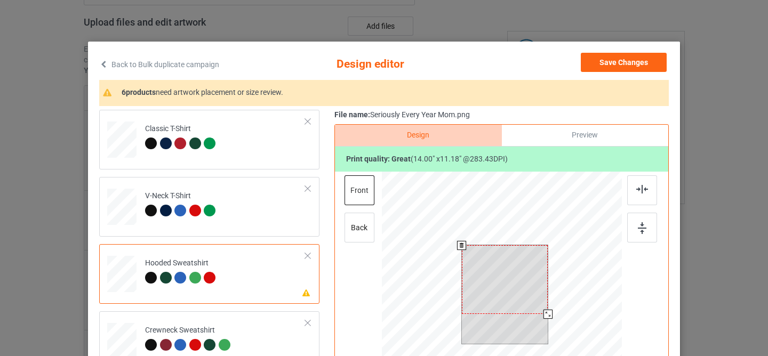
click at [511, 283] on div at bounding box center [505, 279] width 86 height 69
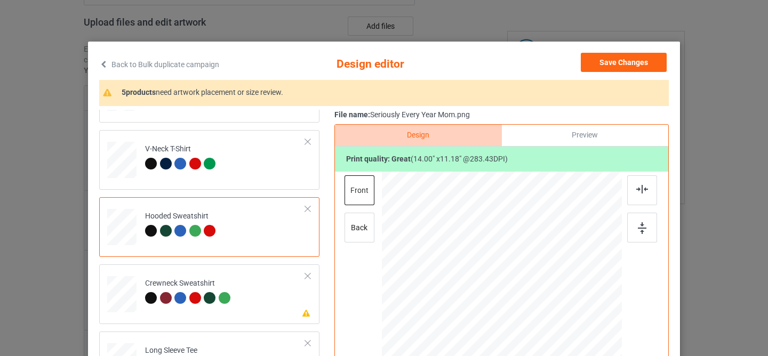
scroll to position [114, 0]
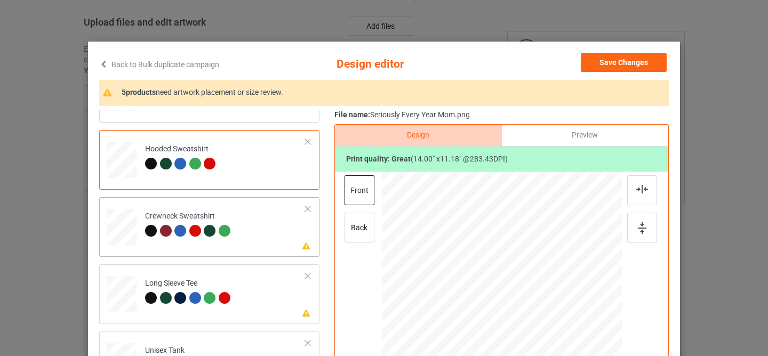
click at [248, 220] on td "Please review artwork placement Crewneck Sweatshirt" at bounding box center [225, 225] width 172 height 47
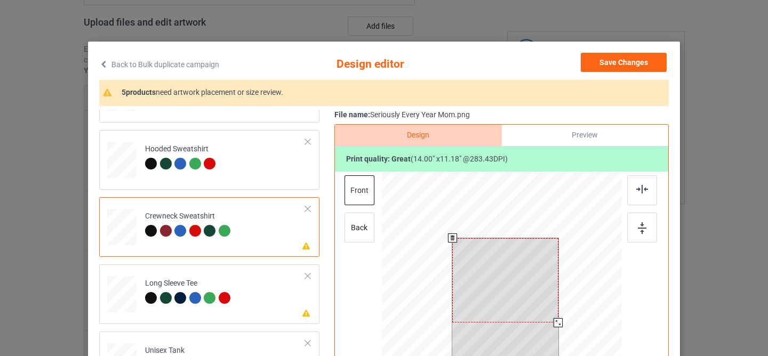
click at [513, 272] on div at bounding box center [505, 281] width 106 height 85
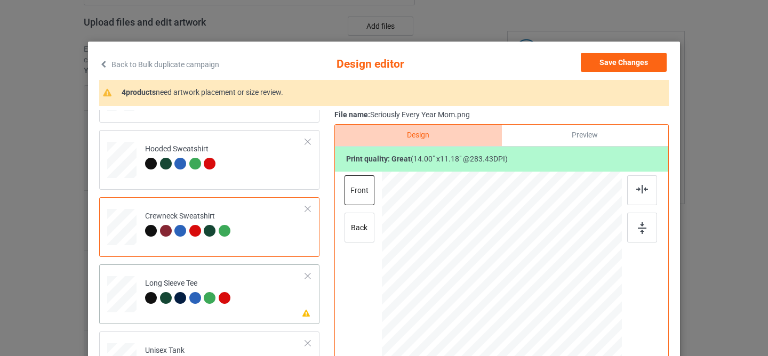
scroll to position [104, 0]
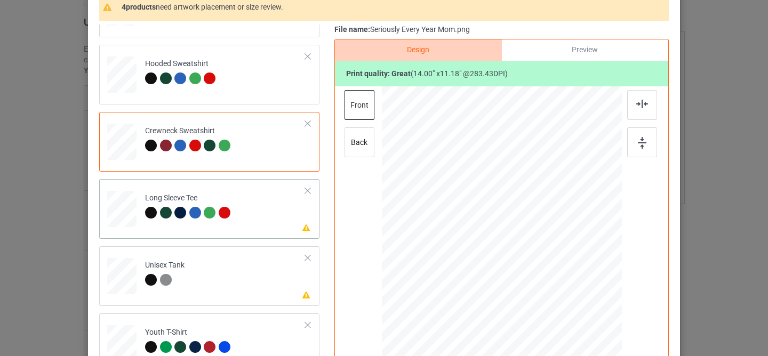
click at [263, 216] on td "Please review artwork placement Long Sleeve Tee" at bounding box center [225, 207] width 172 height 47
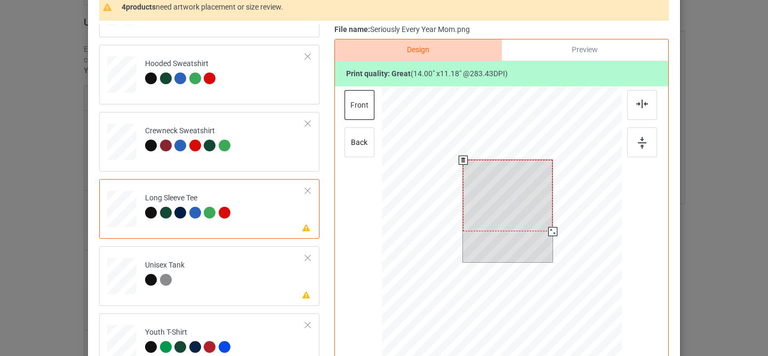
click at [490, 216] on div at bounding box center [508, 195] width 90 height 71
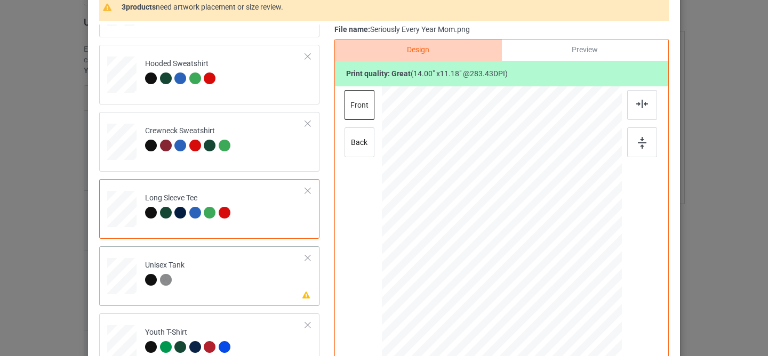
click at [264, 277] on td "Please review artwork placement Unisex Tank" at bounding box center [225, 274] width 172 height 47
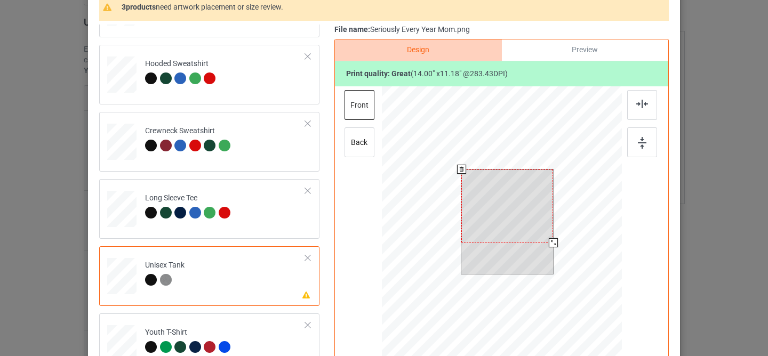
click at [501, 219] on div at bounding box center [508, 206] width 92 height 73
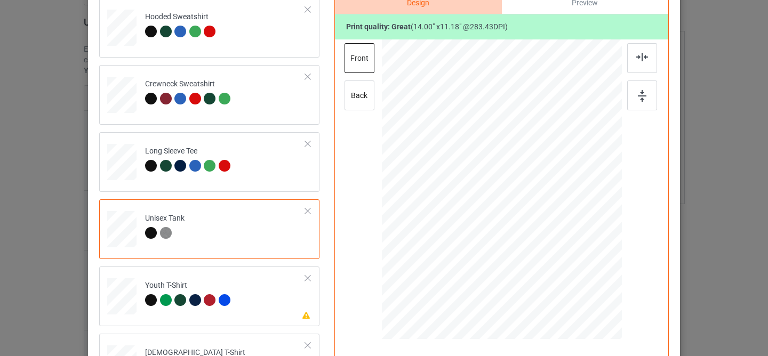
scroll to position [236, 0]
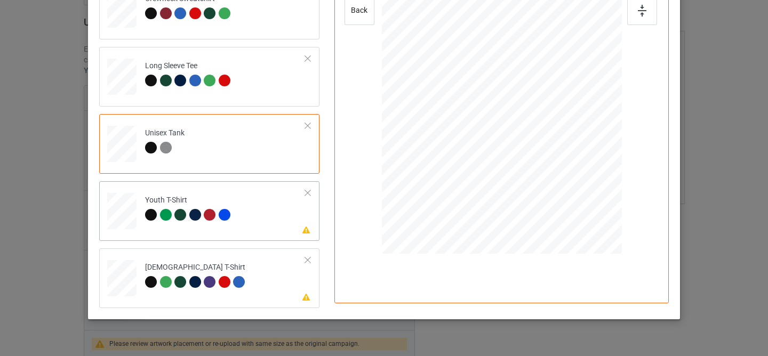
click at [271, 213] on td "Please review artwork placement Youth T-Shirt" at bounding box center [225, 209] width 172 height 47
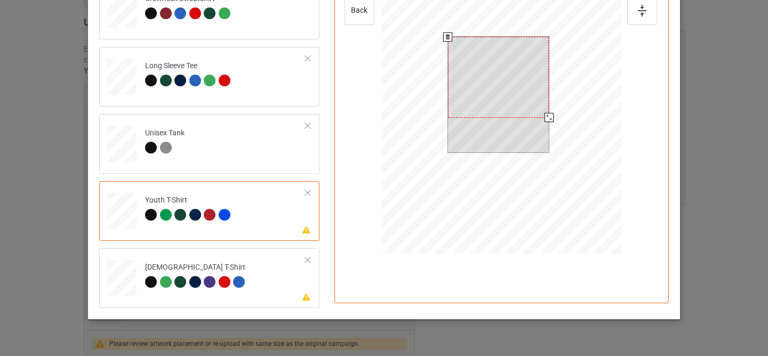
click at [495, 60] on div at bounding box center [498, 77] width 101 height 81
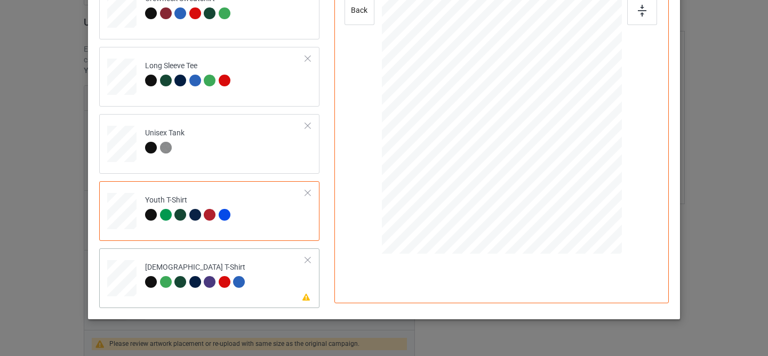
click at [277, 269] on td "Please review artwork placement [DEMOGRAPHIC_DATA] T-Shirt" at bounding box center [225, 276] width 172 height 47
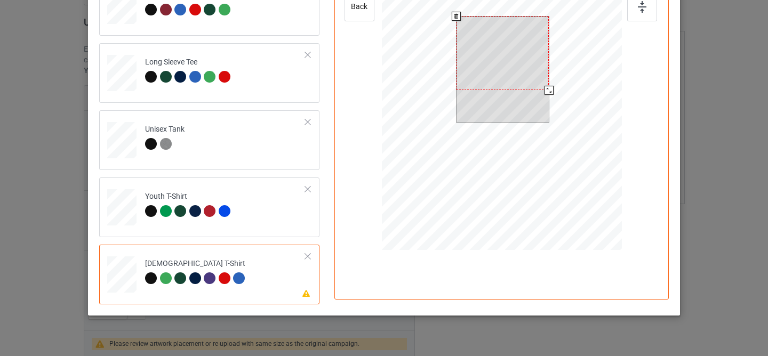
click at [515, 58] on div at bounding box center [503, 54] width 92 height 74
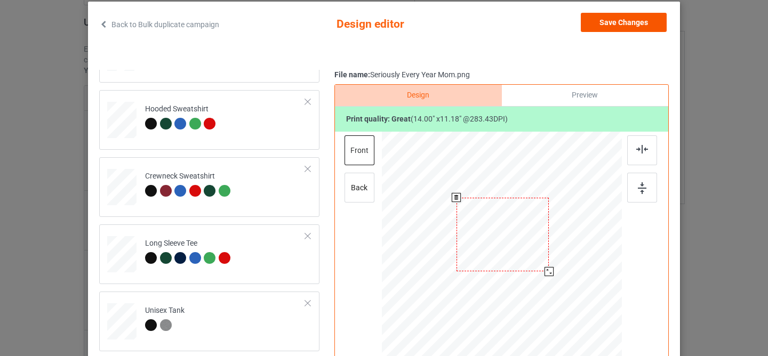
scroll to position [37, 0]
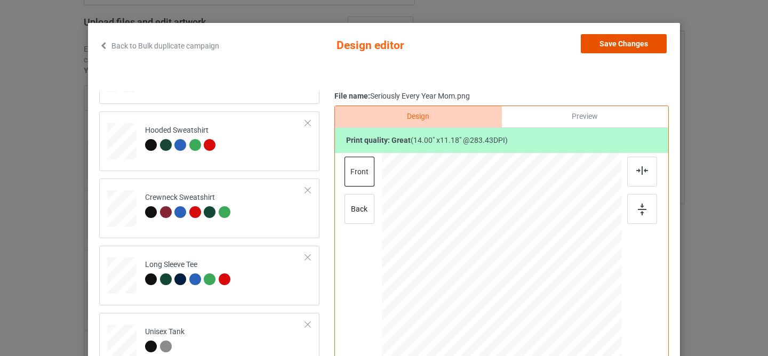
click at [617, 40] on button "Save Changes" at bounding box center [624, 43] width 86 height 19
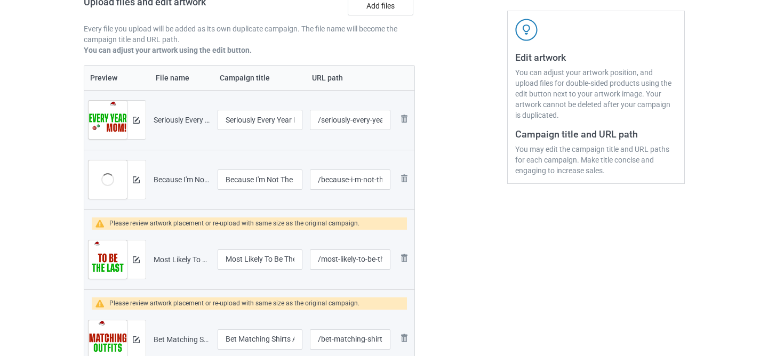
scroll to position [189, 0]
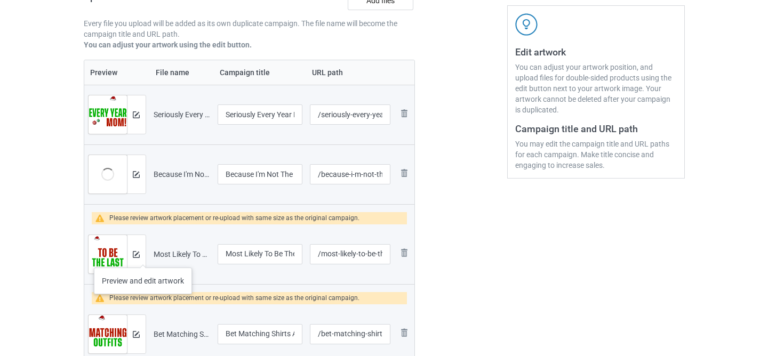
click at [143, 257] on div at bounding box center [136, 254] width 19 height 38
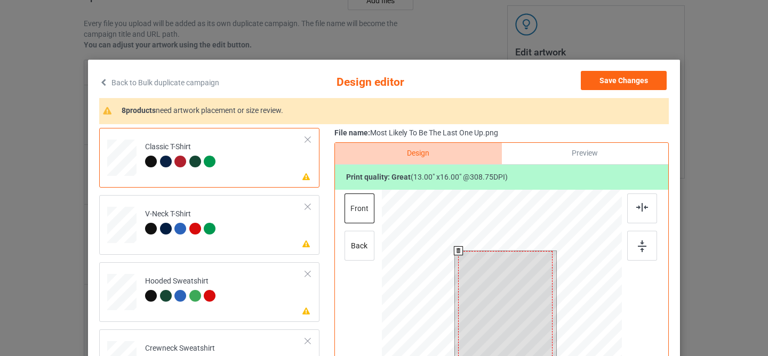
click at [508, 269] on div at bounding box center [505, 309] width 94 height 116
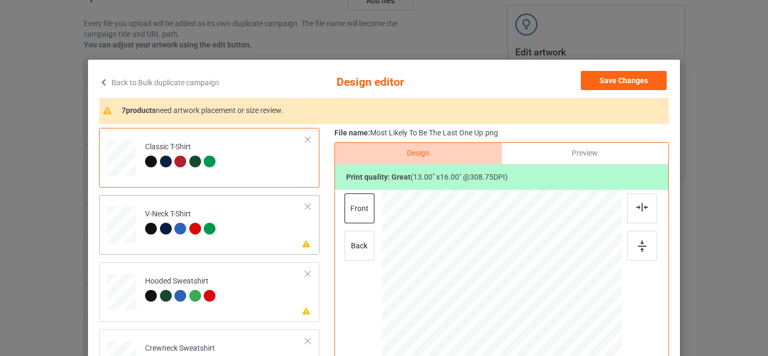
click at [289, 238] on td "Please review artwork placement V-Neck T-Shirt" at bounding box center [225, 223] width 172 height 47
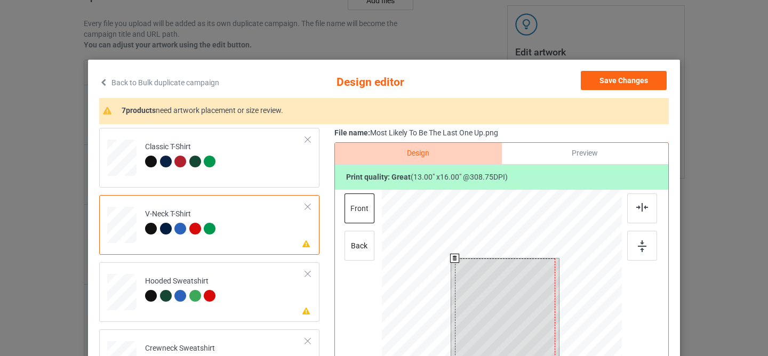
click at [502, 280] on div at bounding box center [505, 320] width 100 height 123
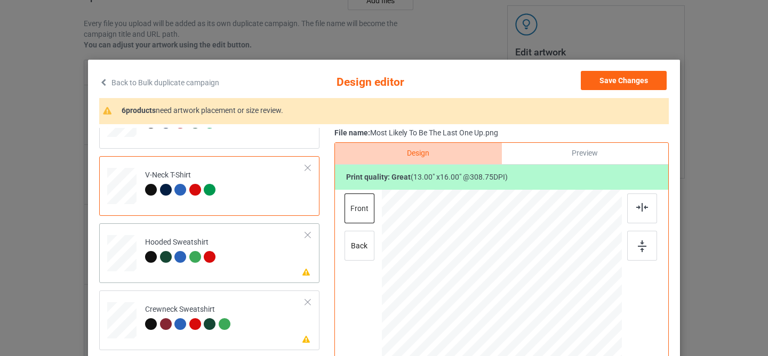
scroll to position [114, 0]
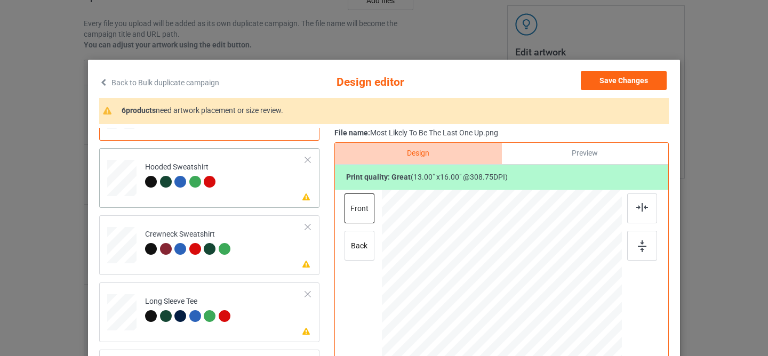
click at [265, 203] on div "Please review artwork placement Hooded Sweatshirt" at bounding box center [209, 178] width 220 height 60
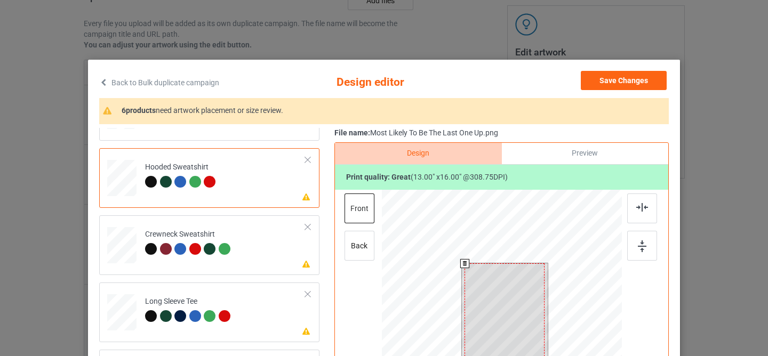
click at [488, 288] on div at bounding box center [505, 313] width 80 height 99
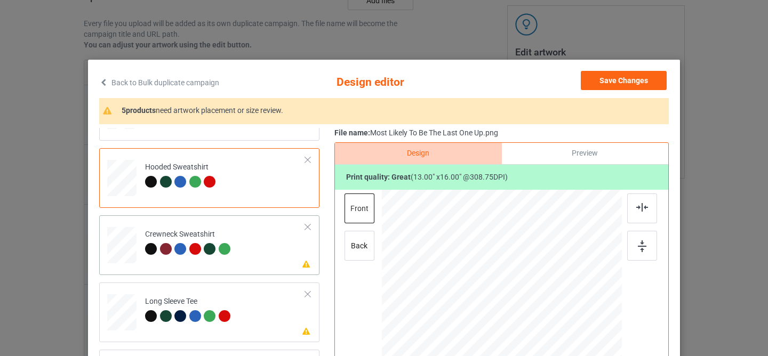
click at [289, 260] on td "Please review artwork placement Crewneck Sweatshirt" at bounding box center [225, 243] width 172 height 47
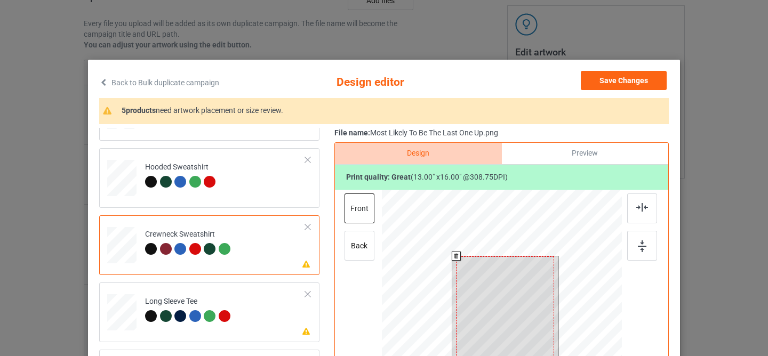
click at [490, 300] on div at bounding box center [505, 317] width 98 height 121
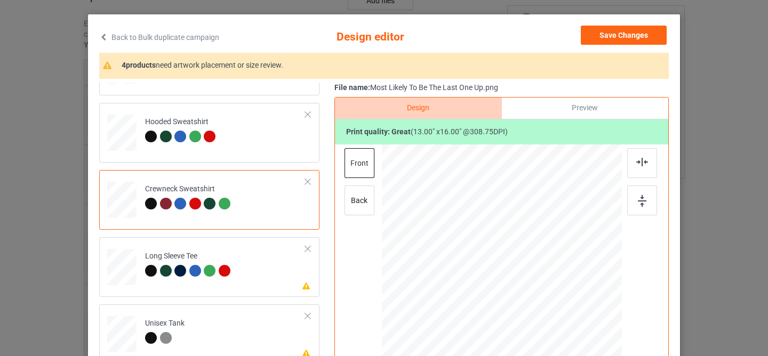
scroll to position [81, 0]
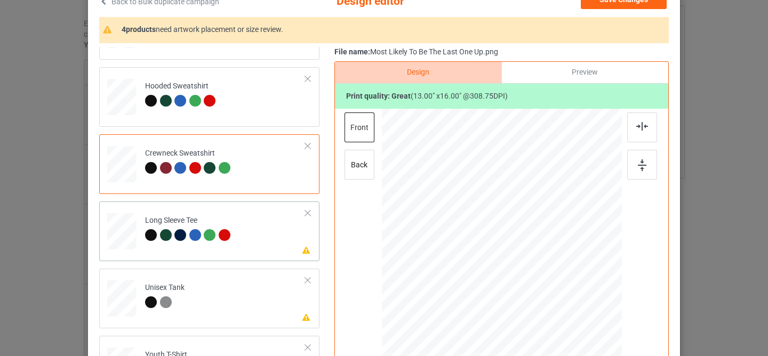
click at [259, 239] on td "Please review artwork placement Long Sleeve Tee" at bounding box center [225, 229] width 172 height 47
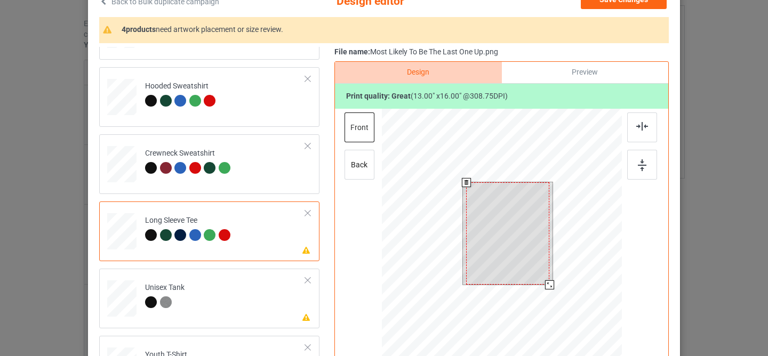
click at [489, 255] on div at bounding box center [507, 233] width 83 height 102
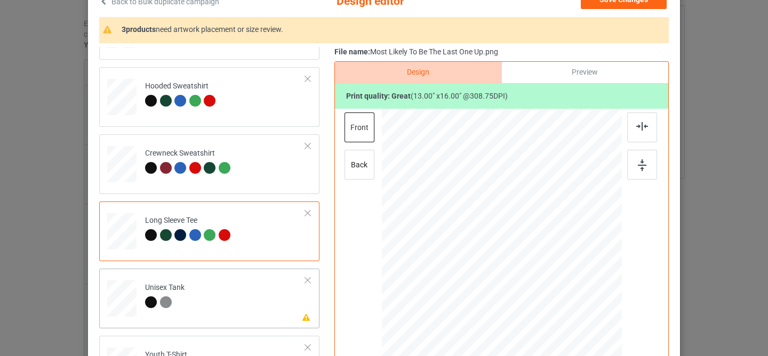
click at [302, 299] on td "Please review artwork placement Unisex Tank" at bounding box center [225, 296] width 172 height 47
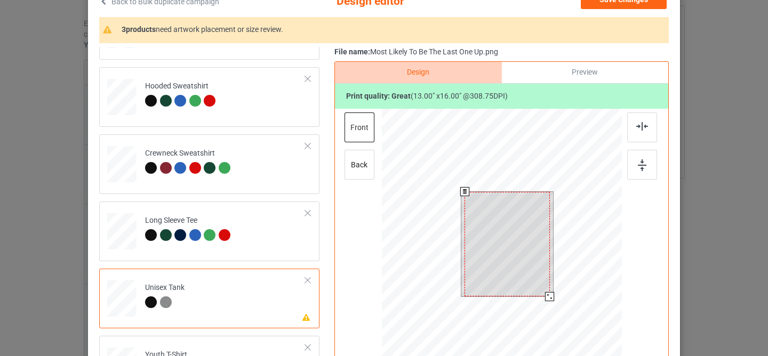
click at [504, 222] on div at bounding box center [507, 244] width 85 height 105
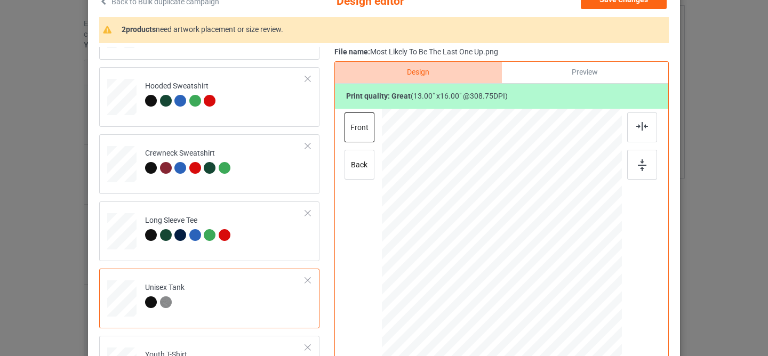
scroll to position [158, 0]
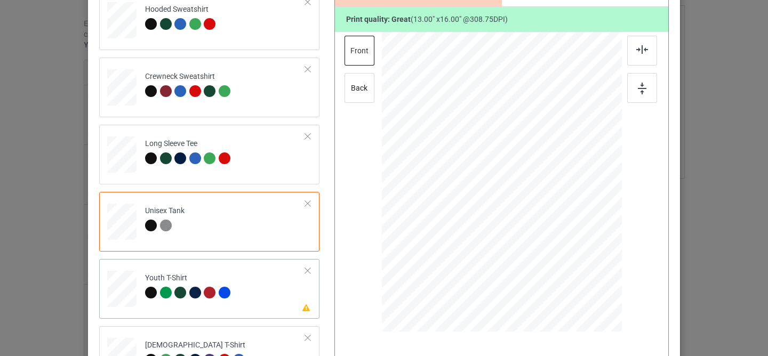
click at [279, 279] on td "Please review artwork placement Youth T-Shirt" at bounding box center [225, 287] width 172 height 47
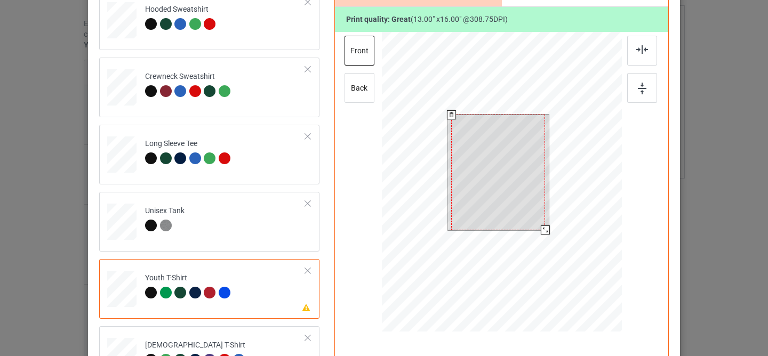
click at [480, 162] on div at bounding box center [498, 173] width 94 height 116
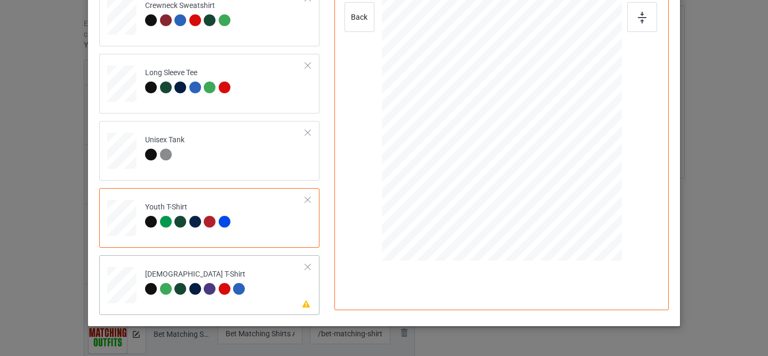
click at [274, 274] on td "Please review artwork placement [DEMOGRAPHIC_DATA] T-Shirt" at bounding box center [225, 283] width 172 height 47
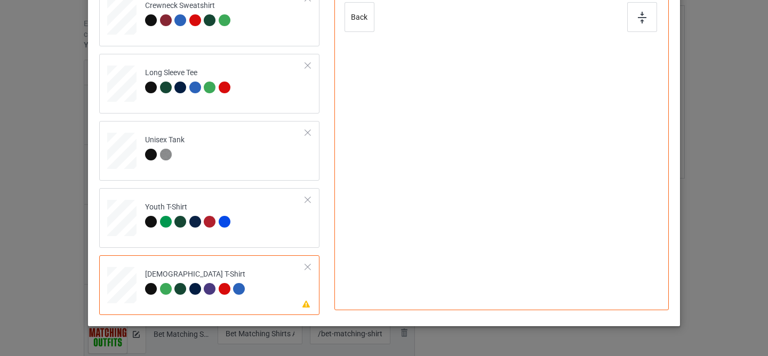
scroll to position [41, 0]
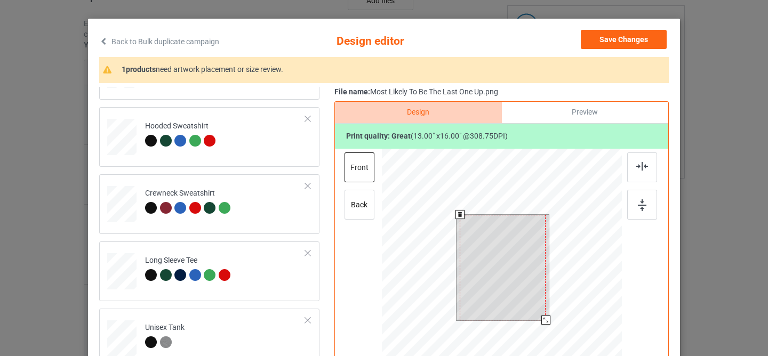
click at [489, 241] on div at bounding box center [503, 268] width 86 height 106
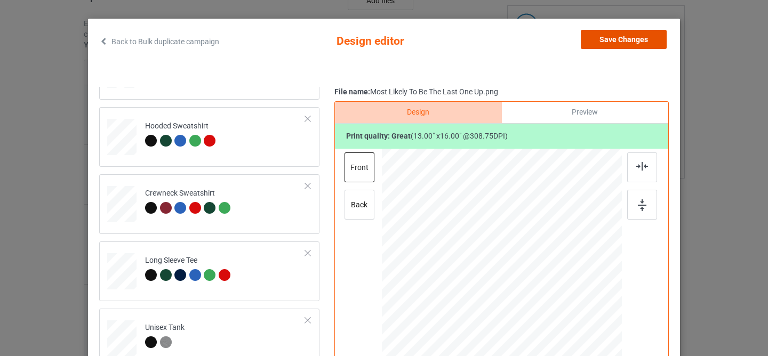
click at [619, 37] on button "Save Changes" at bounding box center [624, 39] width 86 height 19
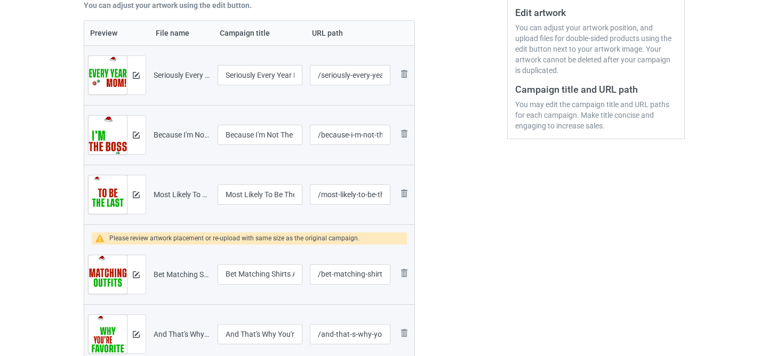
scroll to position [274, 0]
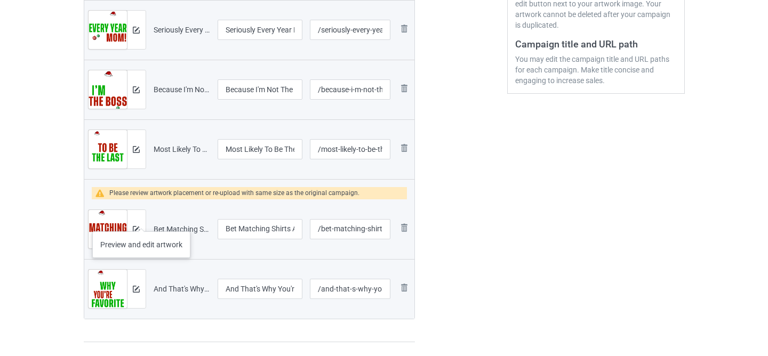
click at [141, 221] on div at bounding box center [136, 229] width 19 height 38
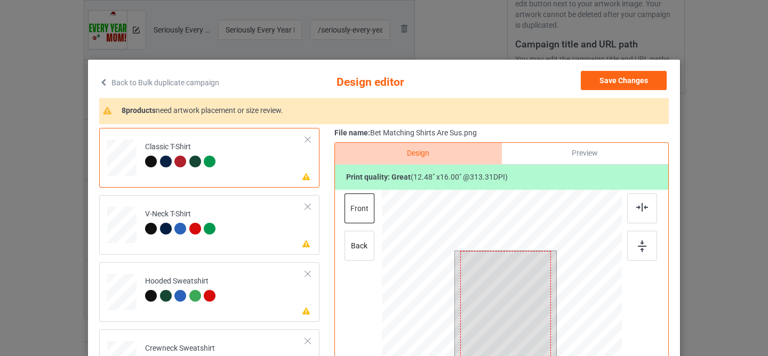
click at [502, 284] on div at bounding box center [505, 309] width 91 height 116
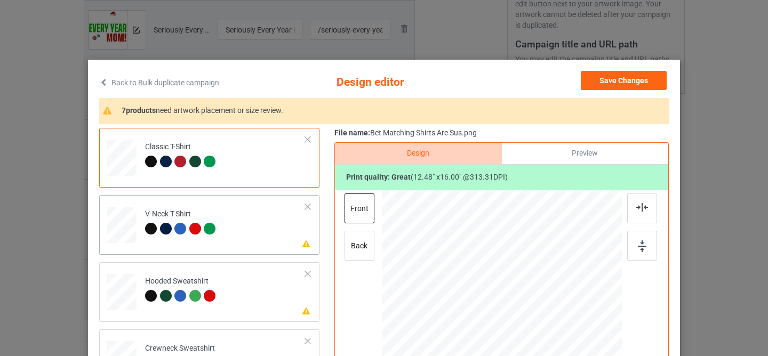
click at [282, 228] on td "Please review artwork placement V-Neck T-Shirt" at bounding box center [225, 223] width 172 height 47
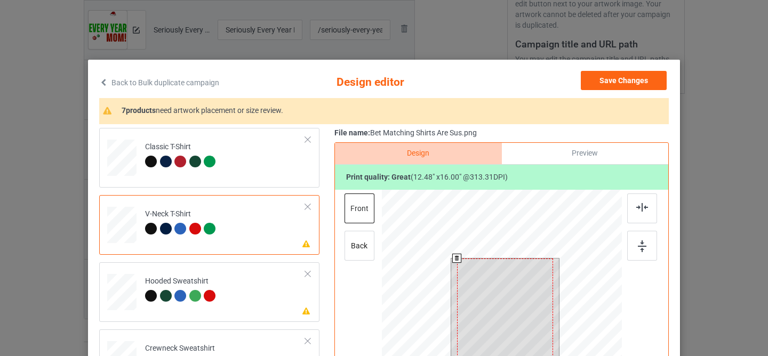
click at [499, 301] on div at bounding box center [505, 320] width 97 height 123
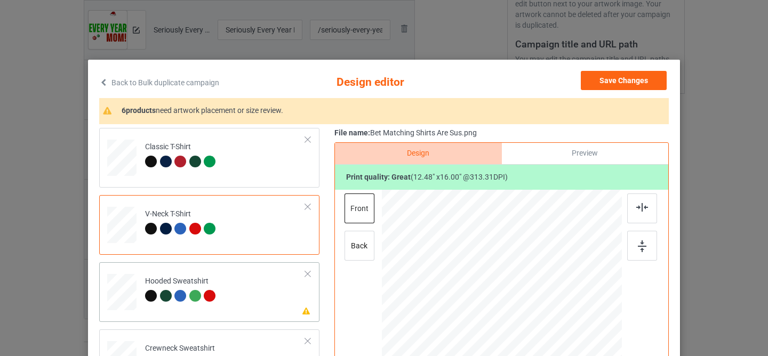
click at [282, 304] on td "Please review artwork placement Hooded Sweatshirt" at bounding box center [225, 290] width 172 height 47
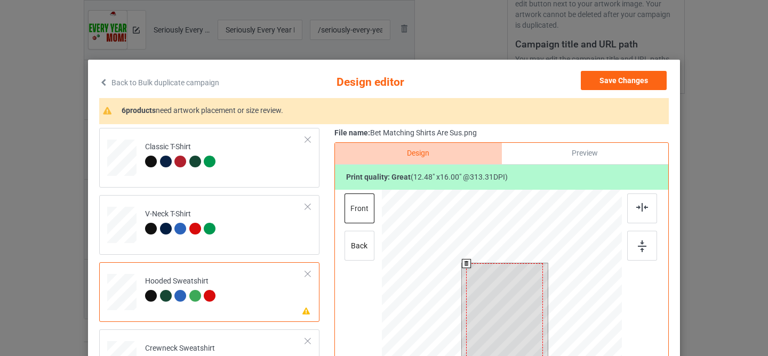
click at [482, 329] on div at bounding box center [504, 313] width 77 height 99
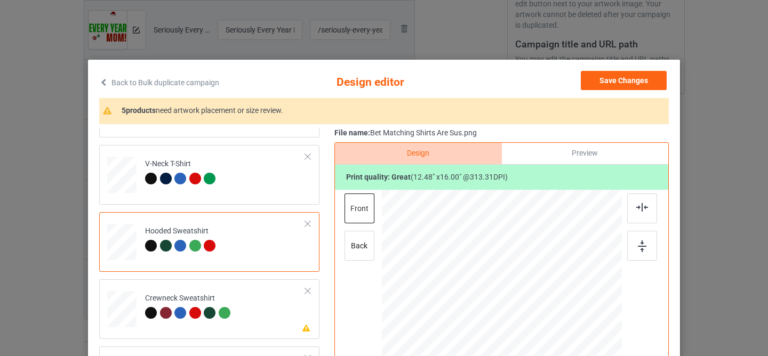
scroll to position [114, 0]
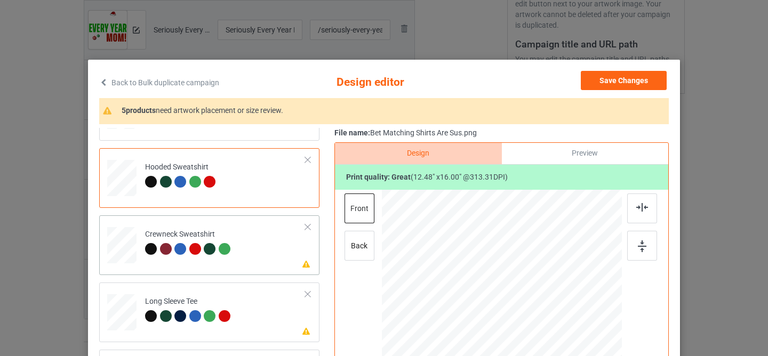
click at [259, 243] on td "Please review artwork placement Crewneck Sweatshirt" at bounding box center [225, 243] width 172 height 47
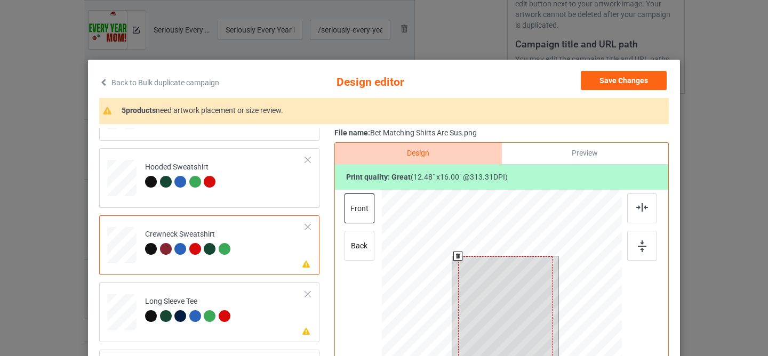
click at [495, 306] on div at bounding box center [505, 317] width 94 height 121
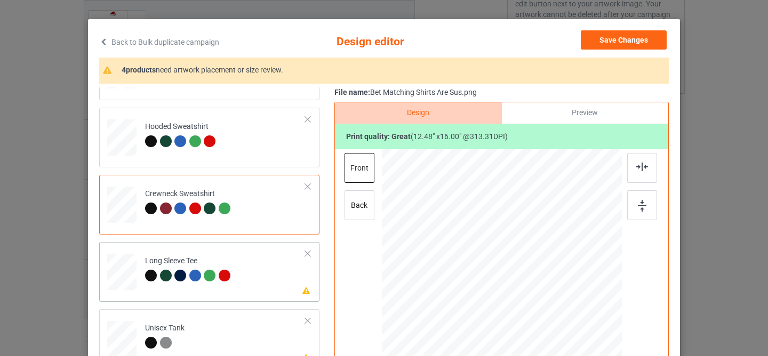
scroll to position [123, 0]
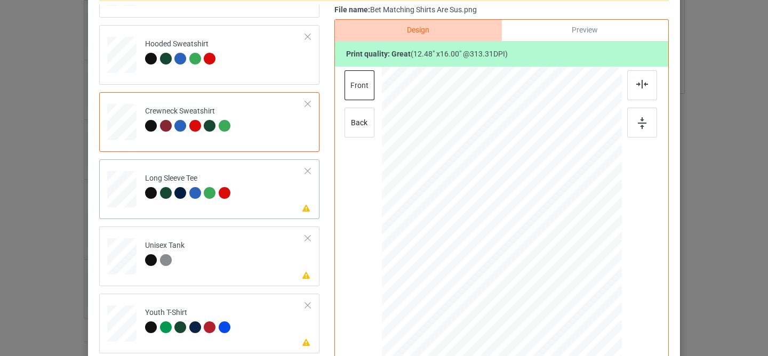
click at [268, 204] on td "Please review artwork placement Long Sleeve Tee" at bounding box center [225, 187] width 172 height 47
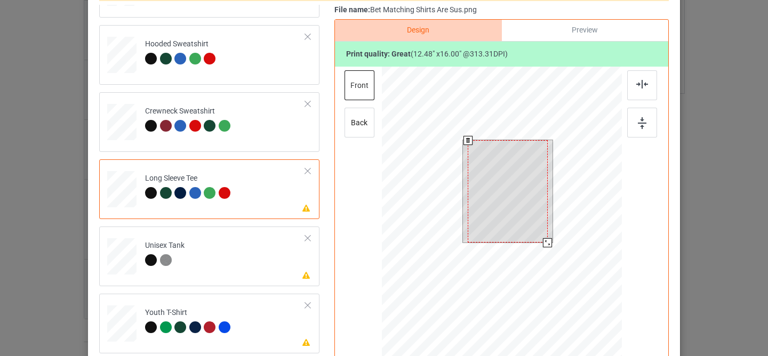
click at [493, 208] on div at bounding box center [508, 191] width 80 height 102
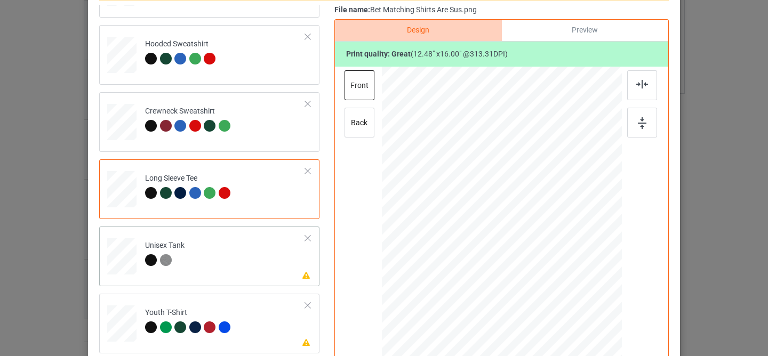
click at [280, 269] on td "Please review artwork placement Unisex Tank" at bounding box center [225, 254] width 172 height 47
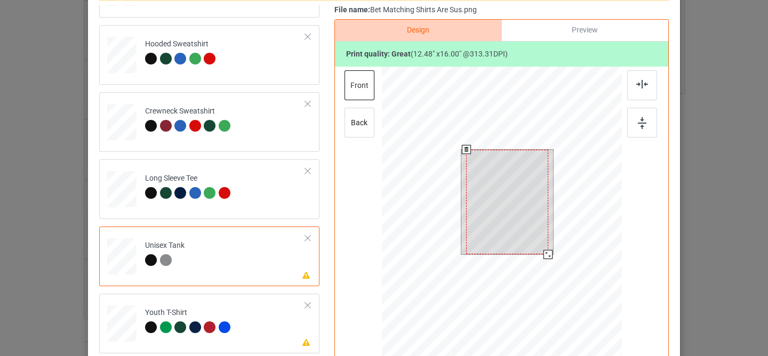
click at [499, 182] on div at bounding box center [507, 202] width 82 height 105
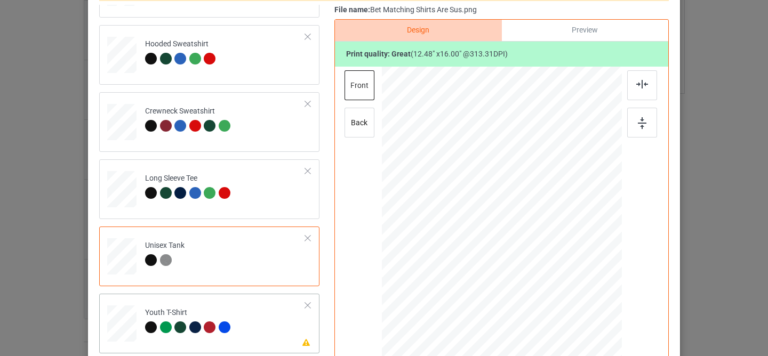
click at [251, 317] on td "Please review artwork placement Youth T-Shirt" at bounding box center [225, 321] width 172 height 47
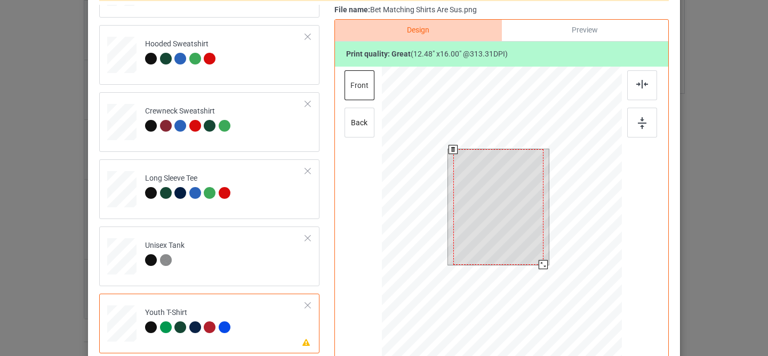
click at [500, 195] on div at bounding box center [499, 207] width 90 height 116
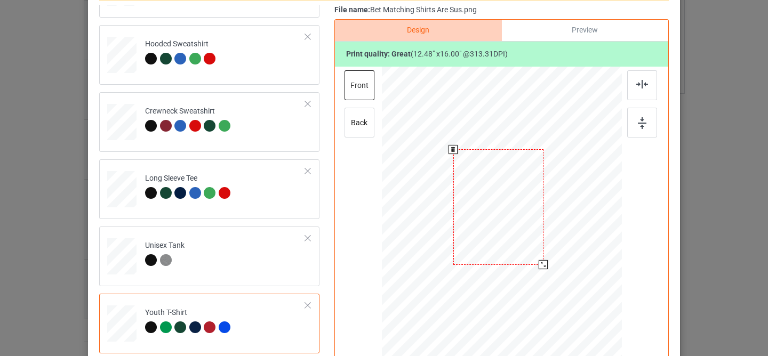
click at [346, 241] on div "Design Preview Print quality: great ( 12.48 " x 16.00 " @ 313.31 DPI) front back" at bounding box center [502, 217] width 335 height 397
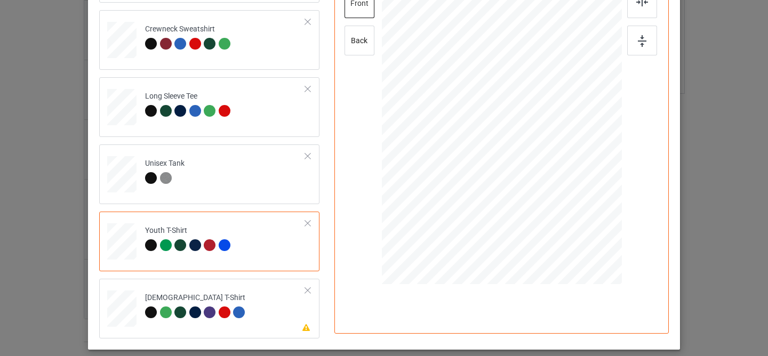
scroll to position [233, 0]
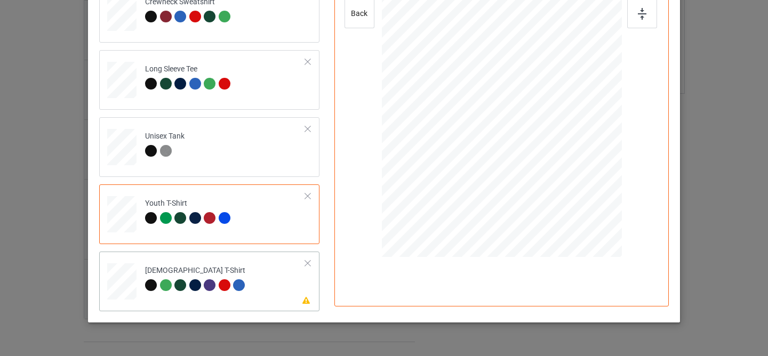
click at [257, 289] on td "Please review artwork placement [DEMOGRAPHIC_DATA] T-Shirt" at bounding box center [225, 279] width 172 height 47
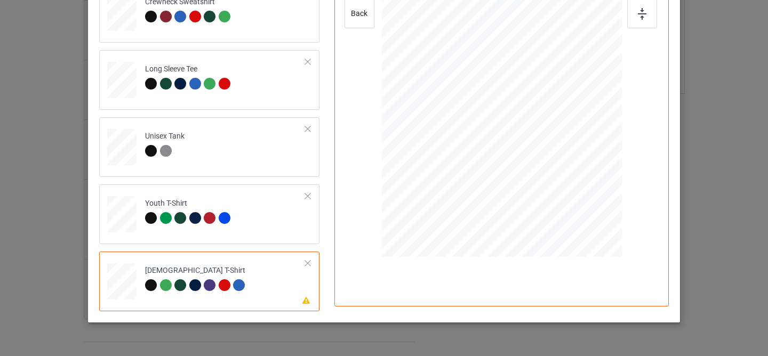
scroll to position [161, 0]
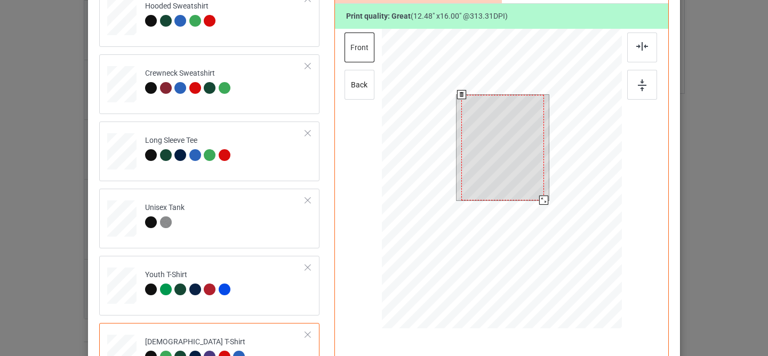
click at [505, 147] on div at bounding box center [503, 148] width 82 height 106
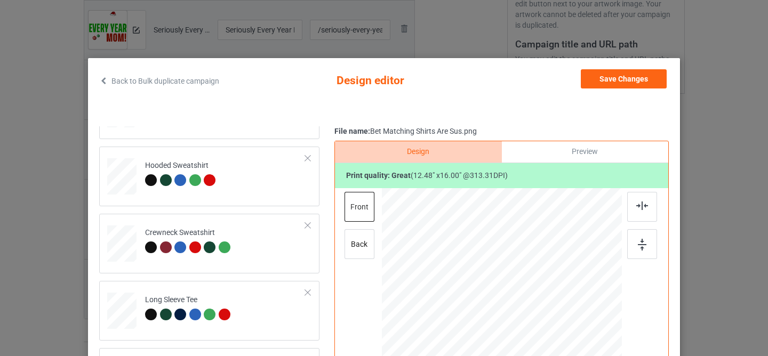
scroll to position [0, 0]
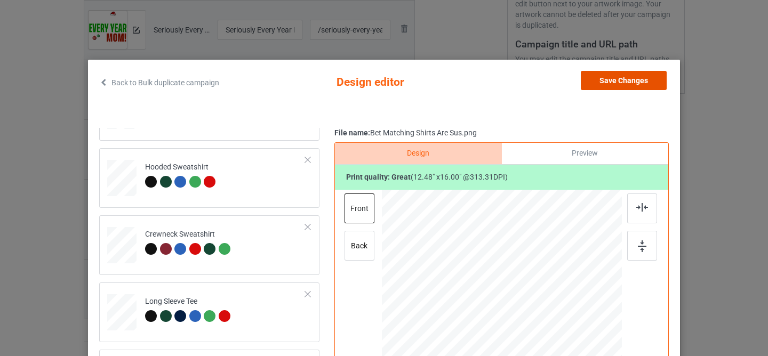
click at [639, 78] on button "Save Changes" at bounding box center [624, 80] width 86 height 19
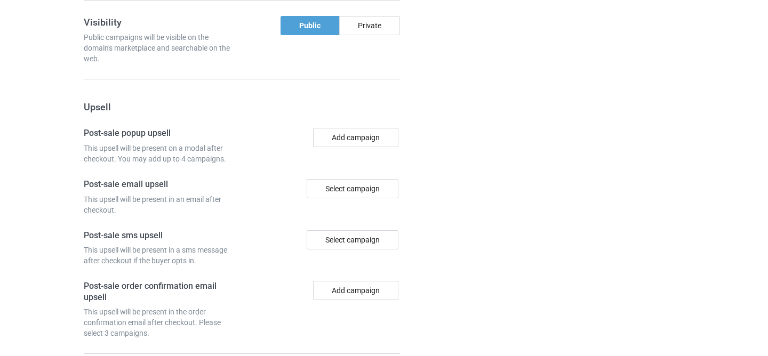
scroll to position [1242, 0]
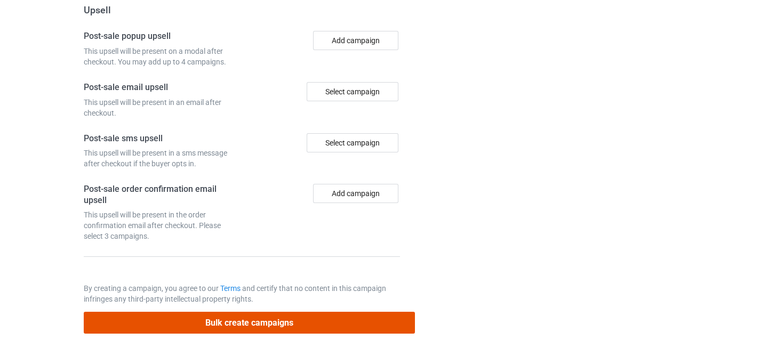
click at [331, 313] on button "Bulk create campaigns" at bounding box center [250, 323] width 332 height 22
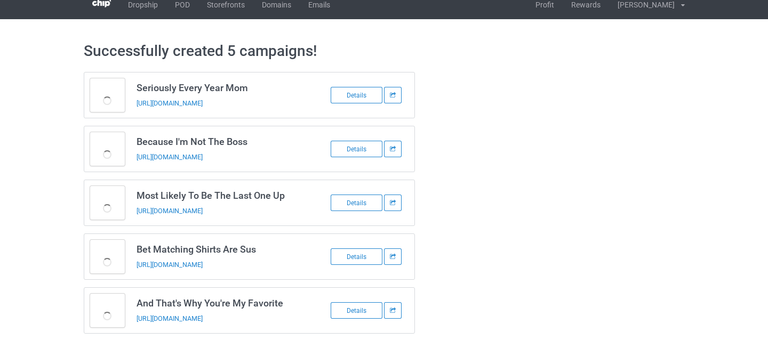
scroll to position [0, 0]
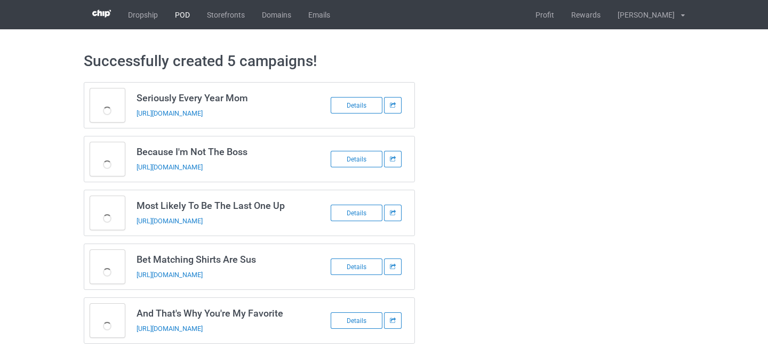
click at [183, 15] on link "POD" at bounding box center [182, 14] width 32 height 29
